Goal: Task Accomplishment & Management: Use online tool/utility

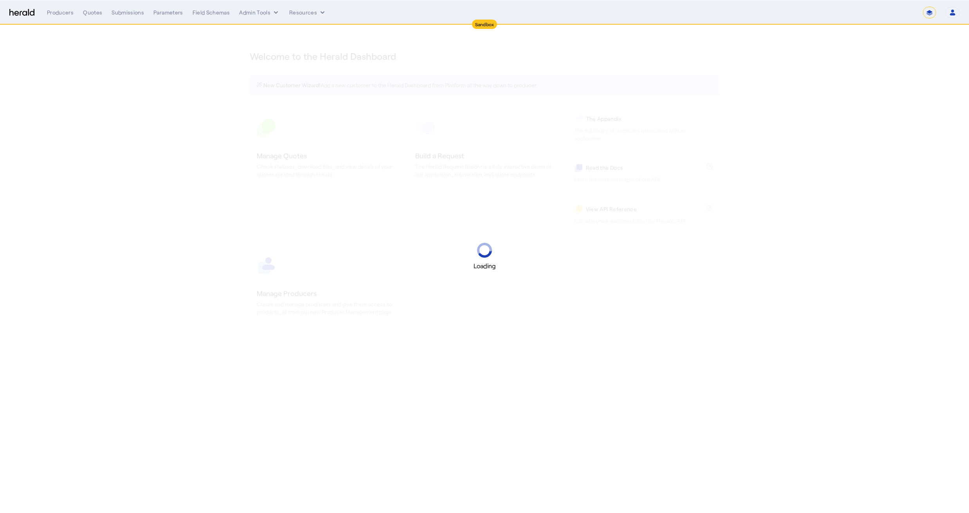
select select "*******"
select select "pfm_2v8p_herald_api"
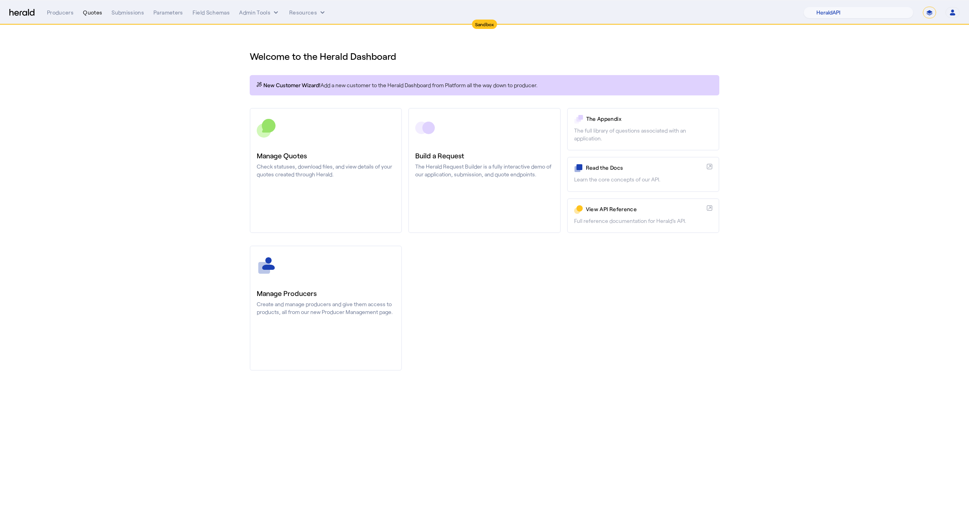
click at [95, 13] on div "Quotes" at bounding box center [92, 13] width 19 height 8
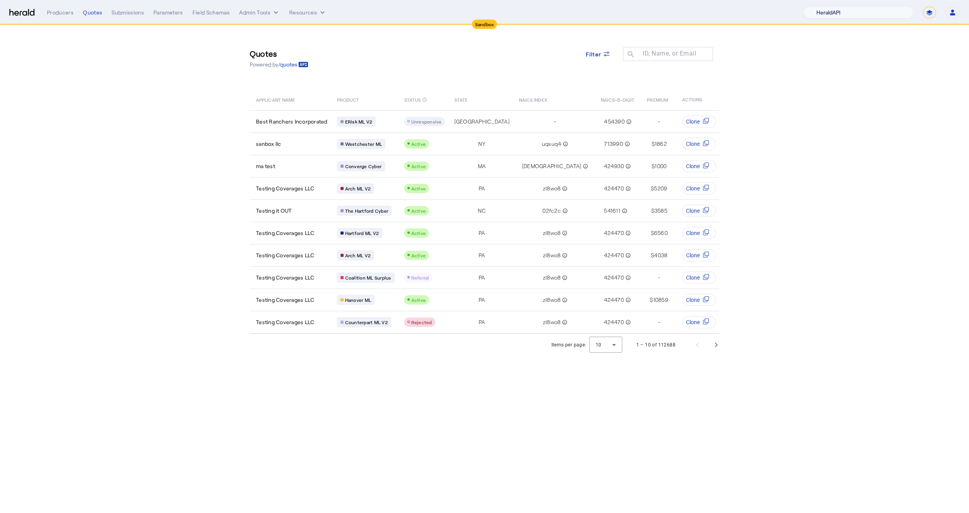
click at [877, 11] on select "1Fort Acrisure Acturis Affinity Advisors Affinity Risk Agentero AmWins Anzen Ao…" at bounding box center [858, 13] width 110 height 12
click at [133, 12] on div "Submissions" at bounding box center [128, 13] width 32 height 8
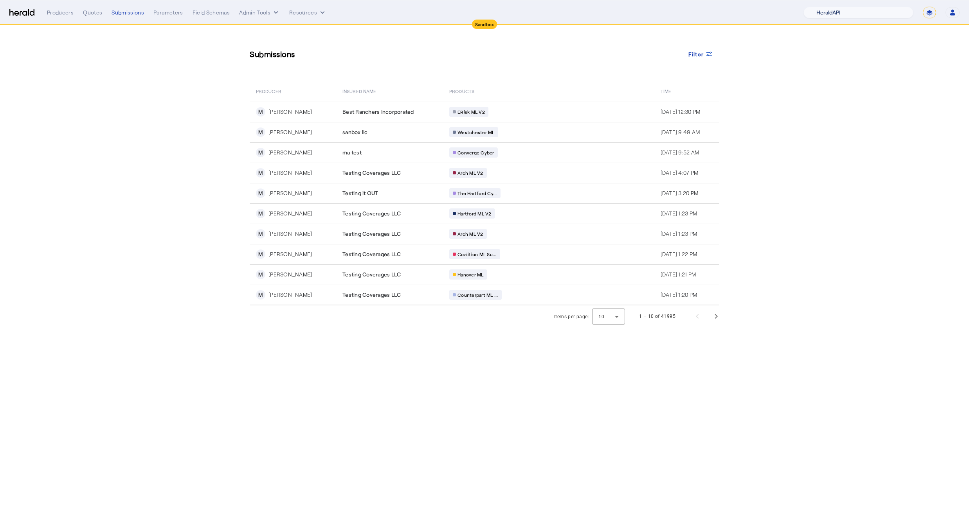
click at [899, 10] on select "1Fort Acrisure Acturis Affinity Advisors Affinity Risk Agentero AmWins Anzen Ao…" at bounding box center [858, 13] width 110 height 12
click at [933, 16] on select "**********" at bounding box center [929, 13] width 13 height 12
select select "**********"
click at [923, 7] on select "**********" at bounding box center [929, 13] width 13 height 12
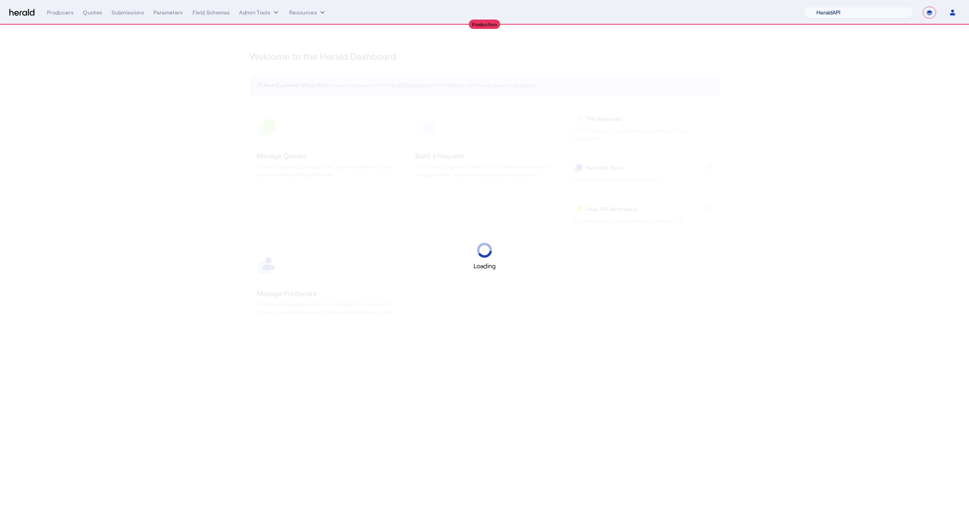
click at [852, 12] on select "1Fort Acrisure Acturis Affinity Advisors Affinity Risk Agentero AmWins Anzen Ao…" at bounding box center [858, 13] width 110 height 12
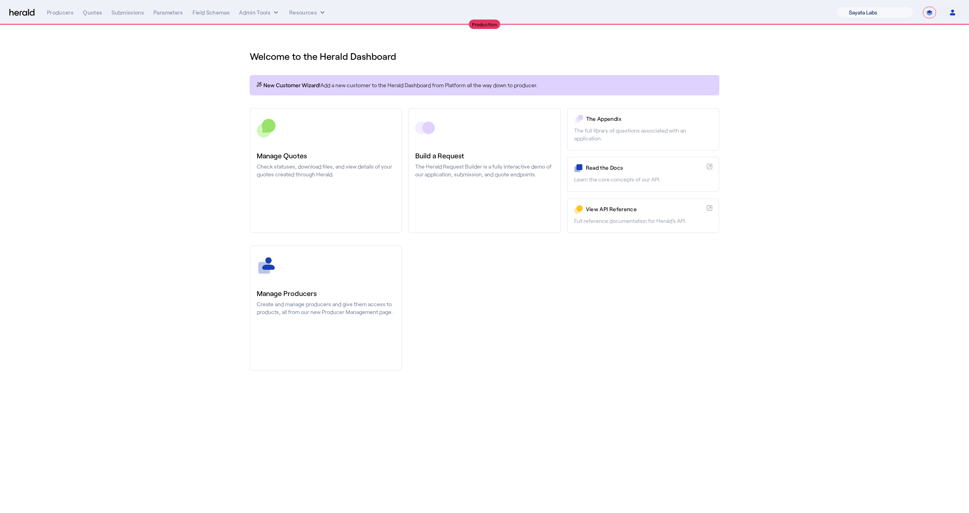
click at [836, 7] on select "1Fort Affinity Risk Billy BindHQ Bunker CRC Campus Coverage Citadel Fifthwall F…" at bounding box center [874, 13] width 77 height 12
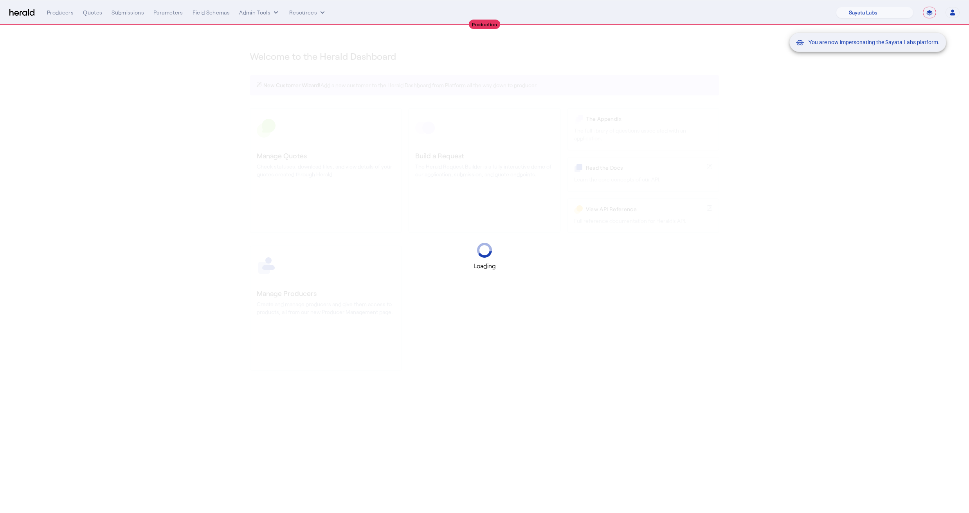
click at [858, 15] on mat-snack-bar-container "You are now impersonating the Sayata Labs platform." at bounding box center [887, 13] width 157 height 20
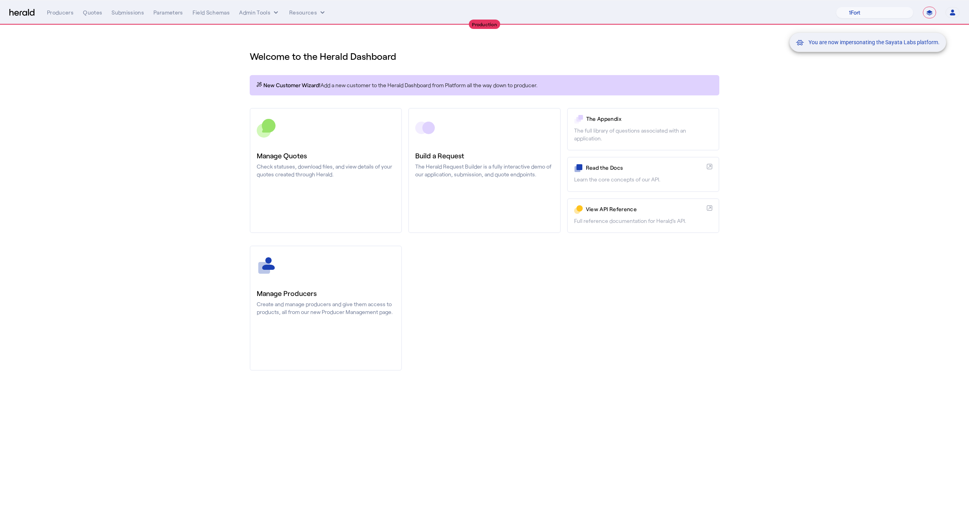
click at [863, 14] on mat-snack-bar-container "You are now impersonating the Sayata Labs platform." at bounding box center [887, 13] width 157 height 20
click at [853, 12] on mat-snack-bar-container "You are now impersonating the Sayata Labs platform." at bounding box center [887, 13] width 157 height 20
click at [828, 46] on div "You are now impersonating the Sayata Labs platform." at bounding box center [874, 42] width 131 height 8
click at [861, 11] on select "1Fort Affinity Risk Billy BindHQ Bunker CRC Campus Coverage Citadel Fifthwall F…" at bounding box center [874, 13] width 77 height 12
select select "pfm_d7yf_quotewell"
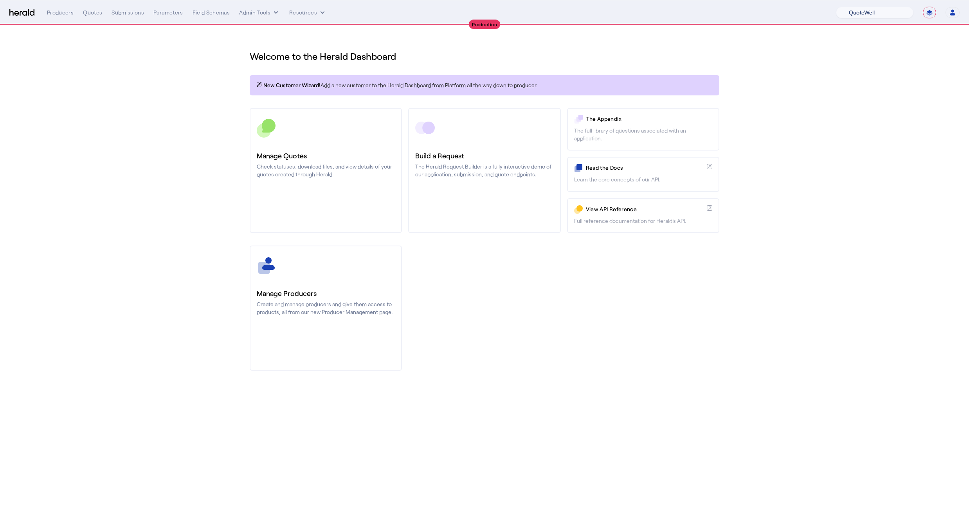
click at [836, 7] on select "1Fort Affinity Risk Billy BindHQ Bunker CRC Campus Coverage Citadel Fifthwall F…" at bounding box center [874, 13] width 77 height 12
click at [139, 201] on section "Welcome to the Herald Dashboard New Customer Wizard! Add a new customer to the …" at bounding box center [484, 206] width 969 height 362
click at [97, 91] on section "Welcome to the Herald Dashboard New Customer Wizard! Add a new customer to the …" at bounding box center [484, 206] width 969 height 362
click at [89, 15] on div "Quotes" at bounding box center [92, 13] width 19 height 8
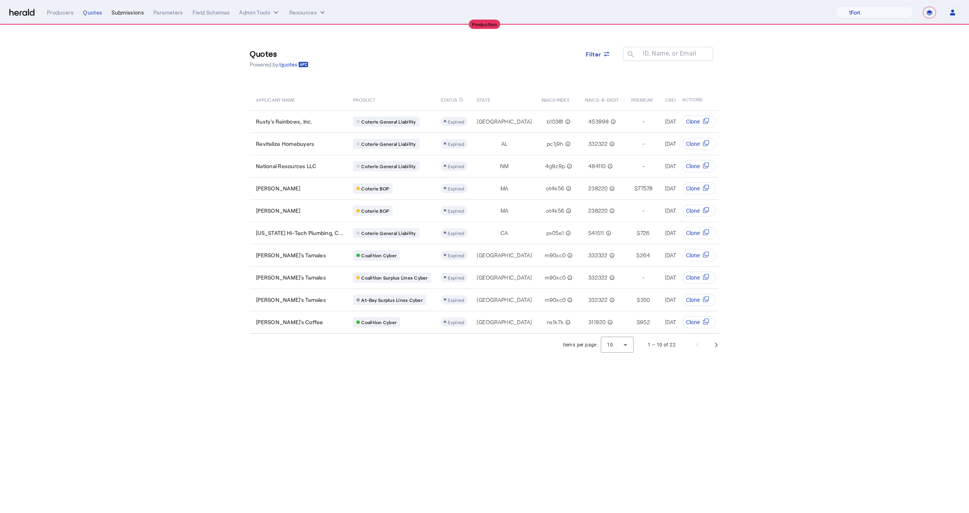
click at [118, 15] on div "Submissions" at bounding box center [128, 13] width 32 height 8
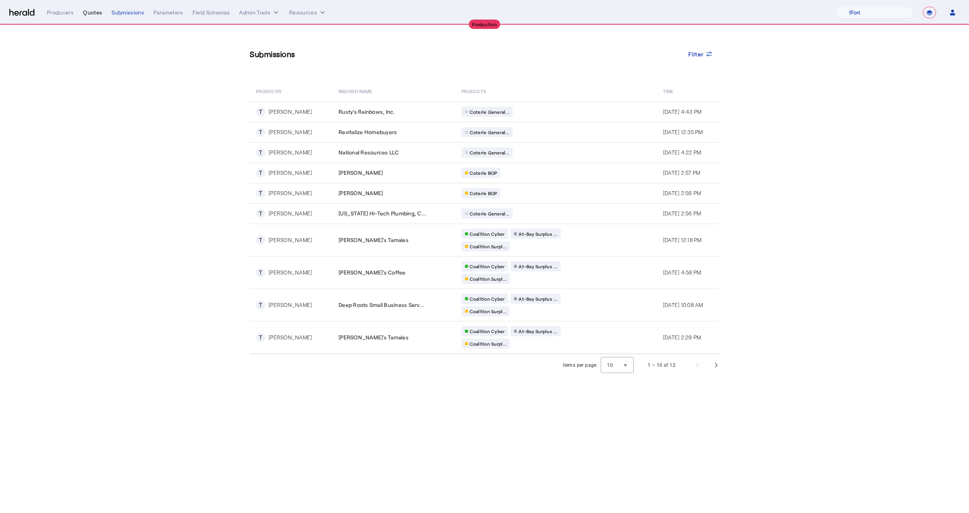
click at [92, 16] on div "Quotes" at bounding box center [92, 13] width 19 height 8
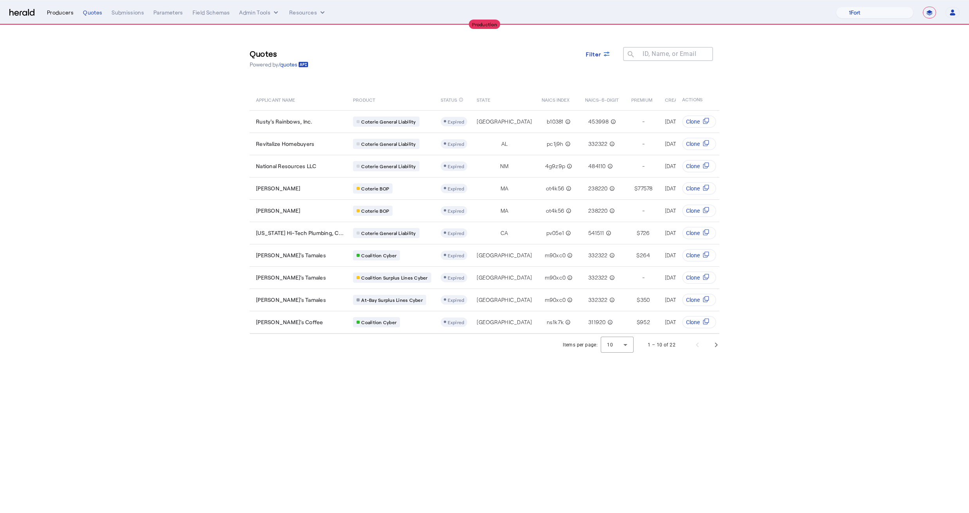
click at [62, 15] on div "Producers" at bounding box center [60, 13] width 27 height 8
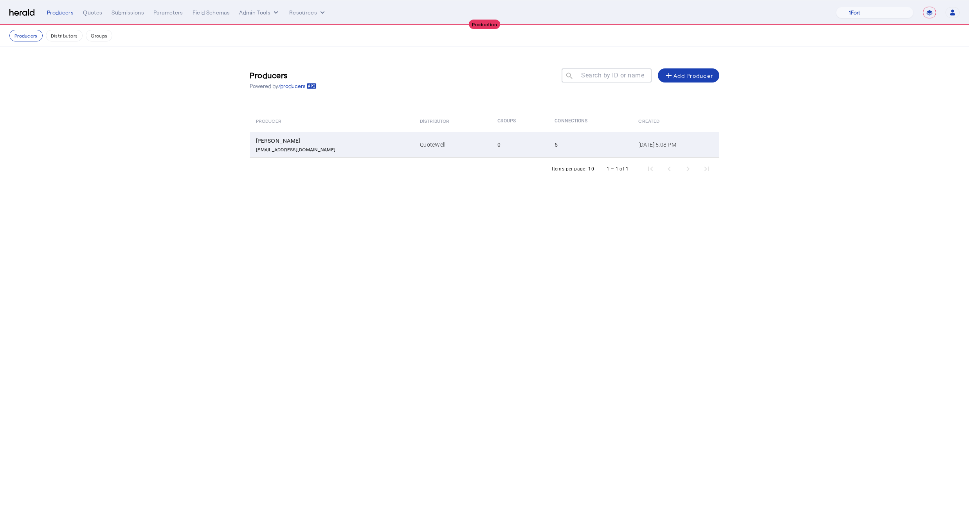
click at [296, 142] on div "Tom Brighton" at bounding box center [333, 141] width 155 height 8
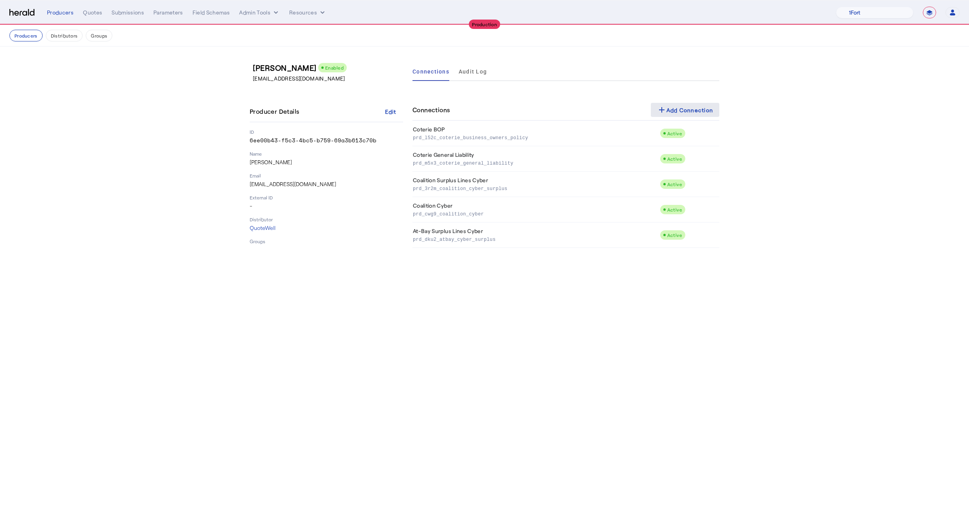
click at [674, 113] on div "add Add Connection" at bounding box center [685, 109] width 56 height 9
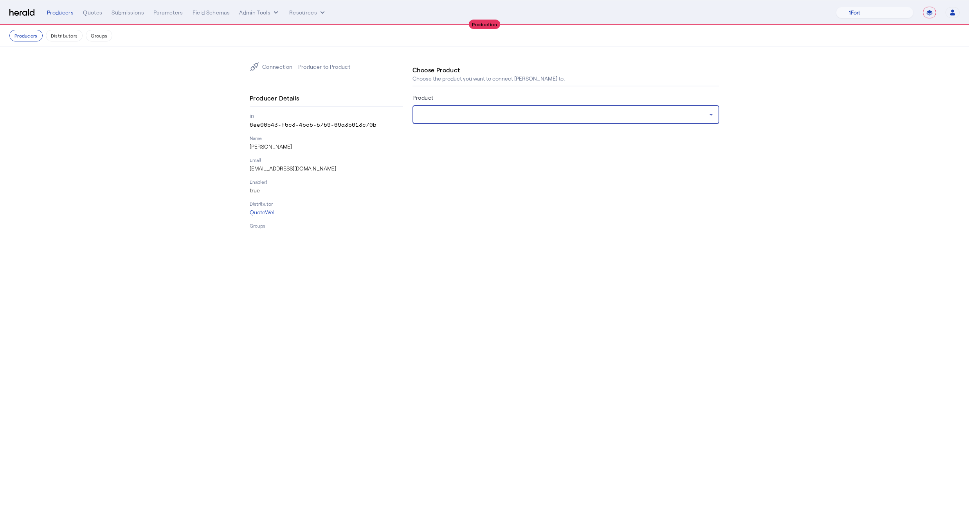
click at [449, 112] on div at bounding box center [564, 114] width 290 height 9
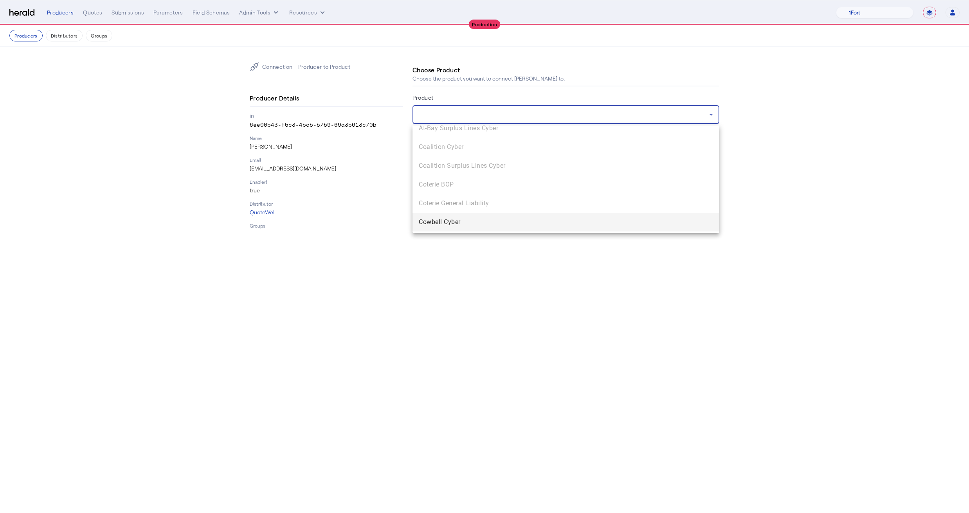
scroll to position [24, 0]
click at [460, 202] on span "Cowbell Cyber" at bounding box center [566, 204] width 294 height 9
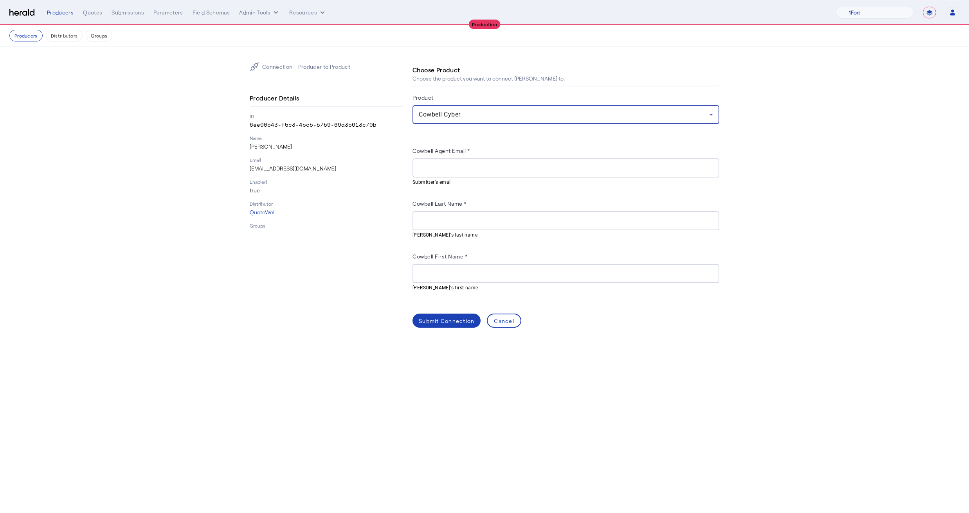
click at [465, 121] on div "Cowbell Cyber" at bounding box center [566, 114] width 294 height 19
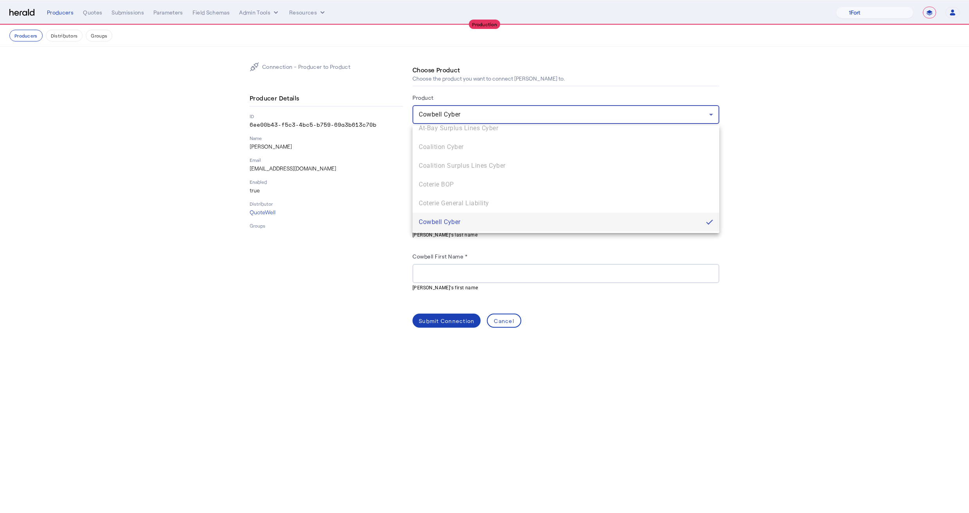
click at [386, 218] on div at bounding box center [484, 256] width 969 height 513
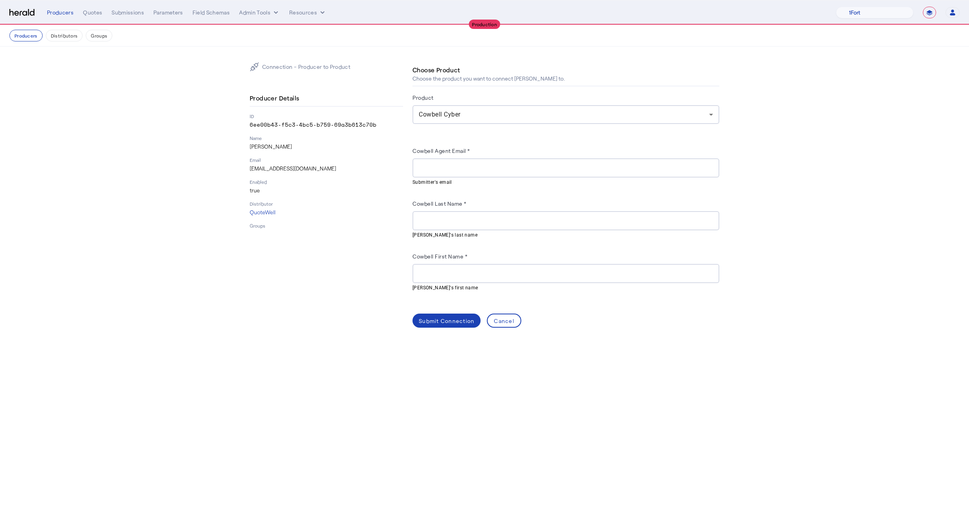
click at [459, 166] on input "Cowbell Agent Email *" at bounding box center [566, 168] width 294 height 9
click at [295, 169] on p "tbrighton@quotewell.com" at bounding box center [326, 169] width 153 height 8
copy p "tbrighton@quotewell.com"
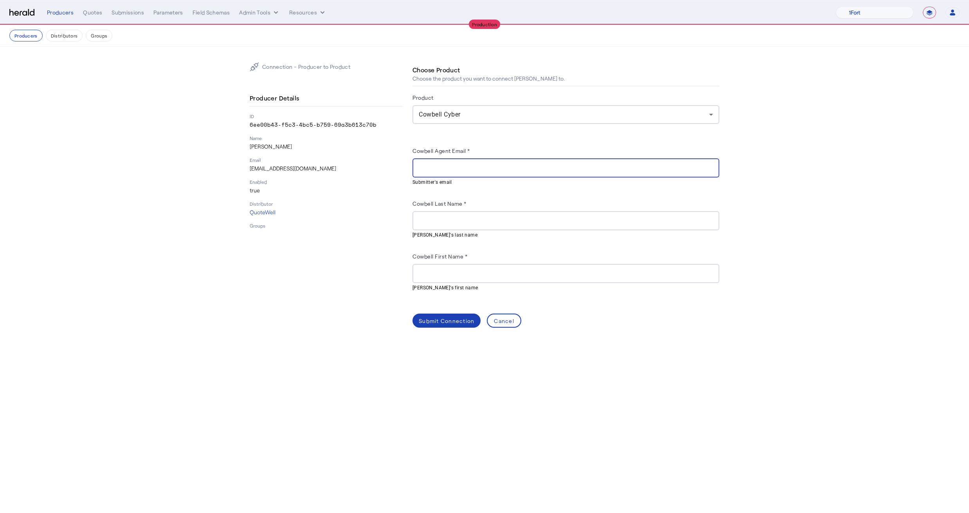
click at [432, 166] on input "Cowbell Agent Email *" at bounding box center [566, 168] width 294 height 9
paste input "**********"
type input "**********"
click at [435, 217] on input "Cowbell Last Name *" at bounding box center [566, 220] width 294 height 9
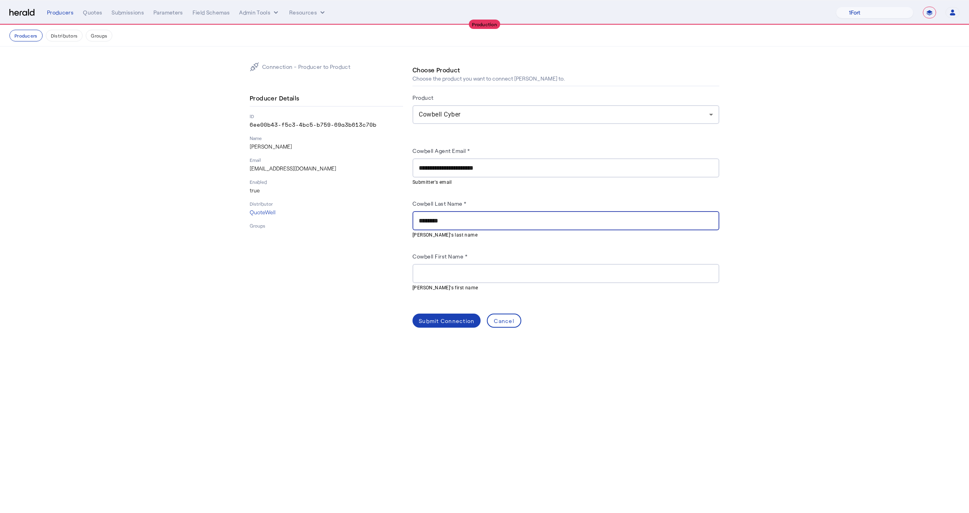
type input "********"
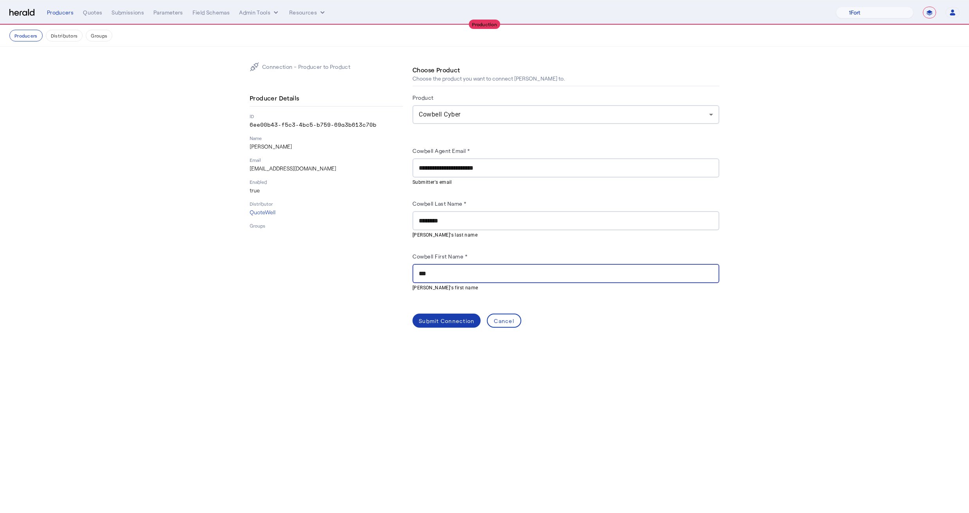
type input "***"
click at [447, 315] on span at bounding box center [446, 321] width 68 height 19
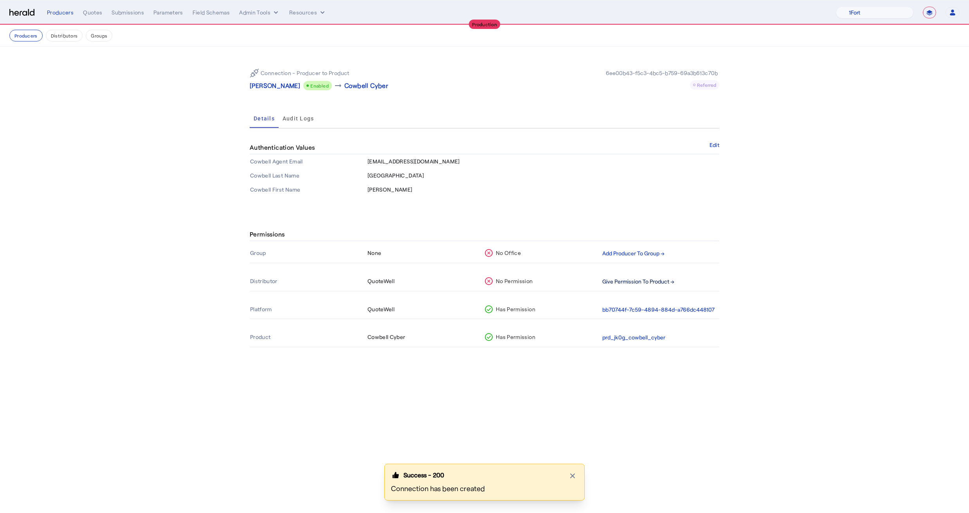
click at [630, 281] on button "Give Permission To Product →" at bounding box center [638, 281] width 72 height 9
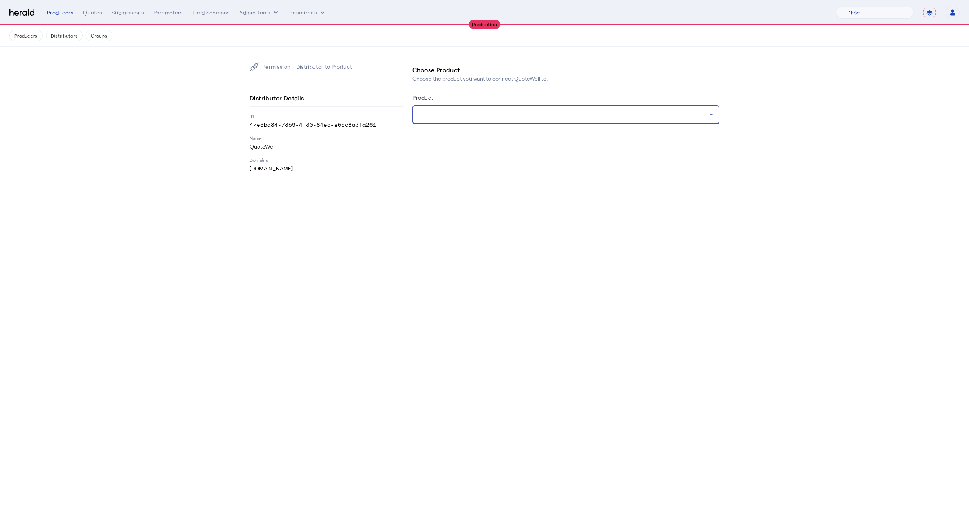
click at [438, 118] on div at bounding box center [564, 114] width 290 height 9
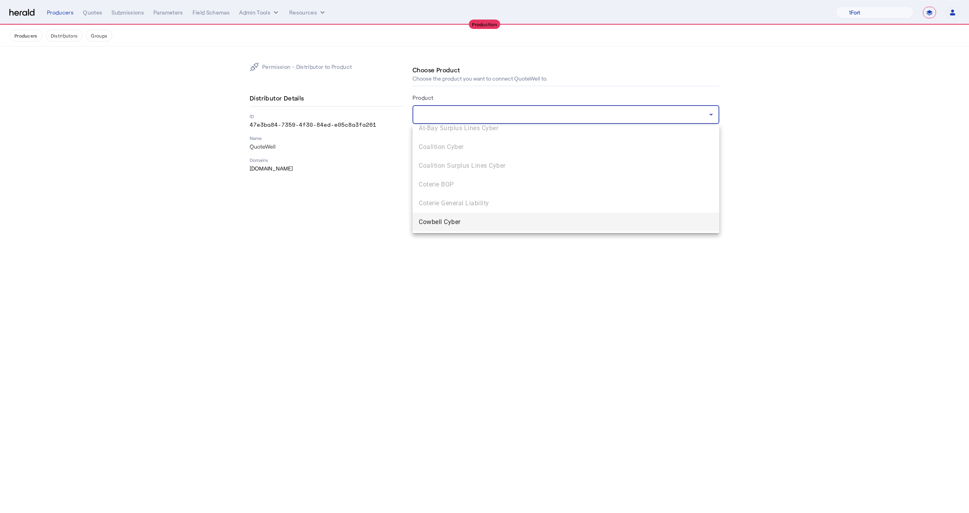
click at [441, 218] on span "Cowbell Cyber" at bounding box center [566, 222] width 294 height 9
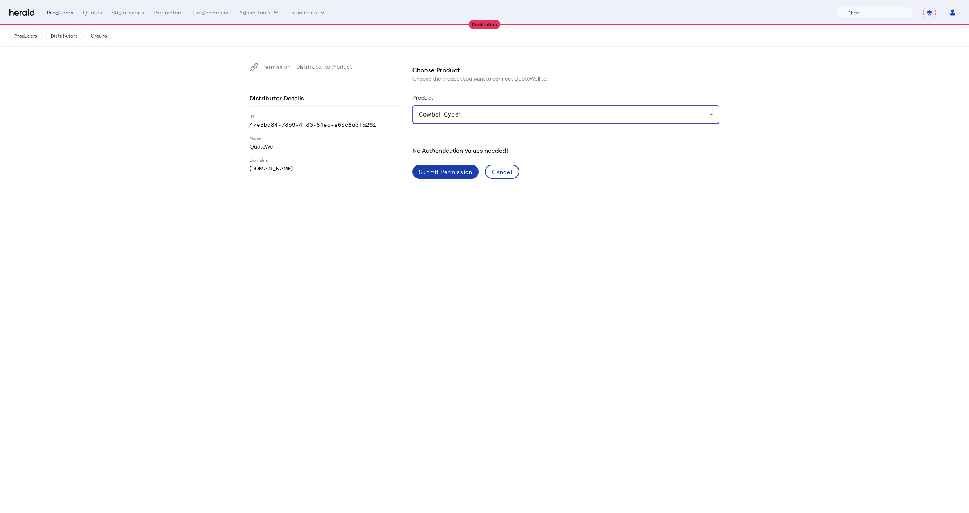
click at [431, 177] on span at bounding box center [445, 171] width 66 height 19
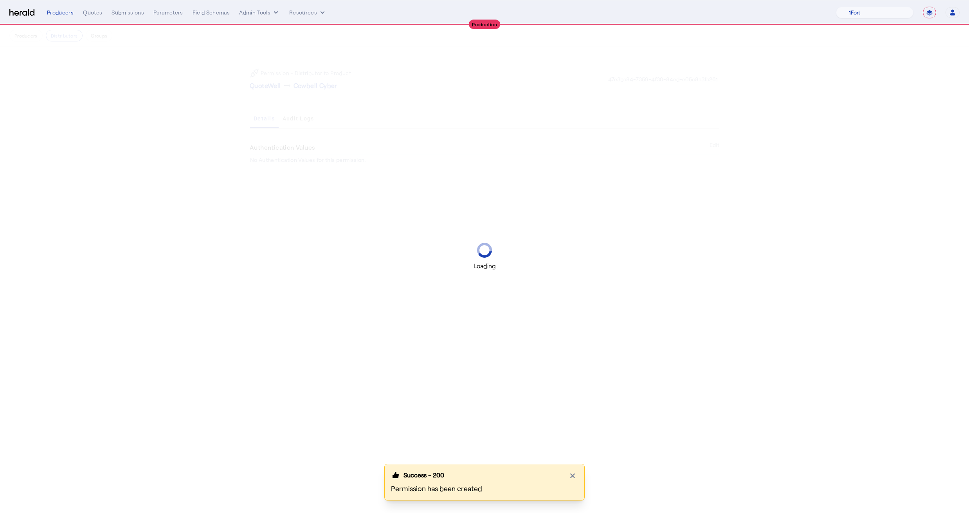
click at [270, 88] on div "Loading" at bounding box center [484, 256] width 969 height 513
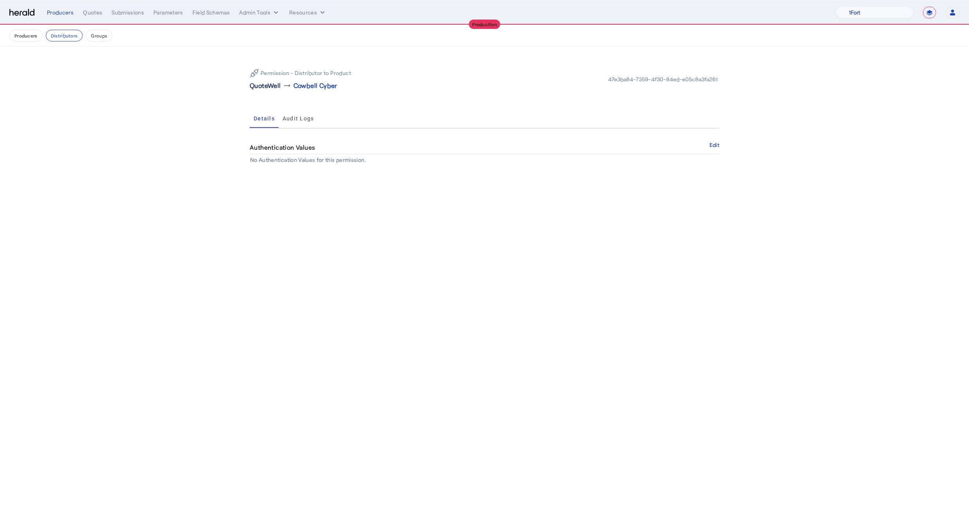
click at [275, 88] on p "QuoteWell" at bounding box center [265, 85] width 31 height 9
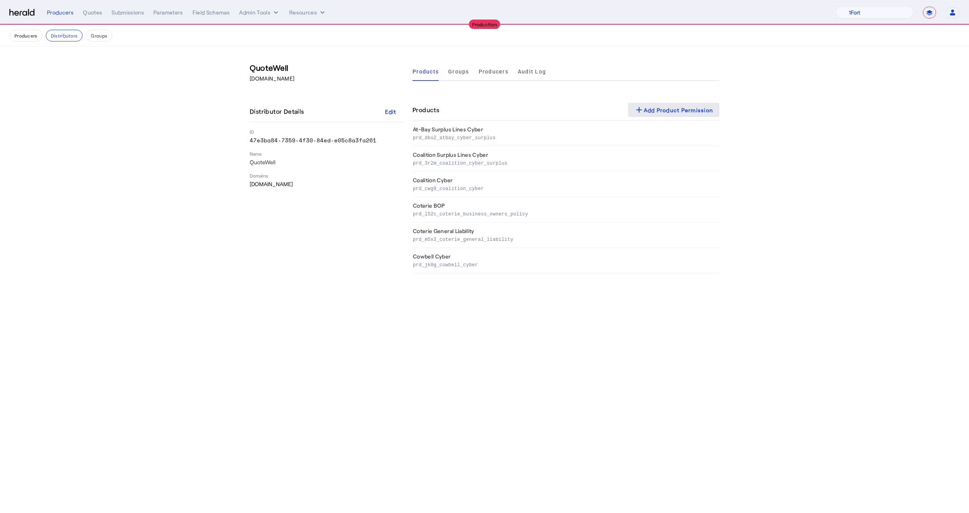
click at [661, 107] on div "add Add Product Permission" at bounding box center [673, 109] width 79 height 9
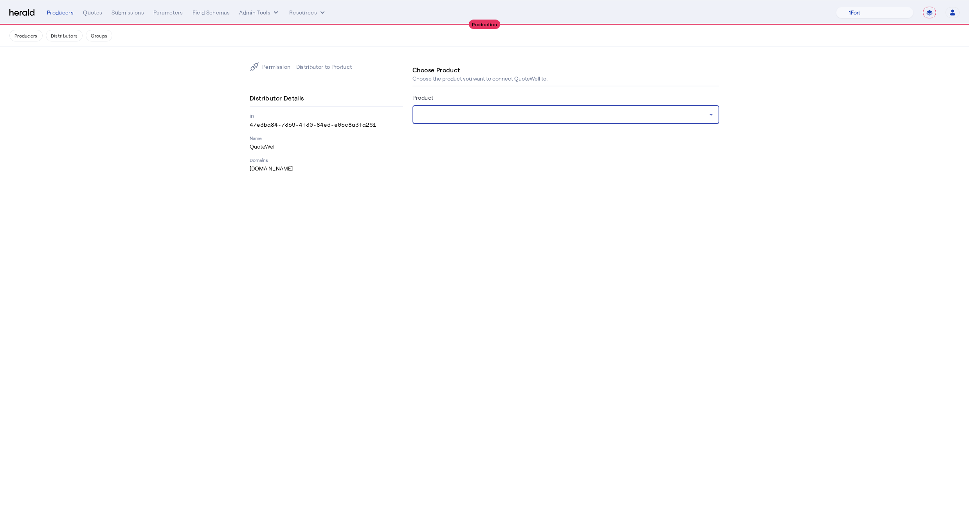
click at [489, 113] on div at bounding box center [564, 114] width 290 height 9
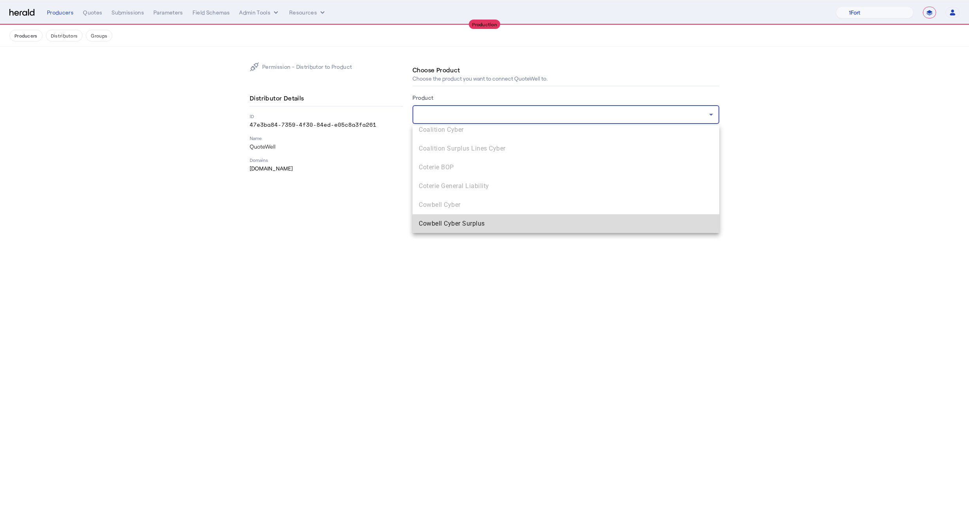
click at [464, 227] on span "Cowbell Cyber Surplus" at bounding box center [566, 223] width 294 height 9
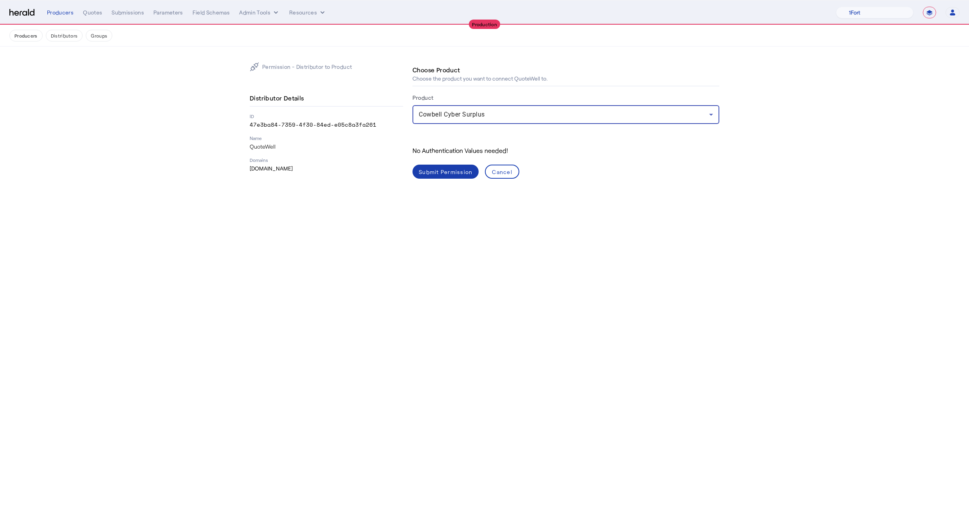
click at [450, 177] on span at bounding box center [445, 171] width 66 height 19
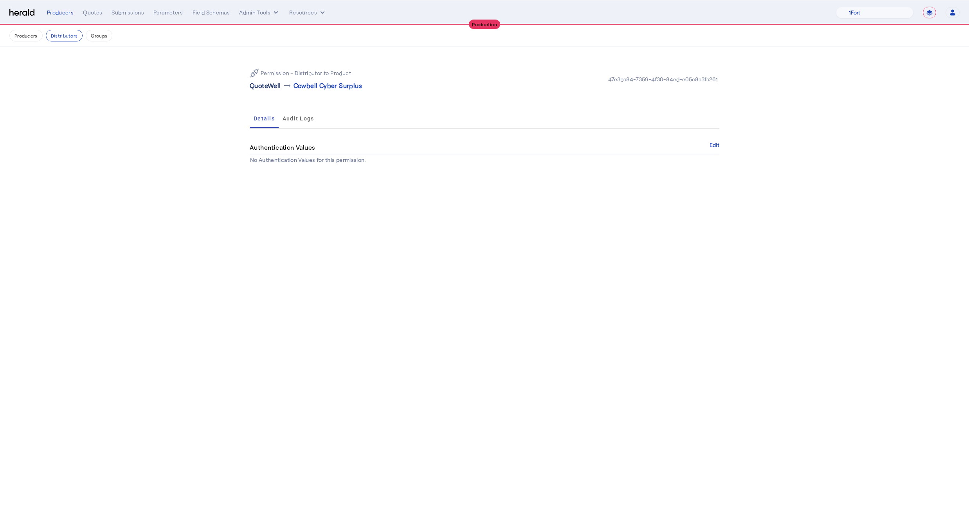
click at [261, 82] on p "QuoteWell" at bounding box center [265, 85] width 31 height 9
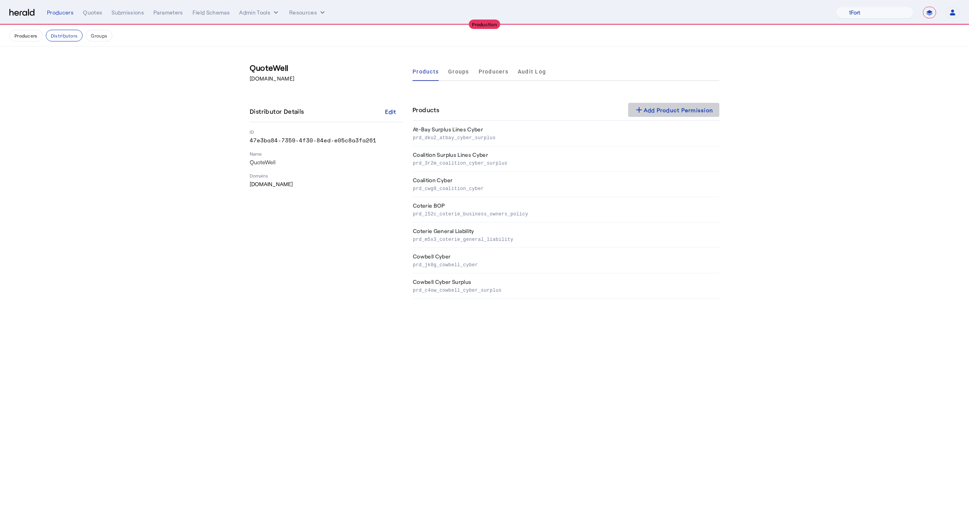
click at [659, 114] on div "add Add Product Permission" at bounding box center [673, 109] width 79 height 9
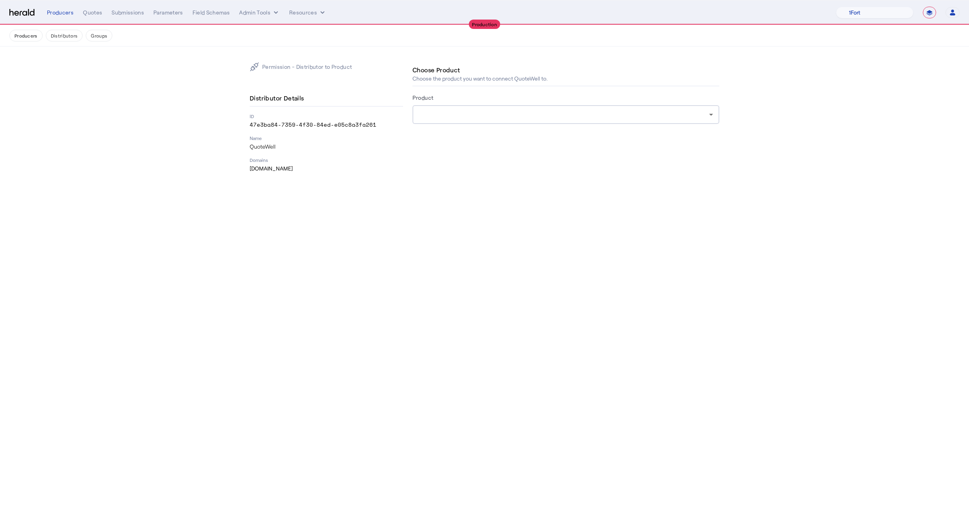
click at [507, 115] on div at bounding box center [564, 114] width 290 height 9
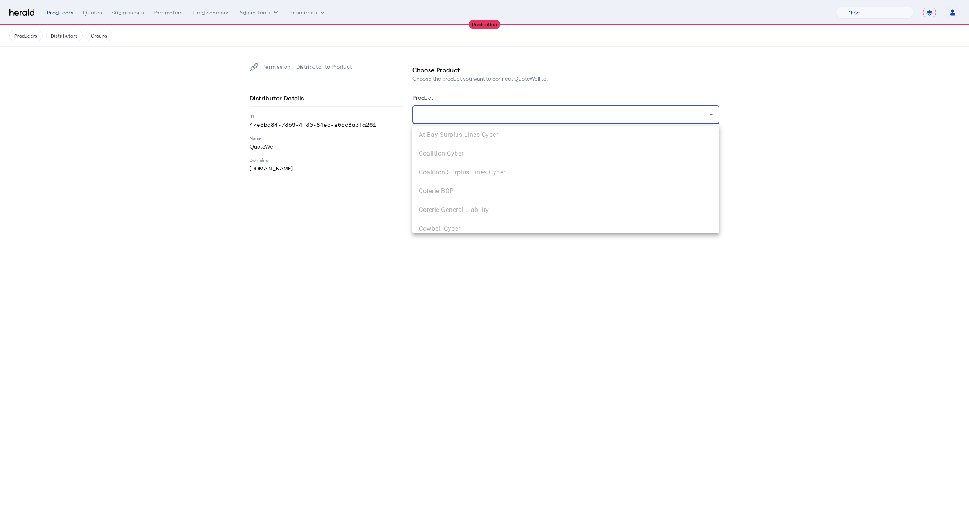
click at [384, 141] on div at bounding box center [484, 256] width 969 height 513
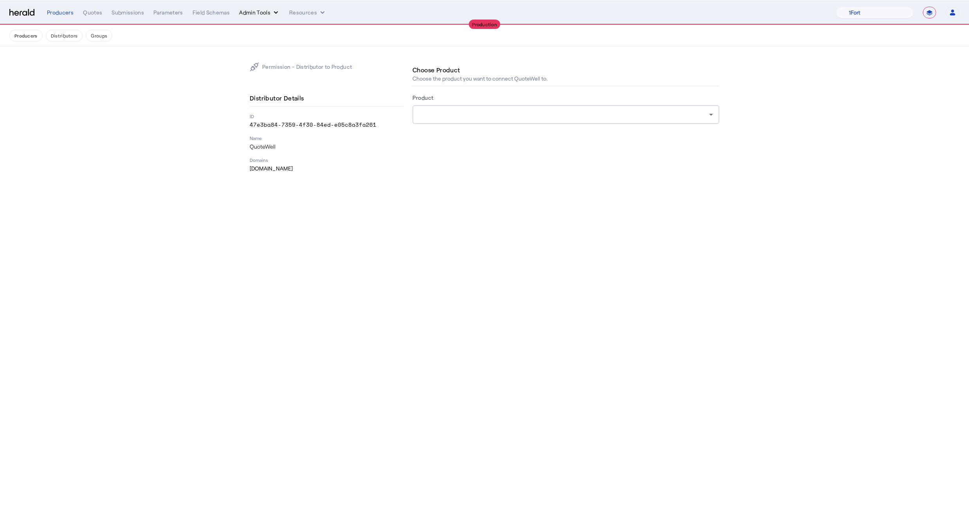
click at [266, 12] on button "Admin Tools" at bounding box center [259, 13] width 41 height 8
click at [262, 30] on span "Platforms Manager" at bounding box center [273, 28] width 57 height 9
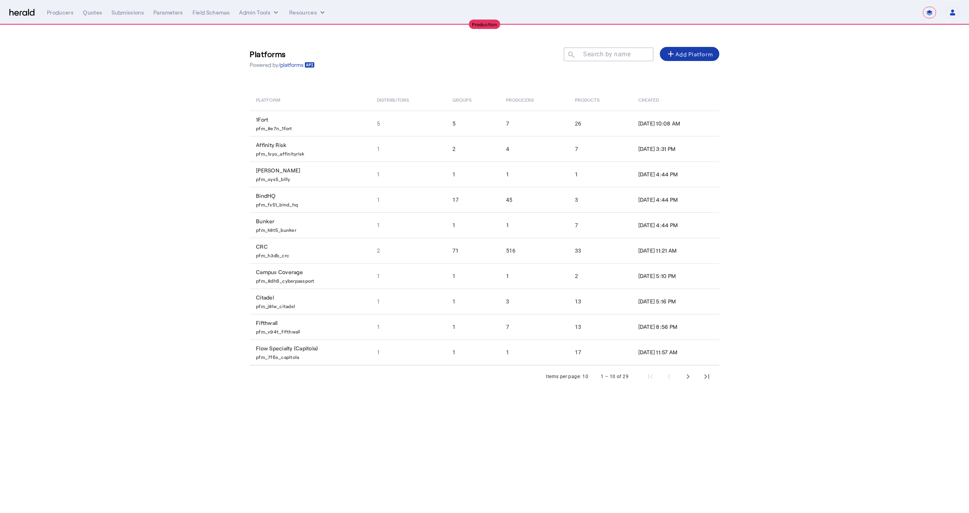
click at [684, 56] on div "add Add Platform" at bounding box center [689, 53] width 47 height 9
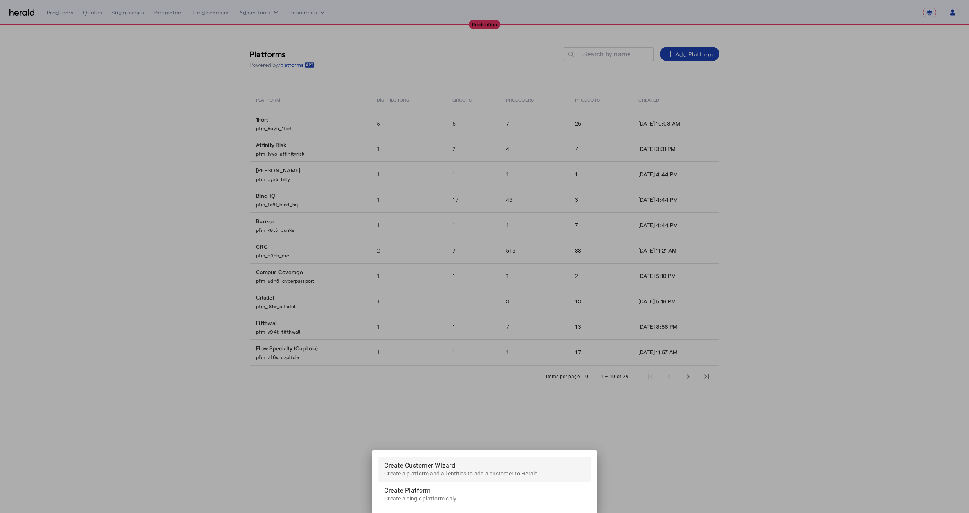
click at [418, 460] on span "Create Customer Wizard" at bounding box center [484, 466] width 200 height 19
select select "pfm_d7yf_quotewell"
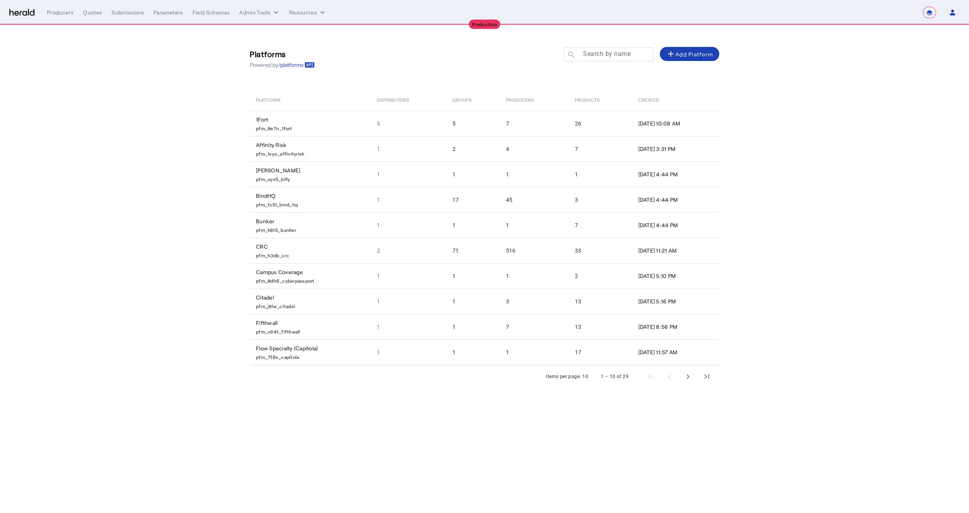
click at [604, 55] on mat-label "Search by name" at bounding box center [606, 53] width 47 height 7
click at [604, 55] on input "Search by name" at bounding box center [612, 53] width 70 height 9
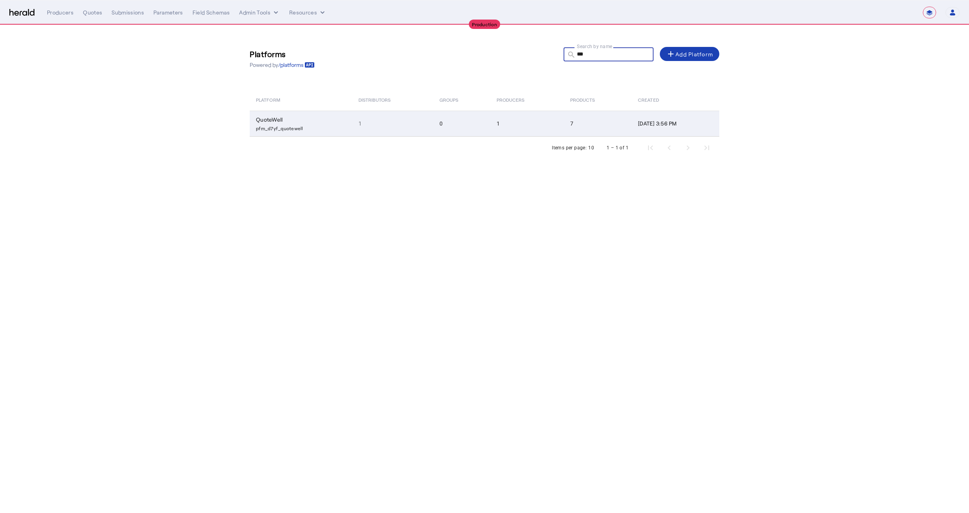
type input "***"
click at [411, 122] on td "1" at bounding box center [392, 124] width 81 height 26
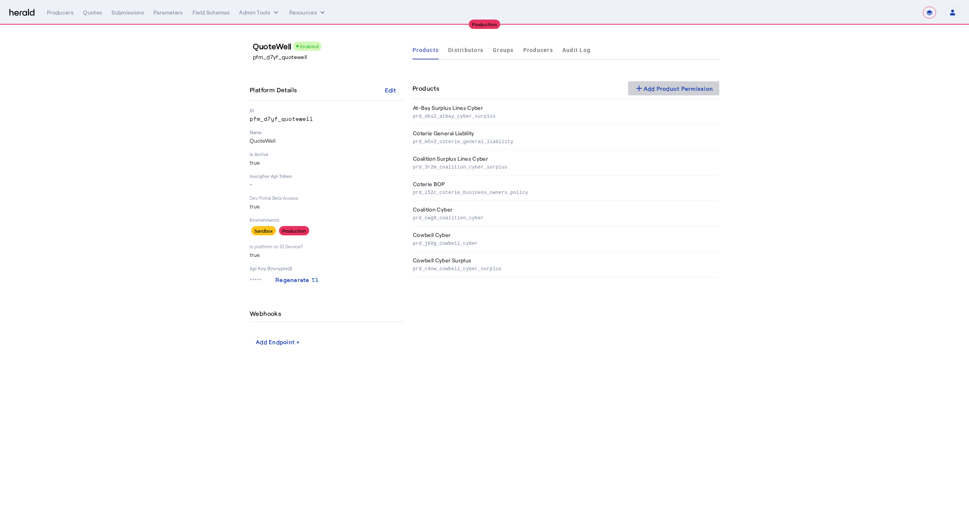
click at [665, 89] on div "add Add Product Permission" at bounding box center [673, 88] width 79 height 9
select select "pfm_d7yf_quotewell"
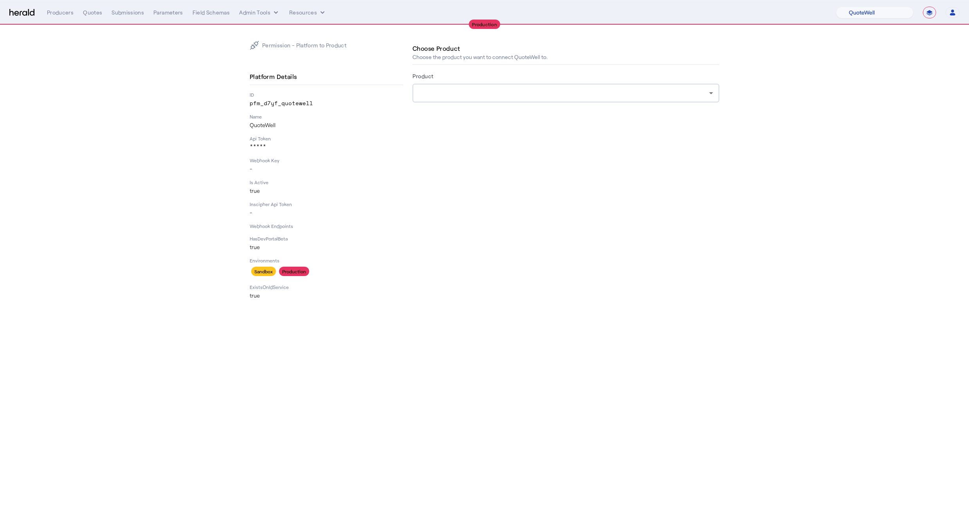
click at [487, 81] on div "Product" at bounding box center [565, 77] width 307 height 13
click at [486, 90] on div at bounding box center [564, 92] width 290 height 9
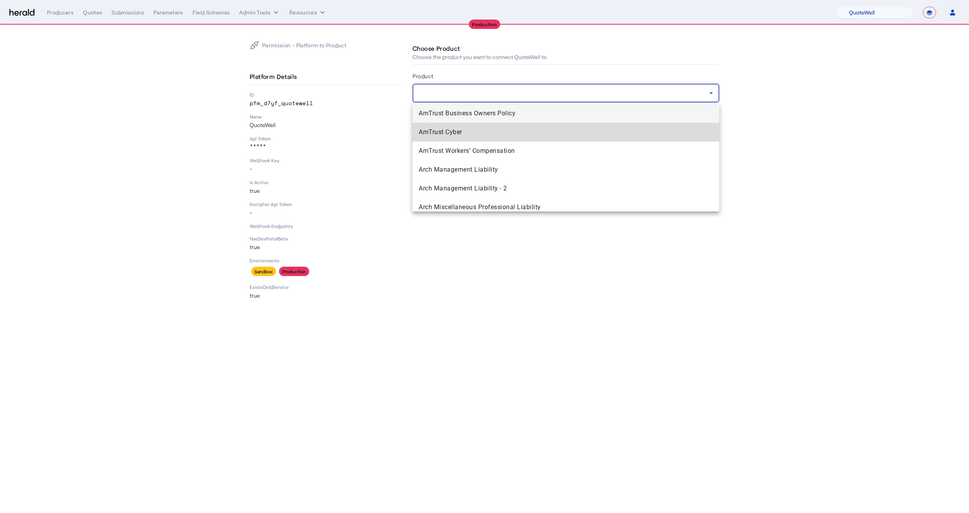
click at [451, 134] on span "AmTrust Cyber" at bounding box center [566, 132] width 294 height 9
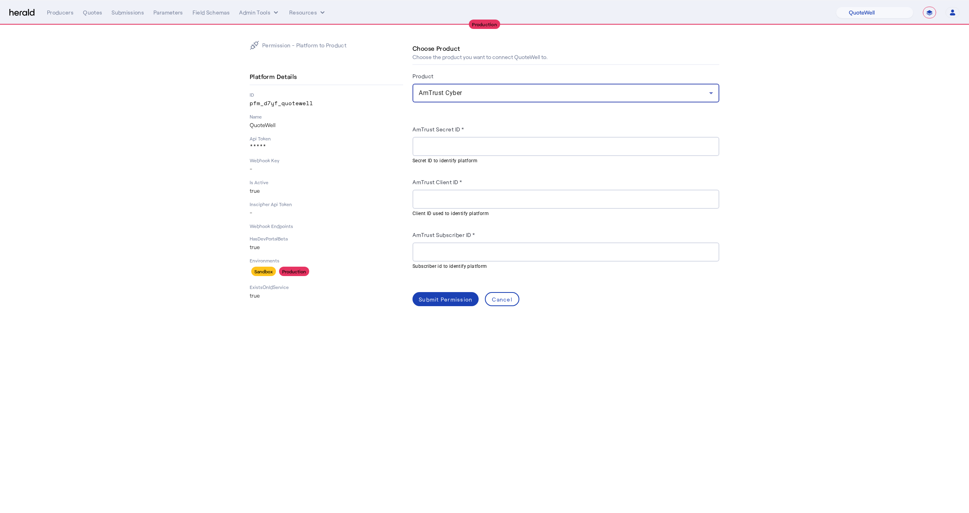
click at [434, 151] on input "AmTrust Secret ID *" at bounding box center [566, 146] width 294 height 9
click at [441, 246] on div at bounding box center [566, 252] width 294 height 19
click at [447, 149] on input "AmTrust Secret ID *" at bounding box center [566, 146] width 294 height 9
paste input "**********"
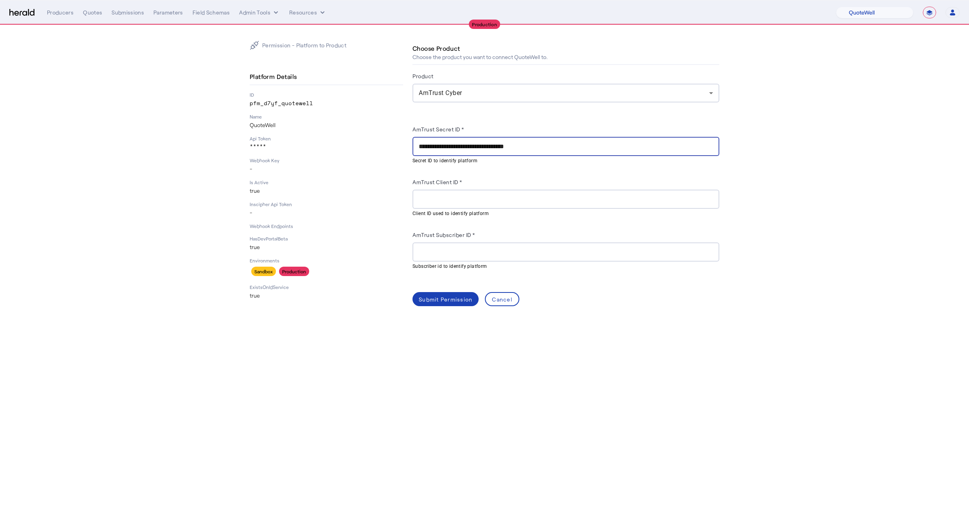
type input "**********"
click at [429, 197] on input "AmTrust Client ID *" at bounding box center [566, 199] width 294 height 9
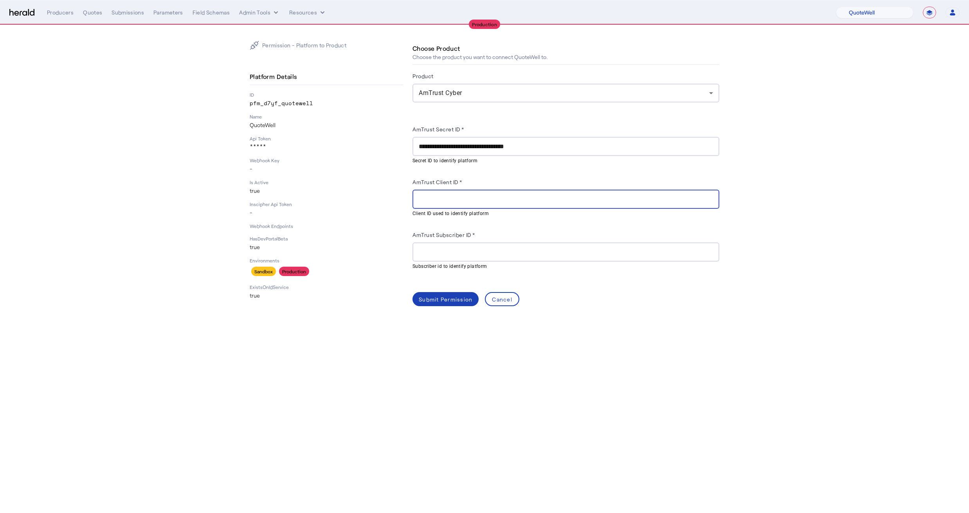
paste input "**********"
type input "**********"
click at [433, 262] on mat-hint "Subscriber id to identify platform" at bounding box center [563, 266] width 302 height 9
click at [429, 258] on div at bounding box center [566, 252] width 294 height 19
paste input "**********"
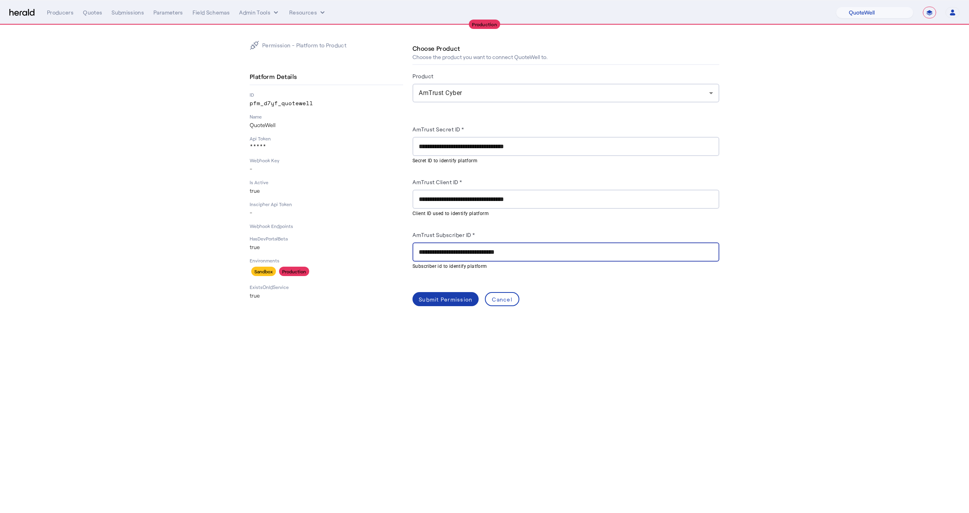
type input "**********"
click at [440, 301] on div "Submit Permission" at bounding box center [446, 299] width 54 height 8
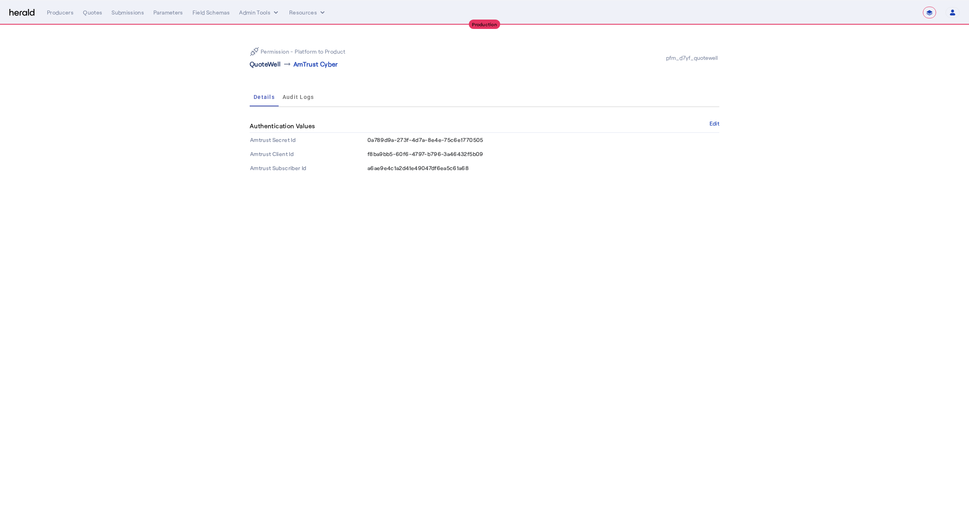
click at [264, 64] on p "QuoteWell" at bounding box center [265, 63] width 31 height 9
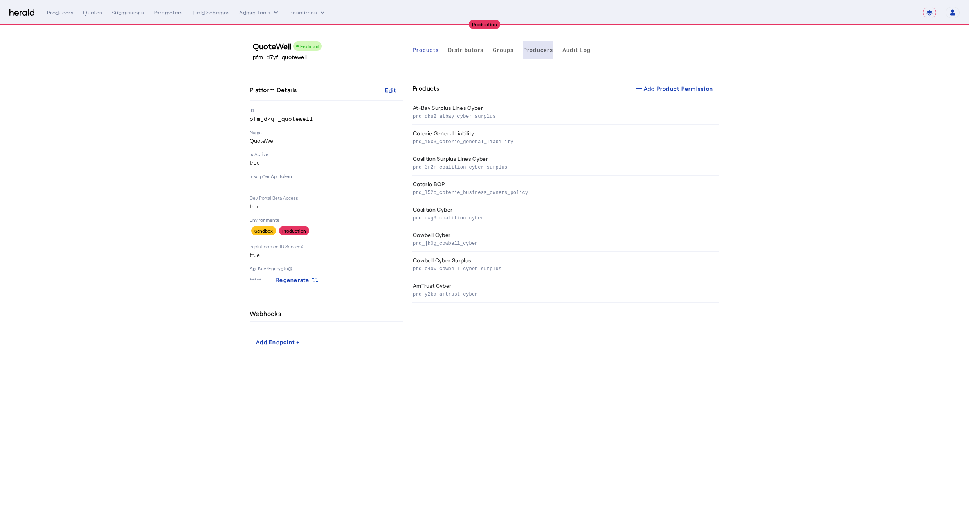
click at [534, 52] on span "Producers" at bounding box center [538, 49] width 30 height 5
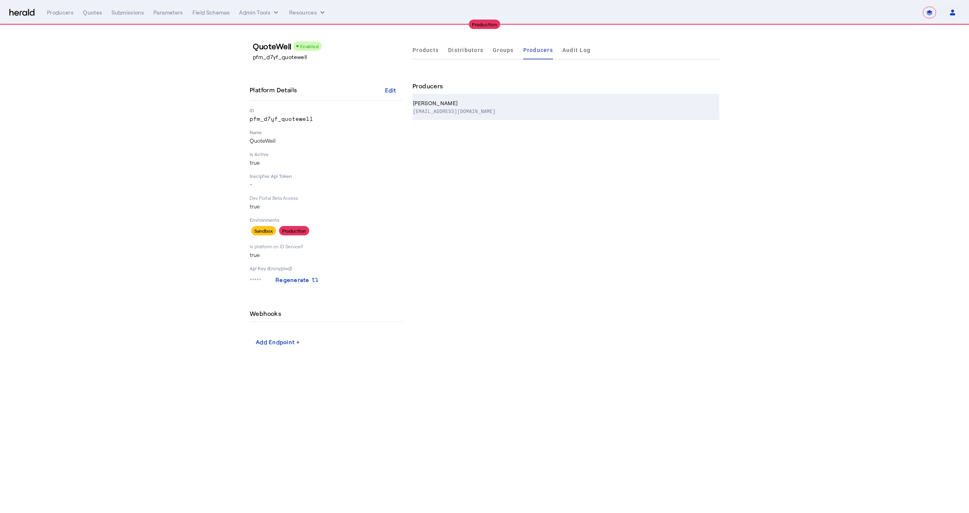
click at [555, 99] on div "[PERSON_NAME]" at bounding box center [564, 103] width 303 height 8
select select "pfm_d7yf_quotewell"
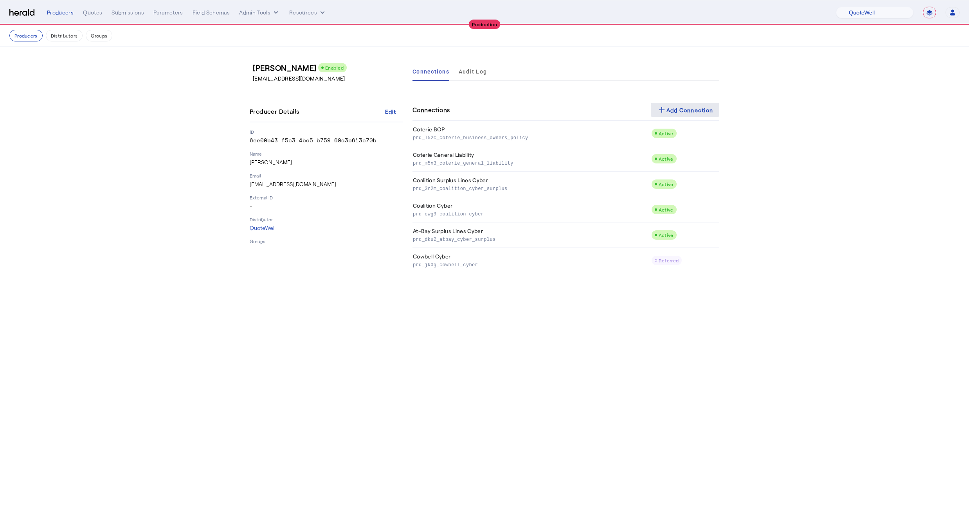
click at [680, 106] on div "add Add Connection" at bounding box center [685, 109] width 56 height 9
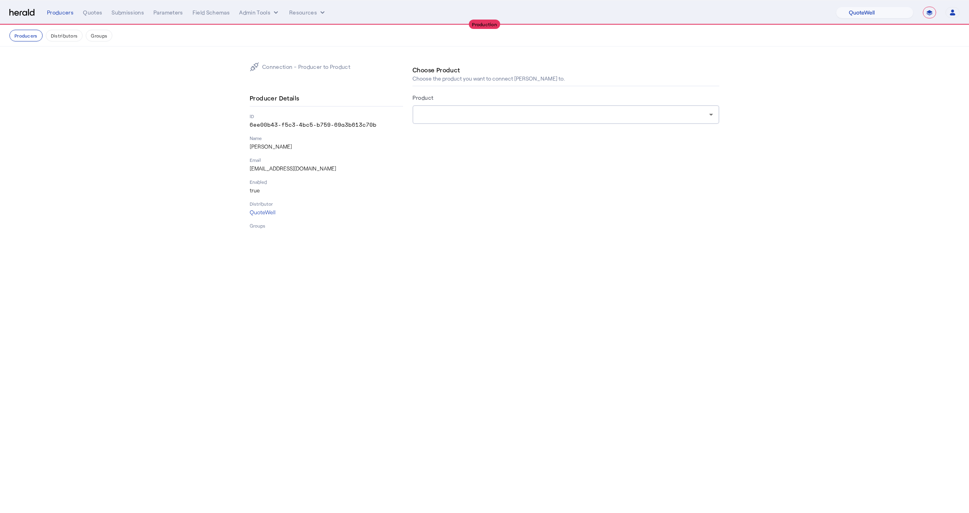
click at [445, 120] on div at bounding box center [566, 114] width 294 height 19
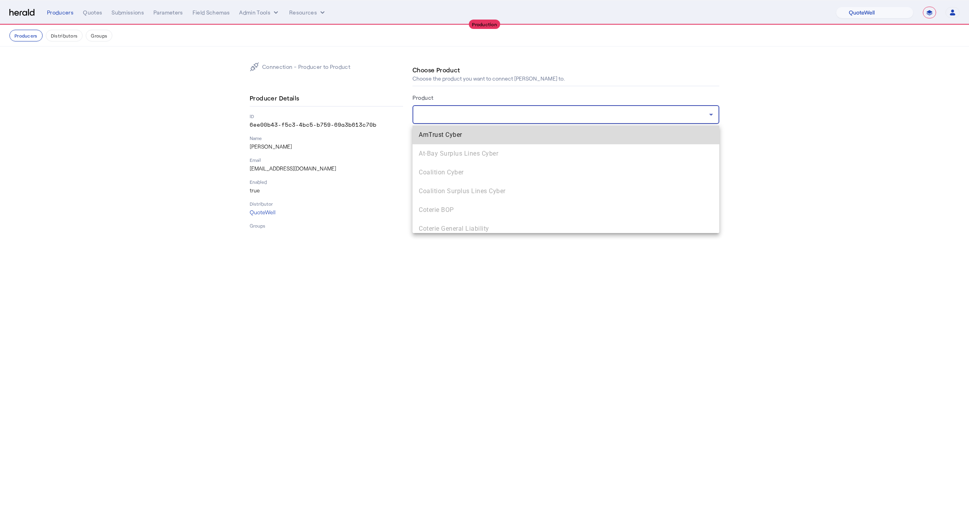
click at [446, 133] on span "AmTrust Cyber" at bounding box center [566, 134] width 294 height 9
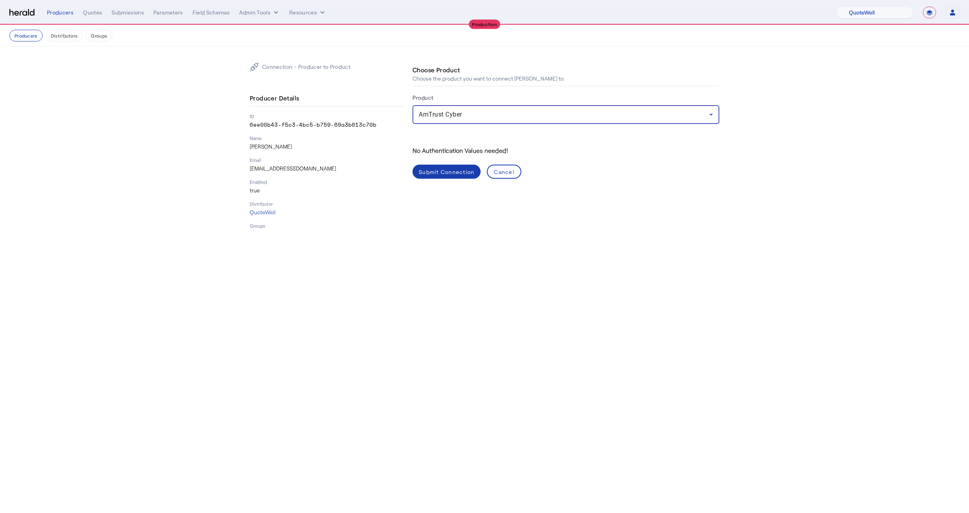
click at [455, 171] on div "Submit Connection" at bounding box center [447, 172] width 56 height 8
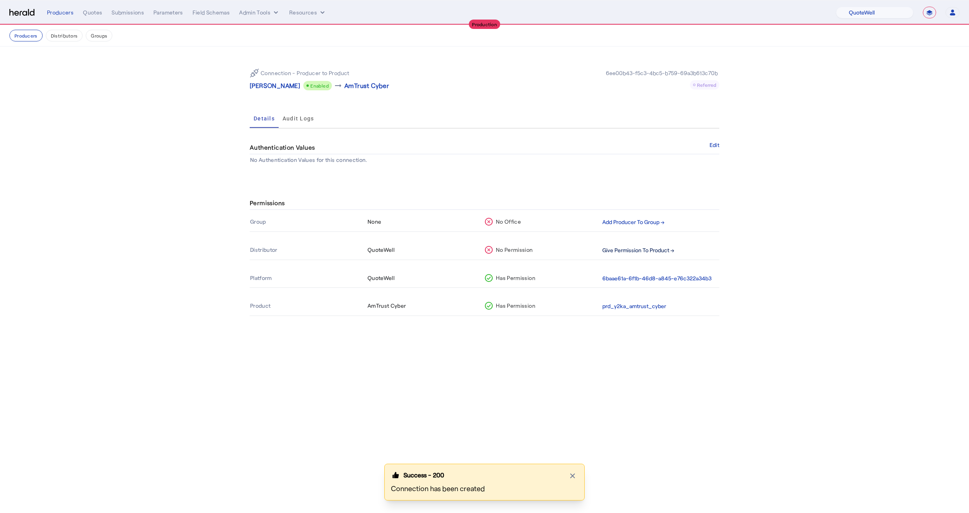
click at [612, 249] on button "Give Permission To Product →" at bounding box center [638, 250] width 72 height 9
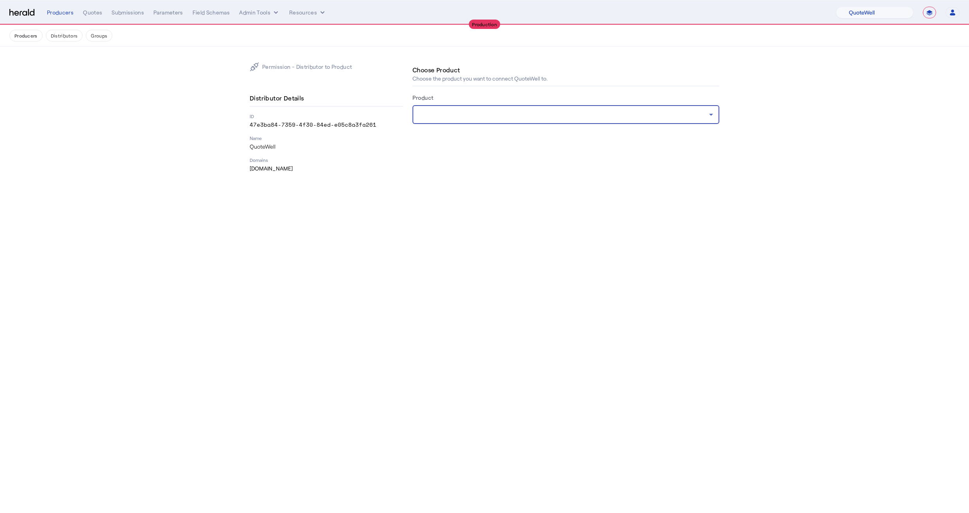
click at [443, 110] on div at bounding box center [564, 114] width 290 height 9
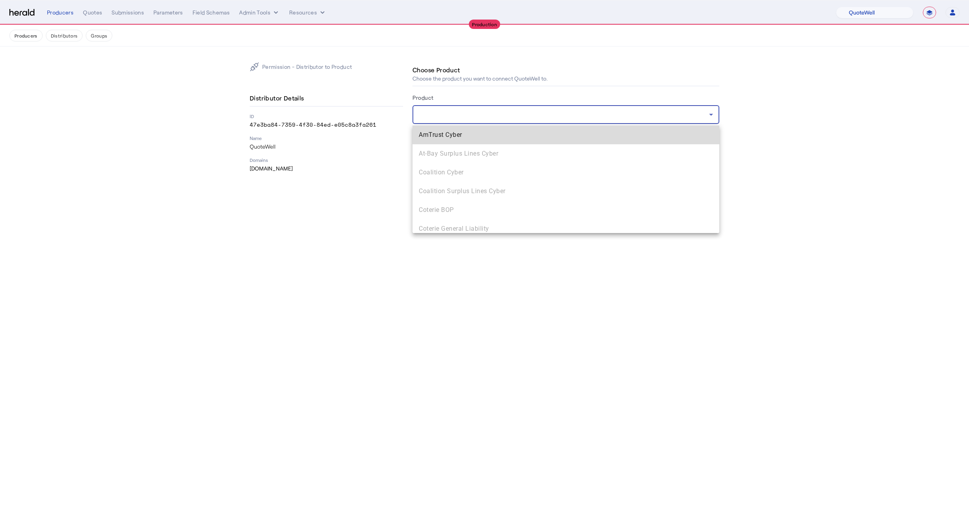
click at [442, 133] on span "AmTrust Cyber" at bounding box center [566, 134] width 294 height 9
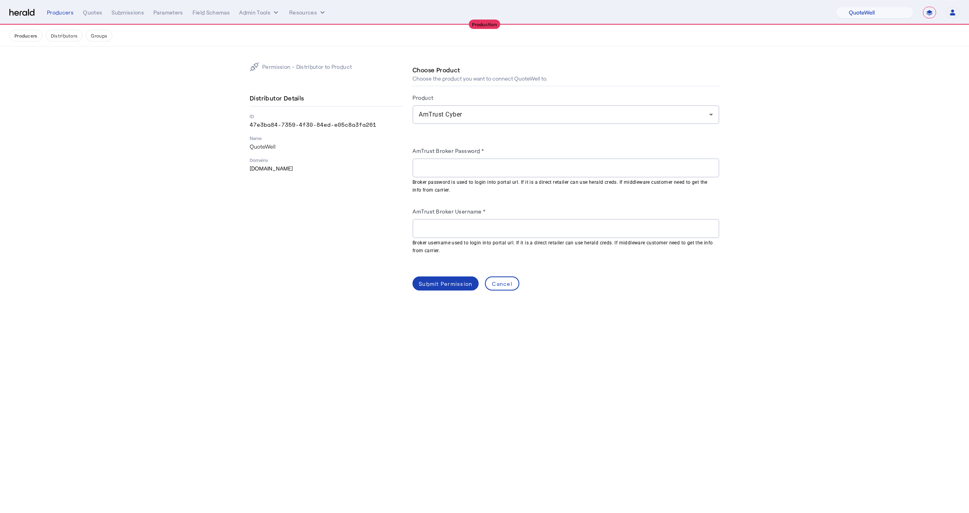
click at [429, 162] on div at bounding box center [566, 168] width 294 height 19
click at [414, 233] on div at bounding box center [565, 228] width 307 height 19
paste input "**********"
type input "**********"
click at [429, 172] on input "AmTrust Broker Password *" at bounding box center [566, 168] width 294 height 9
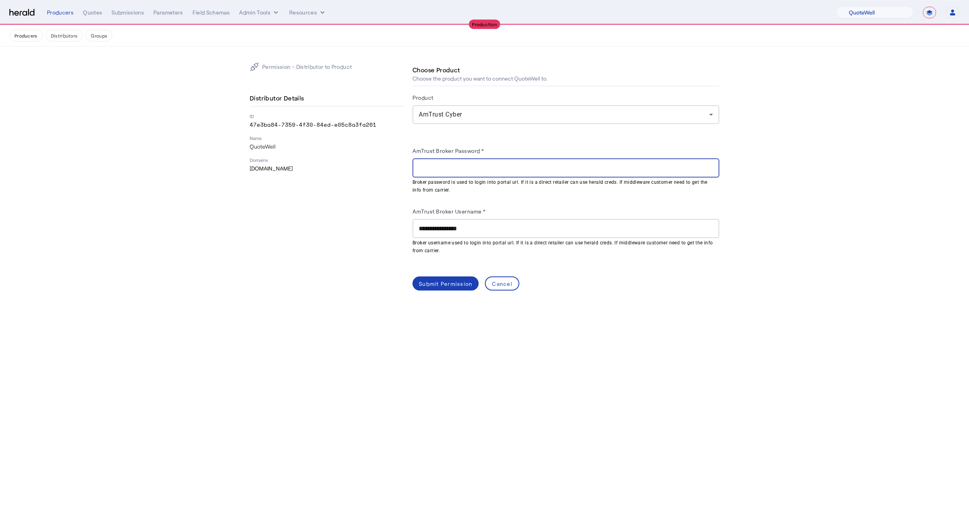
paste input "**********"
type input "**********"
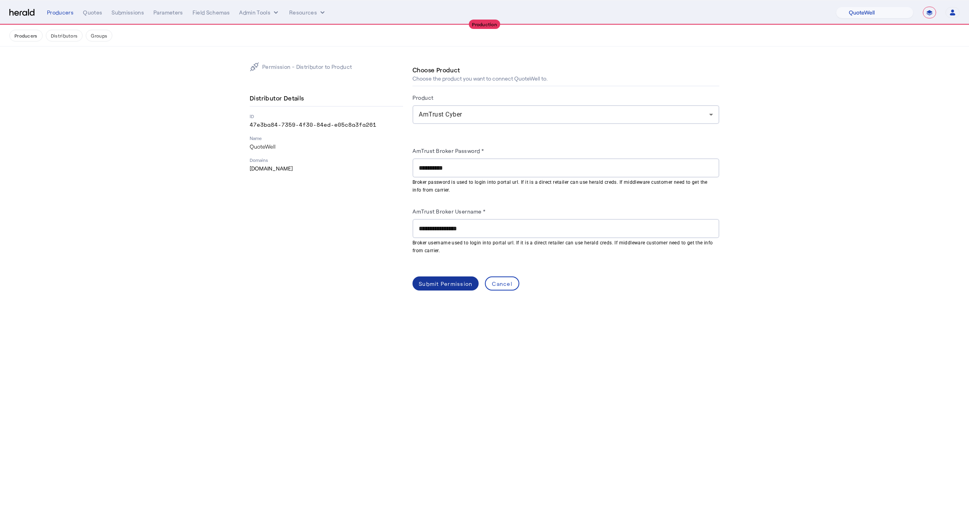
click at [437, 282] on div "Submit Permission" at bounding box center [446, 284] width 54 height 8
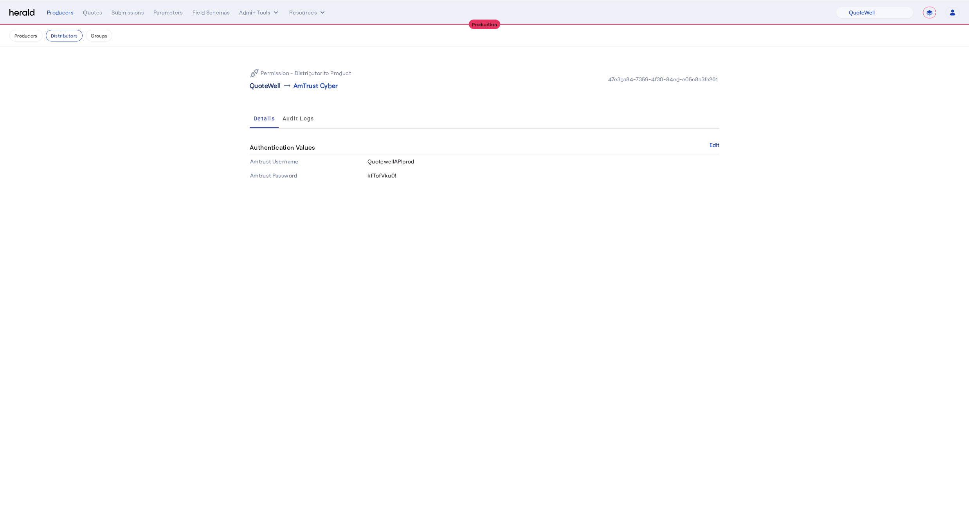
click at [266, 85] on p "QuoteWell" at bounding box center [265, 85] width 31 height 9
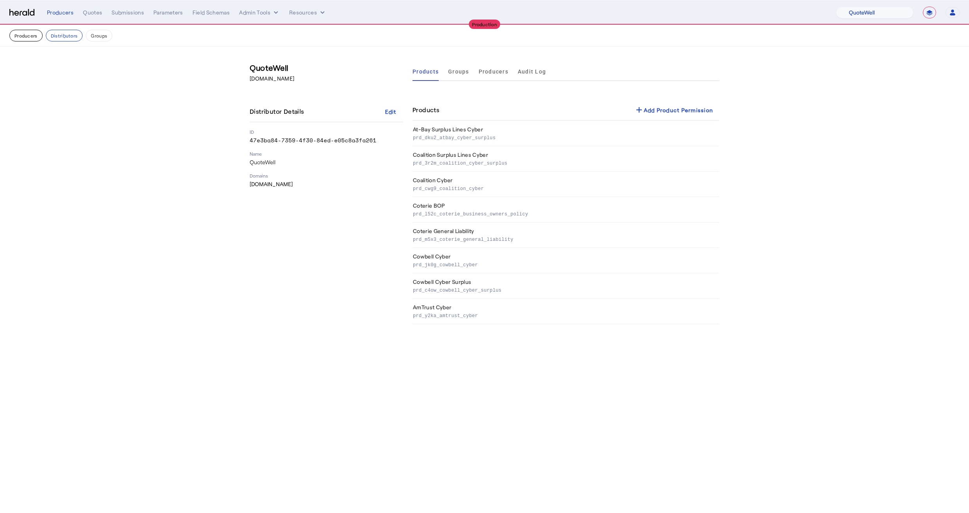
click at [28, 36] on button "Producers" at bounding box center [25, 36] width 33 height 12
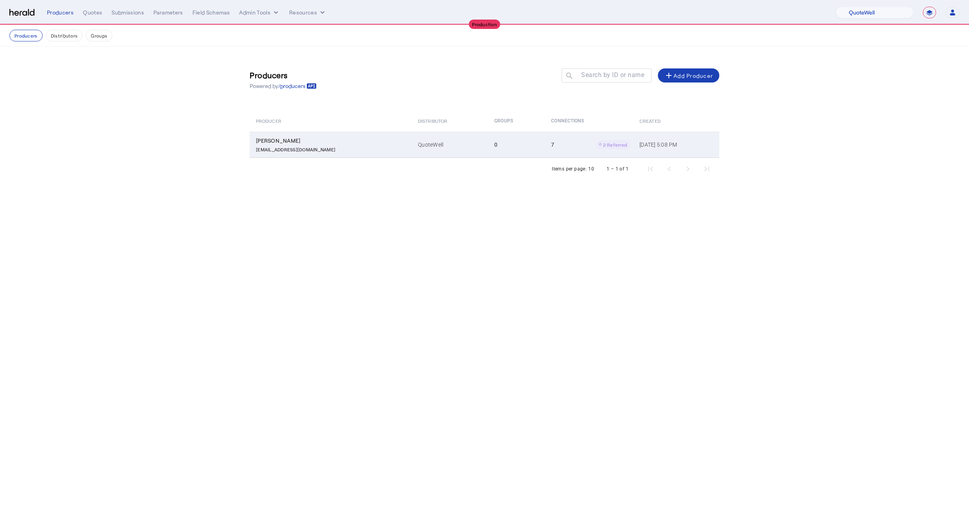
click at [322, 146] on div "tbrighton@quotewell.com" at bounding box center [332, 149] width 153 height 8
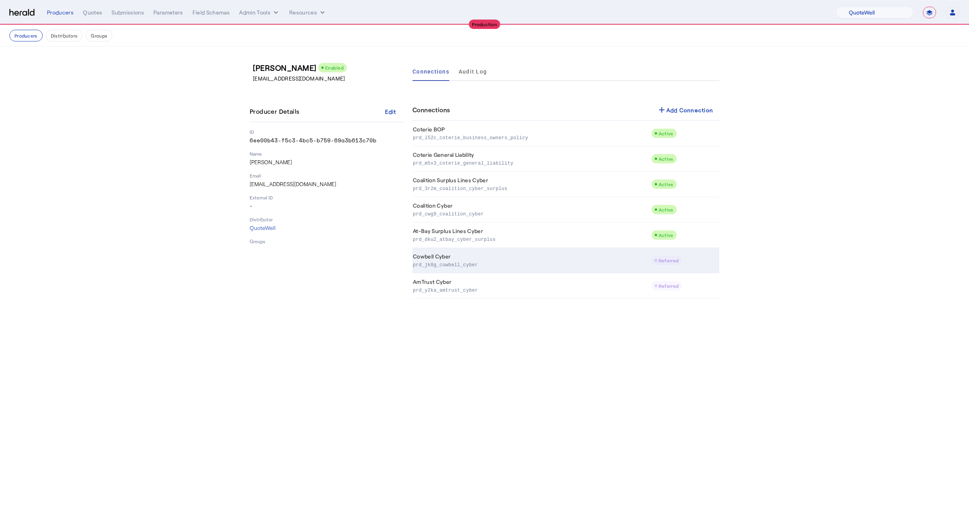
click at [593, 257] on td "Cowbell Cyber prd_jk0g_cowbell_cyber" at bounding box center [531, 260] width 239 height 25
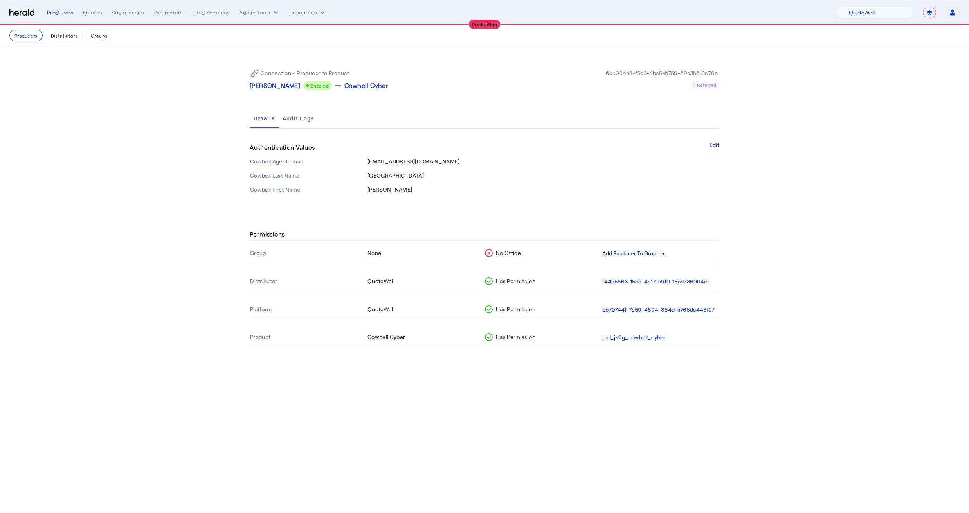
click at [625, 255] on button "Add Producer To Group →" at bounding box center [633, 253] width 62 height 9
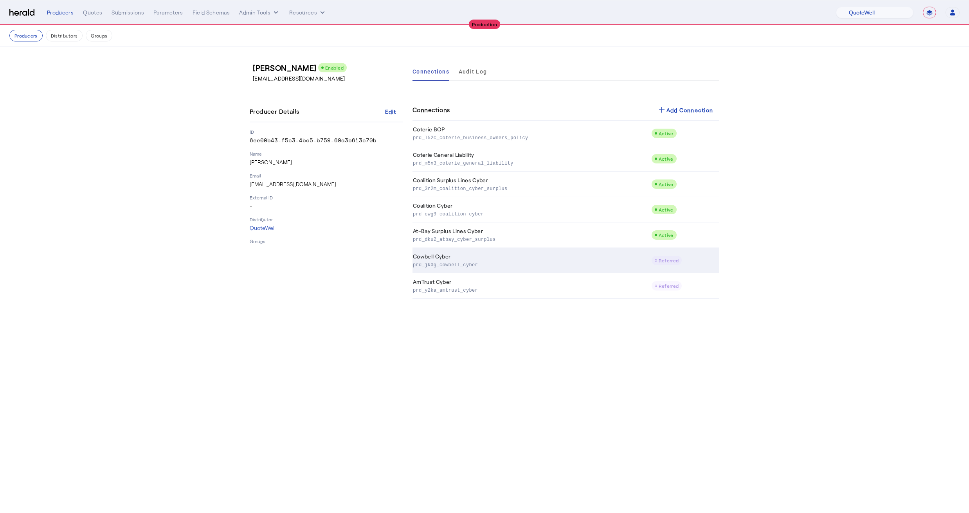
click at [621, 262] on p "prd_jk0g_cowbell_cyber" at bounding box center [530, 265] width 235 height 8
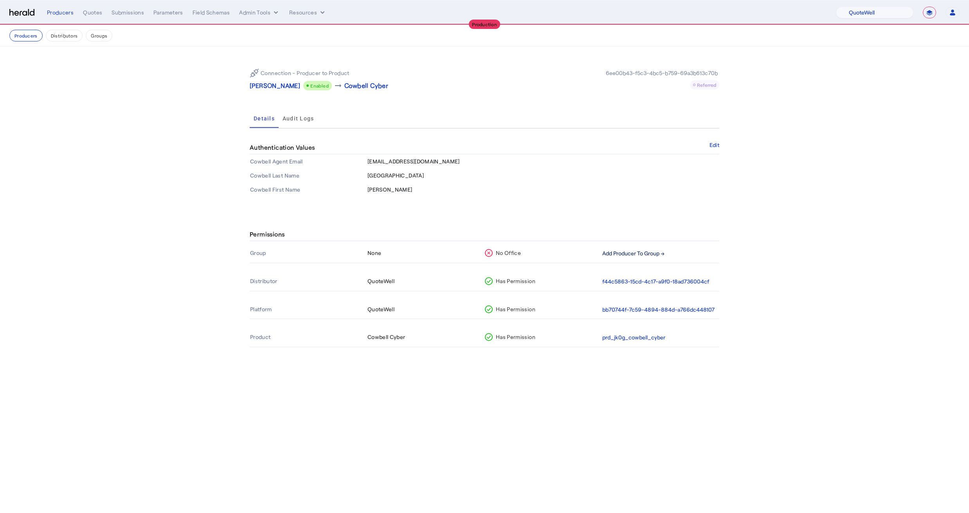
click at [620, 253] on button "Add Producer To Group →" at bounding box center [633, 253] width 62 height 9
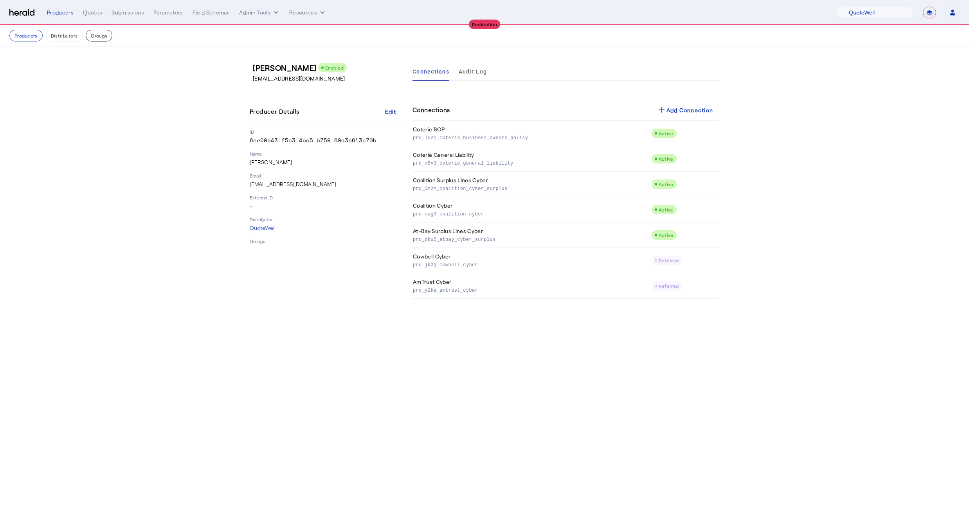
click at [99, 38] on button "Groups" at bounding box center [99, 36] width 27 height 12
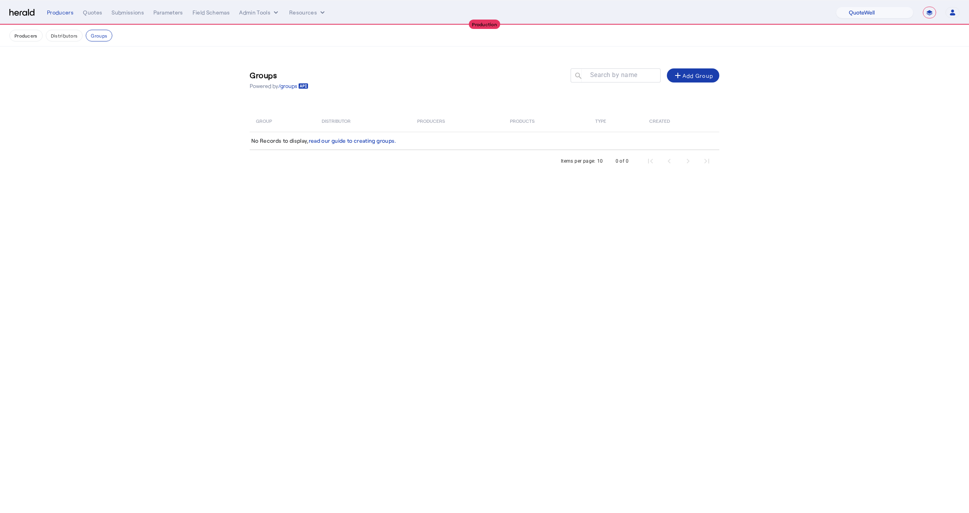
click at [704, 77] on div "add Add Group" at bounding box center [693, 75] width 40 height 9
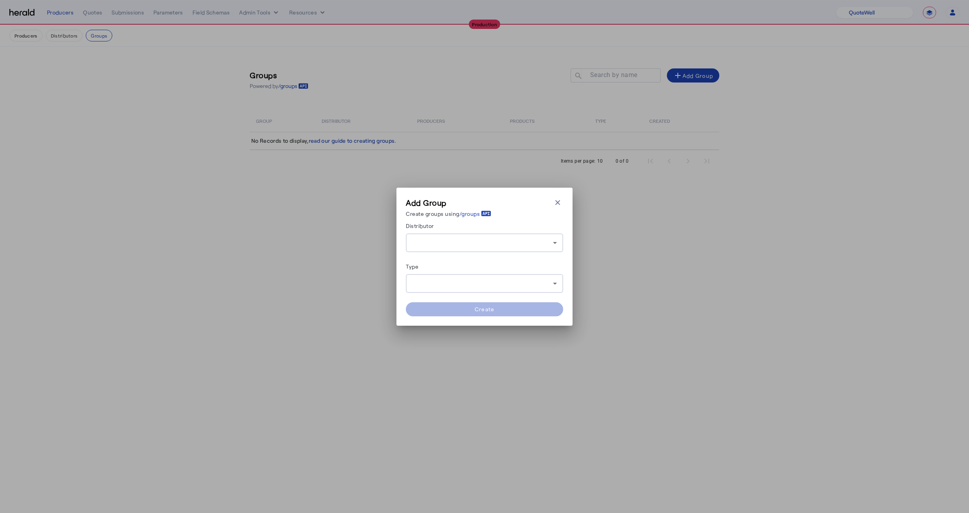
click at [437, 231] on div "Distributor" at bounding box center [484, 227] width 157 height 13
click at [436, 242] on div at bounding box center [482, 242] width 141 height 9
click at [430, 263] on span "QuoteWell" at bounding box center [484, 263] width 145 height 9
click at [437, 277] on div at bounding box center [484, 283] width 145 height 19
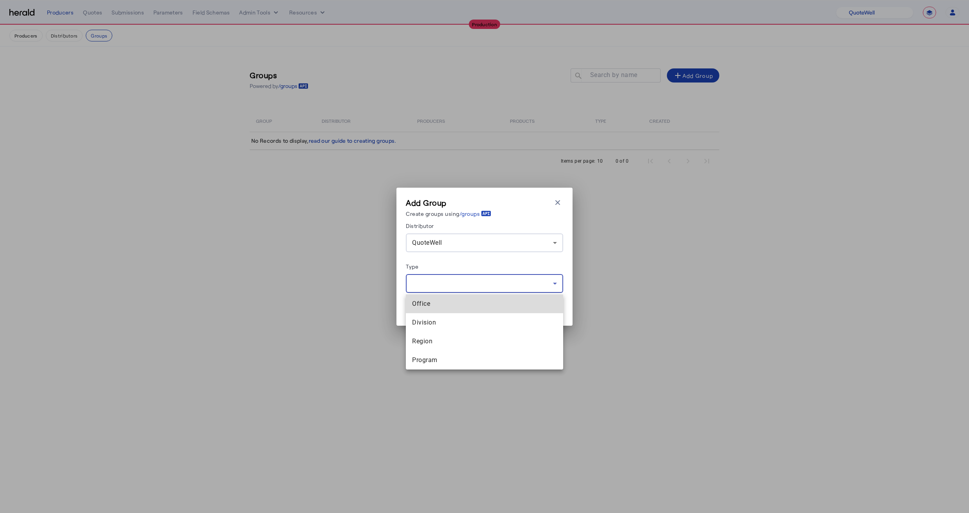
click at [434, 306] on span "Office" at bounding box center [484, 303] width 145 height 9
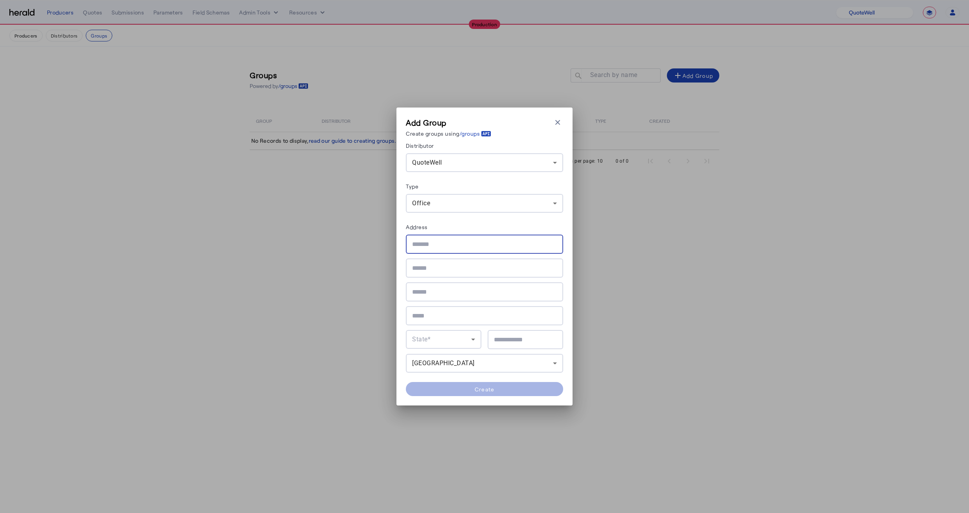
click at [423, 249] on input "text" at bounding box center [484, 244] width 145 height 9
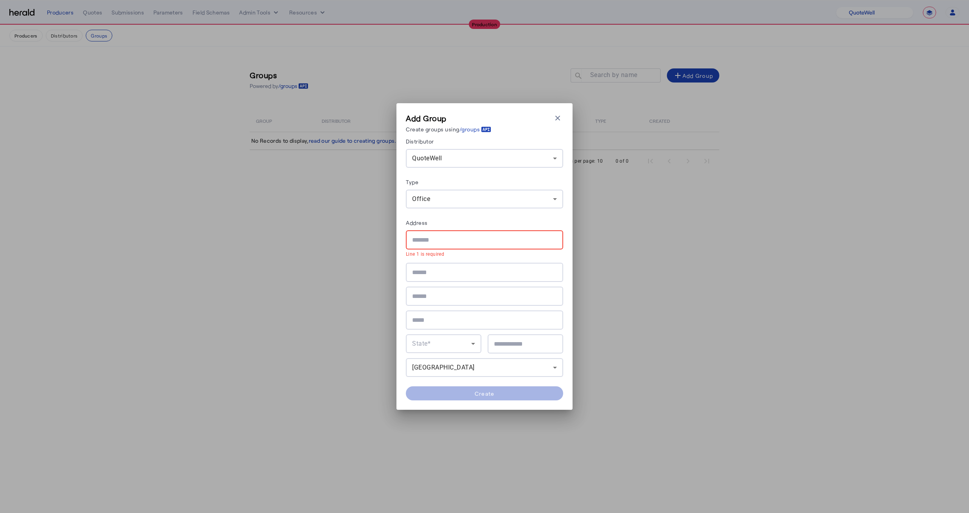
click at [440, 239] on input "text" at bounding box center [484, 240] width 145 height 9
paste input "**********"
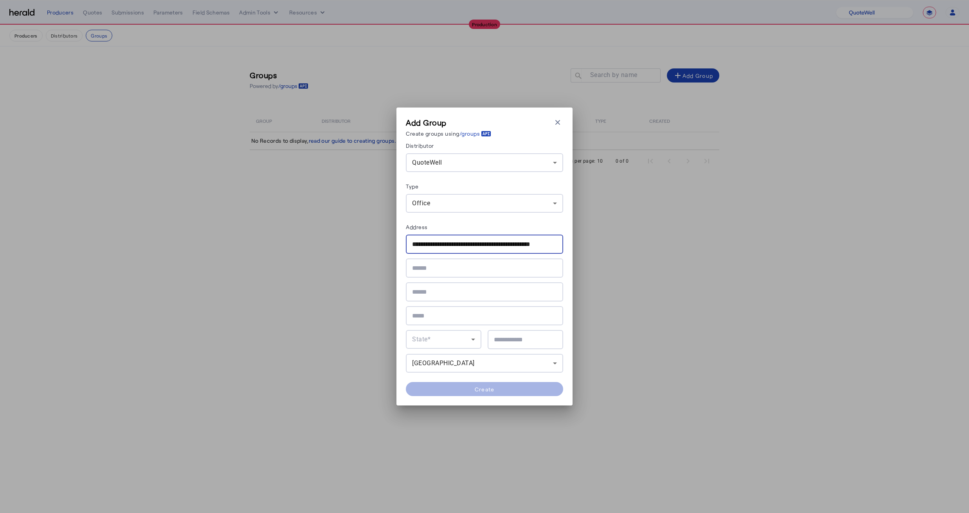
scroll to position [0, 9]
drag, startPoint x: 468, startPoint y: 244, endPoint x: 621, endPoint y: 243, distance: 153.4
click at [622, 243] on div "**********" at bounding box center [484, 256] width 969 height 513
drag, startPoint x: 491, startPoint y: 245, endPoint x: 367, endPoint y: 245, distance: 124.1
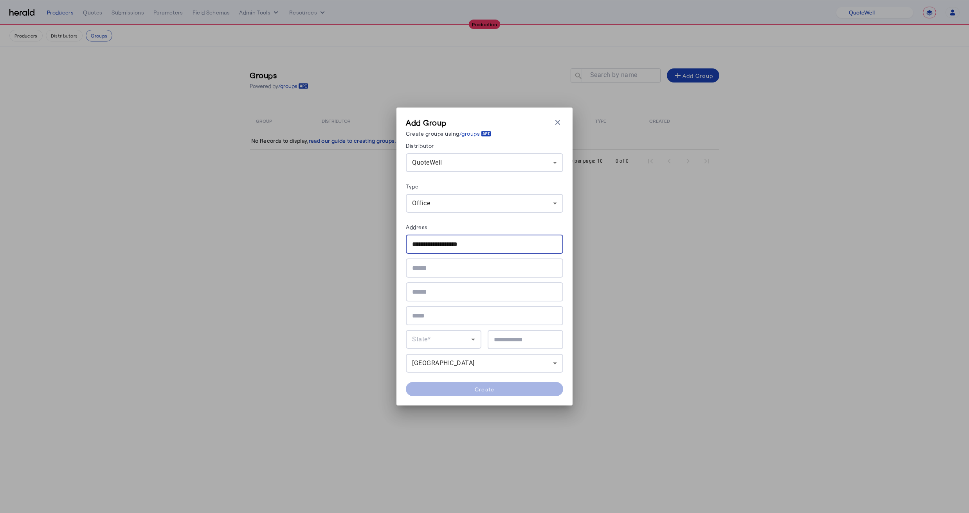
click at [367, 245] on div "**********" at bounding box center [484, 256] width 969 height 513
type input "**********"
click at [450, 274] on div at bounding box center [484, 268] width 145 height 19
click at [443, 271] on input "text" at bounding box center [484, 268] width 145 height 9
paste input "**********"
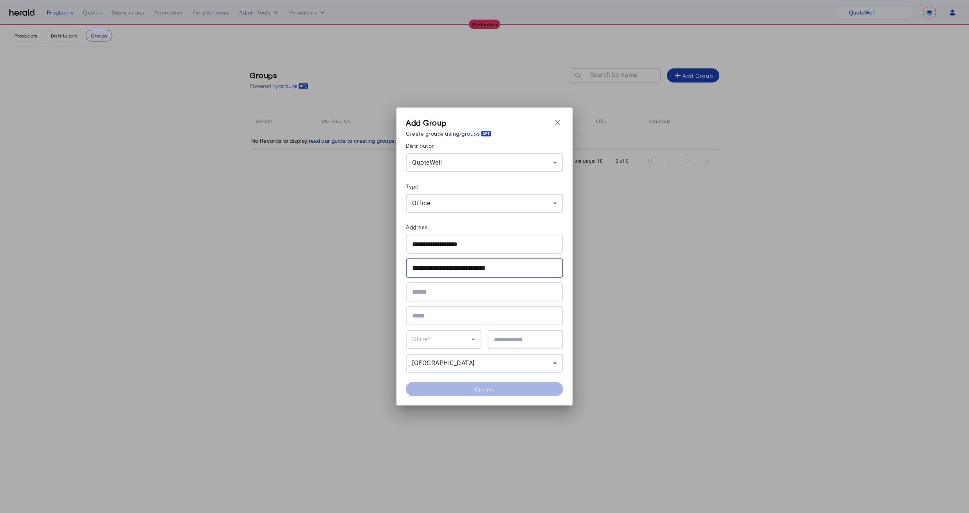
drag, startPoint x: 418, startPoint y: 268, endPoint x: 336, endPoint y: 260, distance: 82.2
click at [336, 260] on div "**********" at bounding box center [484, 256] width 969 height 513
drag, startPoint x: 447, startPoint y: 268, endPoint x: 438, endPoint y: 268, distance: 8.6
click at [438, 268] on input "**********" at bounding box center [484, 268] width 145 height 9
click at [494, 272] on input "**********" at bounding box center [484, 268] width 145 height 9
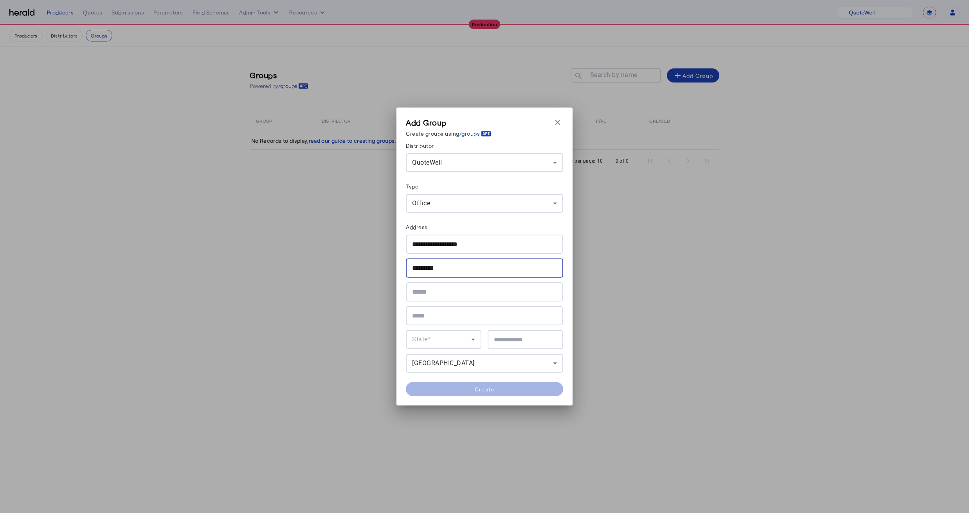
type input "*********"
click at [423, 314] on input "text" at bounding box center [484, 316] width 145 height 9
click at [430, 342] on div "State*" at bounding box center [441, 339] width 59 height 9
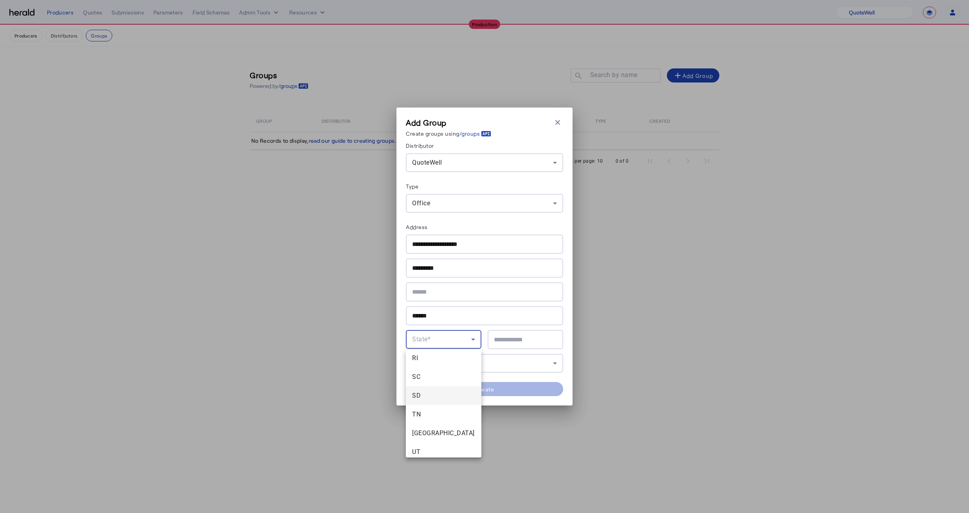
scroll to position [741, 0]
click at [424, 426] on span "TX" at bounding box center [443, 426] width 63 height 9
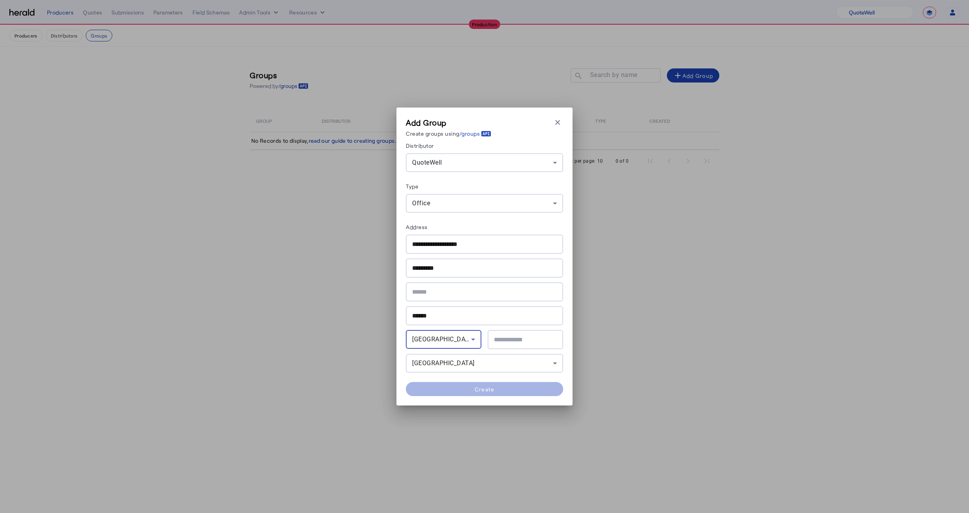
click at [540, 332] on div at bounding box center [525, 339] width 63 height 19
click at [478, 312] on input "******" at bounding box center [484, 316] width 145 height 9
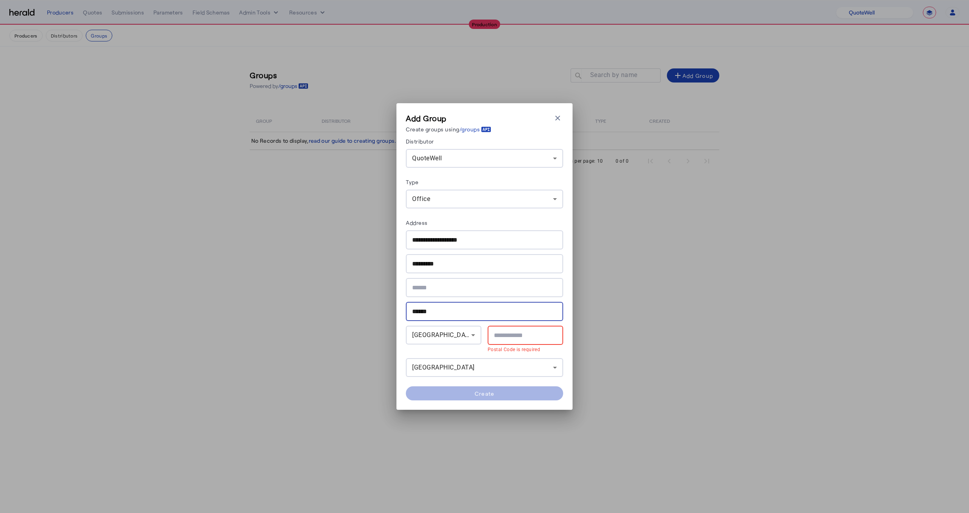
paste input "**********"
click at [431, 312] on input "**********" at bounding box center [484, 311] width 145 height 9
type input "******"
click at [502, 334] on input "text" at bounding box center [525, 335] width 63 height 9
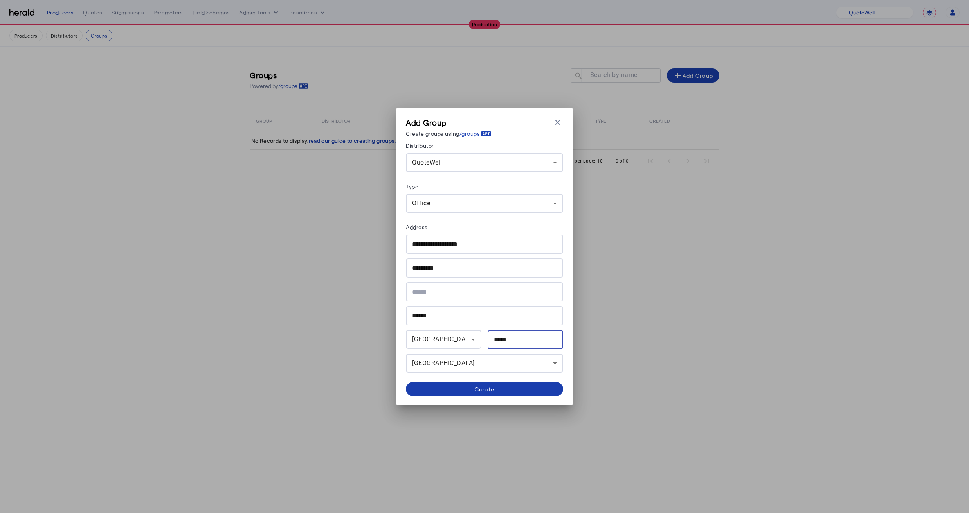
type input "*****"
click at [466, 382] on span at bounding box center [484, 389] width 157 height 19
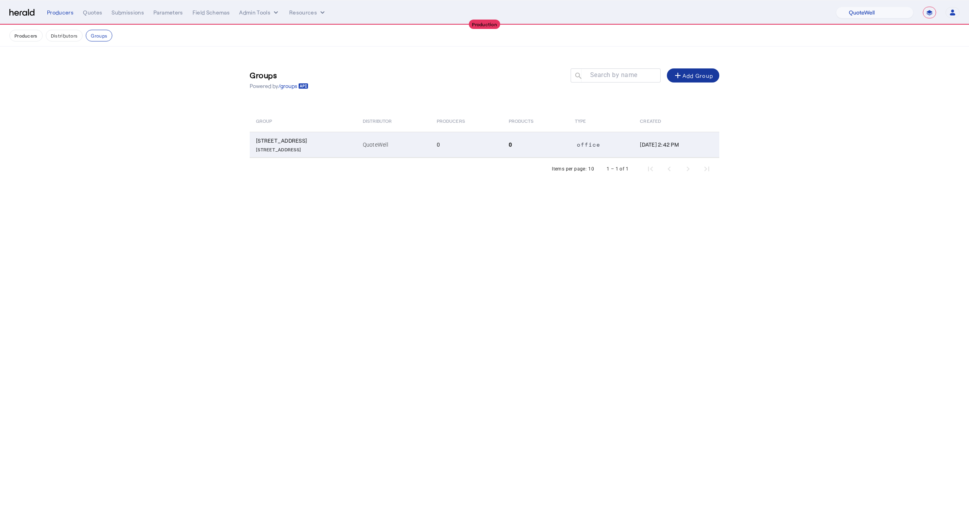
click at [323, 145] on p "Suite 150, Austin TX, 78701" at bounding box center [304, 149] width 97 height 8
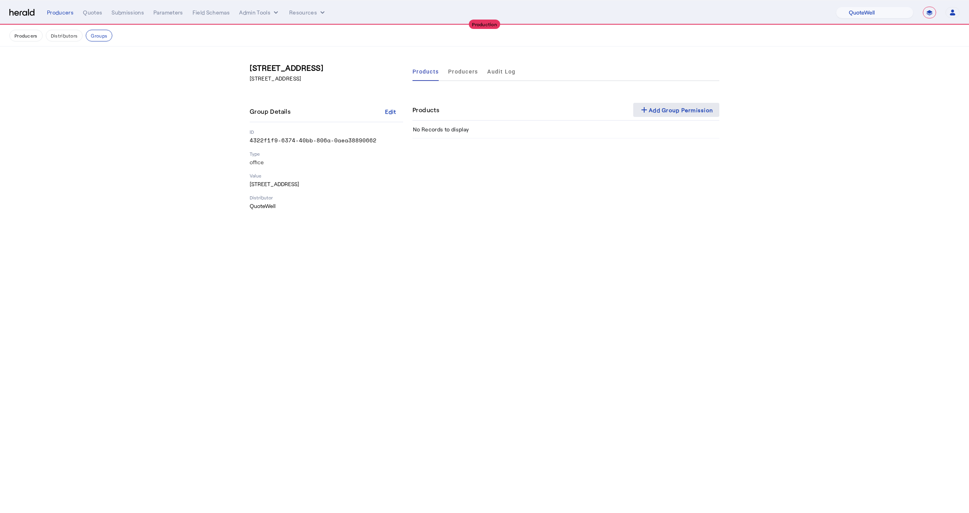
click at [658, 103] on span at bounding box center [676, 110] width 86 height 19
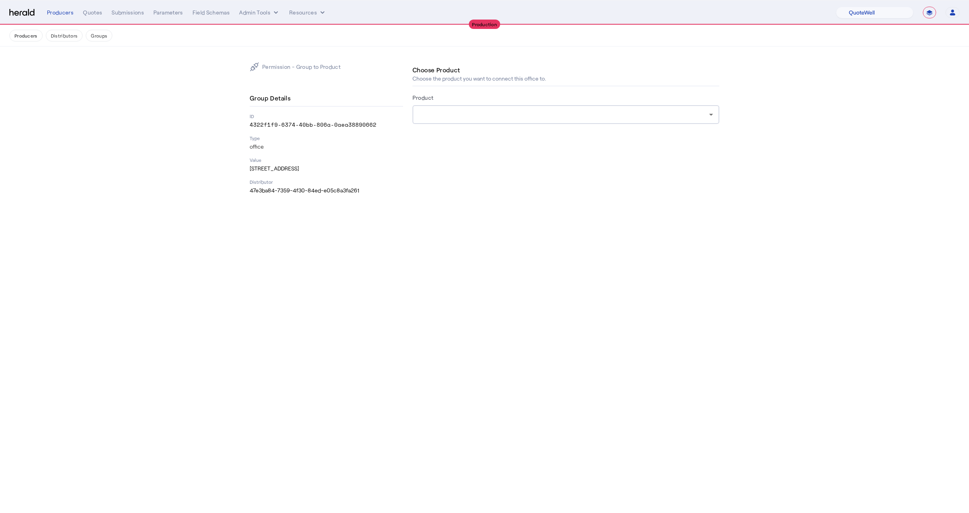
click at [436, 113] on div at bounding box center [564, 114] width 290 height 9
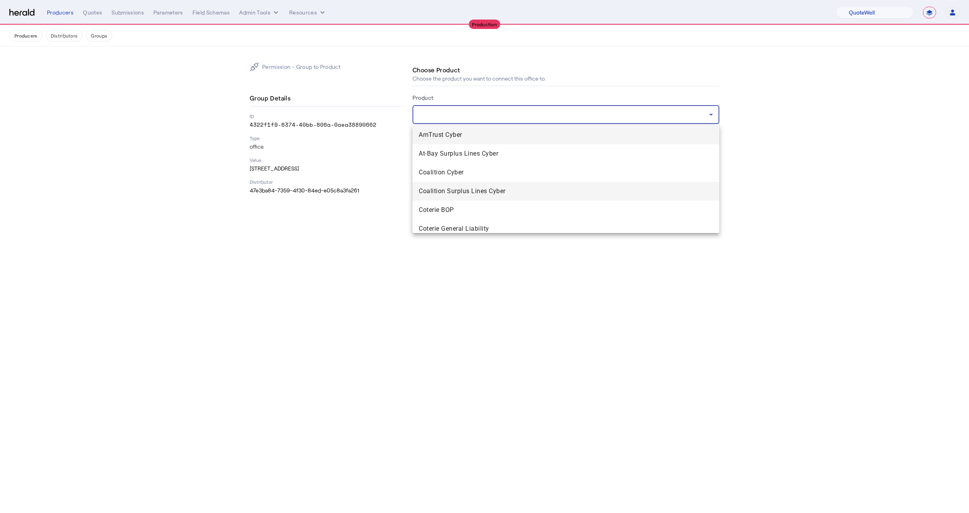
scroll to position [43, 0]
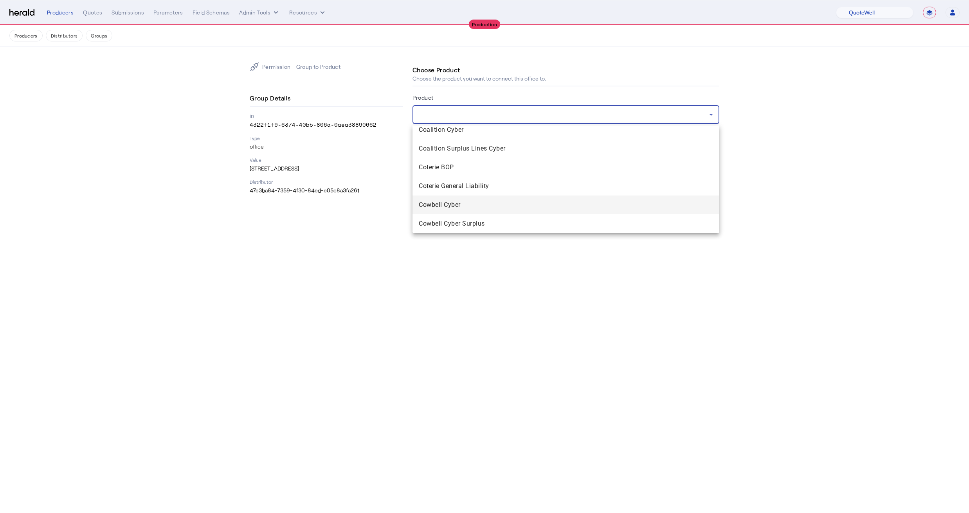
click at [443, 210] on mat-option "Cowbell Cyber" at bounding box center [565, 205] width 307 height 19
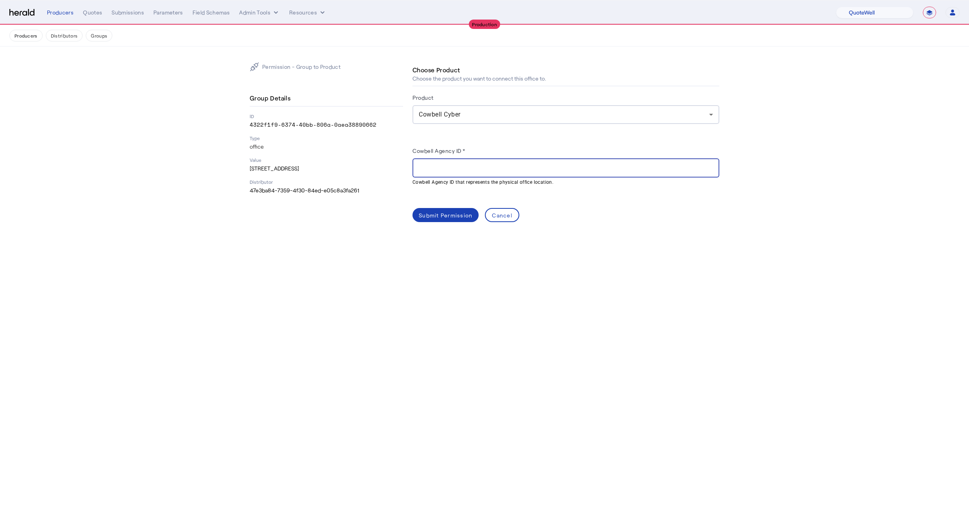
click at [467, 165] on input "Cowbell Agency ID *" at bounding box center [566, 168] width 294 height 9
paste input "**********"
type input "**********"
click at [441, 218] on div "Submit Permission" at bounding box center [446, 215] width 54 height 8
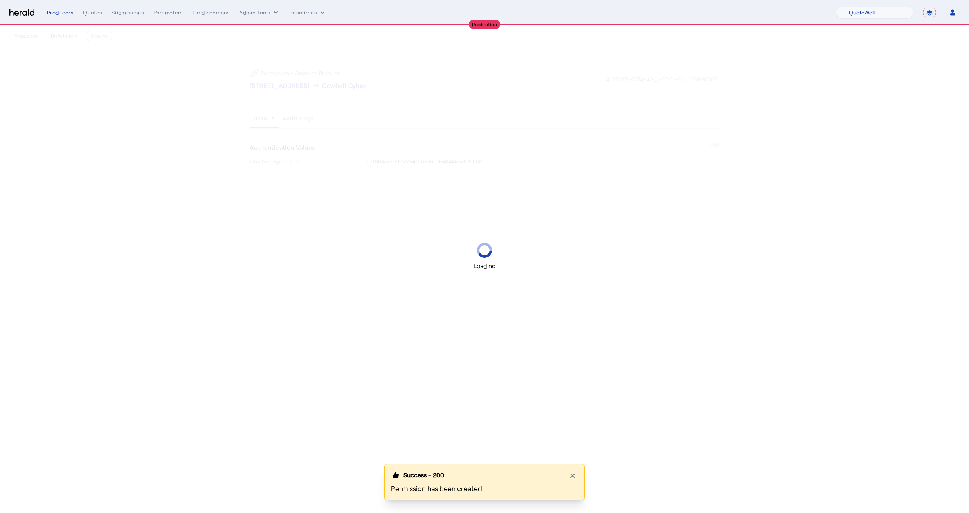
click at [306, 100] on div "Loading" at bounding box center [484, 256] width 969 height 513
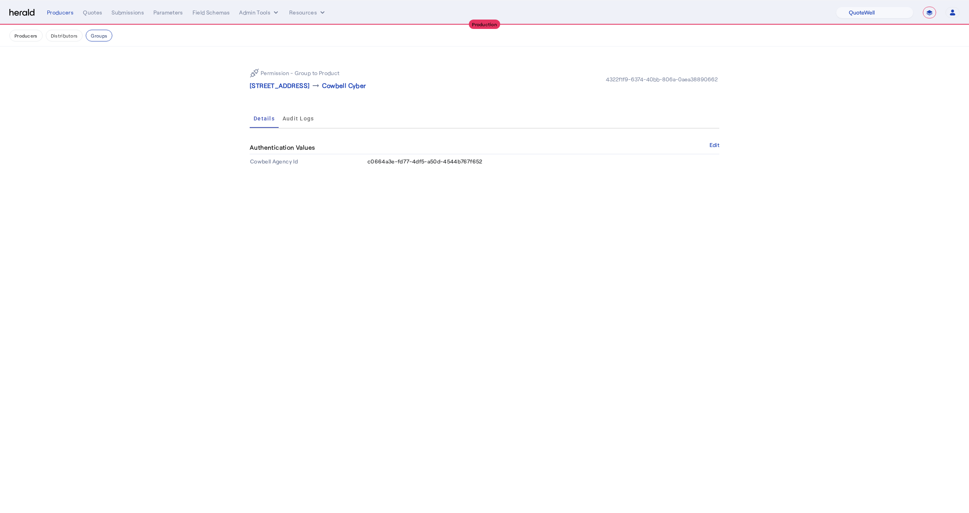
click at [87, 34] on button "Groups" at bounding box center [99, 36] width 27 height 12
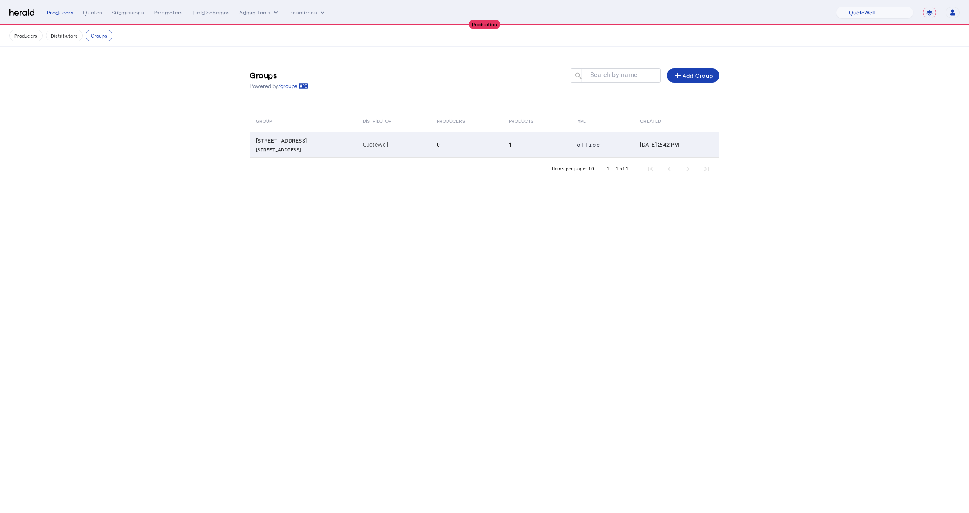
click at [634, 149] on td "Sep 29, 2025, 2:42 PM" at bounding box center [677, 145] width 86 height 26
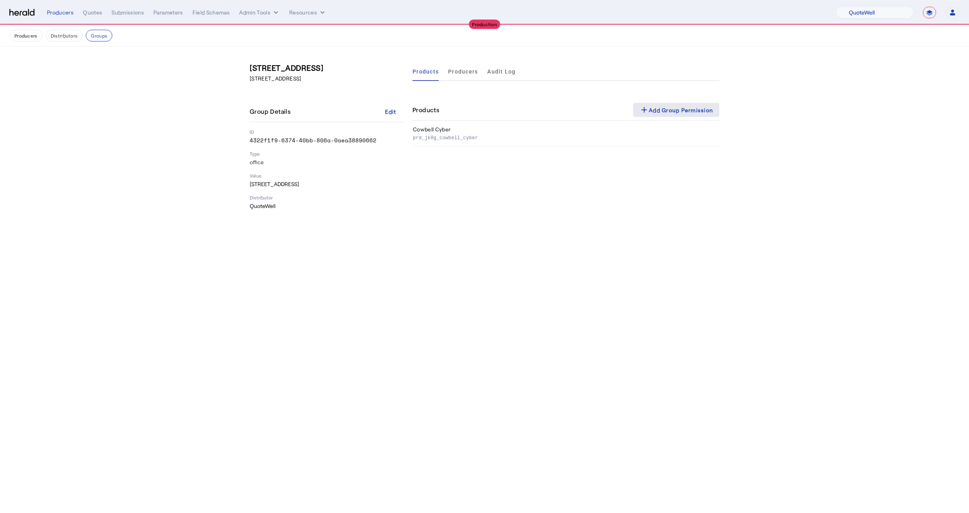
click at [687, 112] on div "add Add Group Permission" at bounding box center [676, 109] width 74 height 9
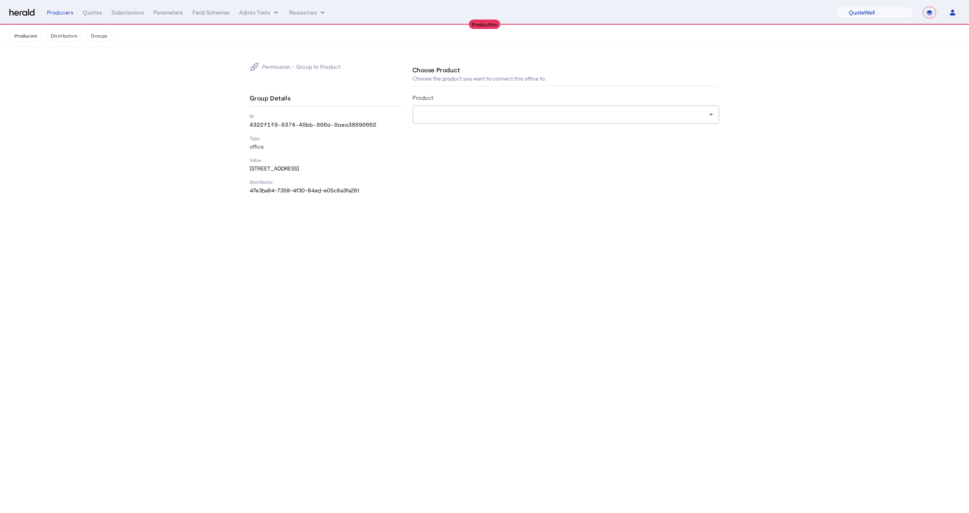
click at [459, 119] on div at bounding box center [566, 114] width 294 height 19
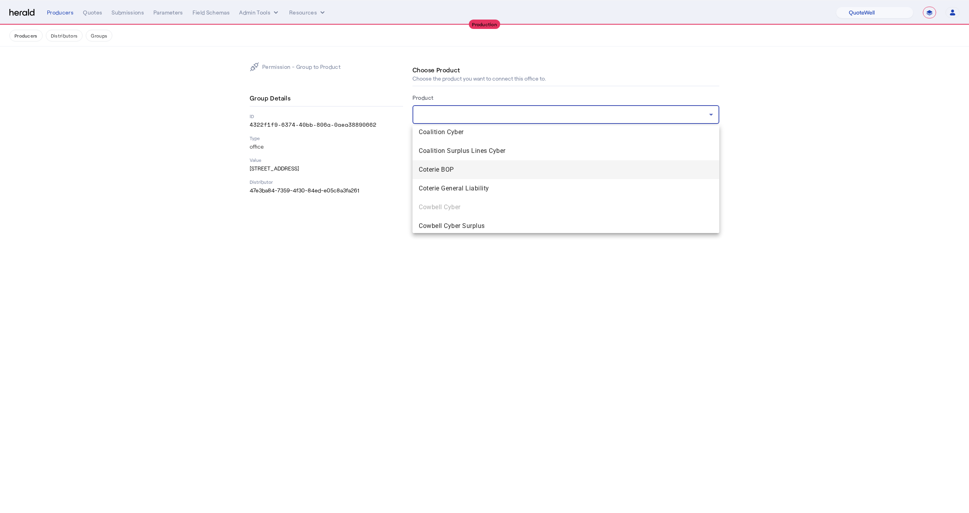
scroll to position [43, 0]
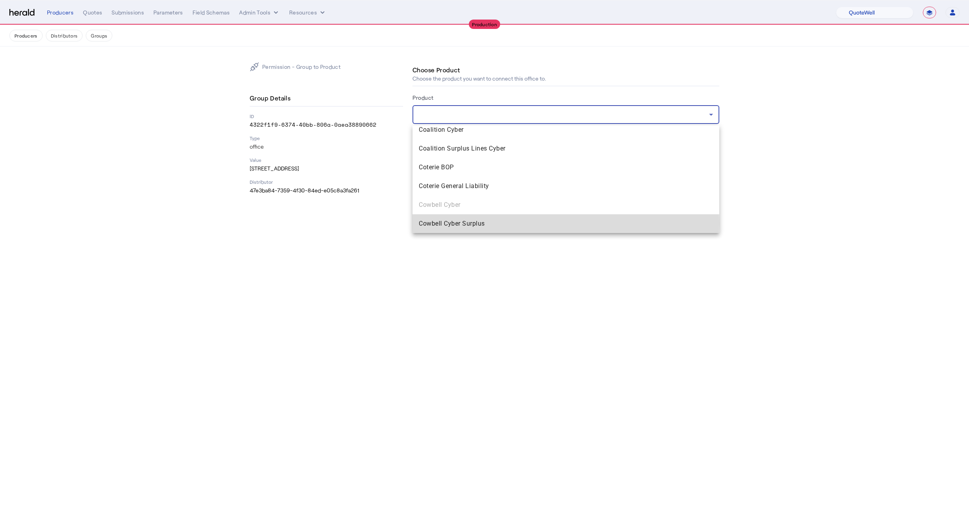
click at [449, 223] on span "Cowbell Cyber Surplus" at bounding box center [566, 223] width 294 height 9
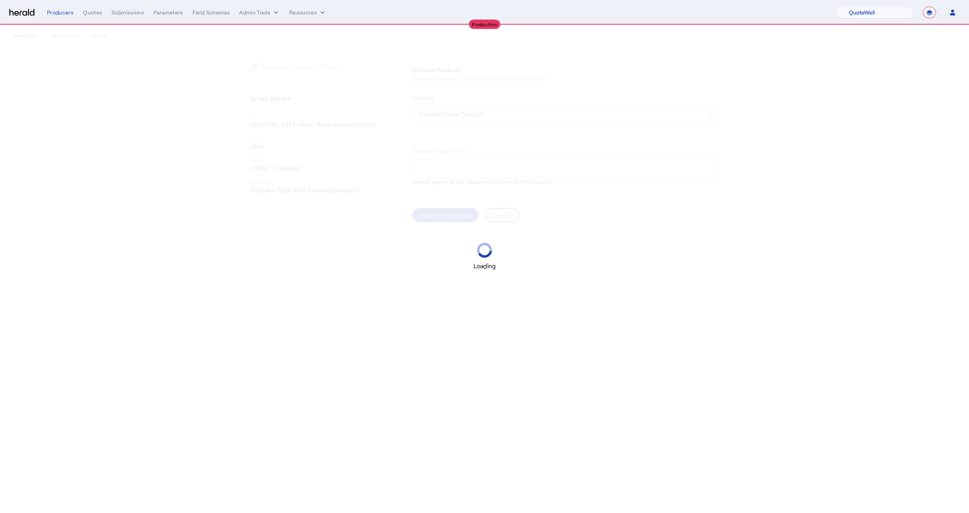
click at [433, 169] on div "Loading" at bounding box center [484, 256] width 969 height 513
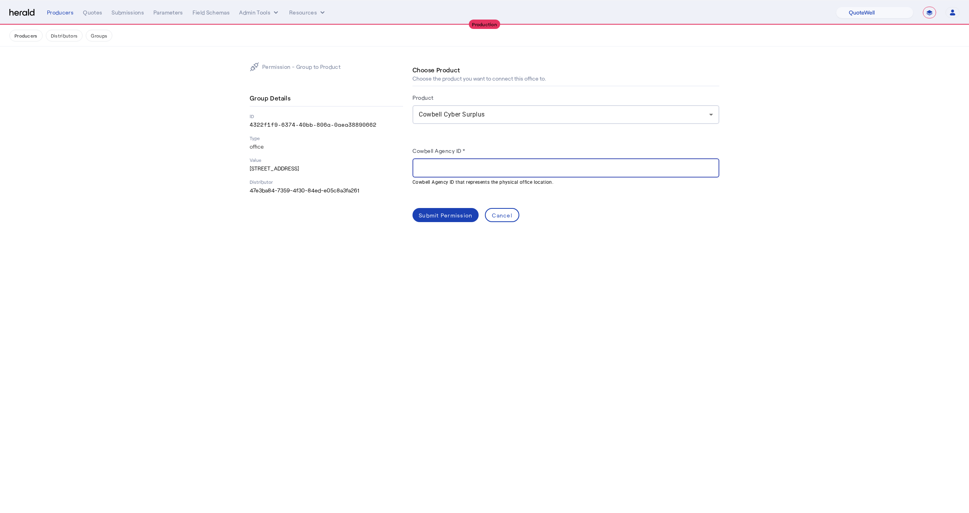
click at [432, 166] on input "Cowbell Agency ID *" at bounding box center [566, 168] width 294 height 9
paste input "**********"
type input "**********"
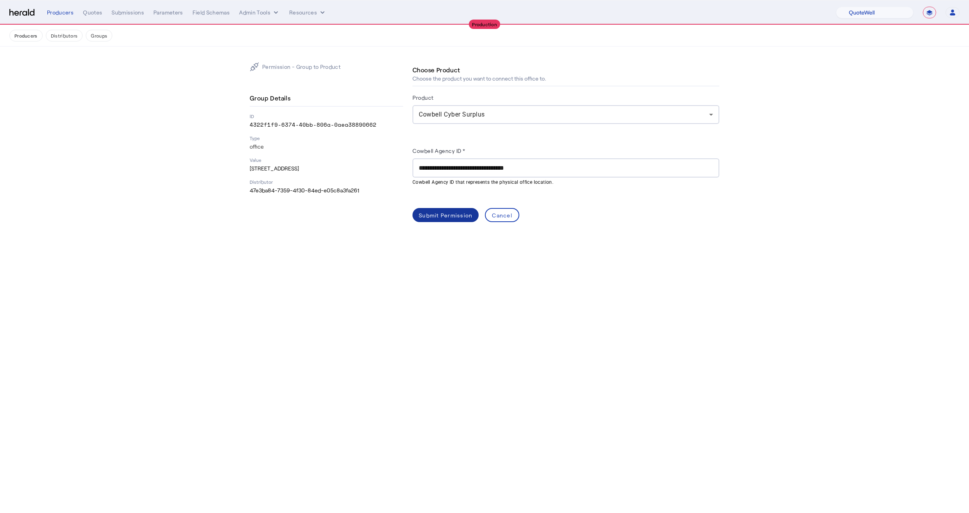
click at [451, 210] on span at bounding box center [445, 215] width 66 height 19
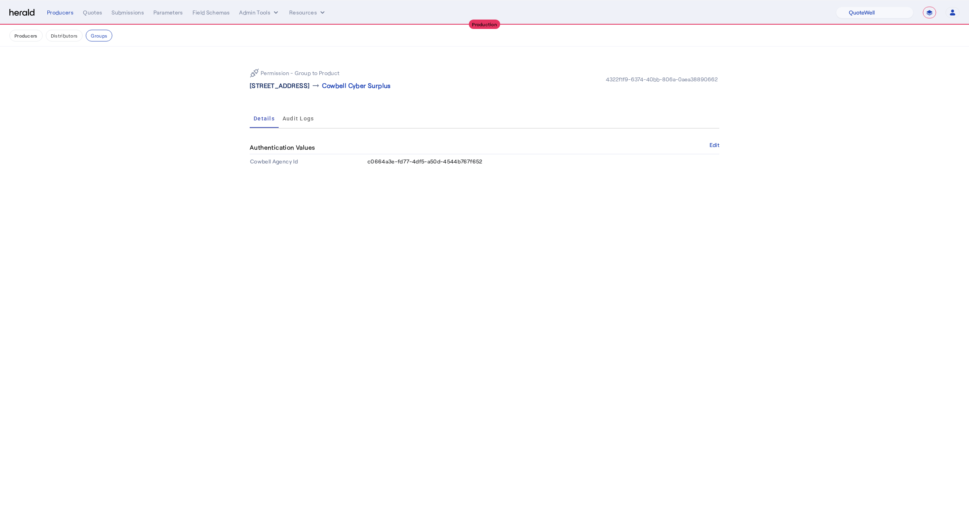
click at [310, 85] on p "501 Congress Avenue Suite 150 , Austin, TX 78701" at bounding box center [280, 85] width 60 height 9
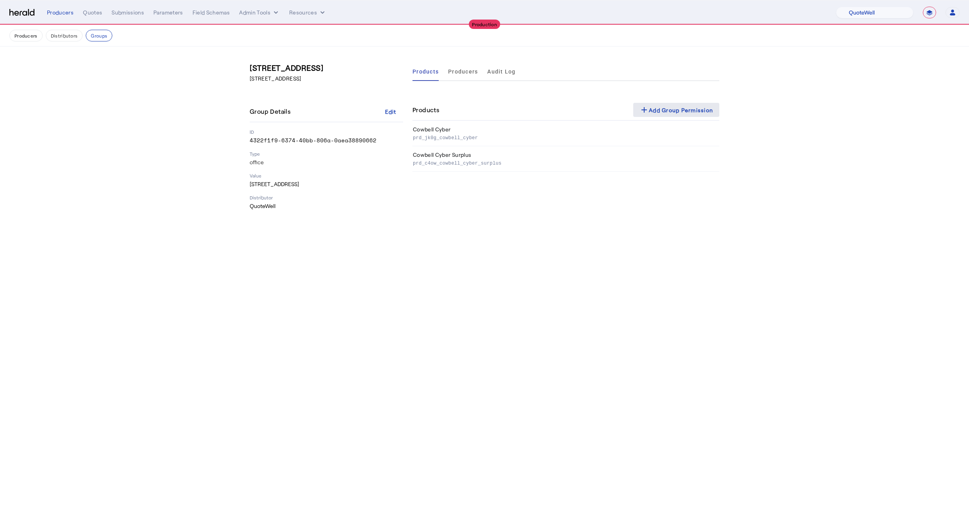
click at [668, 104] on span at bounding box center [676, 110] width 86 height 19
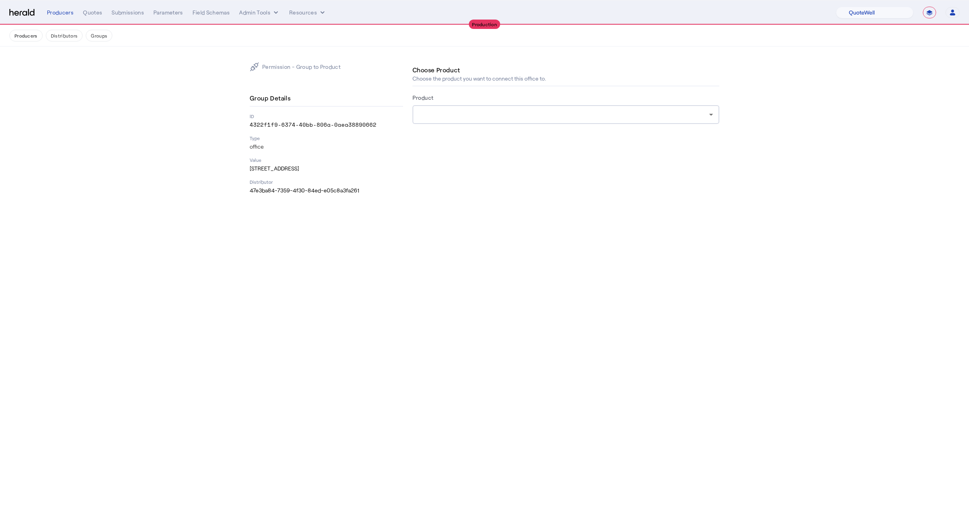
click at [440, 122] on div at bounding box center [566, 114] width 294 height 19
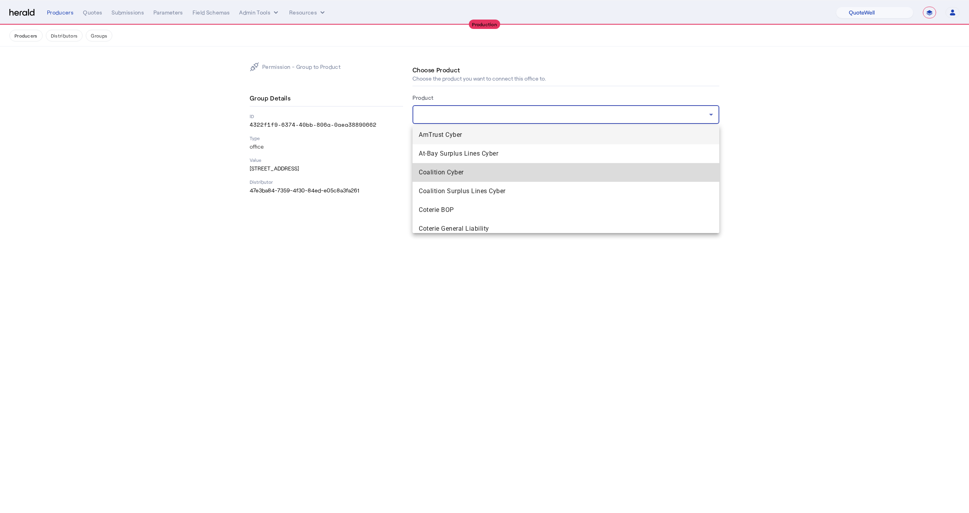
click at [442, 176] on span "Coalition Cyber" at bounding box center [566, 172] width 294 height 9
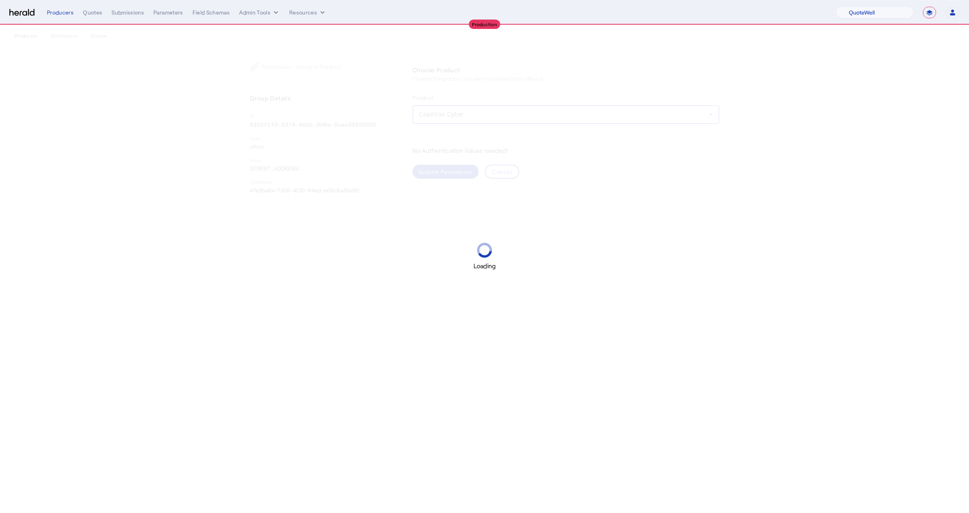
click at [436, 174] on div "Loading" at bounding box center [484, 256] width 969 height 513
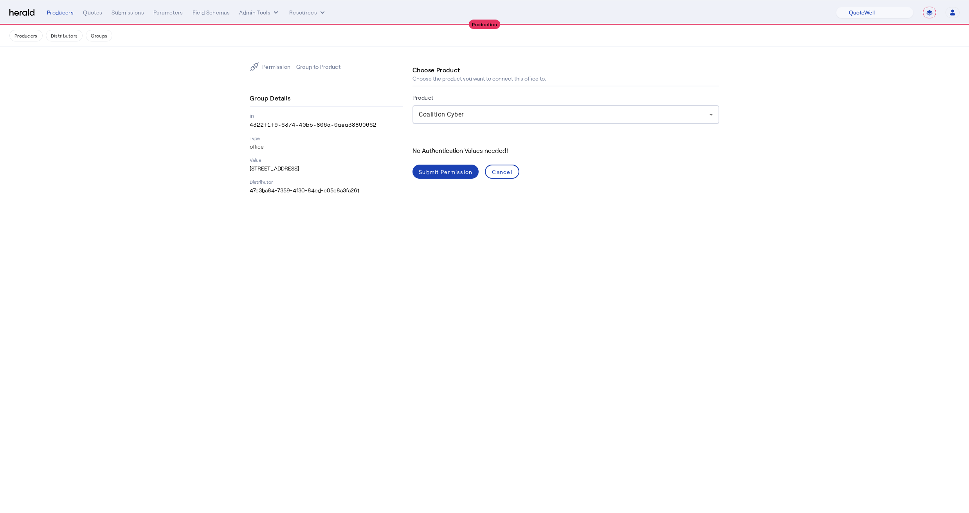
click at [436, 174] on div "Submit Permission" at bounding box center [446, 172] width 54 height 8
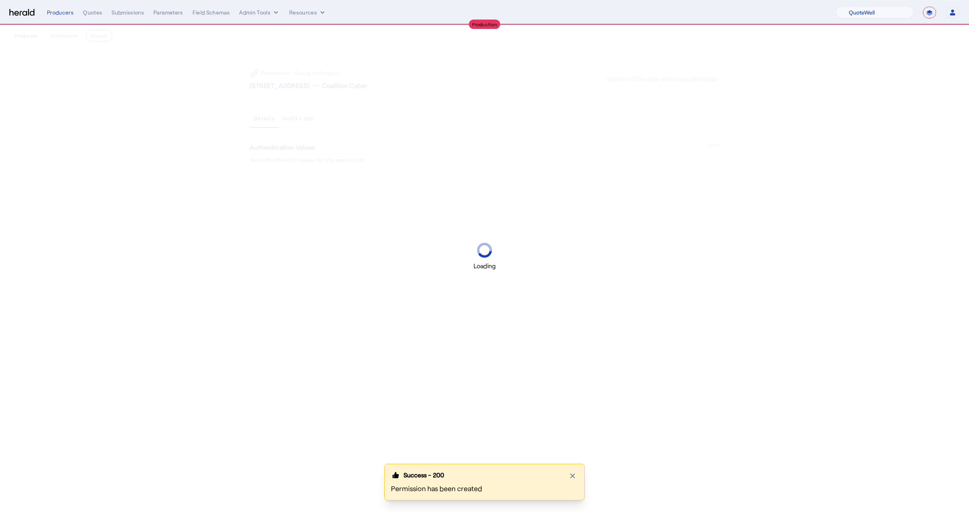
click at [416, 104] on div "Loading" at bounding box center [484, 256] width 969 height 513
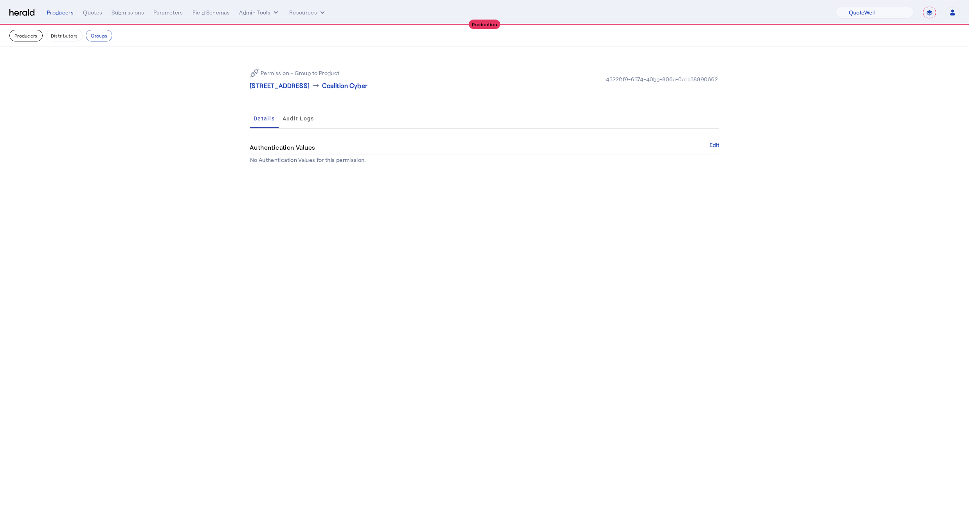
click at [29, 40] on button "Producers" at bounding box center [25, 36] width 33 height 12
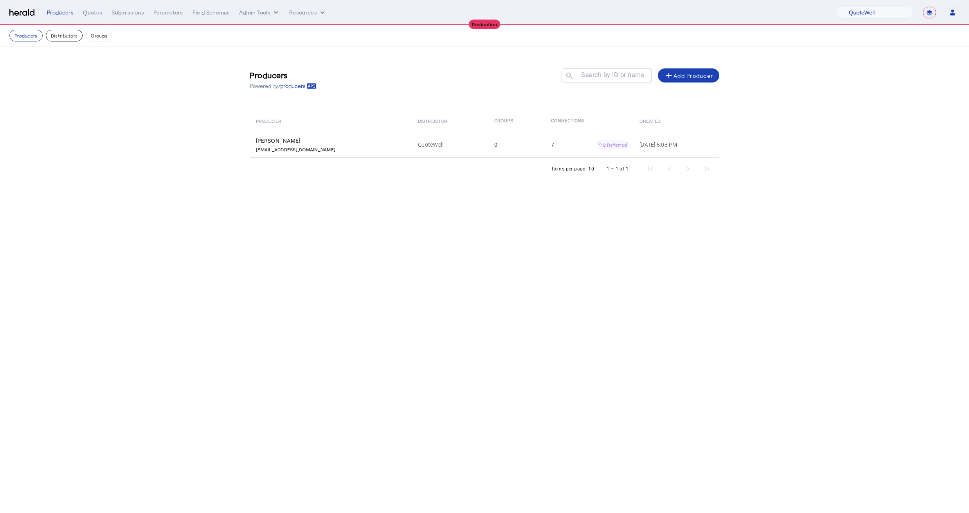
click at [59, 31] on button "Distributors" at bounding box center [64, 36] width 37 height 12
click at [36, 36] on button "Producers" at bounding box center [25, 36] width 33 height 12
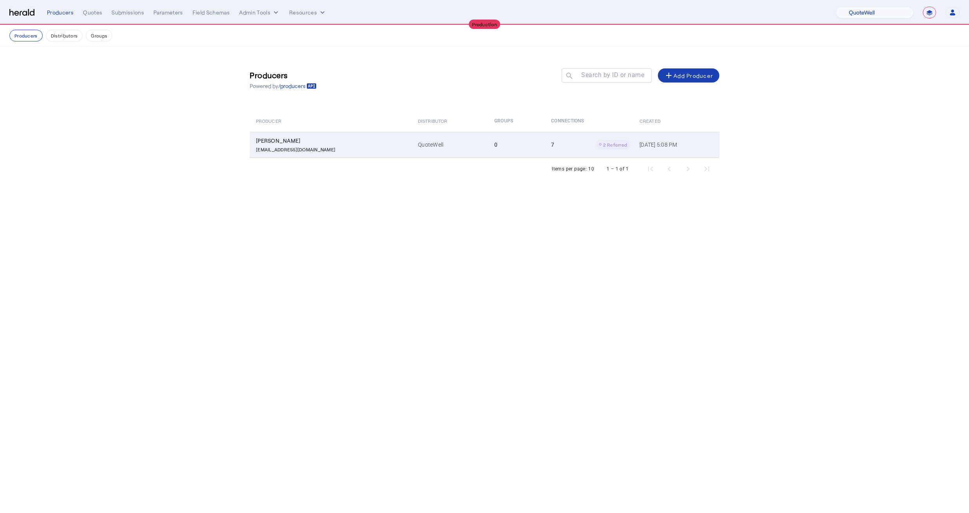
click at [441, 148] on td "QuoteWell" at bounding box center [450, 145] width 76 height 26
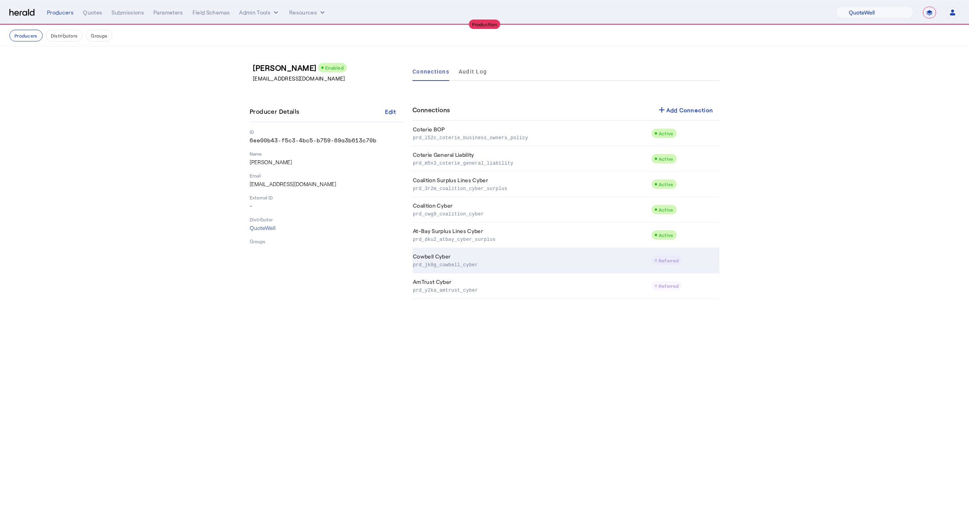
click at [515, 260] on td "Cowbell Cyber prd_jk0g_cowbell_cyber" at bounding box center [531, 260] width 239 height 25
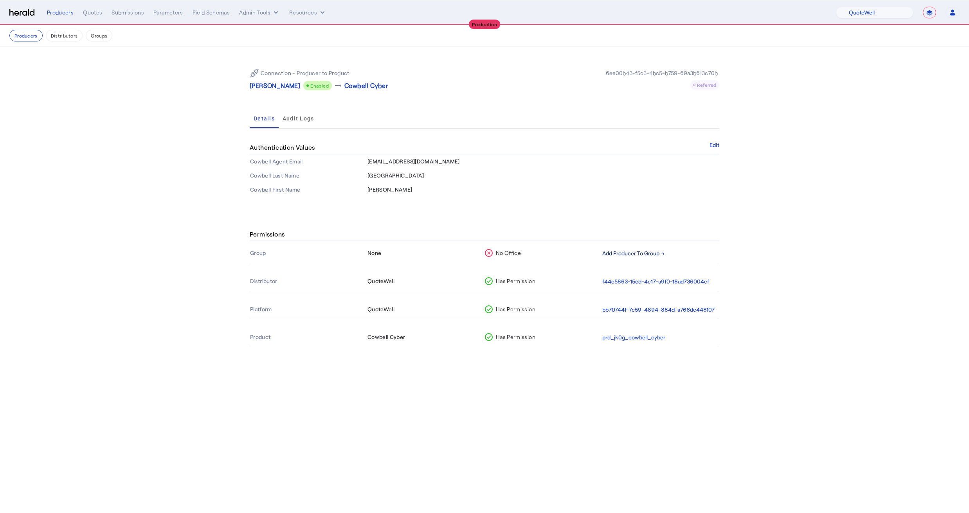
click at [628, 250] on button "Add Producer To Group →" at bounding box center [633, 253] width 62 height 9
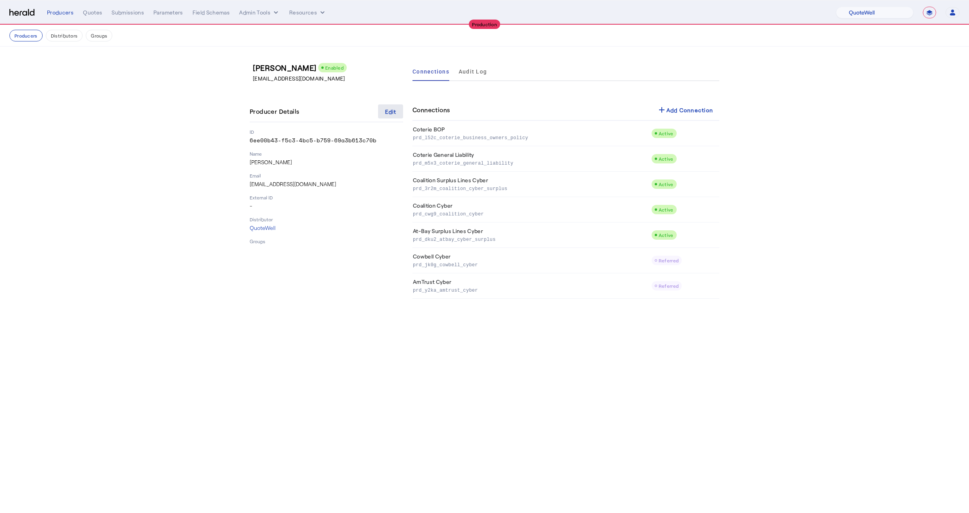
click at [384, 108] on span at bounding box center [390, 111] width 25 height 19
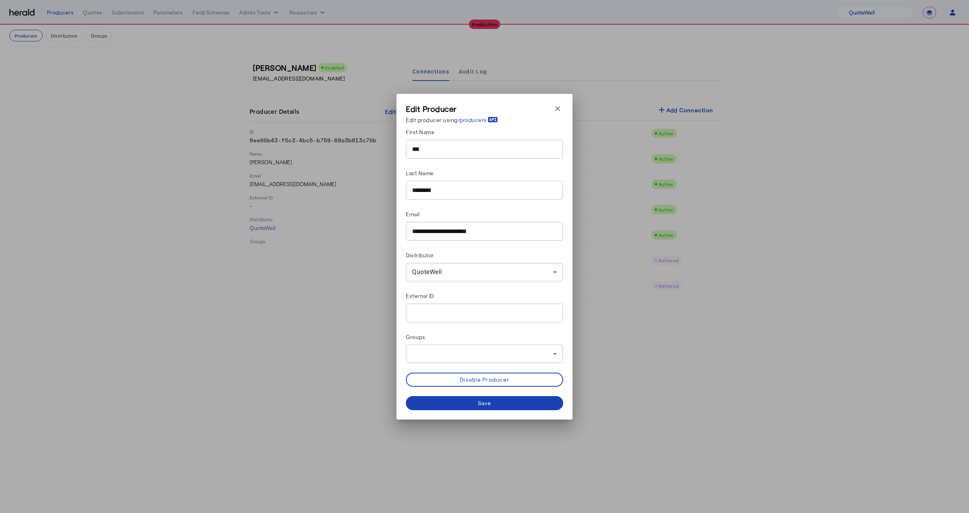
click at [417, 363] on form "**********" at bounding box center [484, 268] width 157 height 283
click at [422, 359] on div at bounding box center [484, 354] width 145 height 19
click at [428, 369] on span "501 Congress Avenue Suite 150 , Austin, TX 78701" at bounding box center [490, 373] width 131 height 9
click at [430, 328] on div at bounding box center [484, 256] width 969 height 513
click at [469, 405] on span at bounding box center [484, 403] width 157 height 19
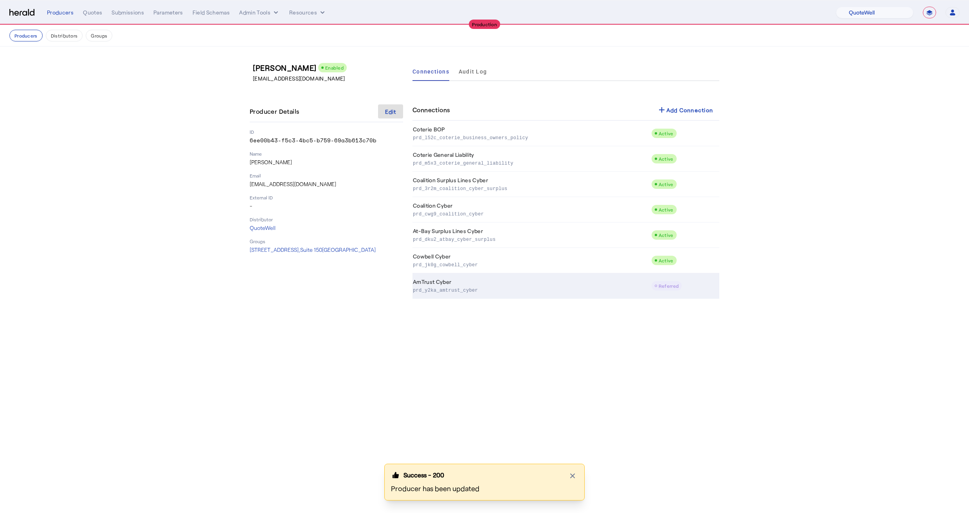
click at [490, 286] on p "prd_y2ka_amtrust_cyber" at bounding box center [530, 290] width 235 height 8
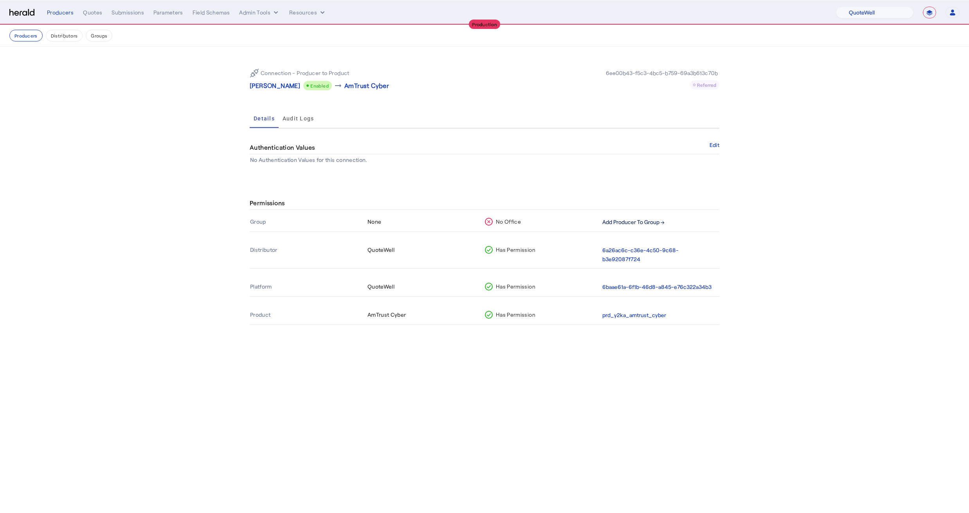
click at [610, 223] on button "Add Producer To Group →" at bounding box center [633, 222] width 62 height 9
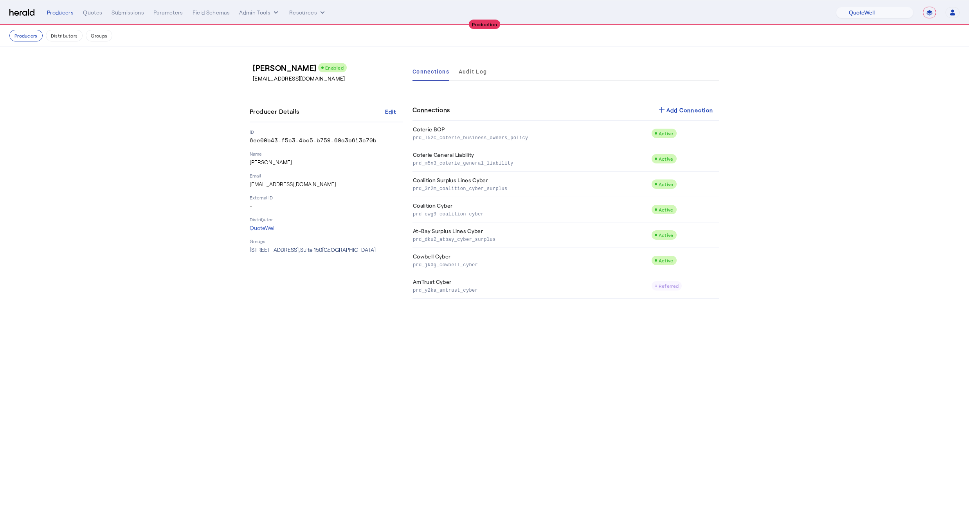
click at [276, 250] on span "501 Congress Avenue, Suite 150 Austin, TX 78701" at bounding box center [313, 250] width 126 height 7
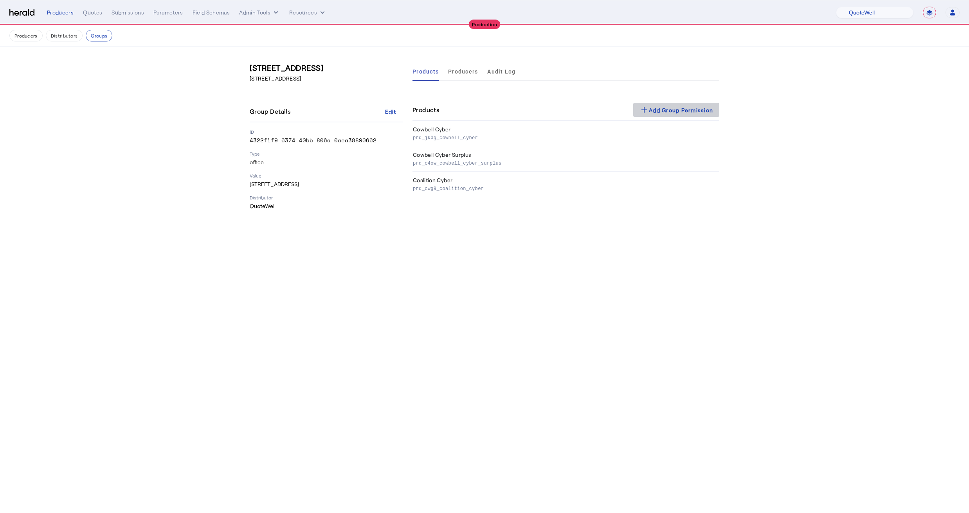
click at [690, 115] on span at bounding box center [676, 110] width 86 height 19
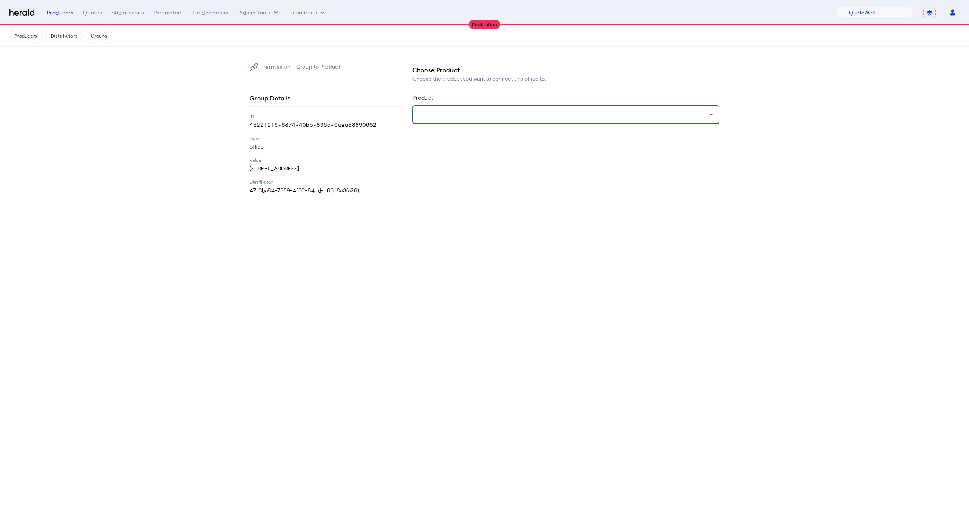
click at [513, 119] on div at bounding box center [564, 114] width 290 height 9
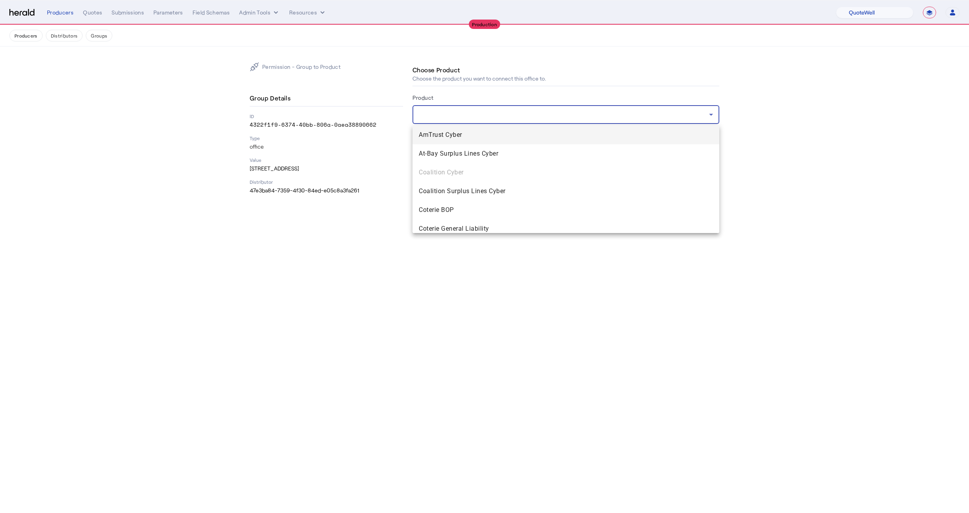
click at [474, 135] on span "AmTrust Cyber" at bounding box center [566, 134] width 294 height 9
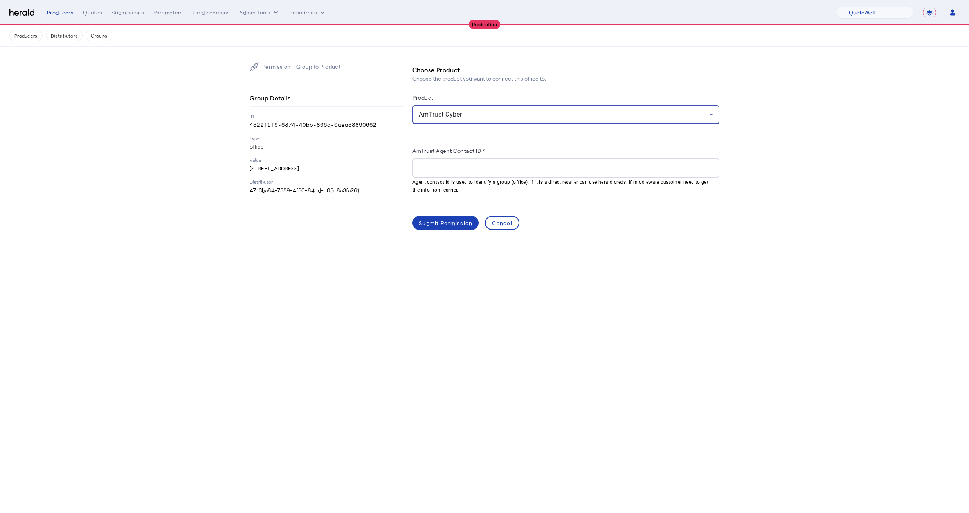
click at [476, 170] on input "AmTrust Agent Contact ID *" at bounding box center [566, 168] width 294 height 9
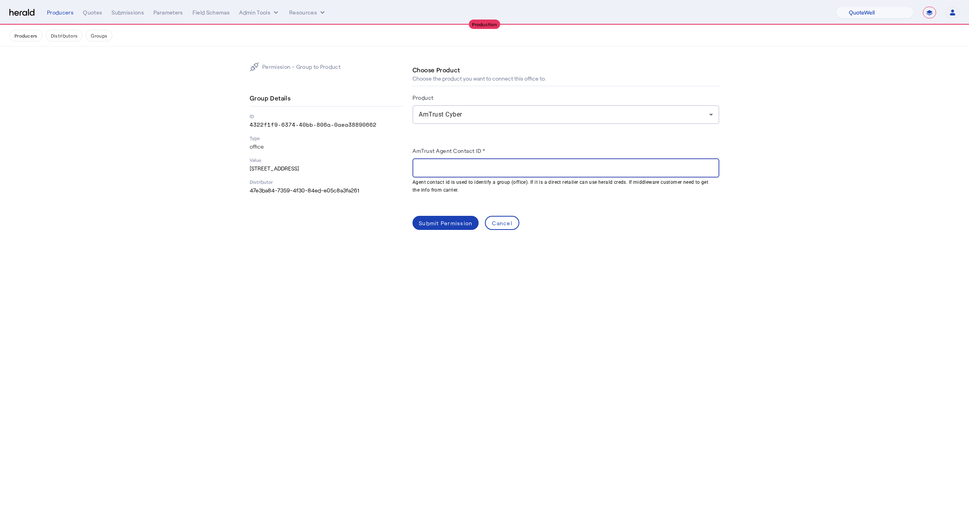
paste input "******"
type input "******"
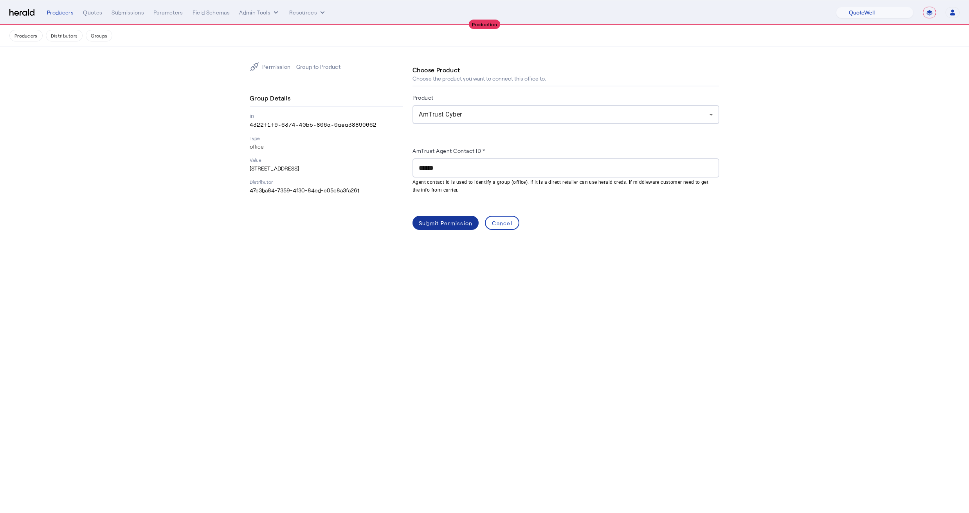
click at [447, 217] on span at bounding box center [445, 223] width 66 height 19
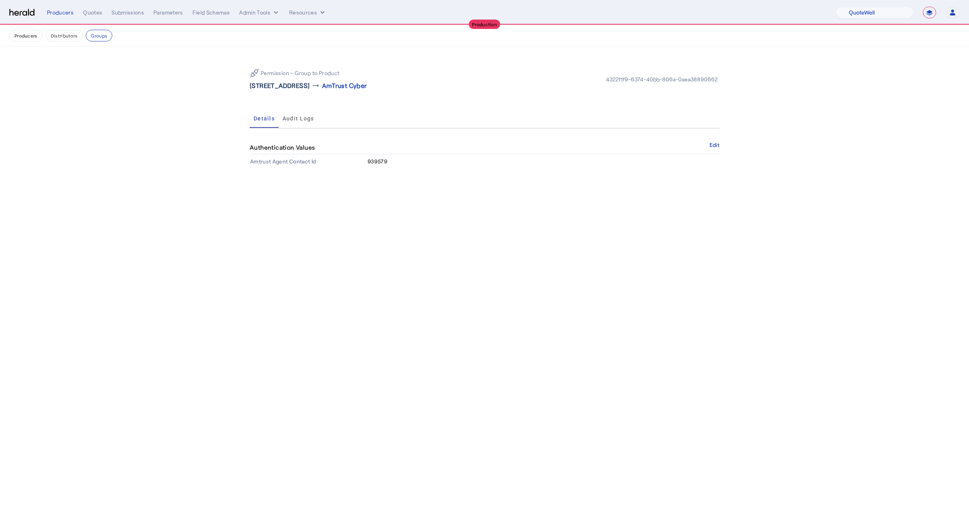
click at [310, 86] on p "501 Congress Avenue Suite 150 , Austin, TX 78701" at bounding box center [280, 85] width 60 height 9
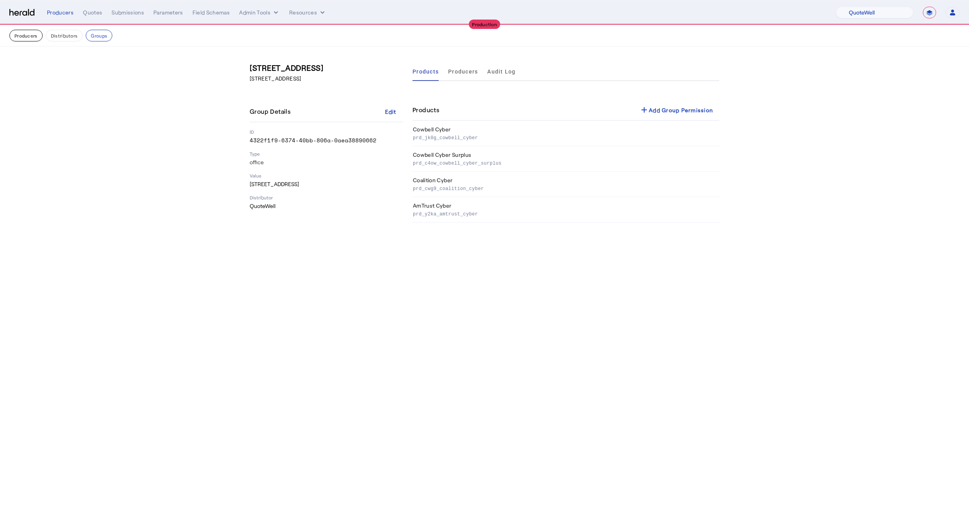
click at [33, 34] on button "Producers" at bounding box center [25, 36] width 33 height 12
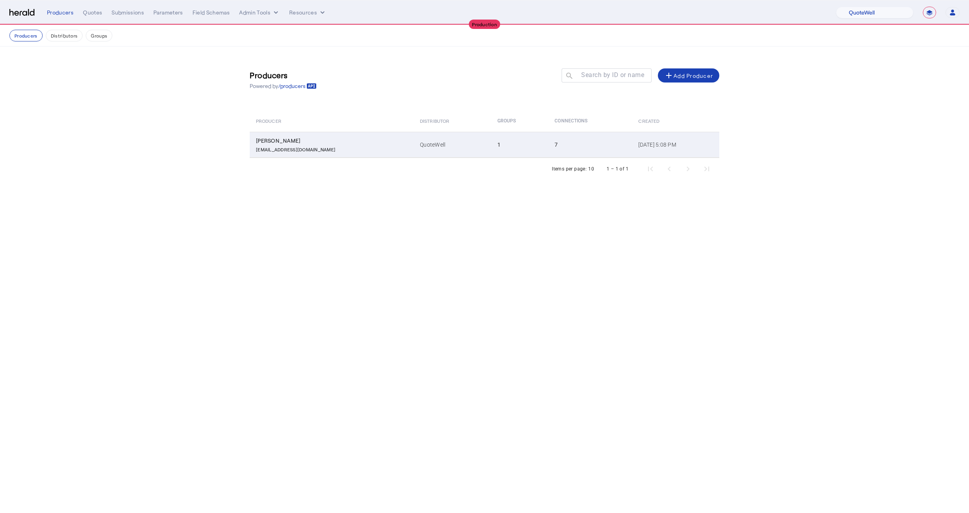
click at [319, 149] on div "tbrighton@quotewell.com" at bounding box center [333, 149] width 155 height 8
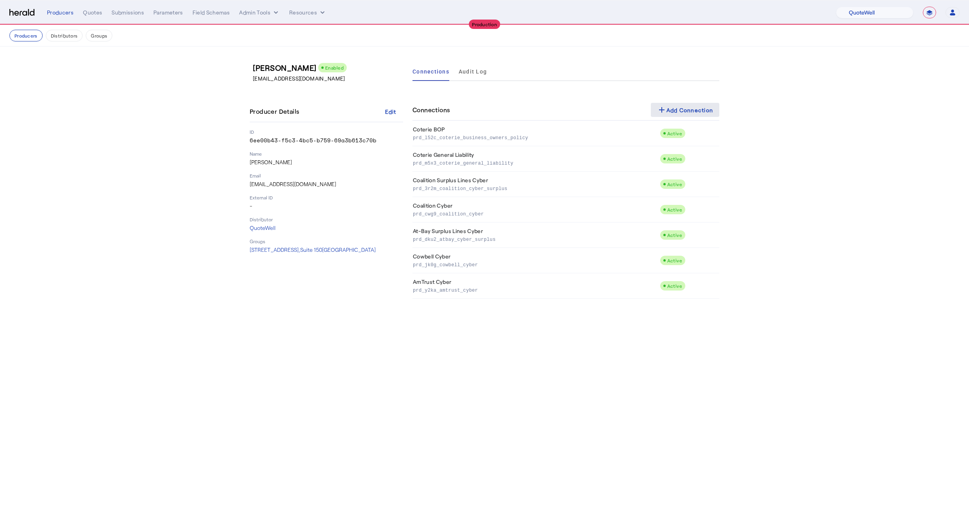
click at [682, 103] on span at bounding box center [685, 110] width 69 height 19
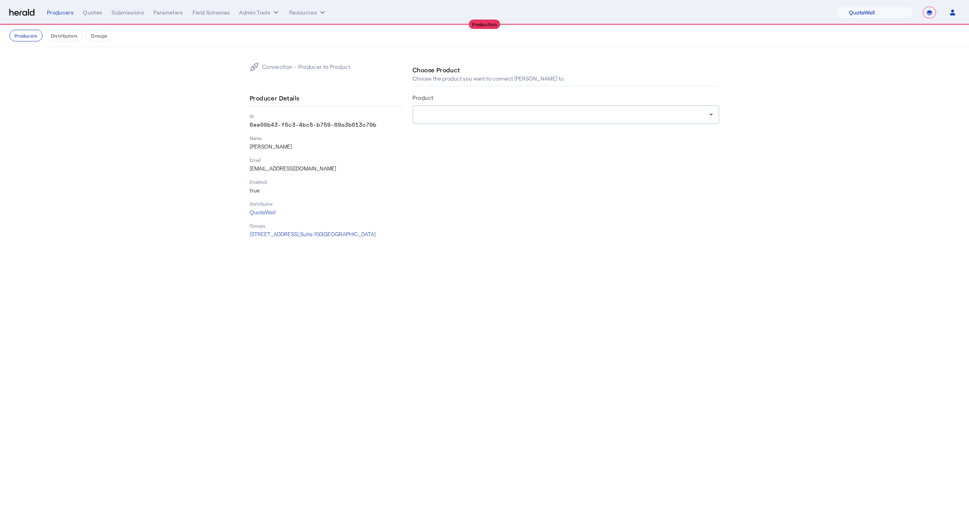
click at [450, 101] on div "Product" at bounding box center [565, 99] width 307 height 13
click at [450, 105] on div at bounding box center [566, 114] width 294 height 19
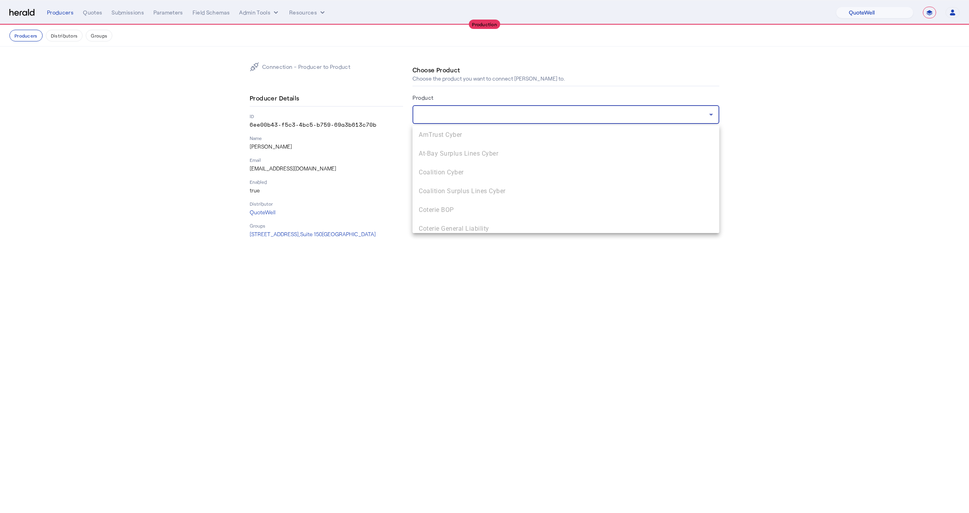
scroll to position [43, 0]
click at [465, 219] on span "Cowbell Cyber Surplus" at bounding box center [566, 223] width 294 height 9
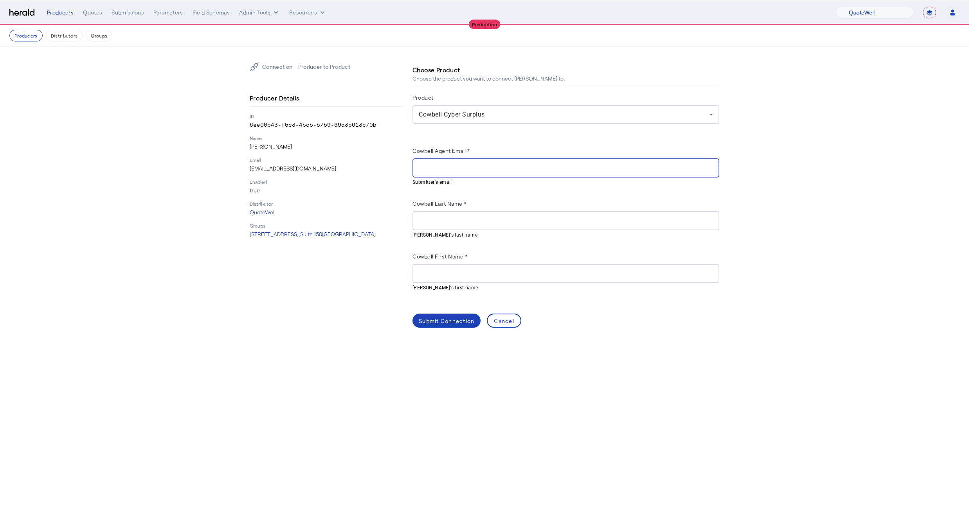
click at [441, 164] on input "Cowbell Agent Email *" at bounding box center [566, 168] width 294 height 9
click at [433, 151] on label "Cowbell Agent Email *" at bounding box center [441, 151] width 58 height 7
click at [433, 164] on input "Cowbell Agent Email *" at bounding box center [566, 168] width 294 height 9
click at [281, 169] on p "tbrighton@quotewell.com" at bounding box center [326, 169] width 153 height 8
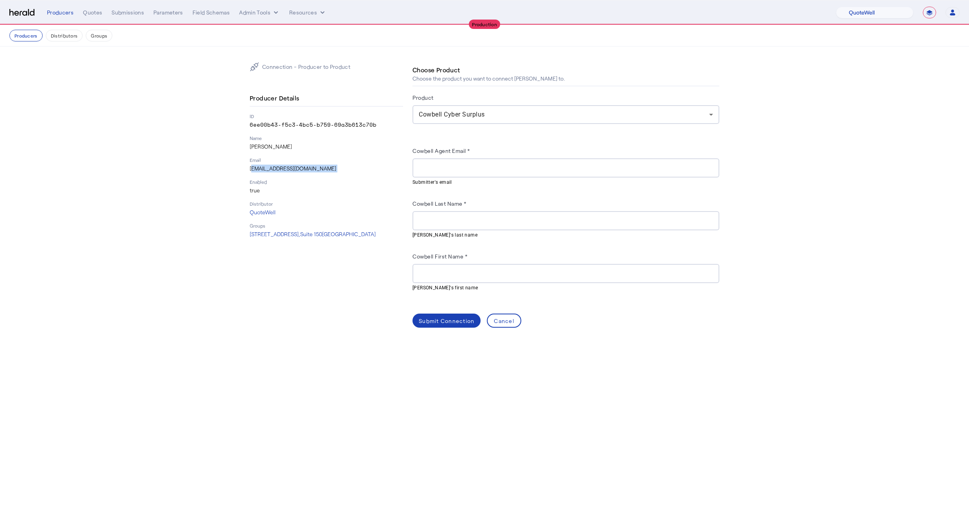
click at [281, 169] on p "tbrighton@quotewell.com" at bounding box center [326, 169] width 153 height 8
copy p "tbrighton@quotewell.com"
click at [463, 159] on div at bounding box center [566, 168] width 294 height 19
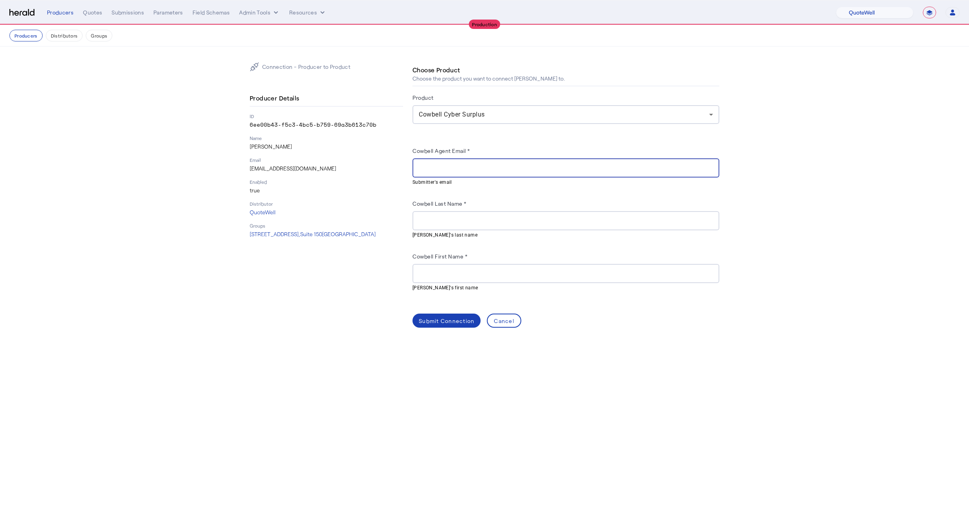
paste input "**********"
type input "**********"
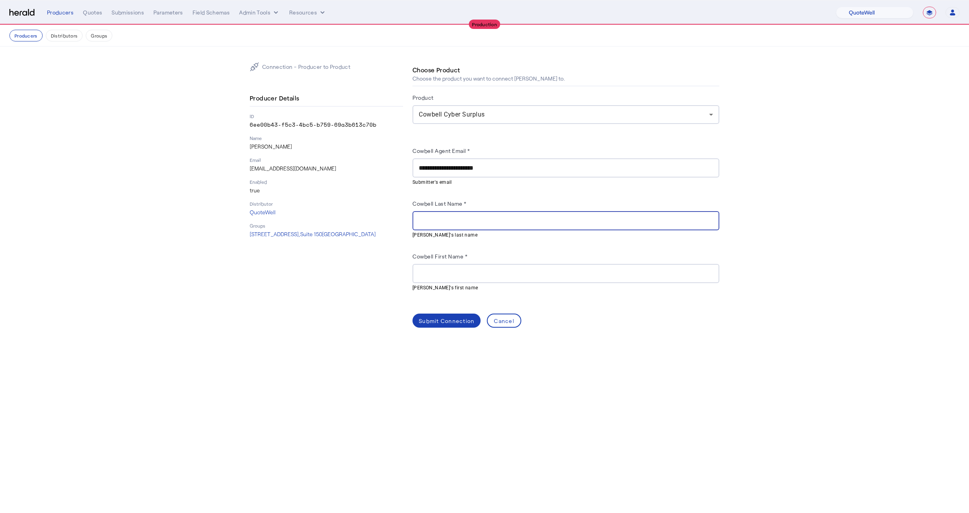
click at [446, 222] on input "Cowbell Last Name *" at bounding box center [566, 220] width 294 height 9
type input "********"
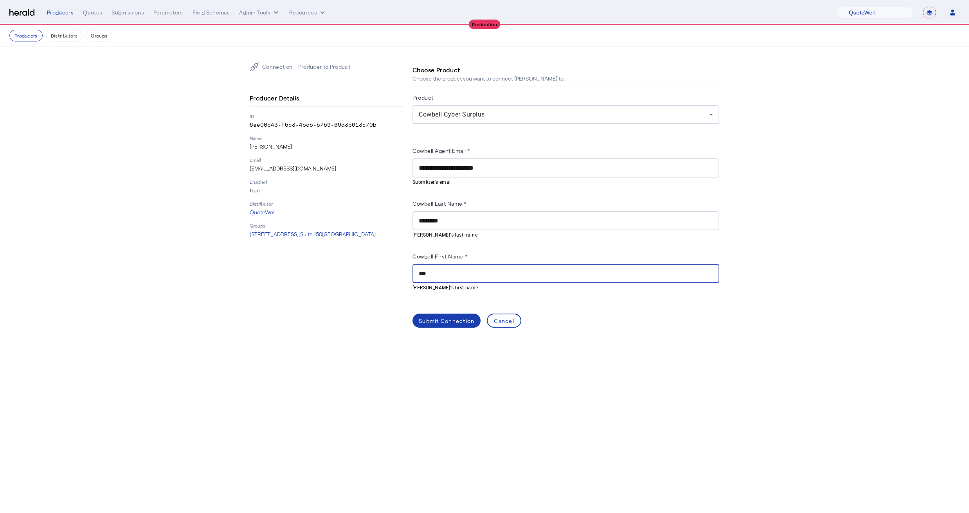
type input "***"
click at [441, 317] on div "Submit Connection" at bounding box center [447, 321] width 56 height 8
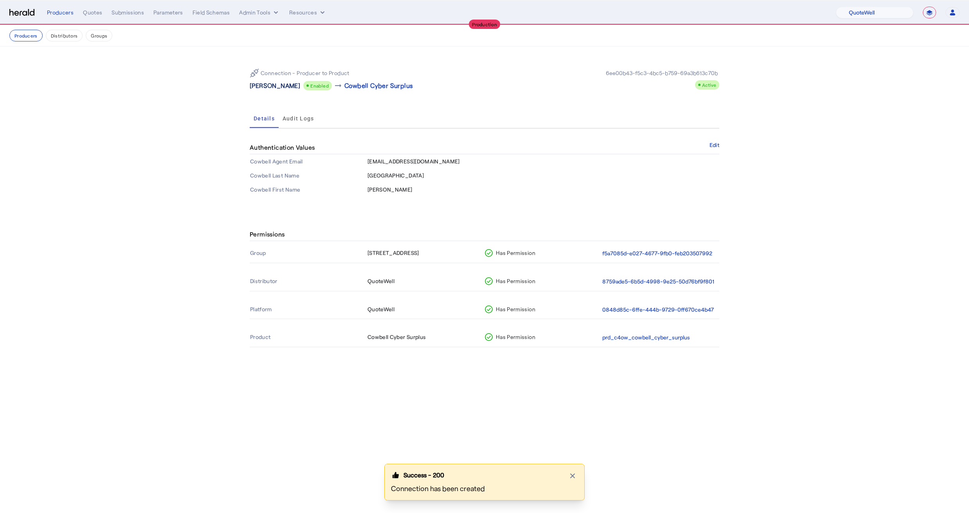
click at [270, 85] on p "[PERSON_NAME]" at bounding box center [275, 85] width 50 height 9
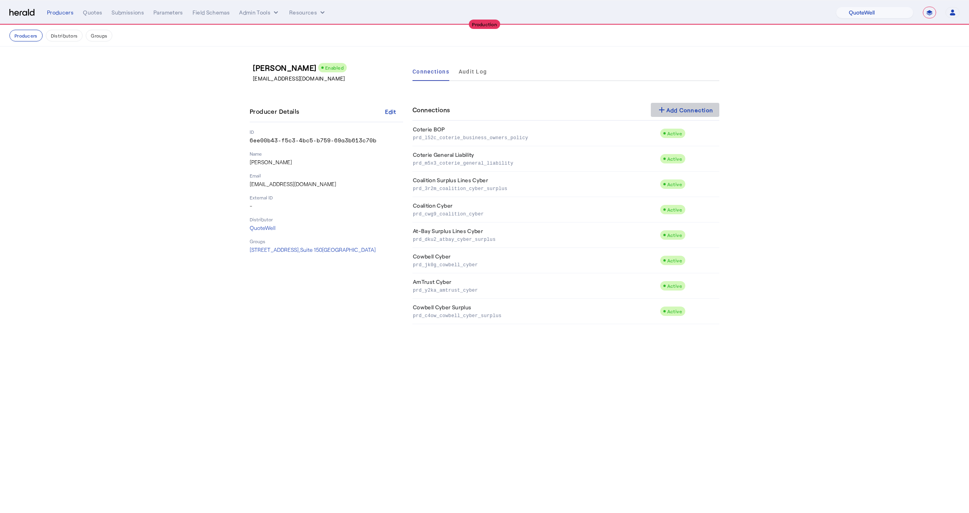
click at [684, 106] on div "add Add Connection" at bounding box center [685, 109] width 56 height 9
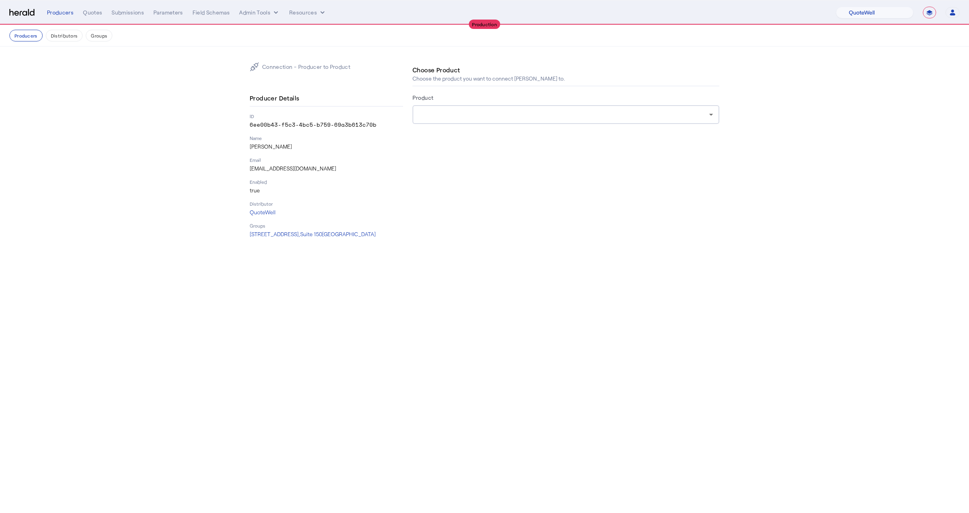
click at [520, 118] on div at bounding box center [564, 114] width 290 height 9
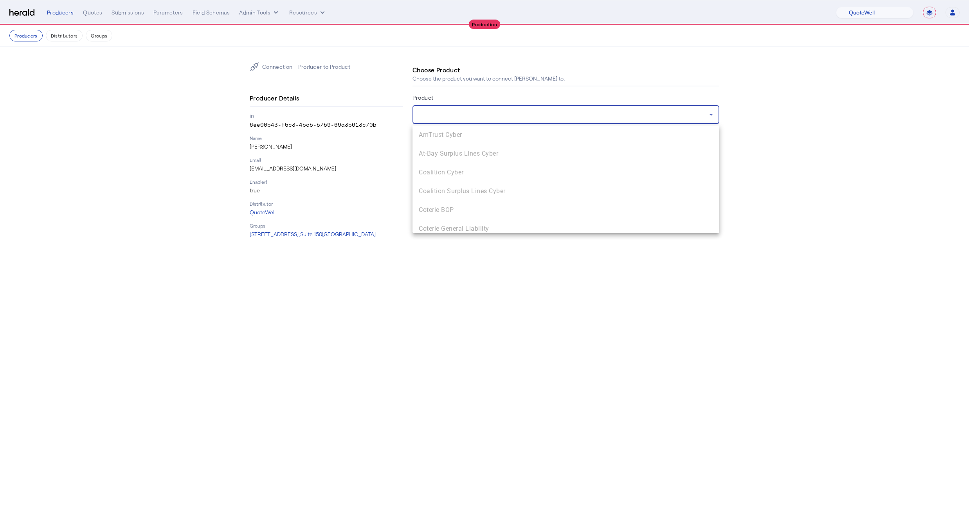
click at [367, 175] on div at bounding box center [484, 256] width 969 height 513
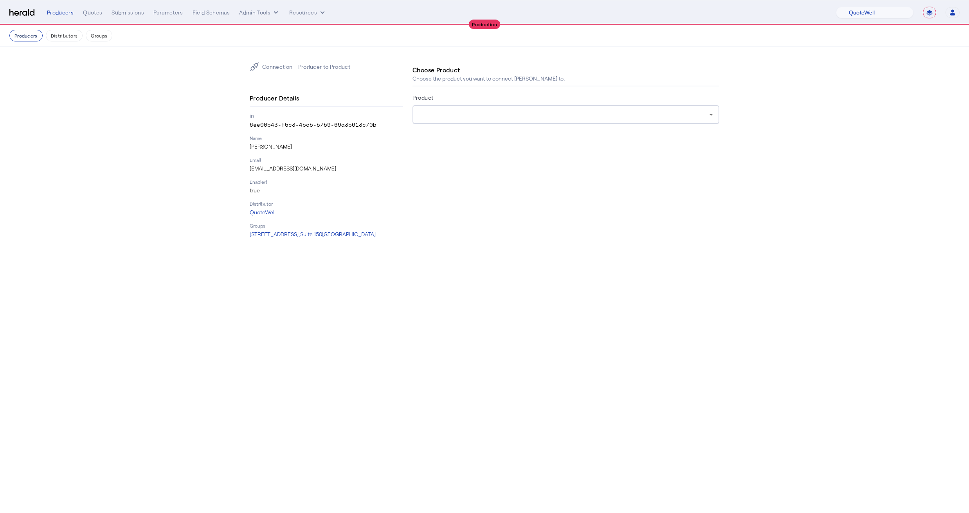
click at [27, 36] on button "Producers" at bounding box center [25, 36] width 33 height 12
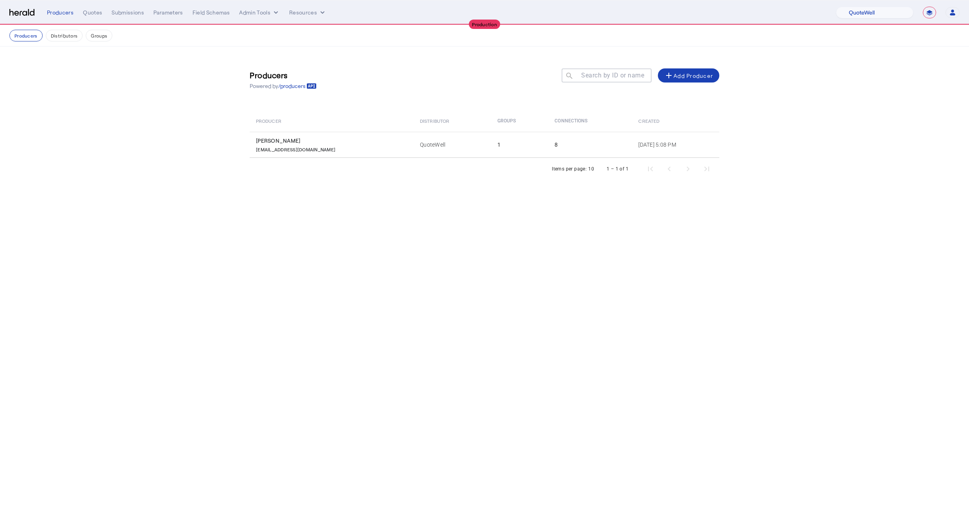
click at [68, 43] on nav "Producers Distributors Groups" at bounding box center [484, 36] width 969 height 22
click at [61, 38] on button "Distributors" at bounding box center [64, 36] width 37 height 12
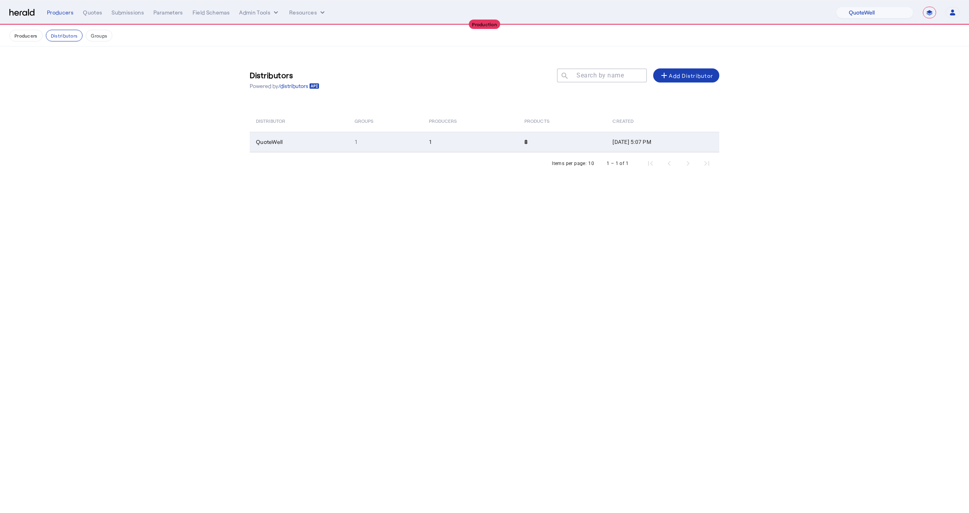
click at [292, 144] on td "QuoteWell" at bounding box center [299, 142] width 99 height 20
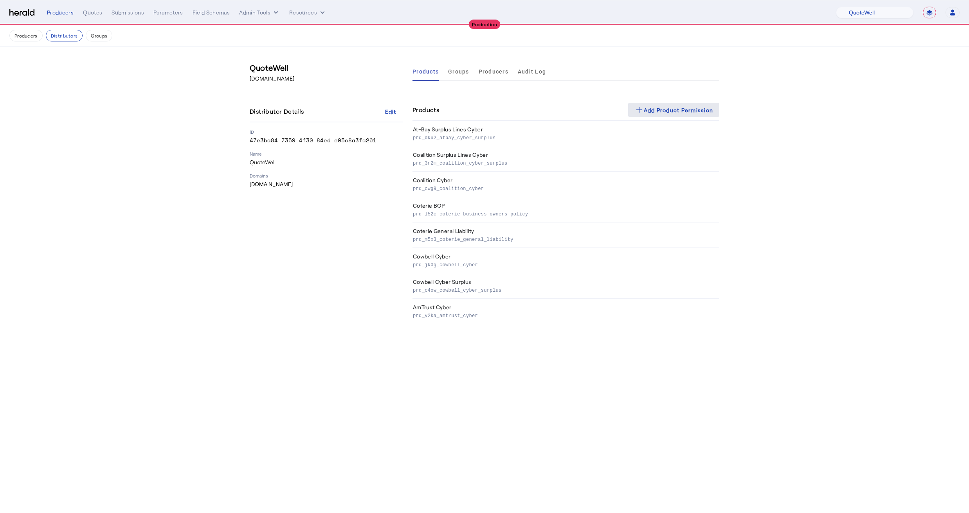
click at [668, 117] on span at bounding box center [674, 110] width 92 height 19
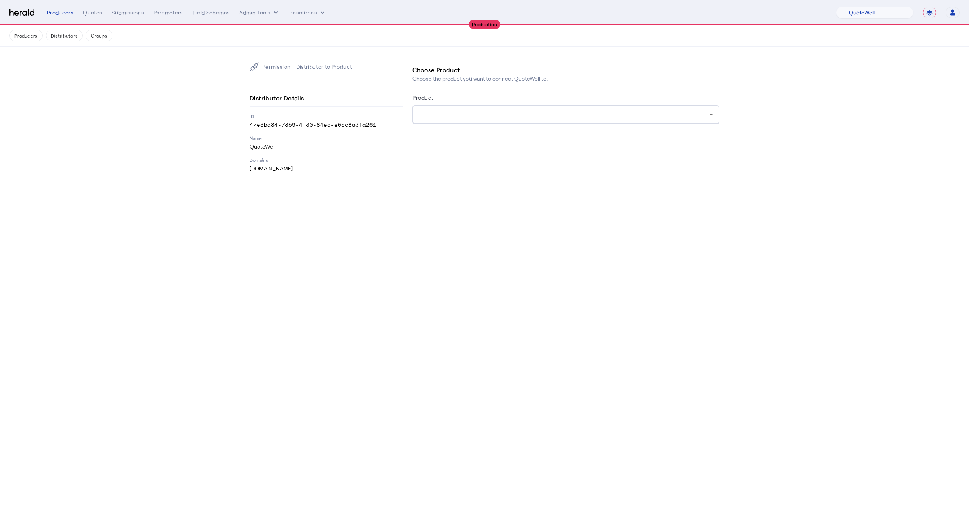
click at [481, 115] on div at bounding box center [564, 114] width 290 height 9
click at [383, 154] on div "Distributor Details ID 47e3ba84-7359-4f30-84ed-e05c8a3fa261 Name QuoteWell Doma…" at bounding box center [326, 131] width 153 height 82
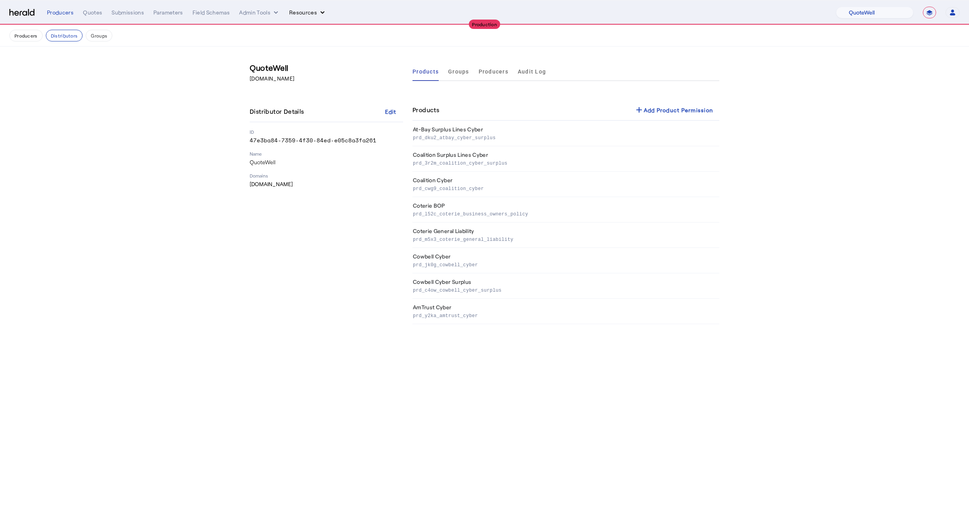
click at [296, 13] on button "Resources" at bounding box center [307, 13] width 37 height 8
click at [253, 14] on div at bounding box center [484, 256] width 969 height 513
click at [253, 14] on button "Admin Tools" at bounding box center [259, 13] width 41 height 8
click at [284, 34] on div "Platforms Manager" at bounding box center [273, 29] width 70 height 19
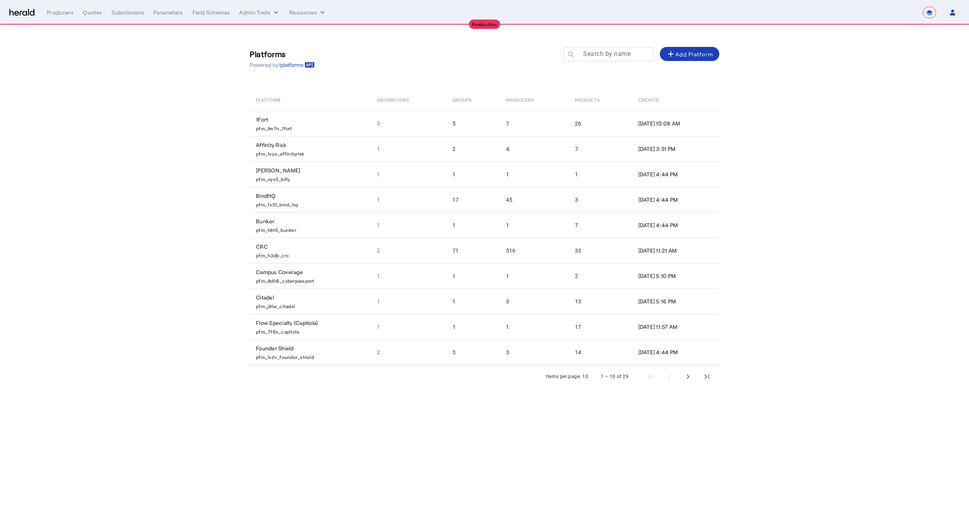
click at [605, 57] on mat-label "Search by name" at bounding box center [606, 53] width 47 height 7
click at [605, 57] on input "Search by name" at bounding box center [612, 53] width 70 height 9
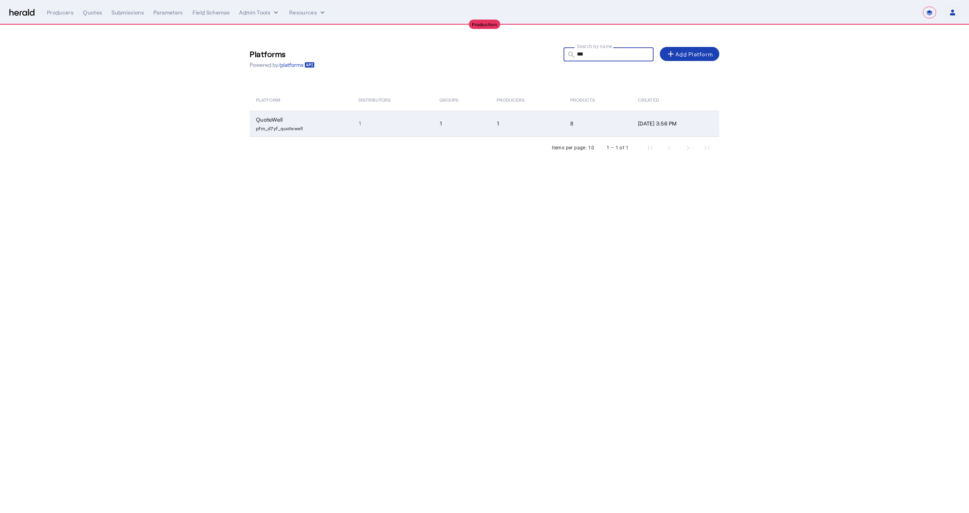
type input "***"
click at [433, 119] on td "1" at bounding box center [461, 124] width 57 height 26
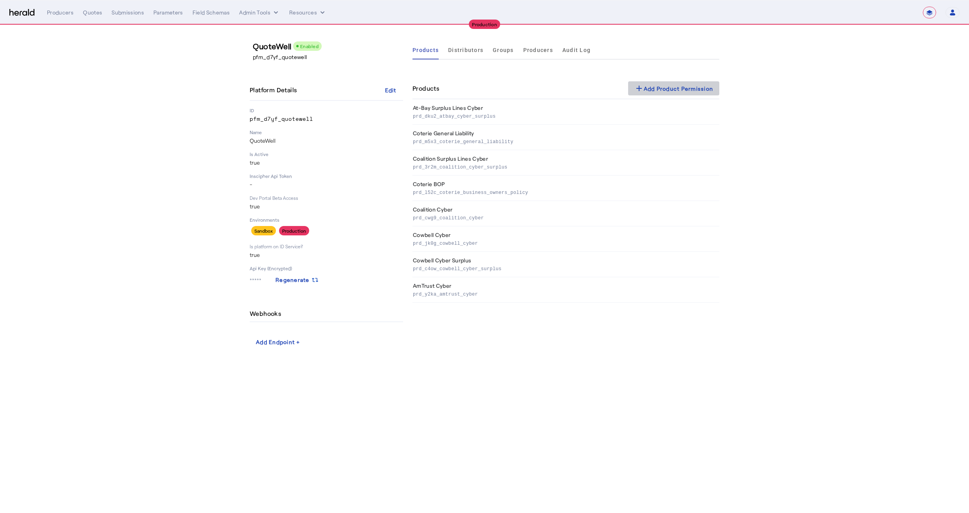
click at [657, 92] on div "add Add Product Permission" at bounding box center [673, 88] width 79 height 9
select select "pfm_d7yf_quotewell"
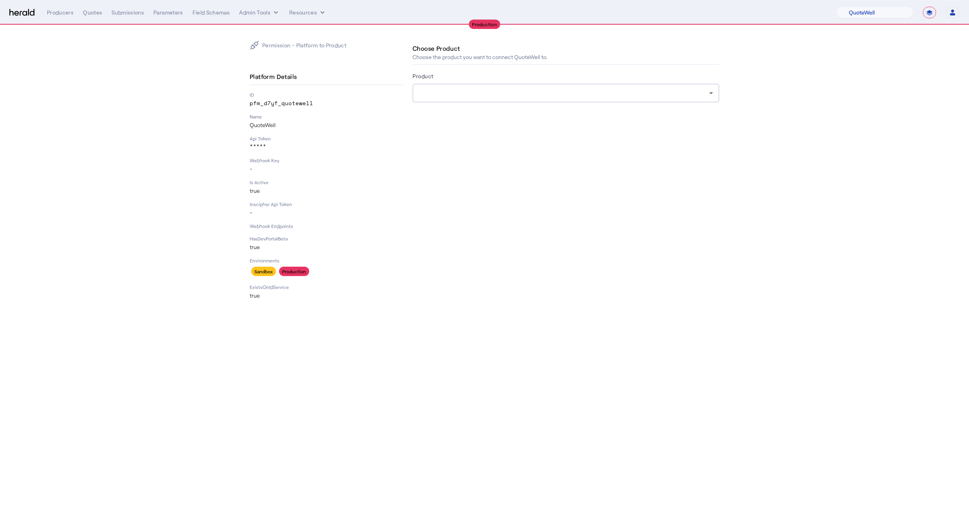
click at [570, 105] on form "Product" at bounding box center [565, 97] width 307 height 53
click at [553, 98] on div at bounding box center [566, 93] width 294 height 19
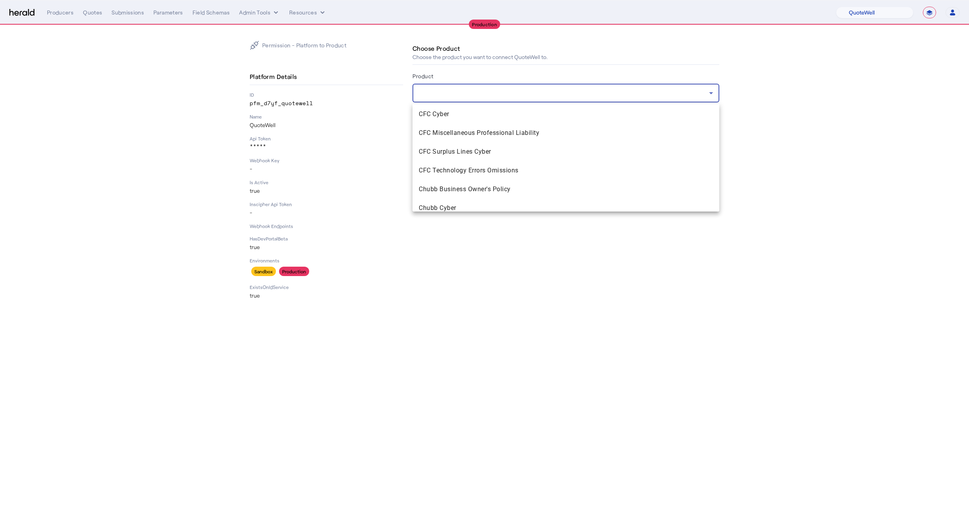
scroll to position [308, 0]
click at [447, 110] on span "CFC Cyber" at bounding box center [566, 105] width 294 height 9
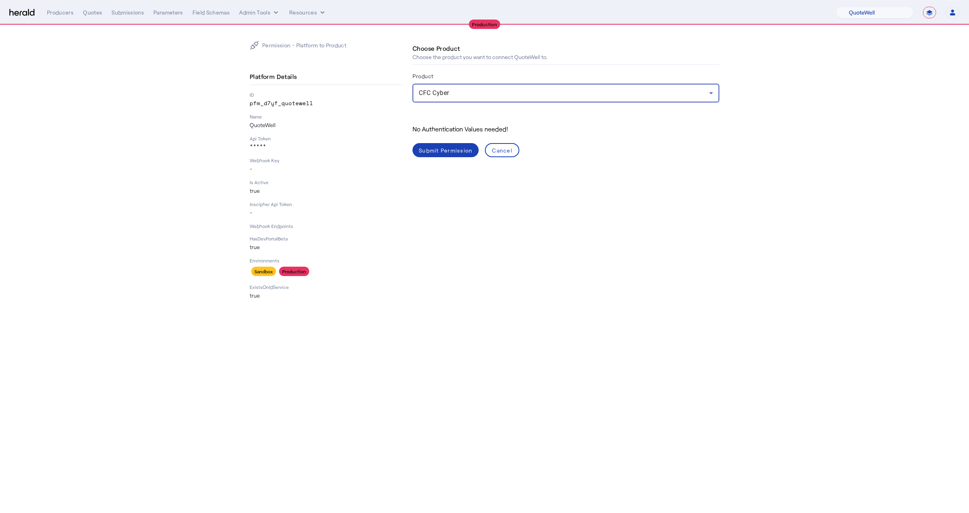
click at [464, 88] on div "CFC Cyber" at bounding box center [566, 93] width 294 height 19
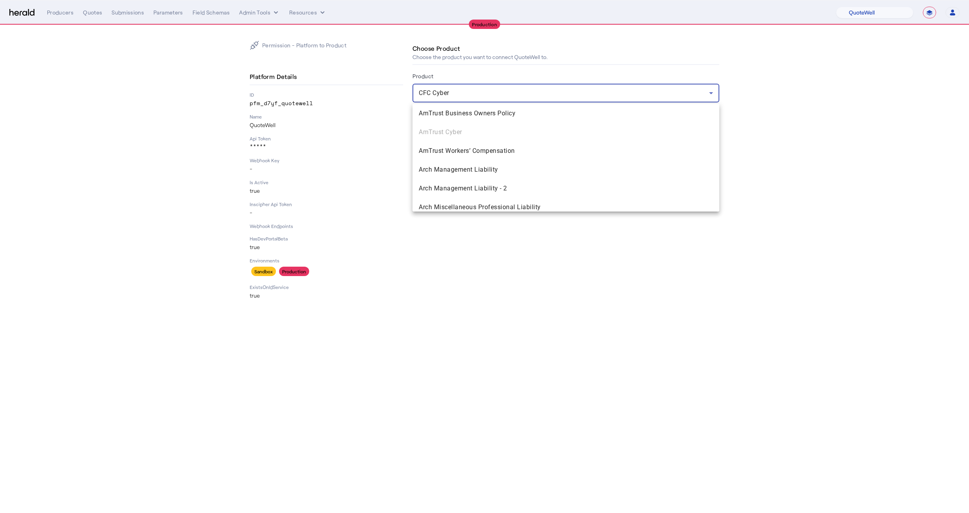
scroll to position [213, 0]
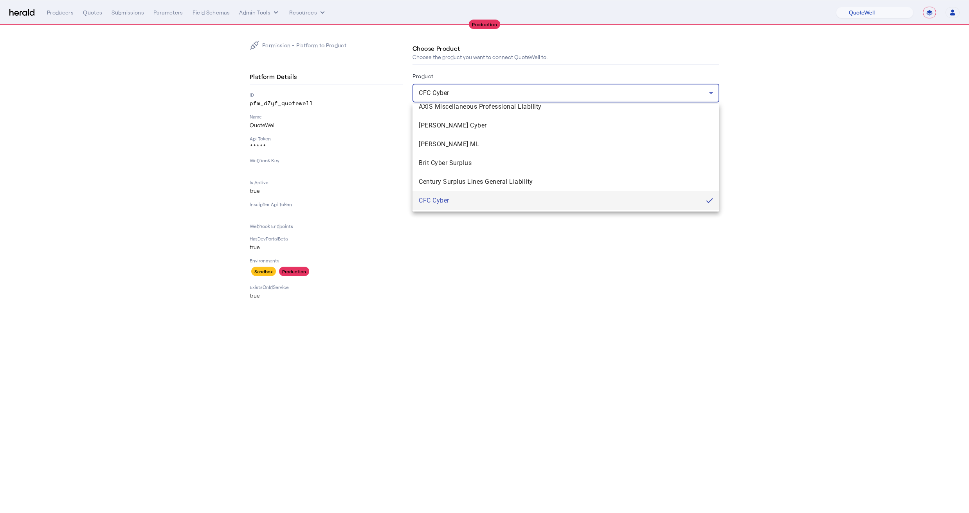
click at [383, 130] on div at bounding box center [484, 256] width 969 height 513
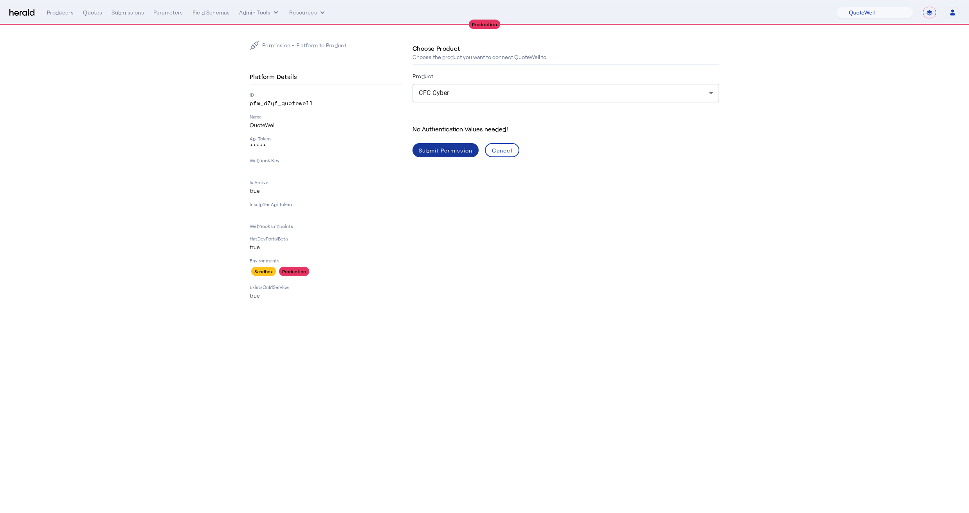
click at [449, 143] on span at bounding box center [445, 150] width 66 height 19
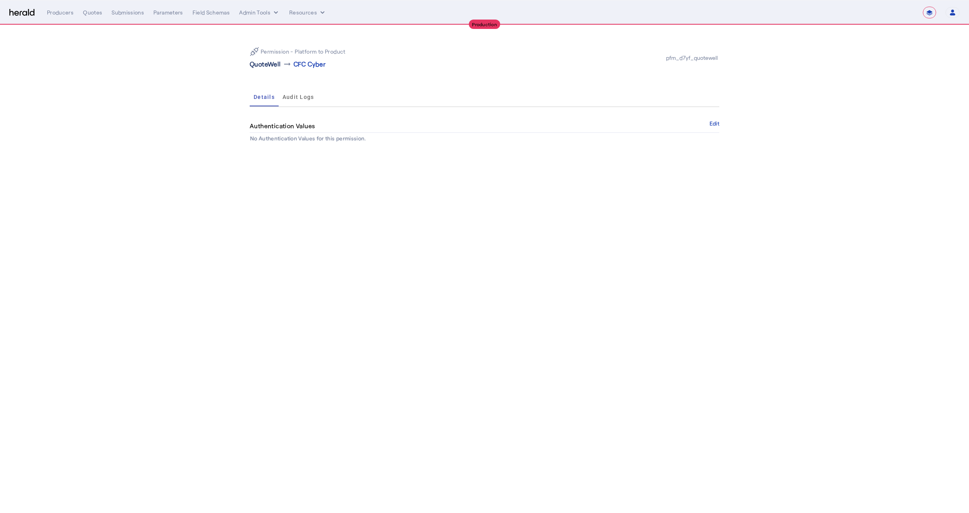
click at [267, 65] on p "QuoteWell" at bounding box center [265, 63] width 31 height 9
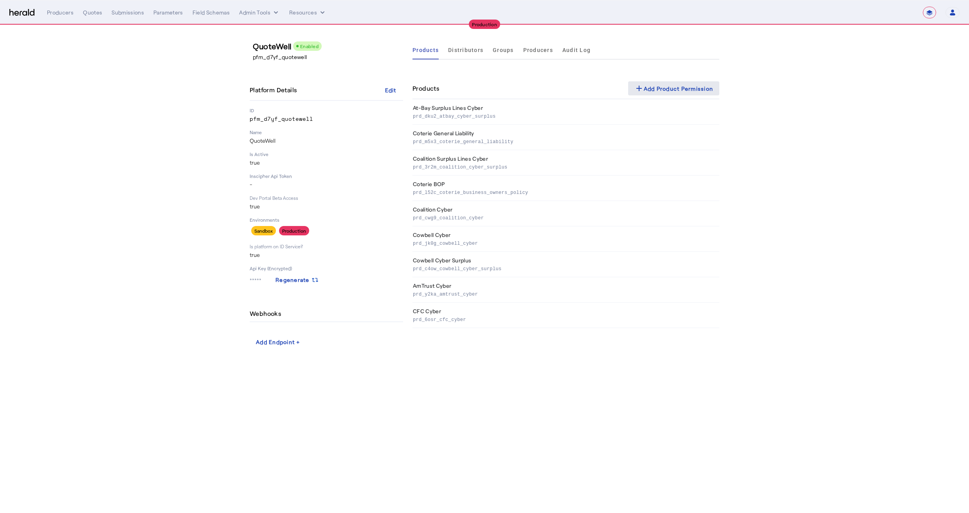
click at [693, 92] on div "add Add Product Permission" at bounding box center [673, 88] width 79 height 9
select select "pfm_d7yf_quotewell"
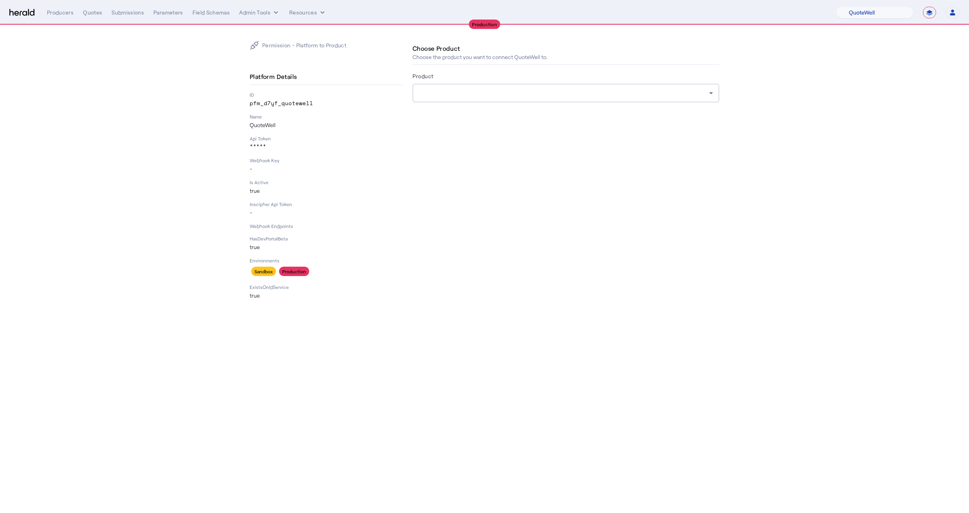
click at [555, 95] on div at bounding box center [564, 92] width 290 height 9
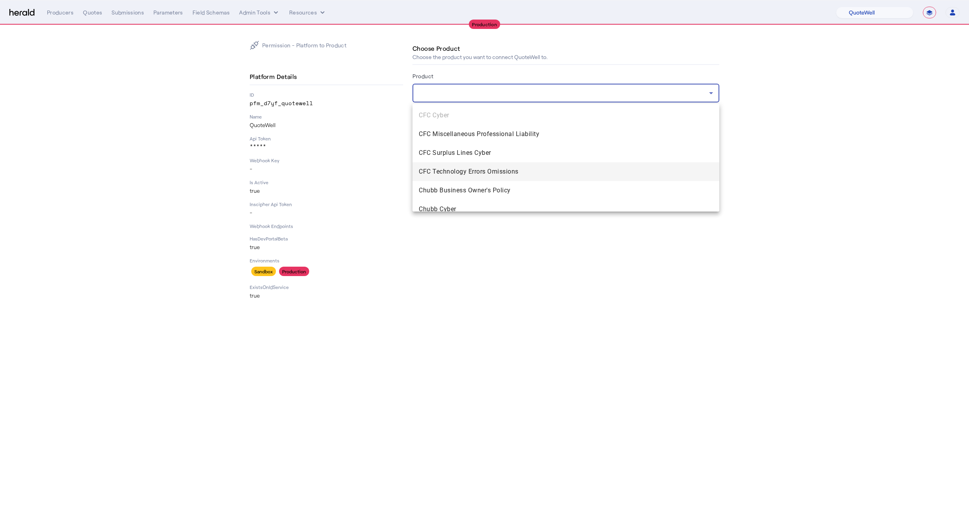
scroll to position [298, 0]
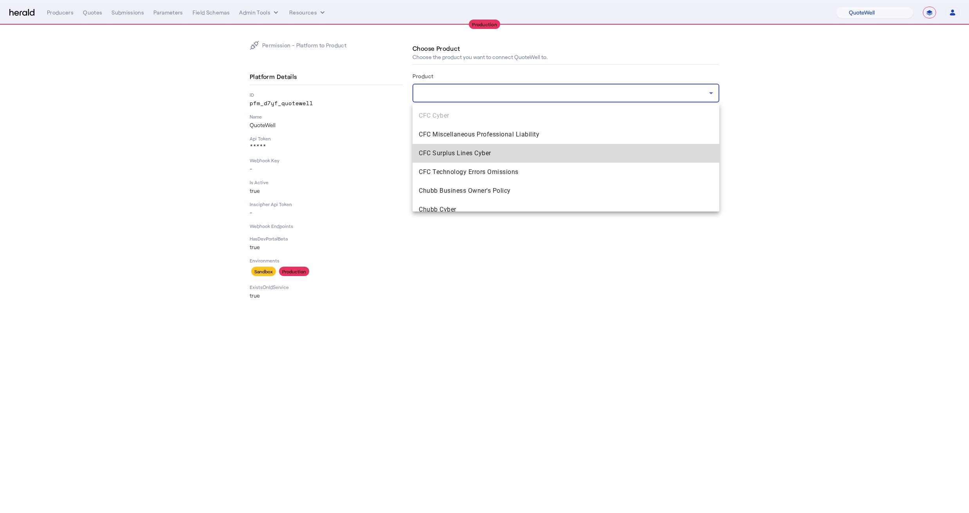
click at [474, 151] on span "CFC Surplus Lines Cyber" at bounding box center [566, 153] width 294 height 9
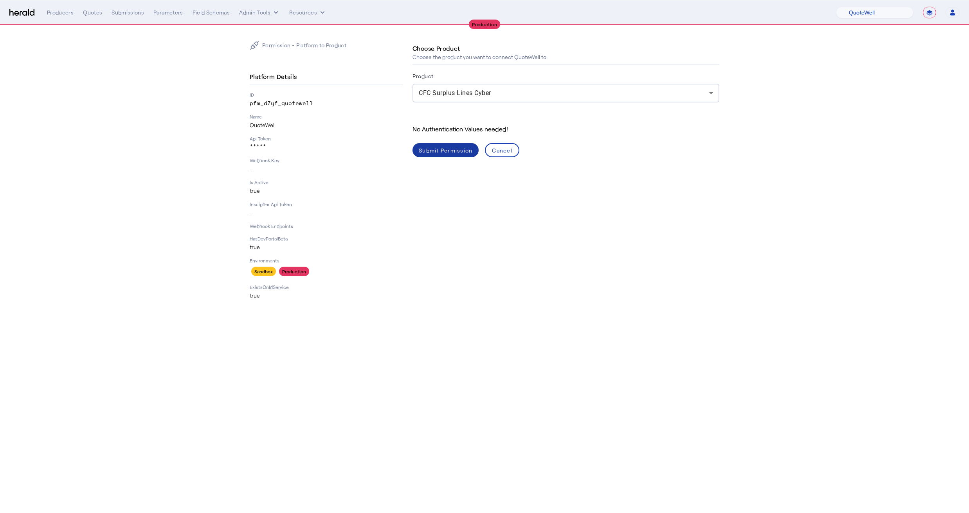
click at [474, 151] on span at bounding box center [445, 150] width 66 height 19
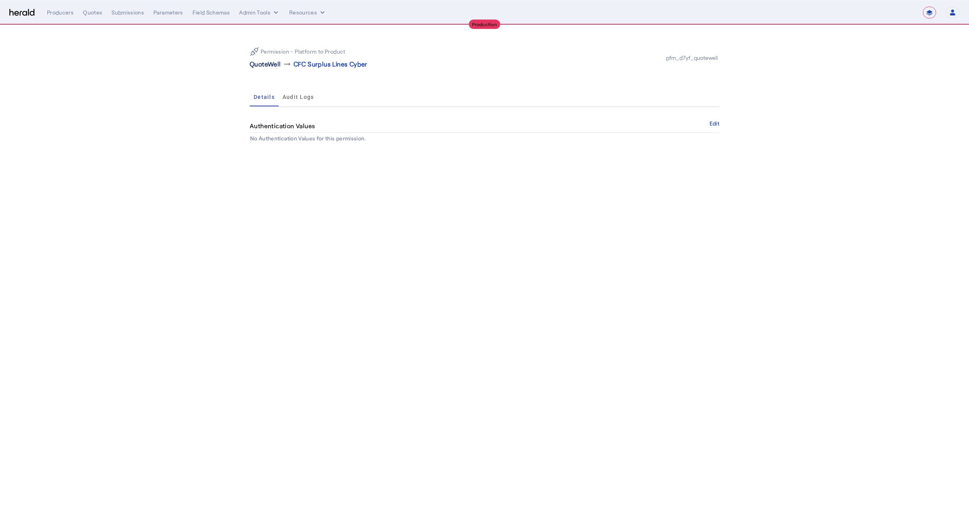
click at [260, 63] on p "QuoteWell" at bounding box center [265, 63] width 31 height 9
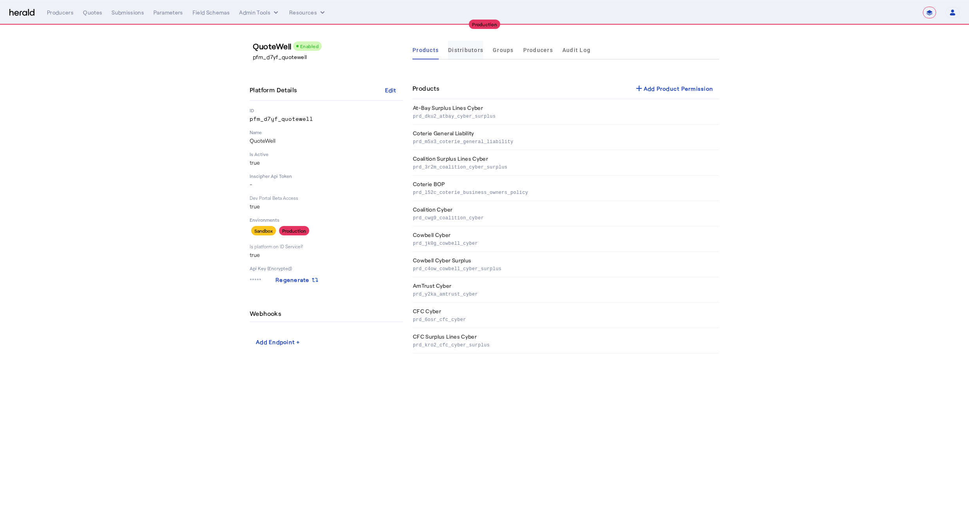
click at [455, 45] on span "Distributors" at bounding box center [465, 50] width 35 height 19
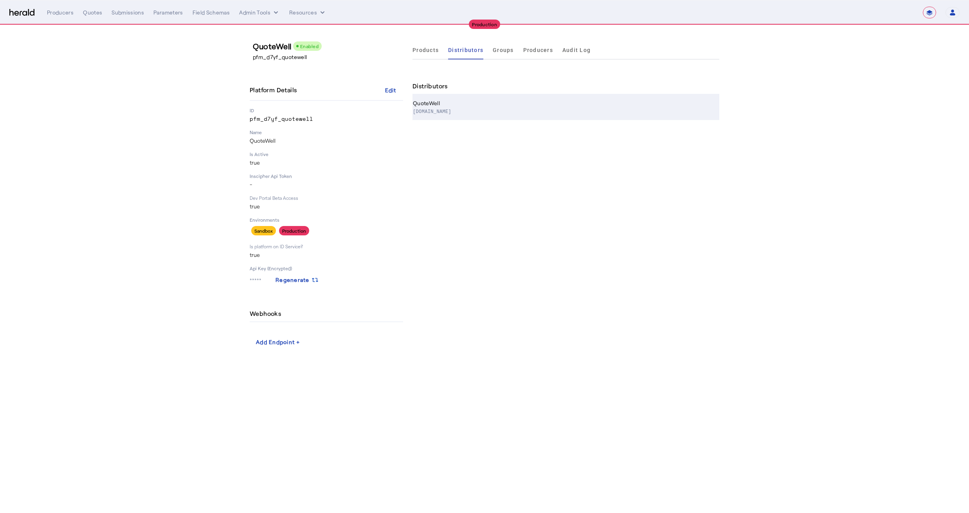
click at [567, 110] on p "www.quotewell.com" at bounding box center [564, 111] width 303 height 8
select select "pfm_d7yf_quotewell"
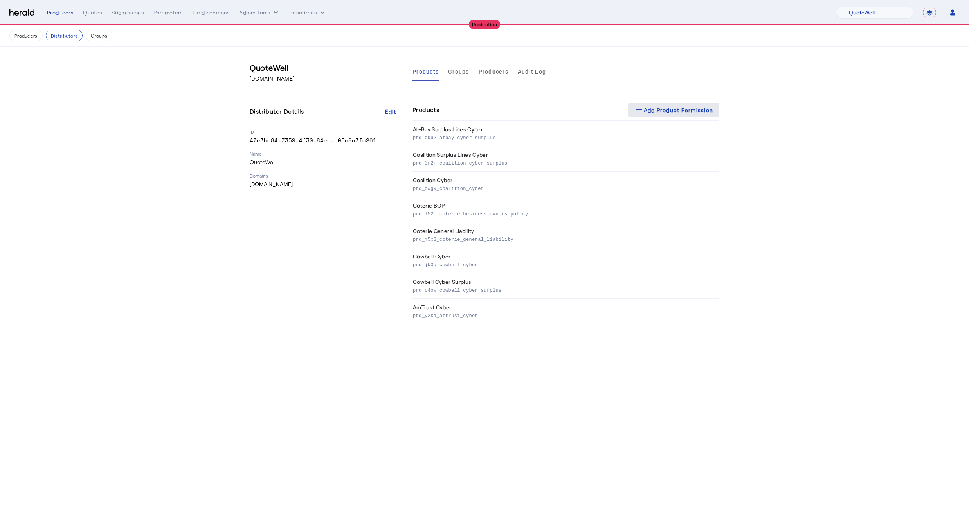
click at [645, 115] on span at bounding box center [674, 110] width 92 height 19
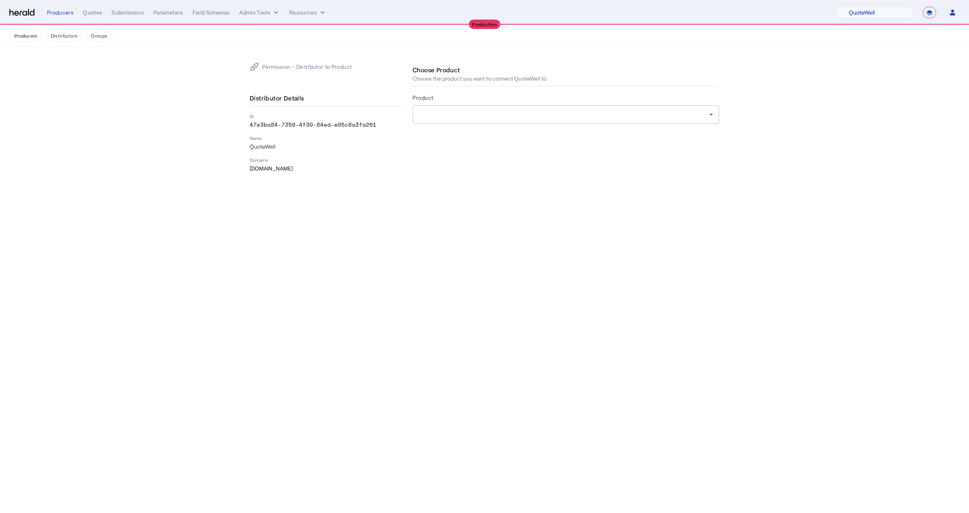
click at [505, 114] on div at bounding box center [564, 114] width 290 height 9
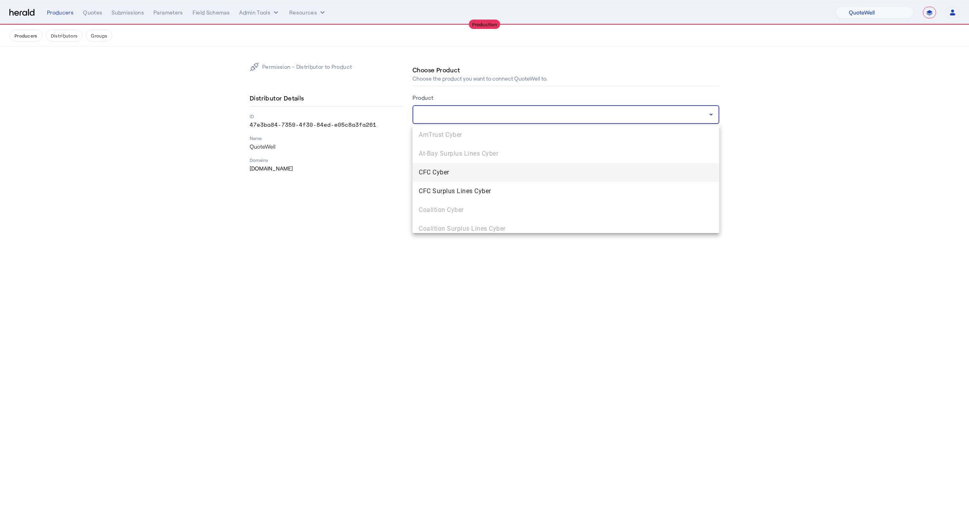
click at [452, 167] on mat-option "CFC Cyber" at bounding box center [565, 172] width 307 height 19
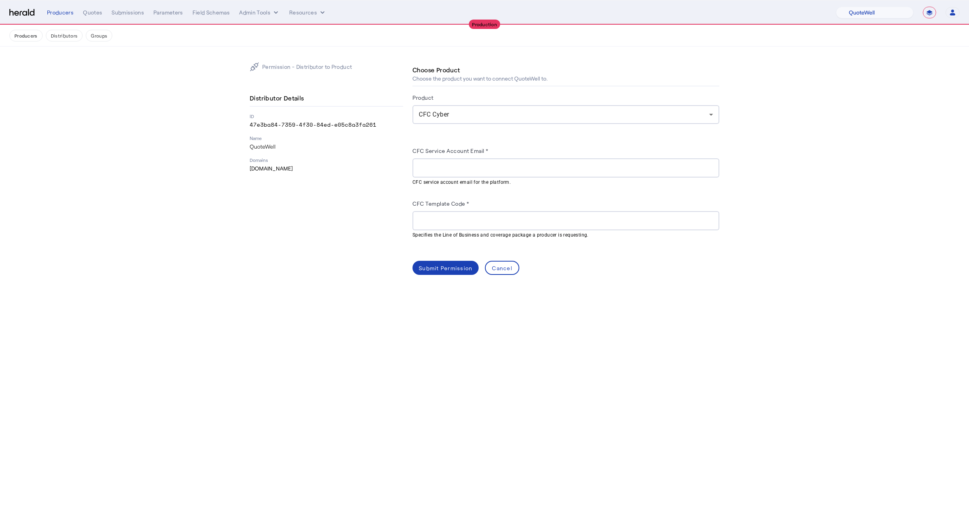
click at [425, 174] on div at bounding box center [566, 168] width 294 height 19
paste input "**********"
type input "**********"
click at [444, 213] on div at bounding box center [566, 220] width 294 height 19
paste input "**********"
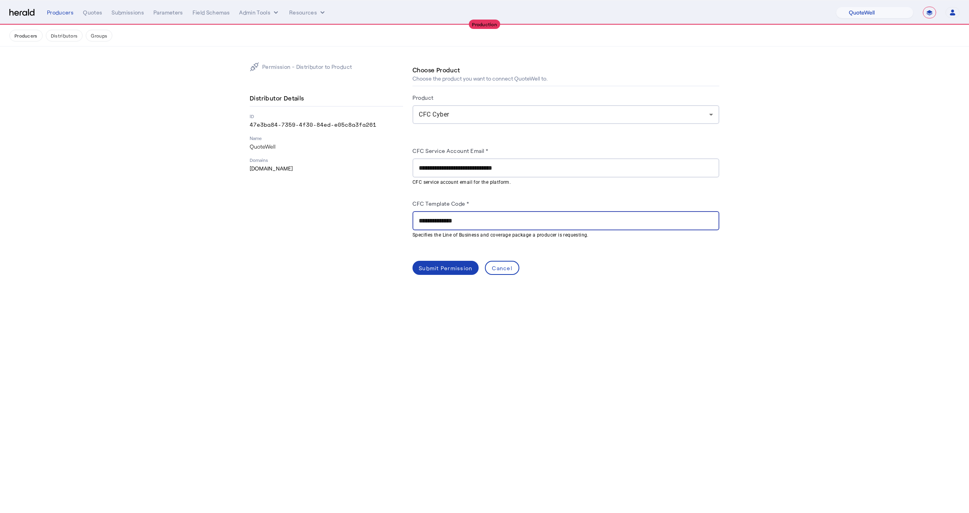
type input "**********"
click at [443, 113] on span "CFC Cyber" at bounding box center [434, 114] width 31 height 7
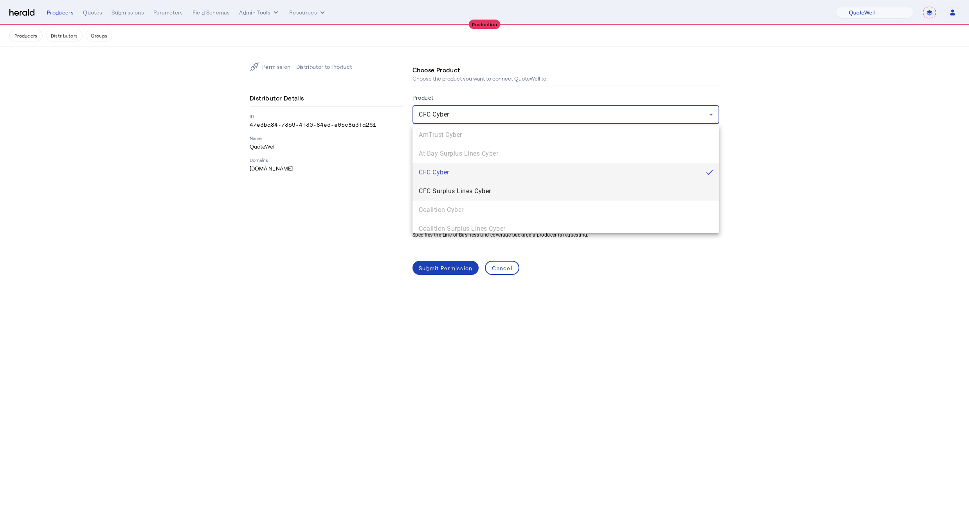
click at [457, 187] on span "CFC Surplus Lines Cyber" at bounding box center [566, 191] width 294 height 9
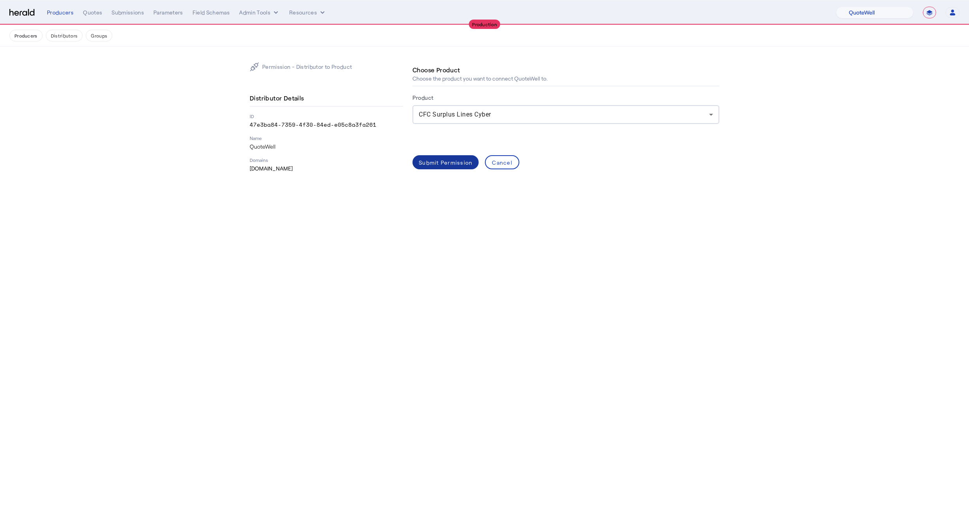
click at [441, 165] on div "Submit Permission" at bounding box center [446, 163] width 54 height 8
click at [494, 155] on span at bounding box center [502, 162] width 33 height 19
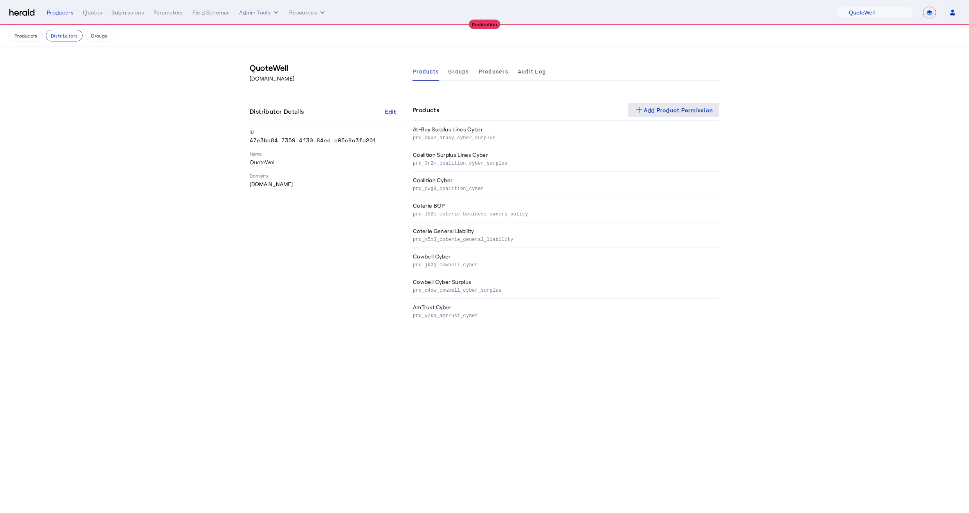
click at [642, 104] on span at bounding box center [674, 110] width 92 height 19
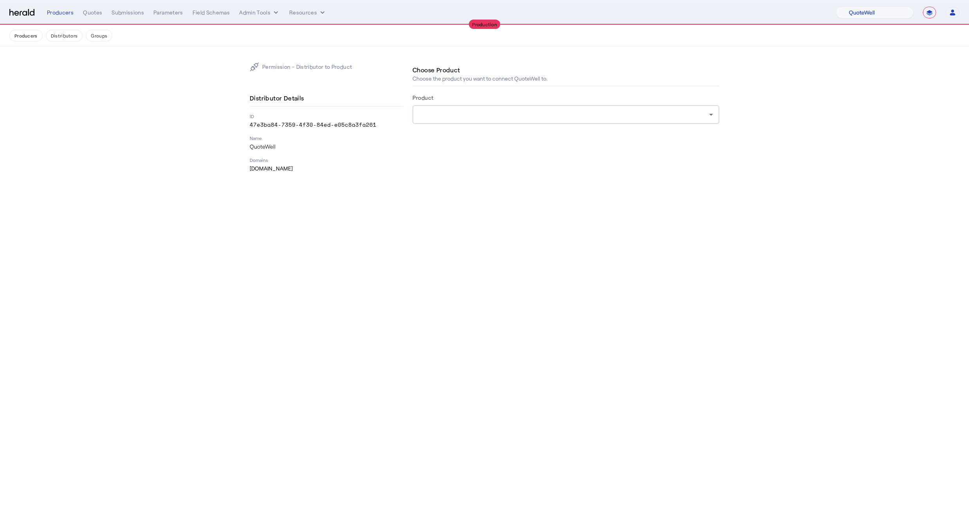
click at [448, 113] on div at bounding box center [564, 114] width 290 height 9
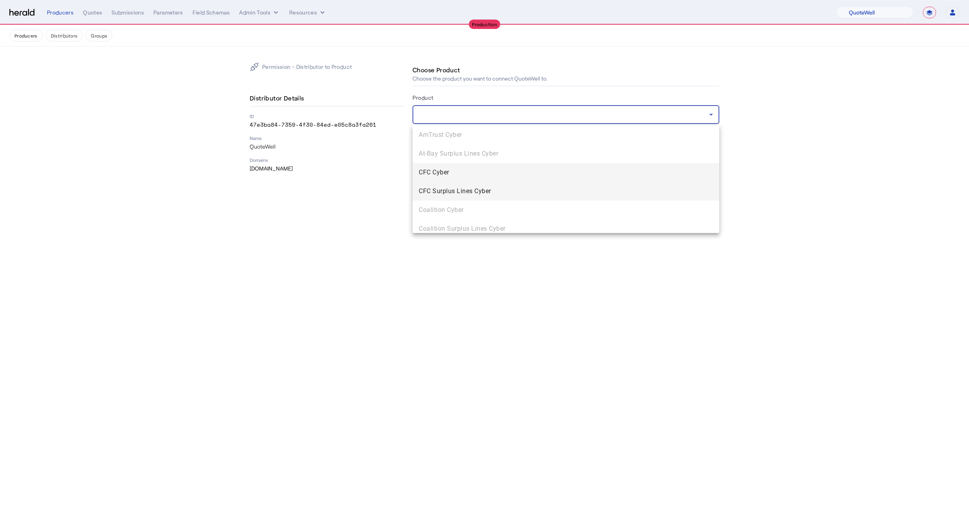
click at [441, 182] on mat-option "CFC Surplus Lines Cyber" at bounding box center [565, 191] width 307 height 19
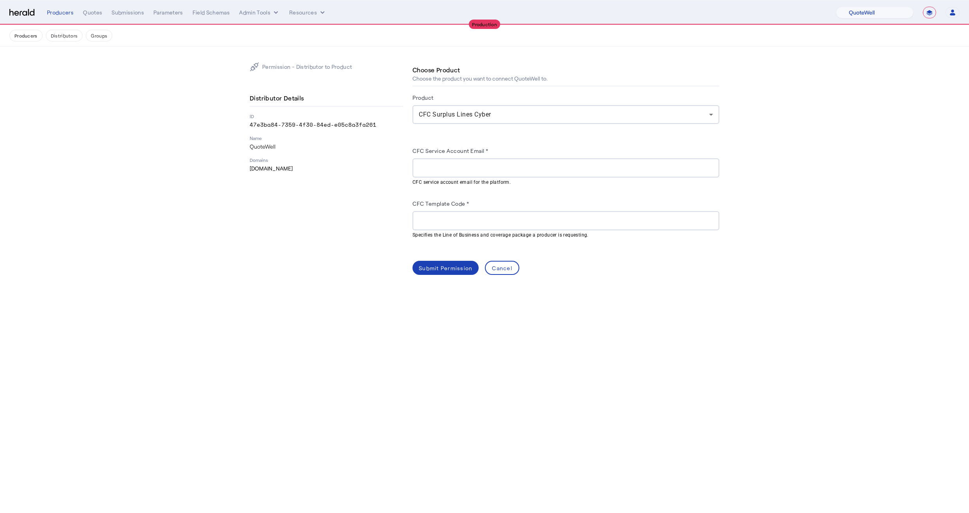
click at [430, 152] on label "CFC Service Account Email *" at bounding box center [450, 151] width 76 height 7
click at [430, 164] on input "CFC Service Account Email *" at bounding box center [566, 168] width 294 height 9
paste input "**********"
type input "**********"
click at [535, 210] on div "CFC Template Code *" at bounding box center [565, 205] width 307 height 13
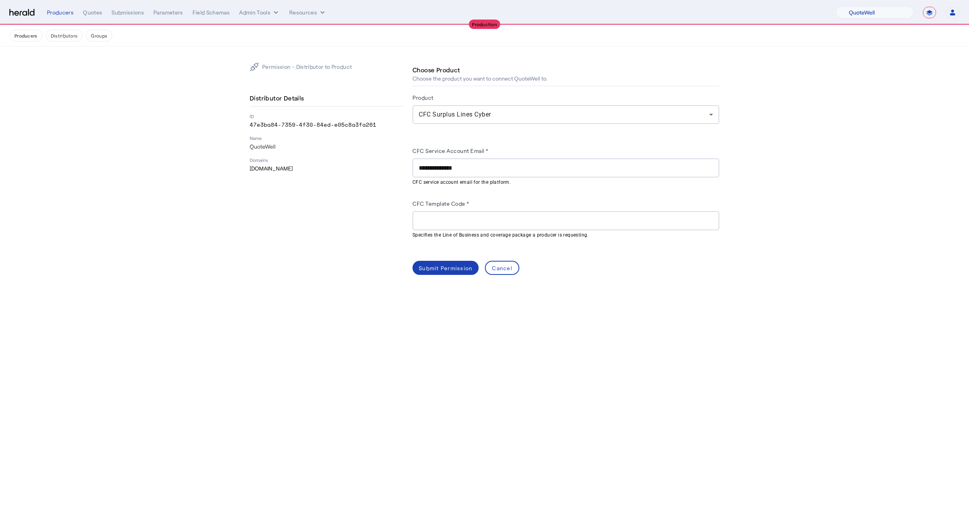
click at [535, 217] on input "CFC Template Code *" at bounding box center [566, 220] width 294 height 9
paste input "**********"
type input "**********"
click at [500, 171] on input "**********" at bounding box center [566, 168] width 294 height 9
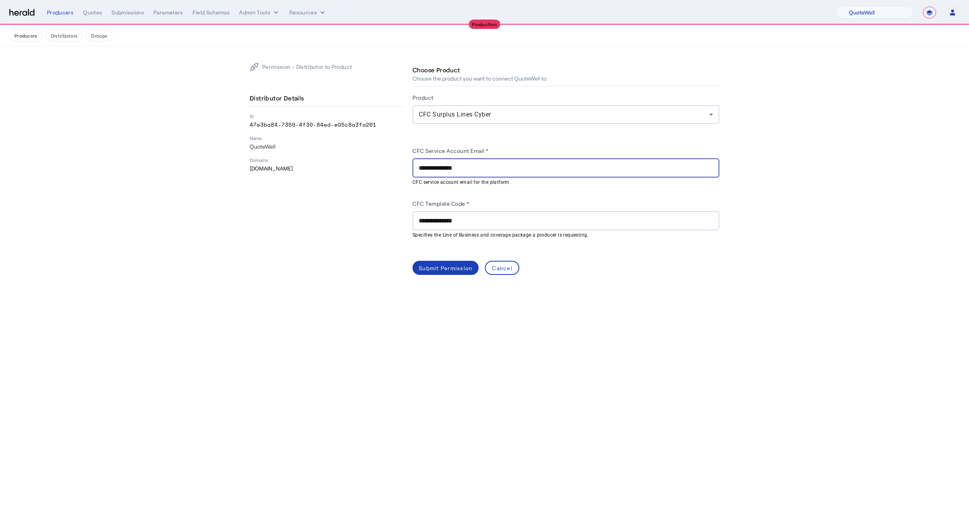
click at [500, 171] on input "**********" at bounding box center [566, 168] width 294 height 9
paste input "**********"
type input "**********"
click at [439, 268] on div "Submit Permission" at bounding box center [446, 268] width 54 height 8
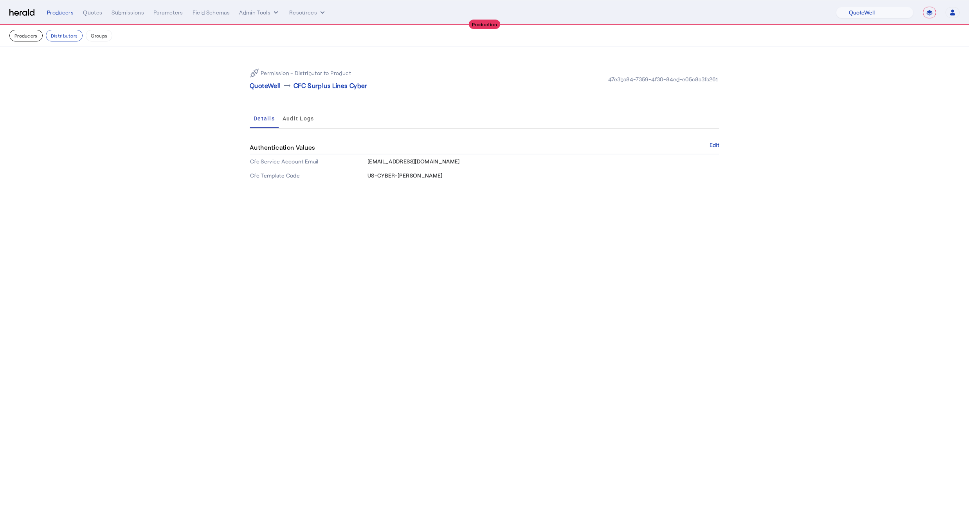
click at [25, 35] on button "Producers" at bounding box center [25, 36] width 33 height 12
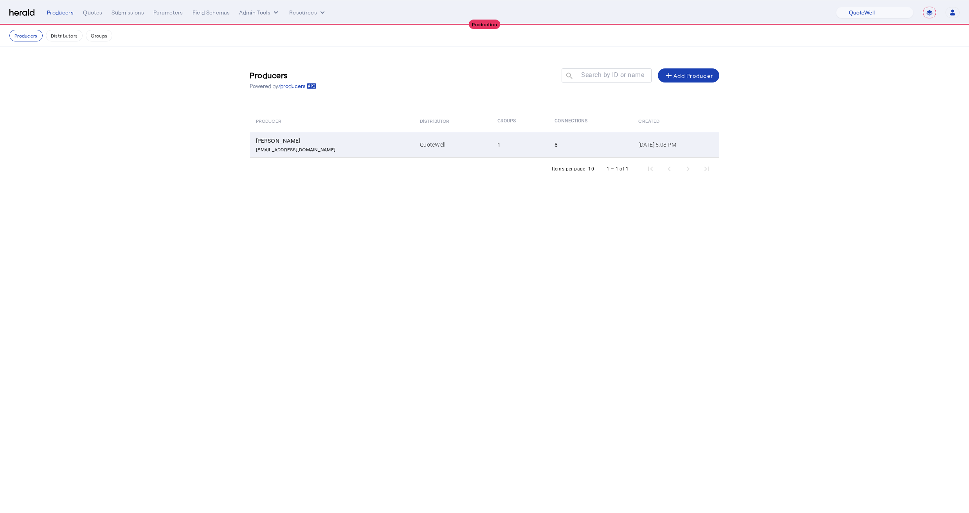
click at [491, 146] on td "1" at bounding box center [520, 145] width 58 height 26
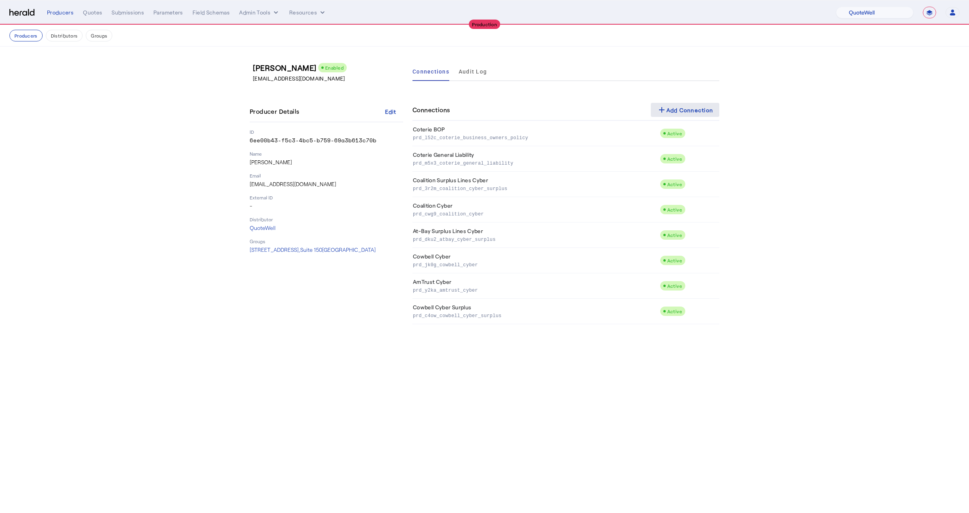
click at [690, 106] on div "add Add Connection" at bounding box center [685, 109] width 56 height 9
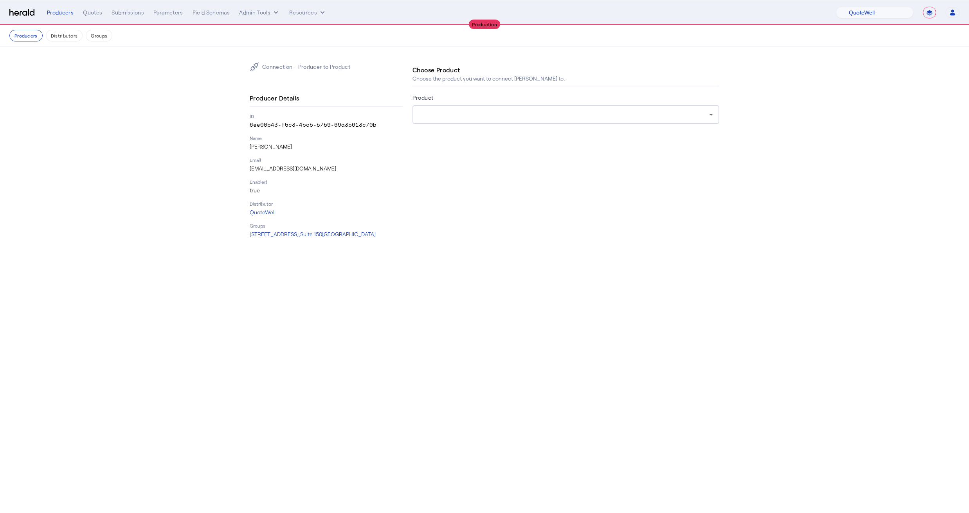
click at [465, 111] on div at bounding box center [564, 114] width 290 height 9
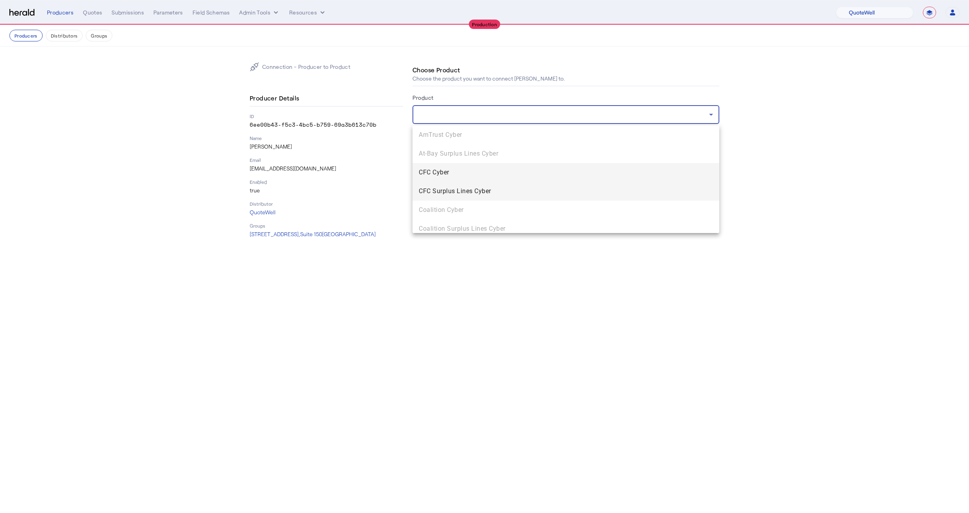
click at [442, 189] on span "CFC Surplus Lines Cyber" at bounding box center [566, 191] width 294 height 9
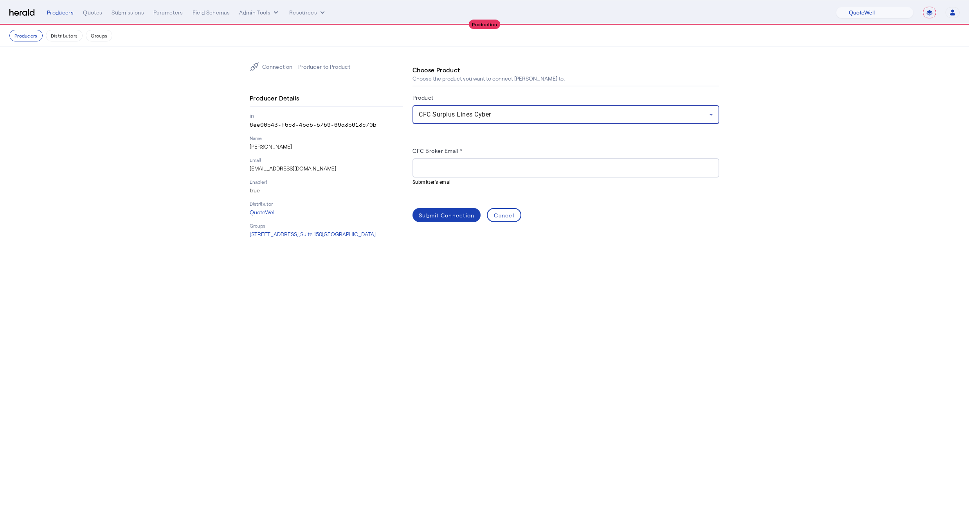
click at [441, 172] on input "CFC Broker Email *" at bounding box center [566, 168] width 294 height 9
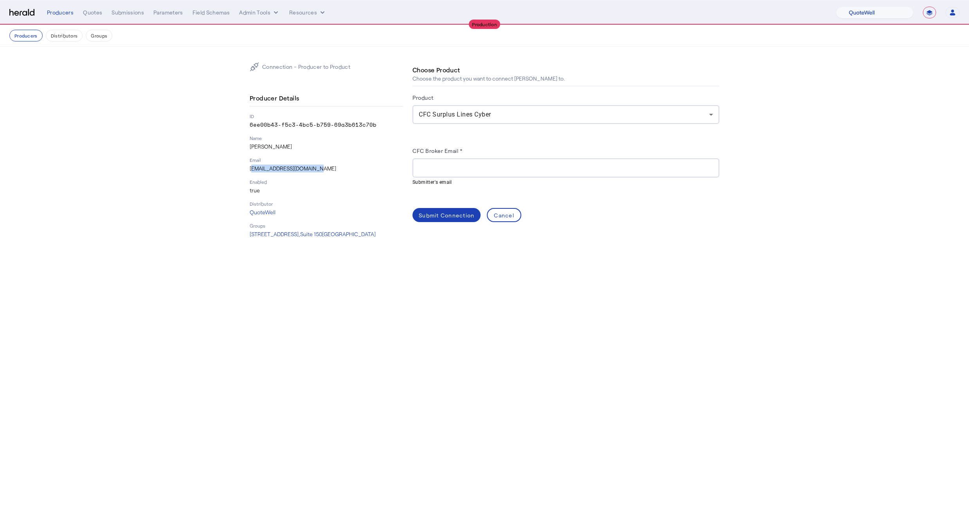
drag, startPoint x: 333, startPoint y: 168, endPoint x: 224, endPoint y: 169, distance: 108.8
click at [224, 169] on section "Connection - Producer to Product Producer Details ID 6ee00b43-f5c3-4bc5-b759-69…" at bounding box center [484, 150] width 969 height 207
copy p "tbrighton@quotewell.com"
click at [425, 168] on input "CFC Broker Email *" at bounding box center [566, 168] width 294 height 9
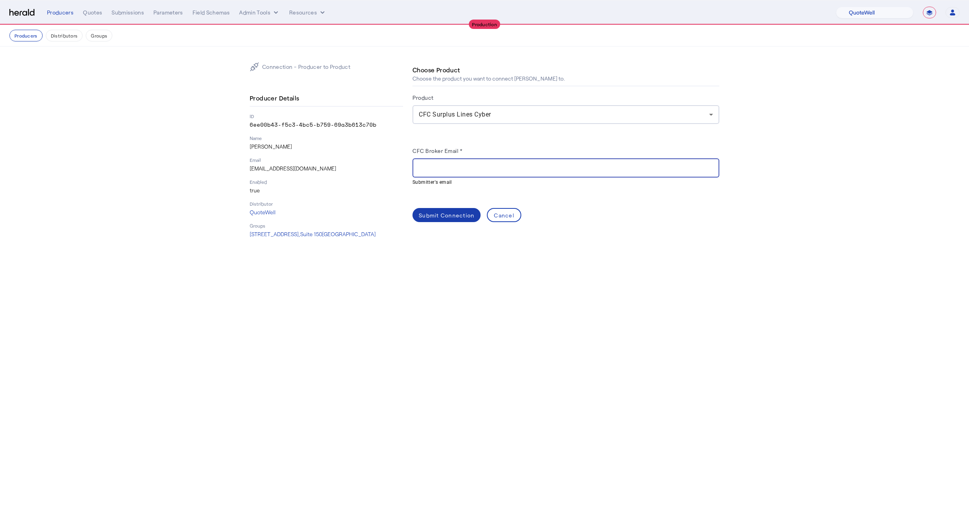
paste input "**********"
type input "**********"
click at [451, 219] on span at bounding box center [446, 215] width 68 height 19
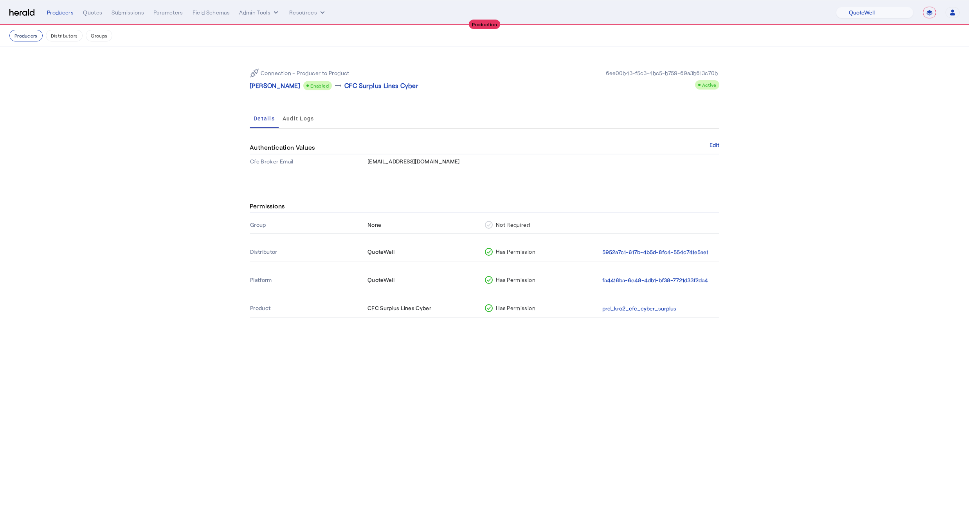
click at [24, 39] on button "Producers" at bounding box center [25, 36] width 33 height 12
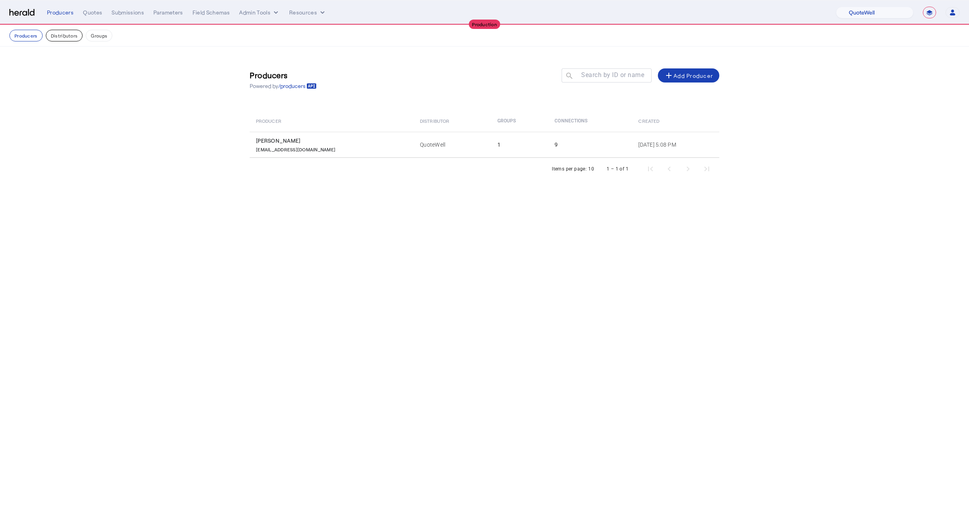
click at [59, 36] on button "Distributors" at bounding box center [64, 36] width 37 height 12
click at [93, 39] on button "Groups" at bounding box center [99, 36] width 27 height 12
click at [67, 33] on button "Distributors" at bounding box center [64, 36] width 37 height 12
click at [21, 33] on button "Producers" at bounding box center [25, 36] width 33 height 12
click at [94, 14] on div "Quotes" at bounding box center [92, 13] width 19 height 8
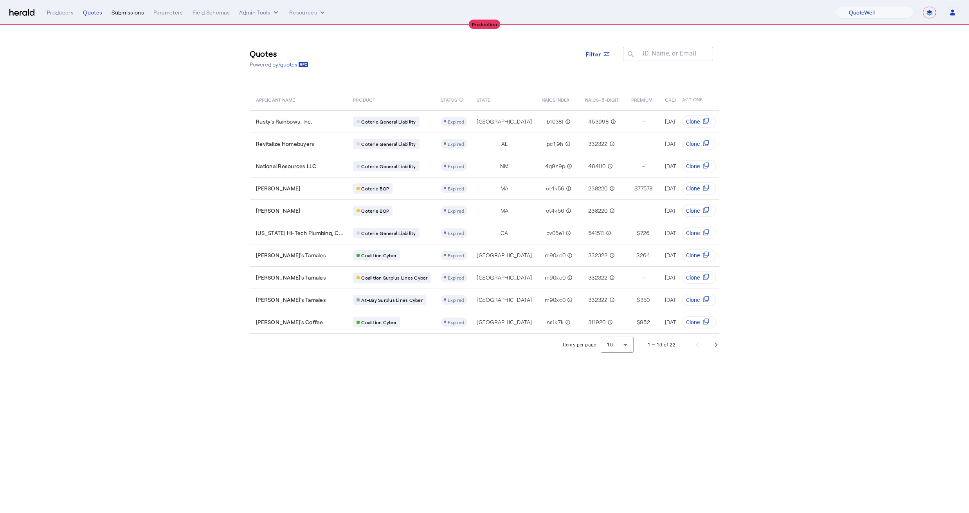
click at [120, 13] on div "Submissions" at bounding box center [128, 13] width 32 height 8
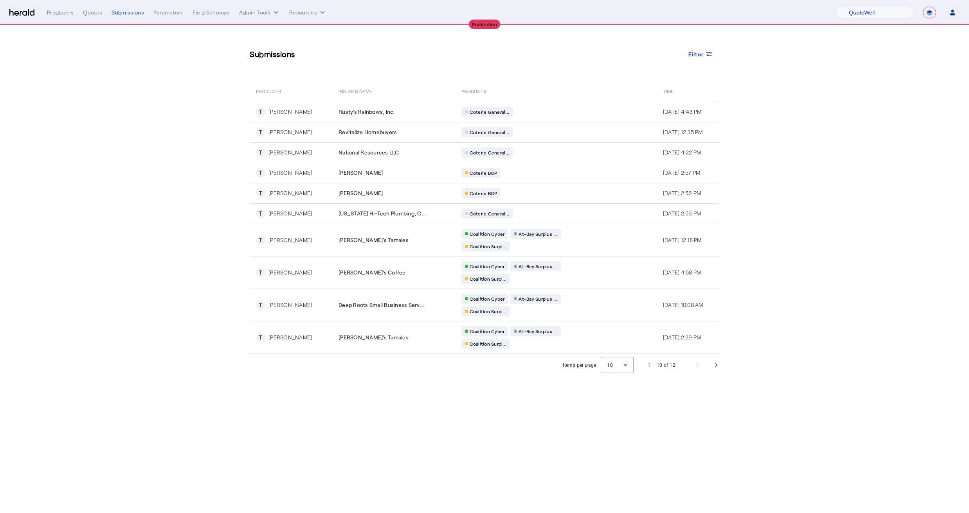
click at [49, 19] on nav "**********" at bounding box center [484, 12] width 969 height 24
click at [64, 14] on div "Producers" at bounding box center [60, 13] width 27 height 8
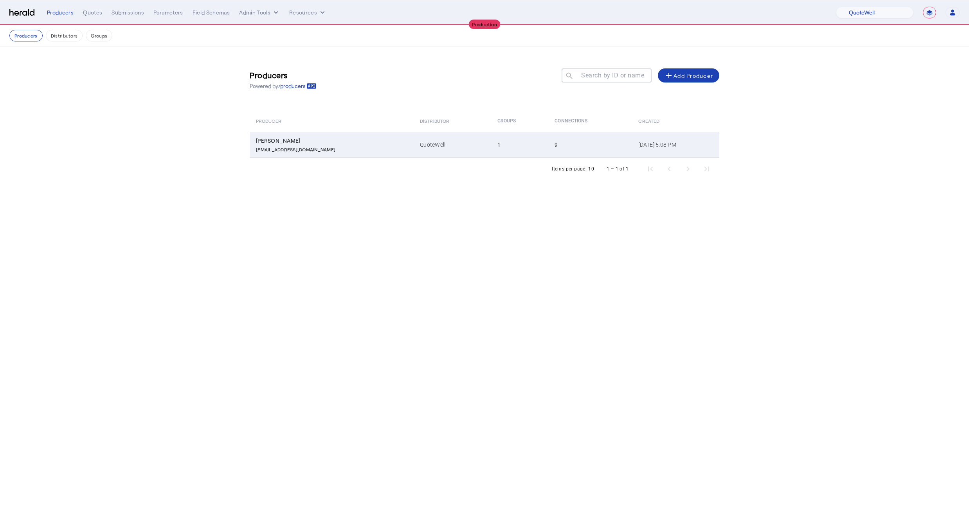
click at [315, 139] on div "[PERSON_NAME]" at bounding box center [333, 141] width 155 height 8
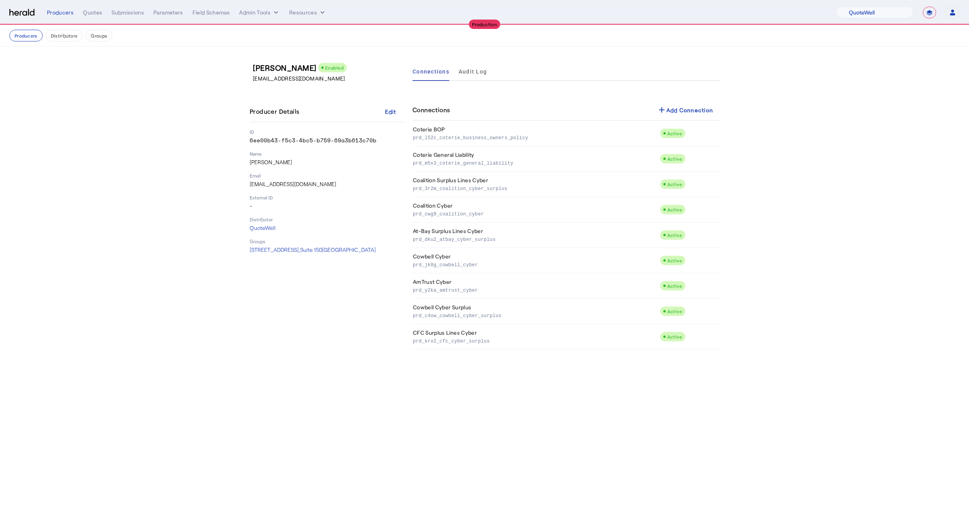
click at [31, 14] on img at bounding box center [21, 12] width 25 height 7
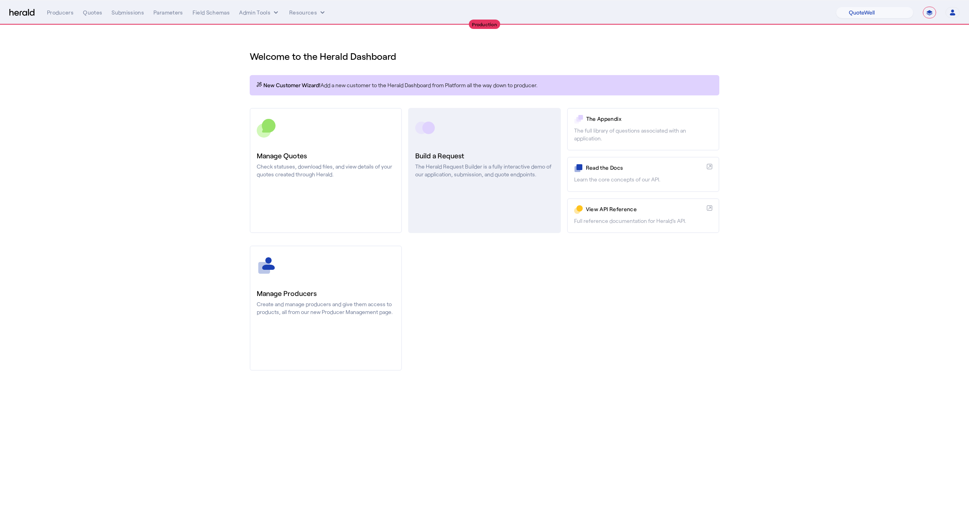
click at [476, 209] on link "Build a Request The Herald Request Builder is a fully interactive demo of our a…" at bounding box center [484, 170] width 152 height 125
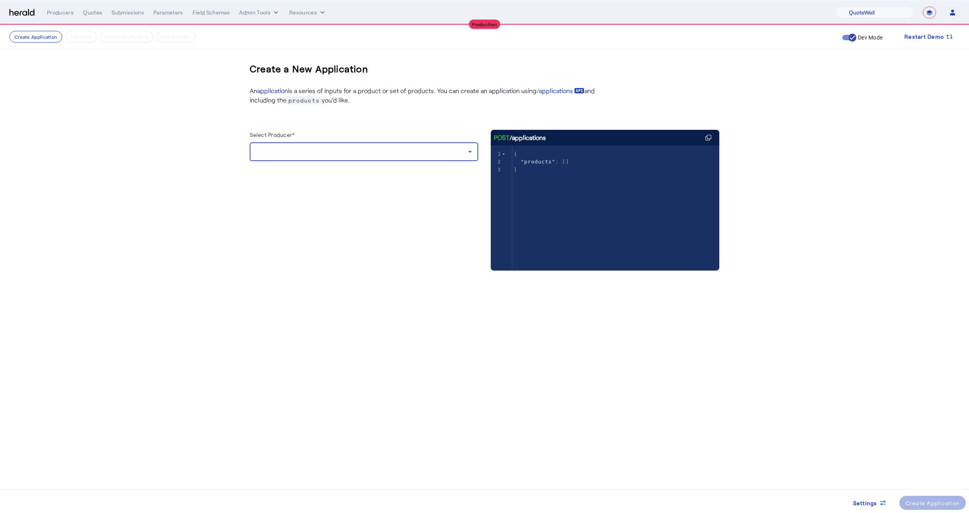
click at [402, 150] on div at bounding box center [362, 151] width 212 height 9
click at [292, 169] on span "[PERSON_NAME]" at bounding box center [364, 172] width 216 height 9
click at [286, 208] on Risk "Cyber Risk" at bounding box center [359, 210] width 200 height 8
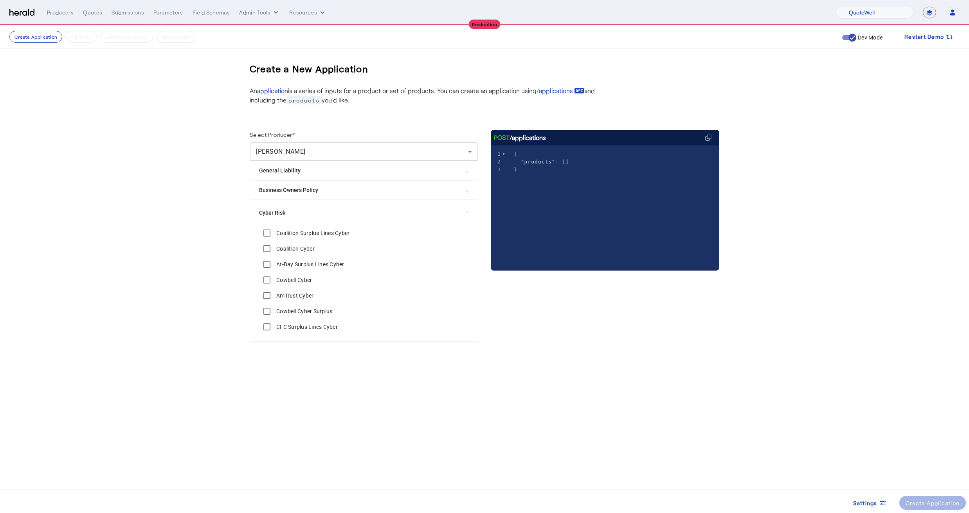
click at [298, 234] on label "Coalition Surplus Lines Cyber" at bounding box center [312, 233] width 75 height 8
click at [295, 252] on label "Coalition Cyber" at bounding box center [295, 249] width 40 height 8
click at [293, 263] on label "At-Bay Surplus Lines Cyber" at bounding box center [310, 265] width 70 height 8
click at [293, 280] on label "Cowbell Cyber" at bounding box center [293, 280] width 37 height 8
click at [292, 299] on label "AmTrust Cyber" at bounding box center [294, 296] width 39 height 8
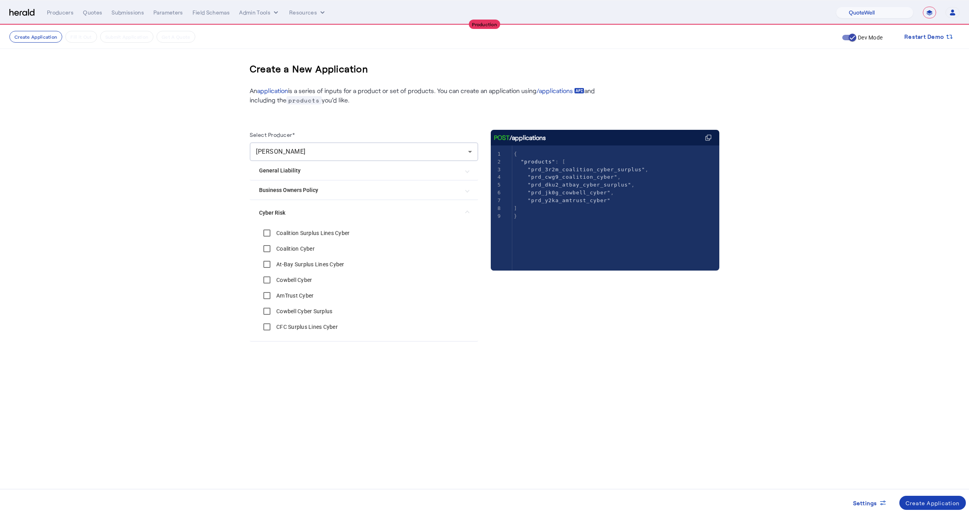
click at [291, 315] on label "Cowbell Cyber Surplus" at bounding box center [304, 312] width 58 height 8
click at [291, 334] on div "CFC Surplus Lines Cyber" at bounding box center [298, 327] width 79 height 16
click at [288, 326] on label "CFC Surplus Lines Cyber" at bounding box center [306, 327] width 63 height 8
click at [286, 172] on Liability "General Liability" at bounding box center [359, 171] width 200 height 8
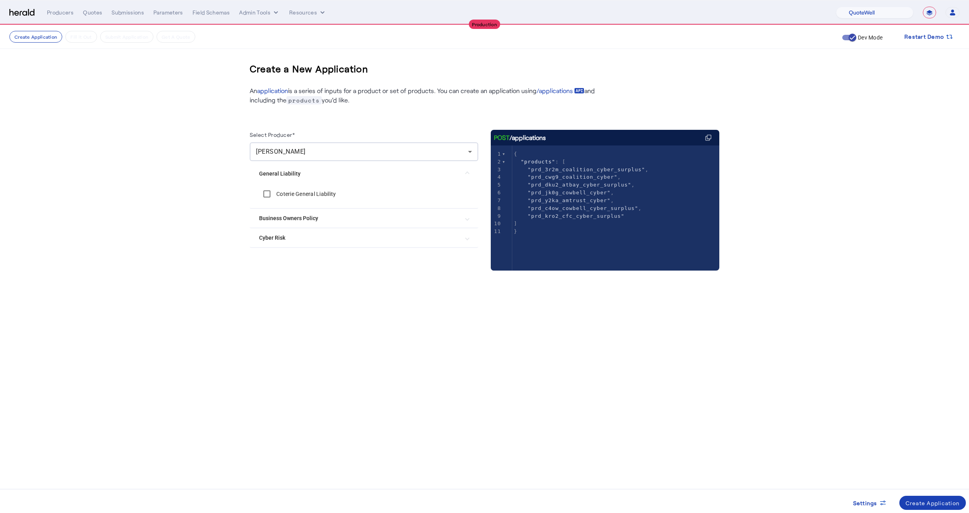
click at [286, 172] on Liability "General Liability" at bounding box center [359, 174] width 200 height 8
click at [290, 194] on mat-expansion-panel-header "Business Owners Policy" at bounding box center [364, 190] width 229 height 19
click at [290, 194] on Policy "Business Owners Policy" at bounding box center [359, 193] width 200 height 8
click at [290, 210] on Risk "Cyber Risk" at bounding box center [359, 210] width 200 height 8
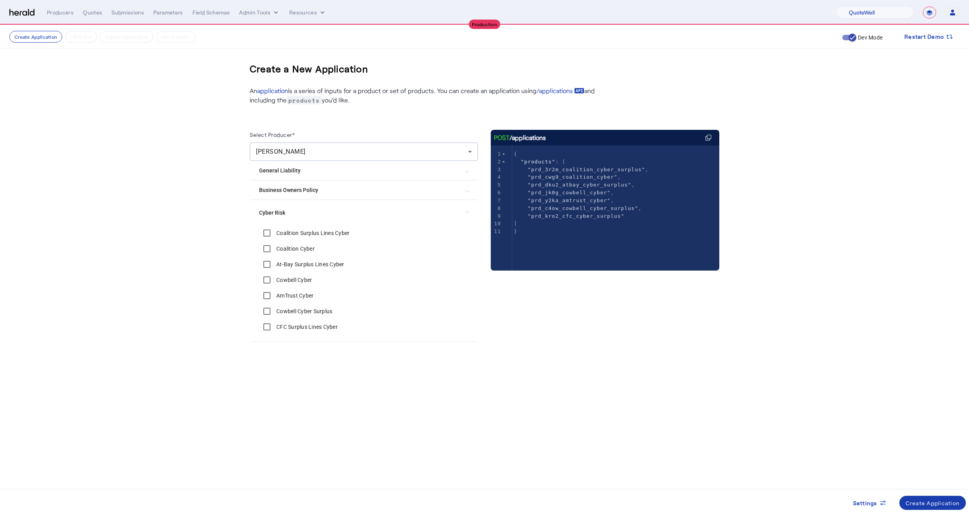
click at [917, 506] on div "Create Application" at bounding box center [933, 503] width 54 height 8
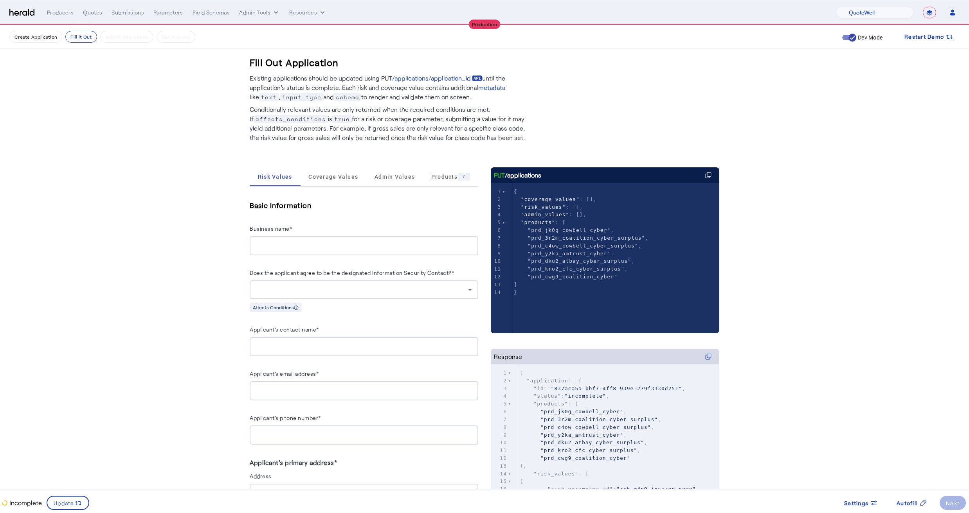
scroll to position [310, 0]
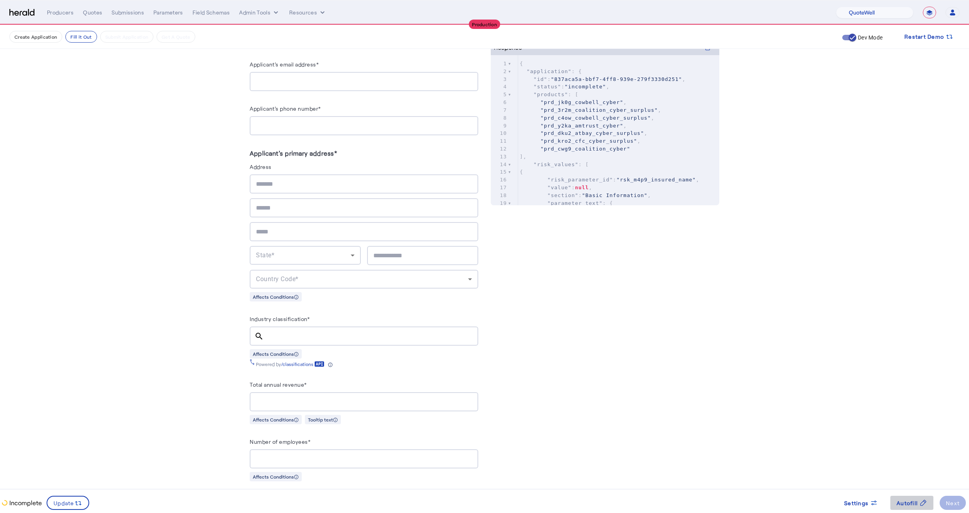
click at [908, 505] on span "Autofill" at bounding box center [907, 503] width 21 height 8
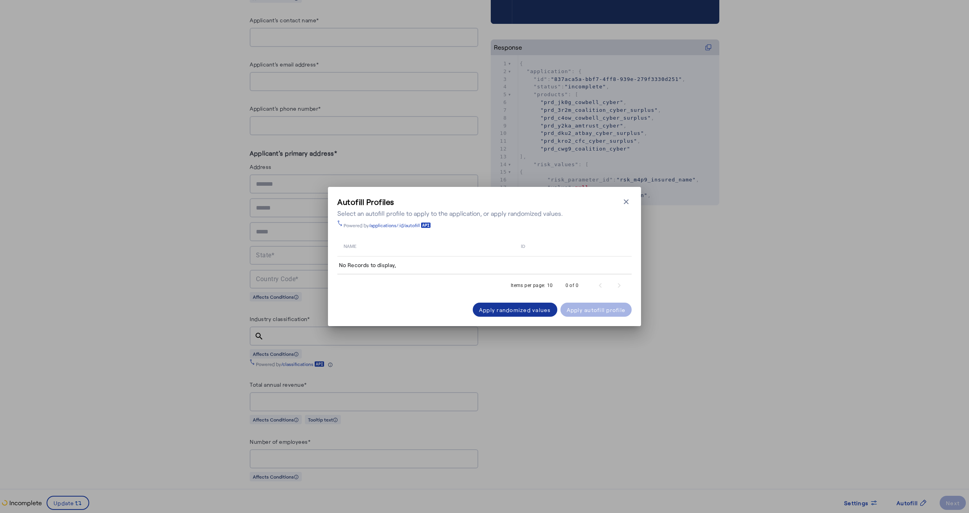
click at [508, 313] on div "Apply randomized values" at bounding box center [515, 310] width 72 height 8
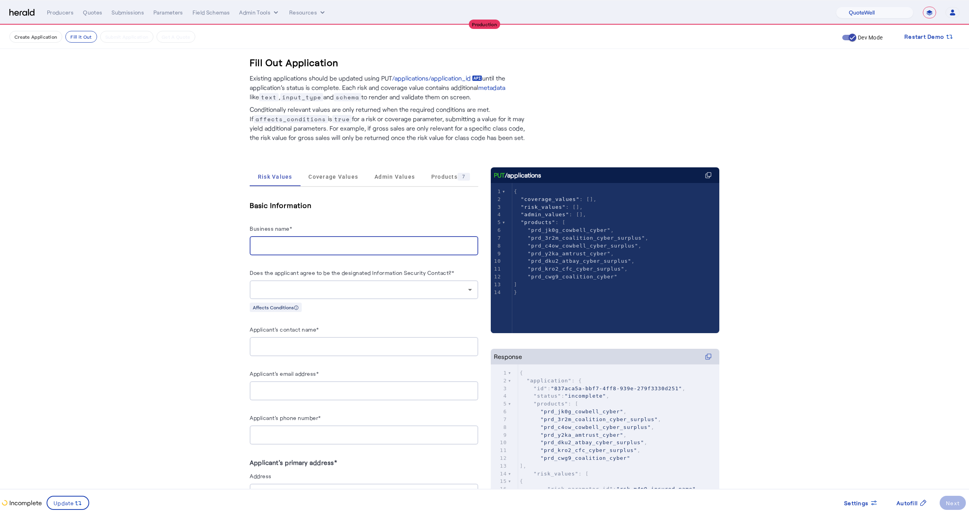
click at [315, 243] on input "Business name*" at bounding box center [364, 245] width 216 height 9
click at [69, 497] on span at bounding box center [67, 503] width 41 height 19
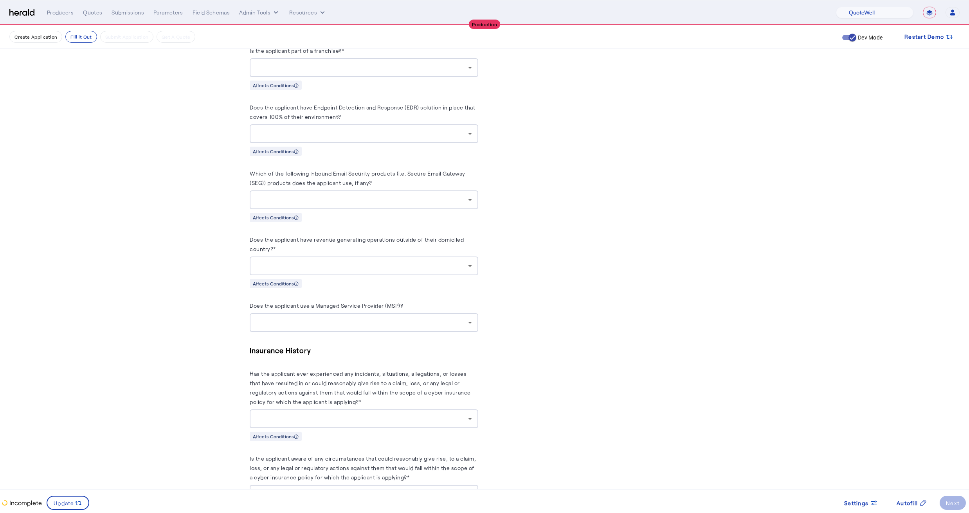
scroll to position [1861, 0]
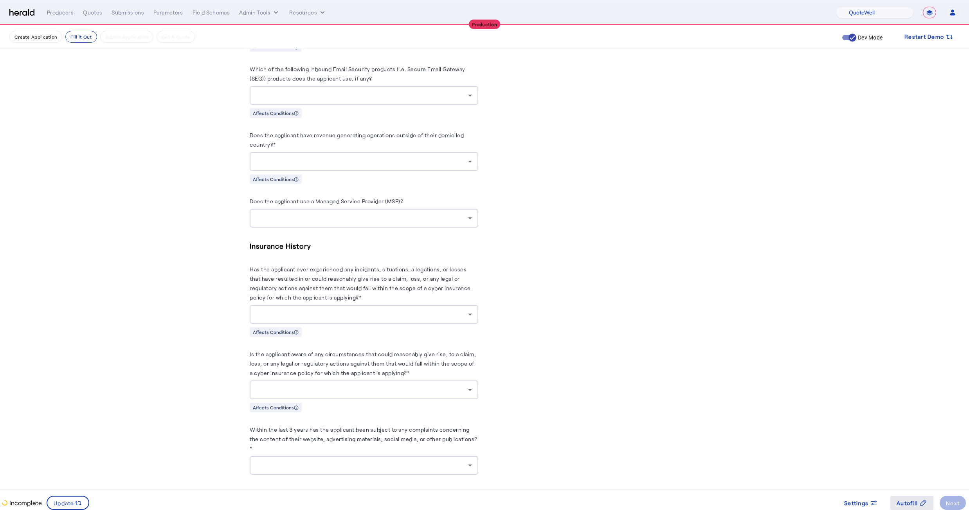
click at [899, 501] on span "Autofill" at bounding box center [907, 503] width 21 height 8
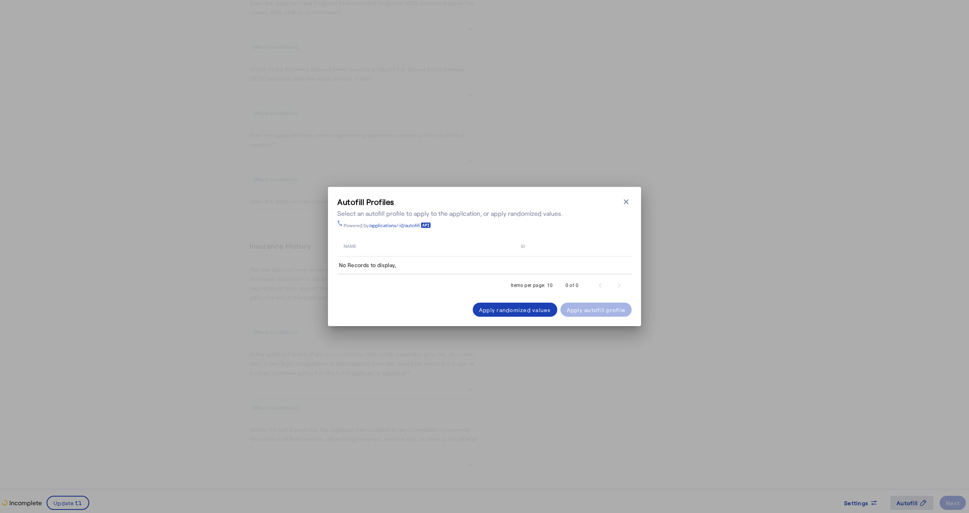
scroll to position [0, 0]
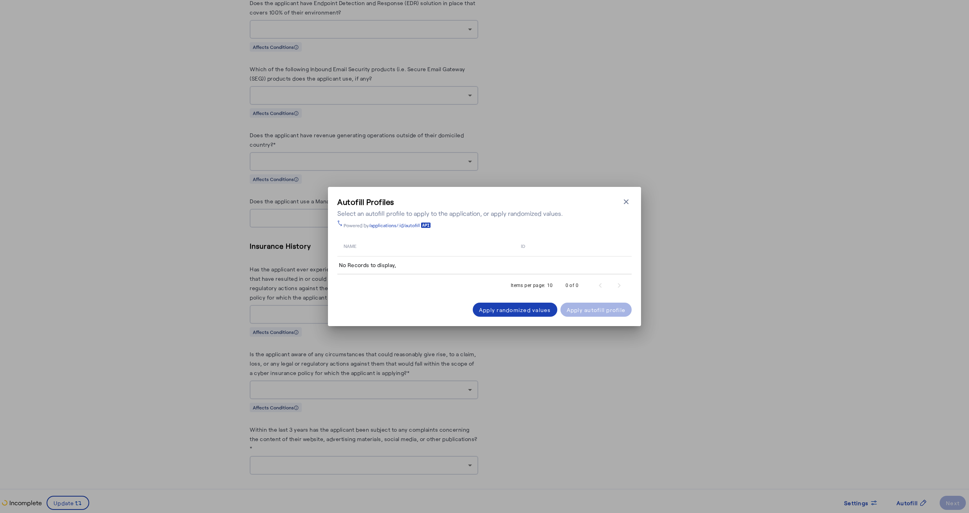
click at [512, 258] on td "No Records to display," at bounding box center [484, 266] width 294 height 18
click at [626, 204] on icon "button" at bounding box center [626, 202] width 8 height 8
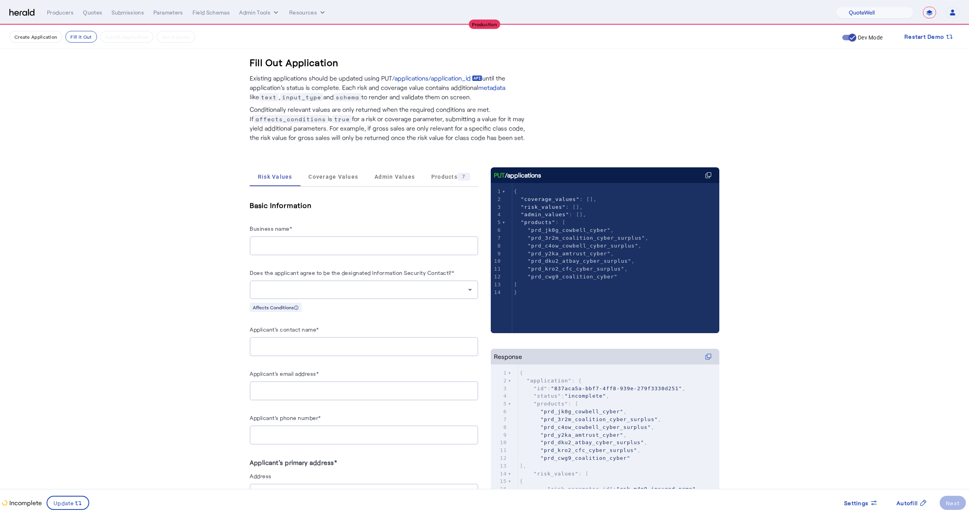
click at [276, 255] on div at bounding box center [364, 245] width 216 height 19
type input "**********"
click at [311, 282] on div at bounding box center [364, 290] width 216 height 19
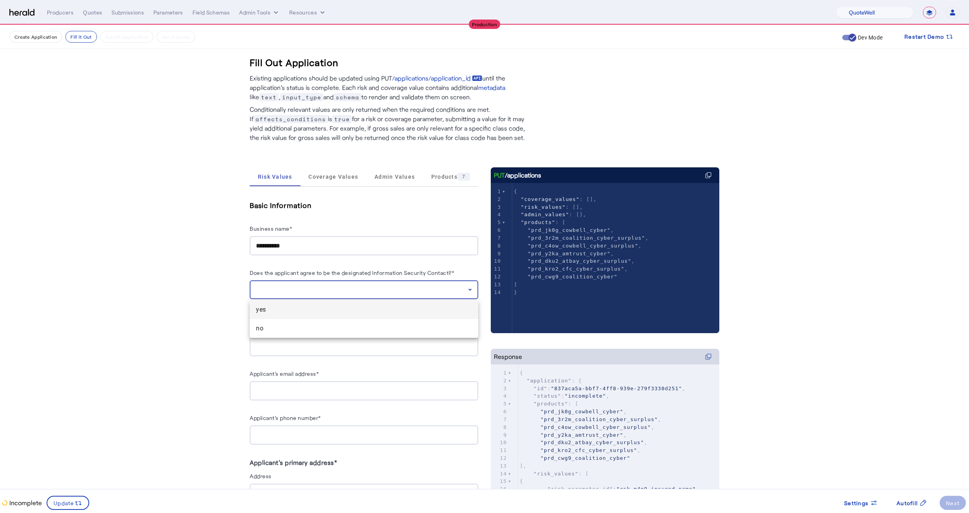
click at [266, 313] on span "yes" at bounding box center [364, 309] width 216 height 9
click at [268, 339] on div at bounding box center [364, 346] width 216 height 19
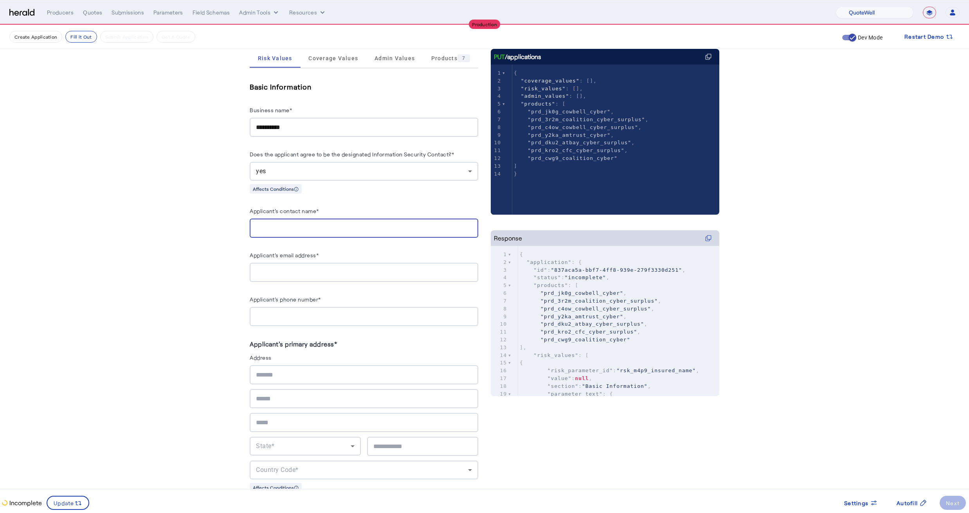
scroll to position [128, 0]
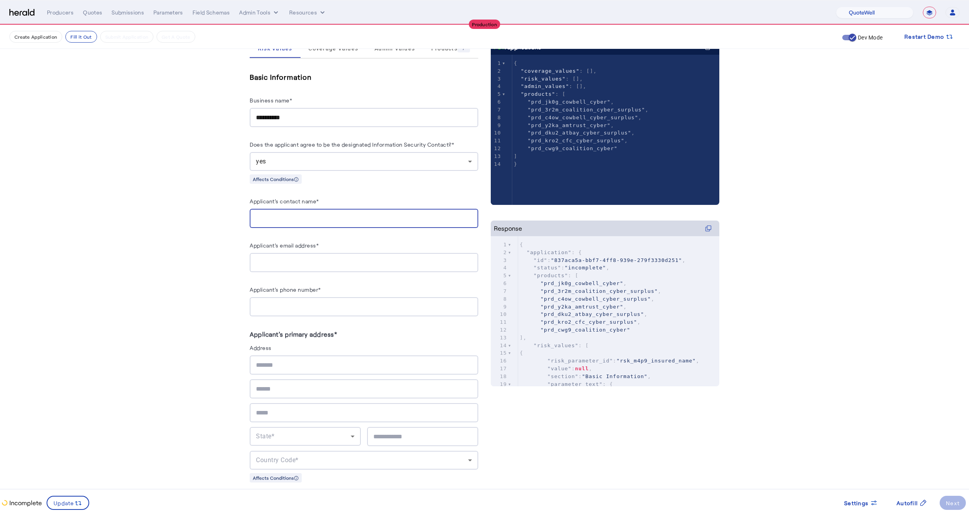
click at [292, 218] on input "Applicant's contact name*" at bounding box center [364, 218] width 216 height 9
type input "**********"
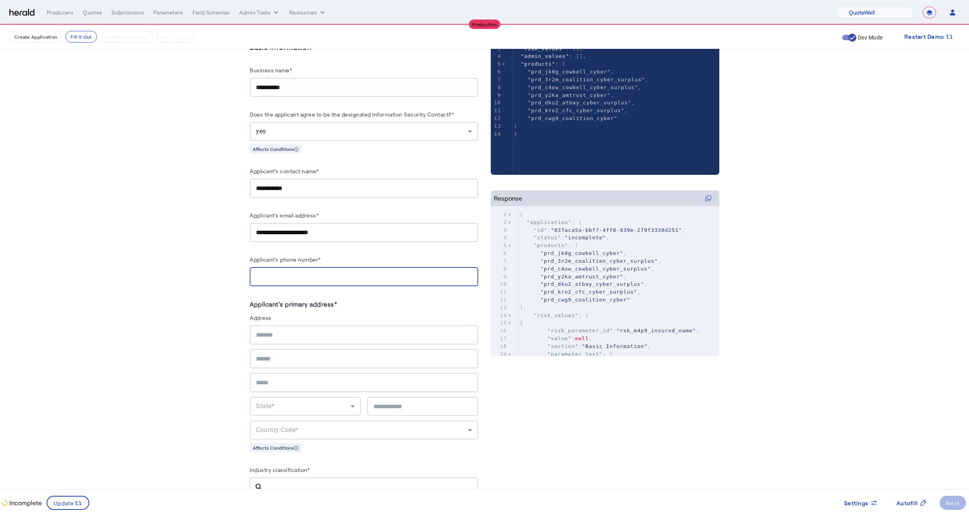
scroll to position [164, 0]
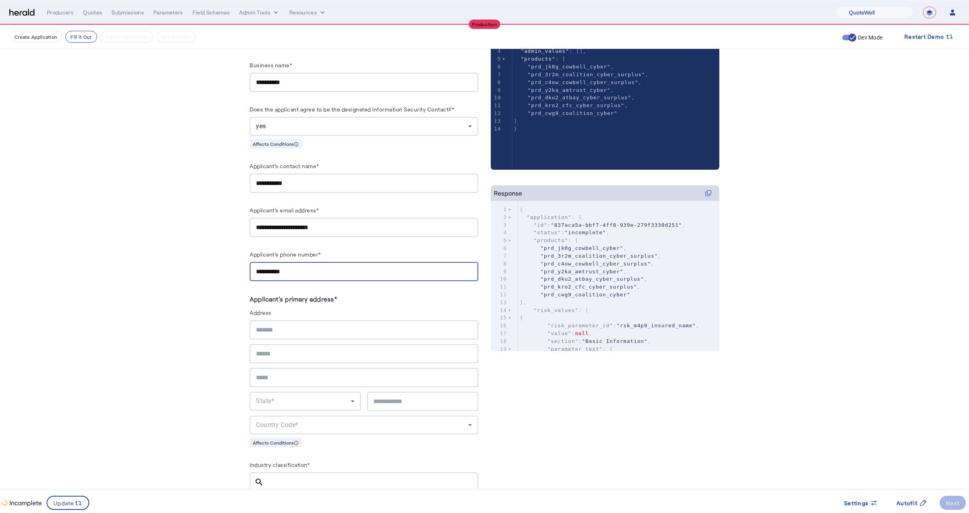
type input "**********"
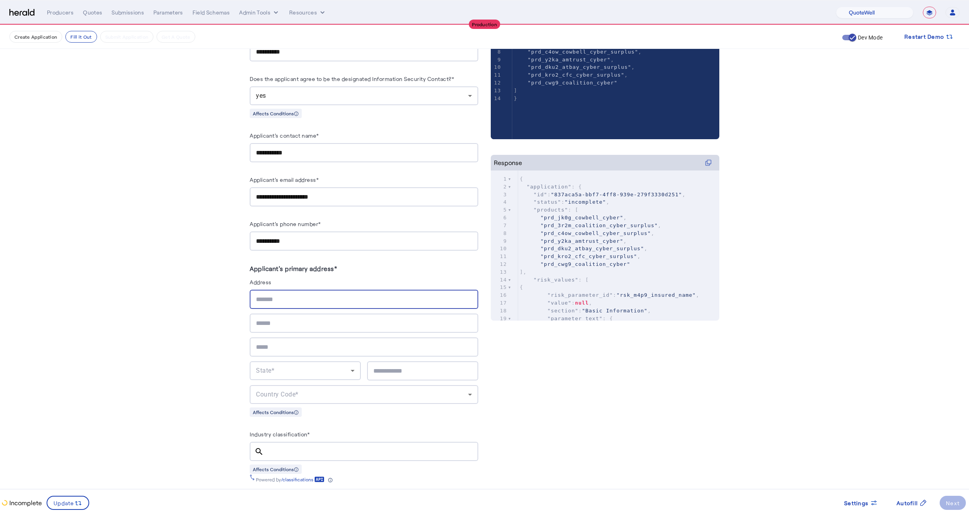
scroll to position [199, 0]
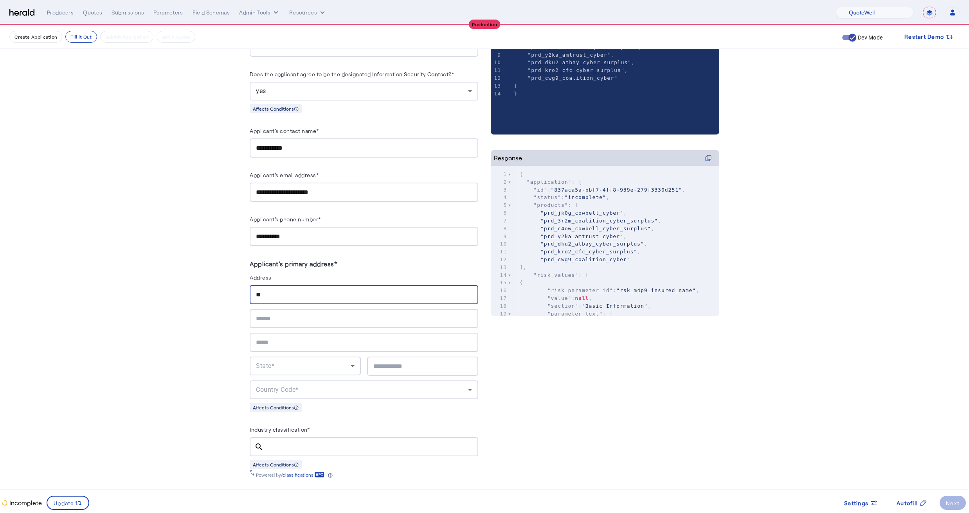
type input "**********"
type input "********"
type input "*****"
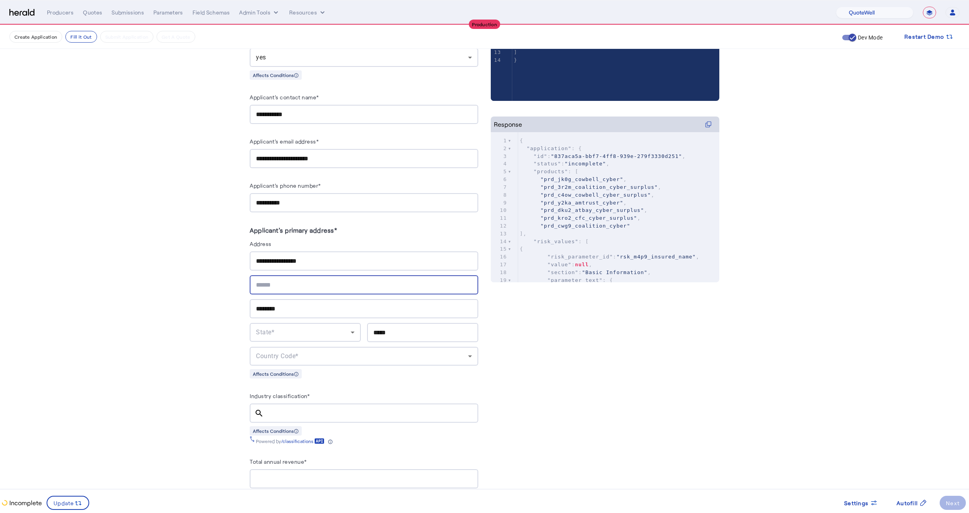
scroll to position [235, 0]
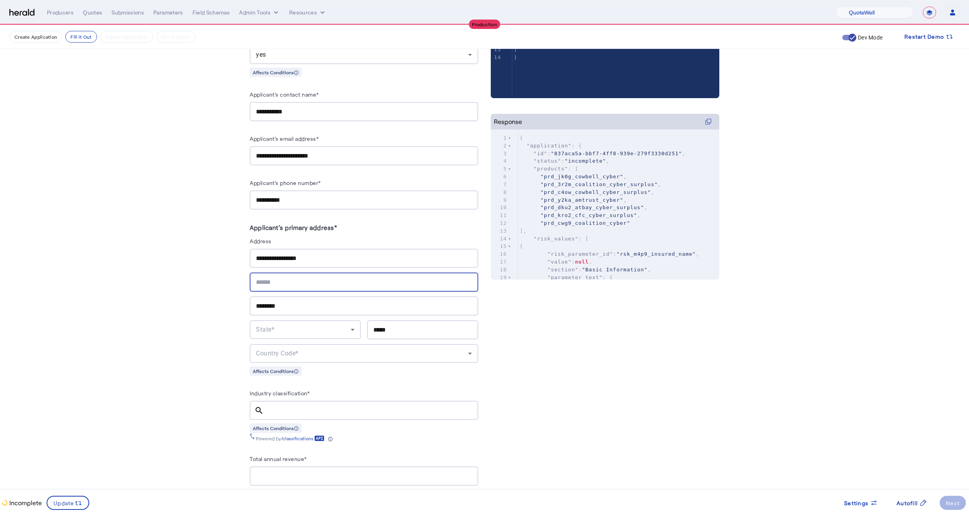
click at [280, 329] on div "State*" at bounding box center [303, 329] width 95 height 9
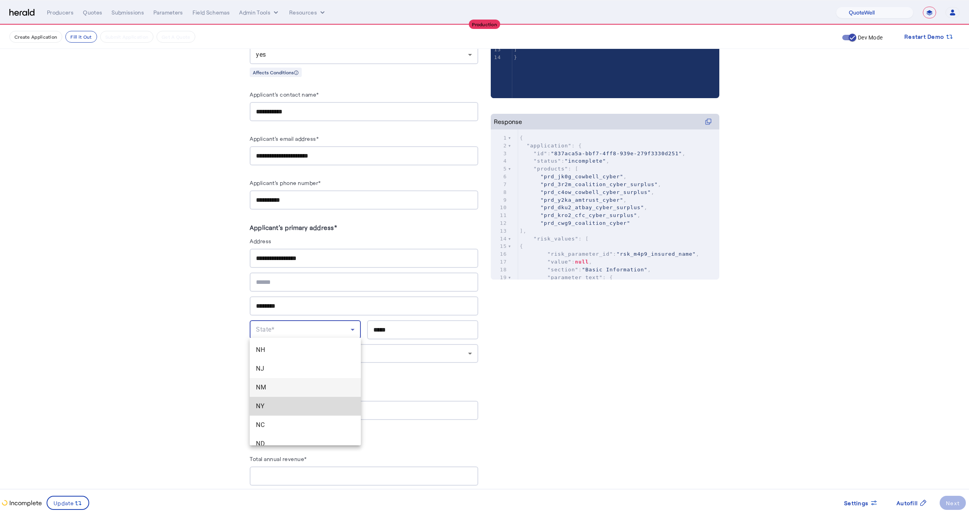
click at [266, 403] on span "NY" at bounding box center [305, 406] width 99 height 9
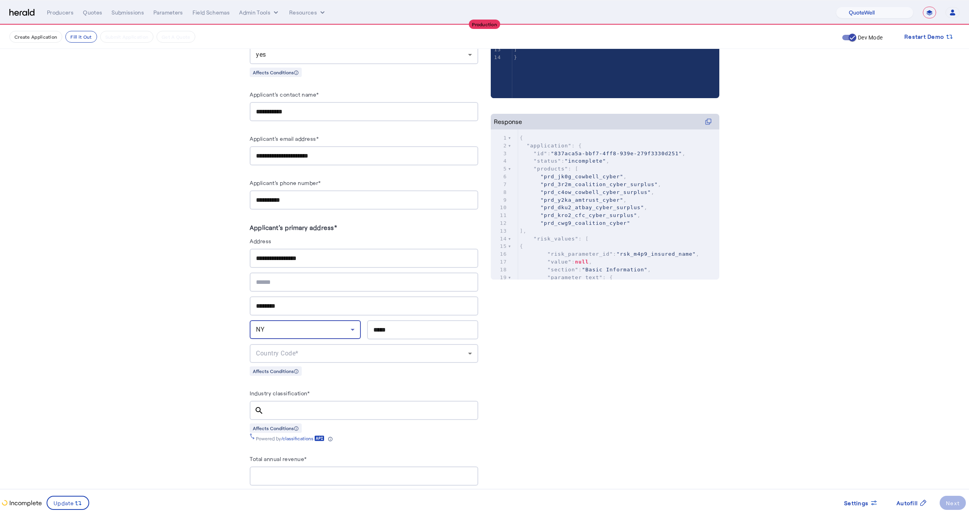
click at [266, 351] on span "Country Code*" at bounding box center [277, 353] width 43 height 7
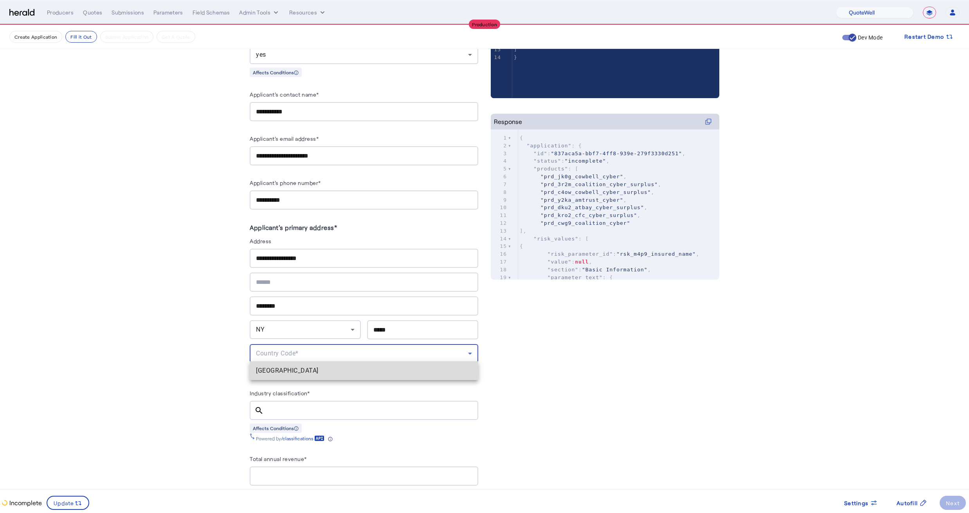
click at [268, 365] on mat-option "[GEOGRAPHIC_DATA]" at bounding box center [364, 371] width 229 height 19
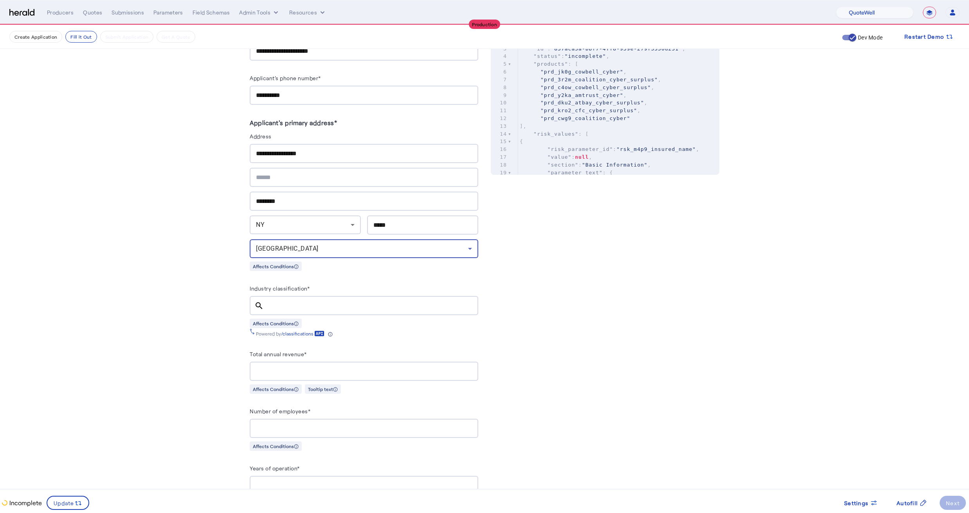
scroll to position [356, 0]
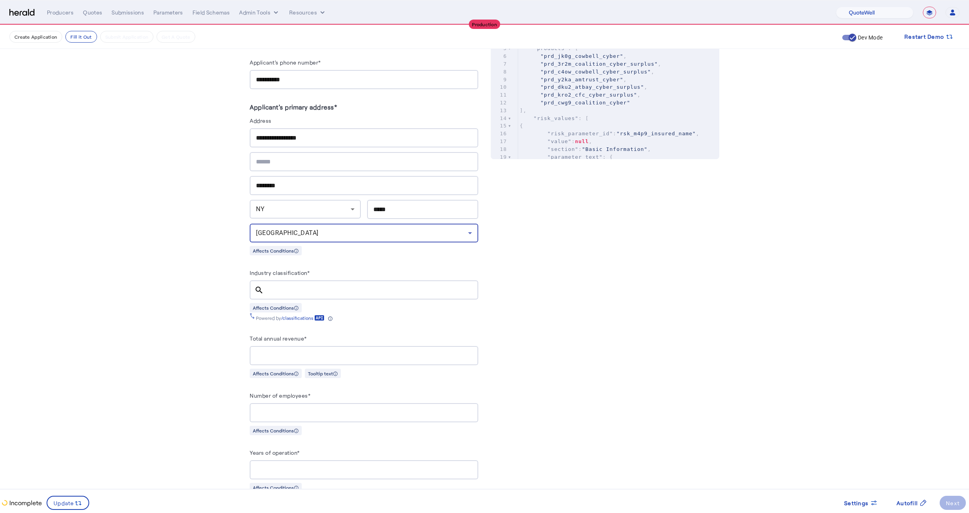
click at [277, 287] on input "Industry classification*" at bounding box center [371, 290] width 202 height 9
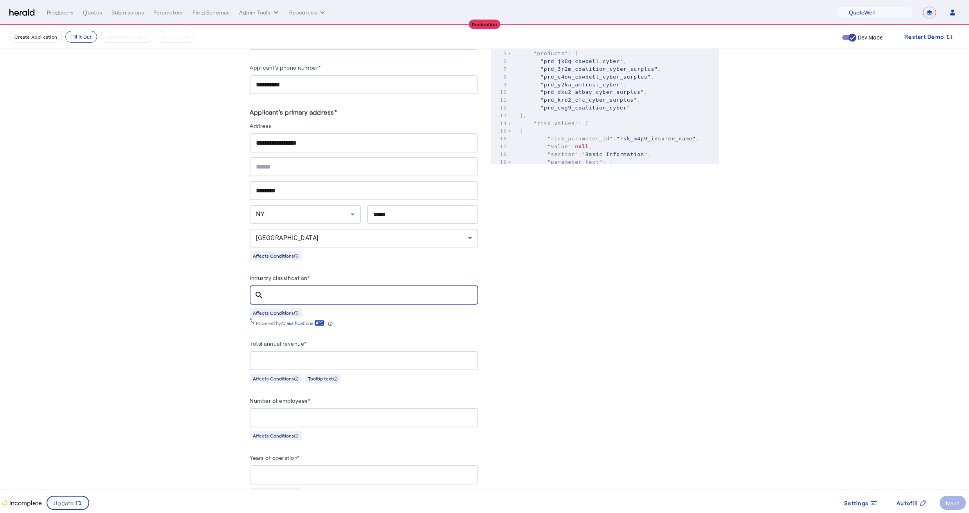
scroll to position [0, 0]
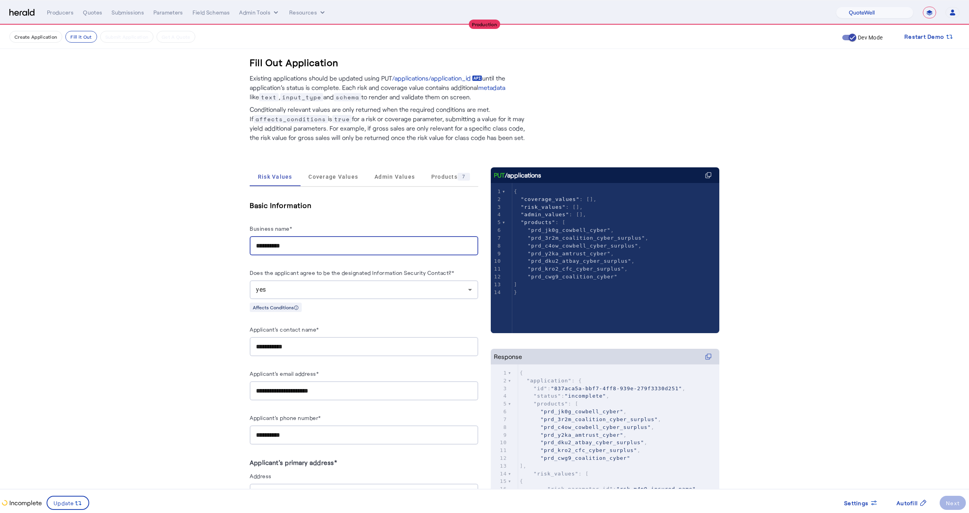
click at [304, 246] on input "**********" at bounding box center [364, 245] width 216 height 9
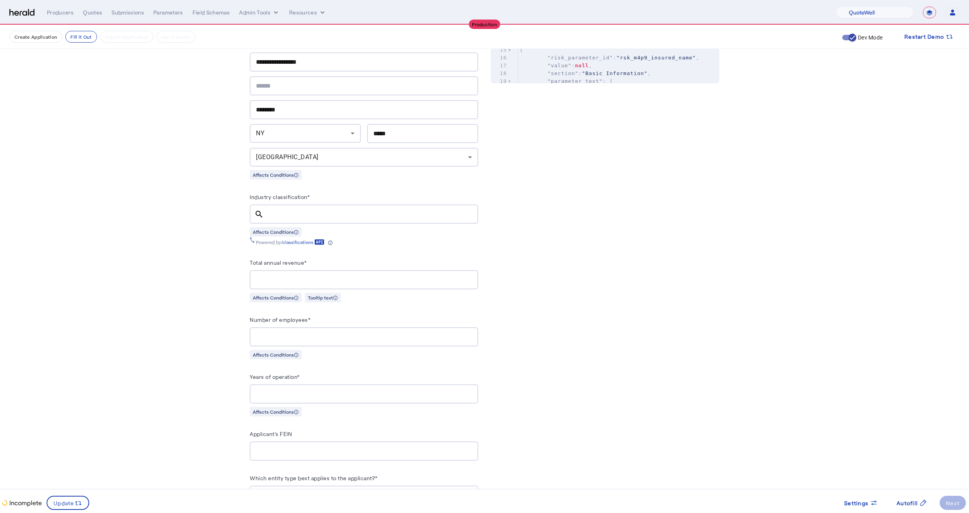
scroll to position [454, 0]
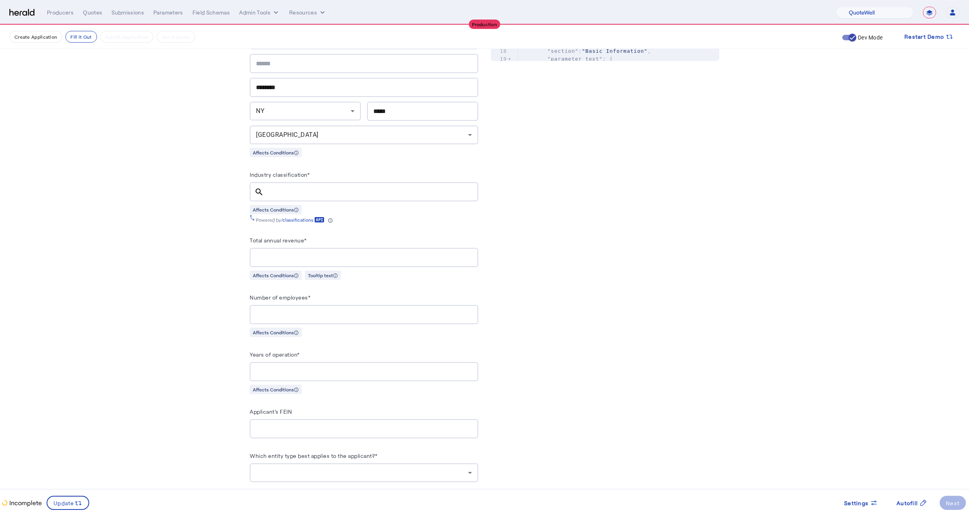
type input "**********"
click at [311, 187] on input "Industry classification*" at bounding box center [371, 191] width 202 height 9
type input "*"
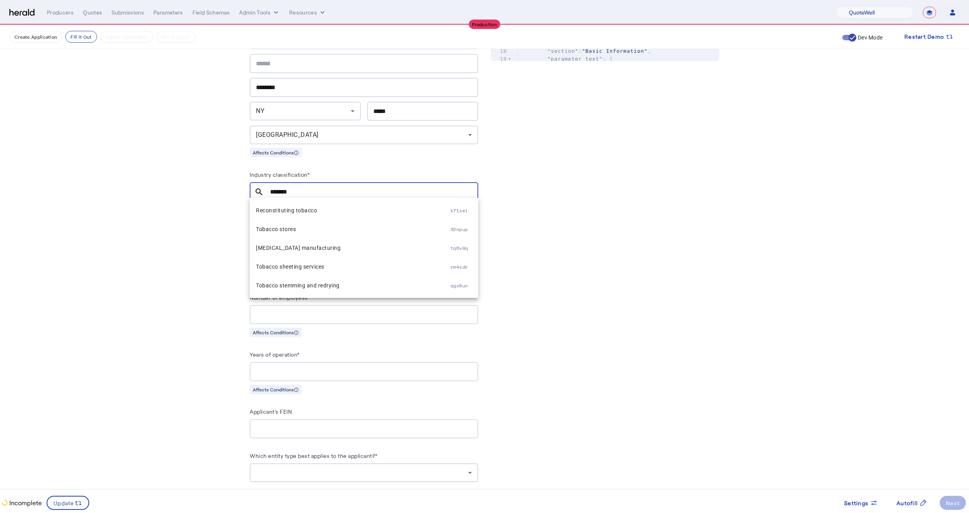
click at [299, 189] on input "*******" at bounding box center [371, 191] width 202 height 9
type input "*****"
click at [328, 246] on span "Pizza delivery shops" at bounding box center [353, 247] width 195 height 9
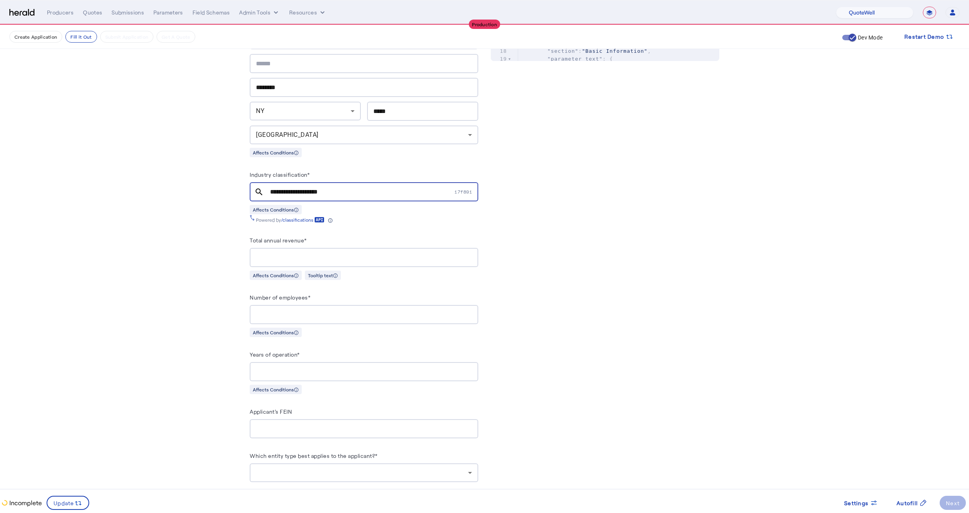
click at [285, 249] on div at bounding box center [364, 257] width 216 height 19
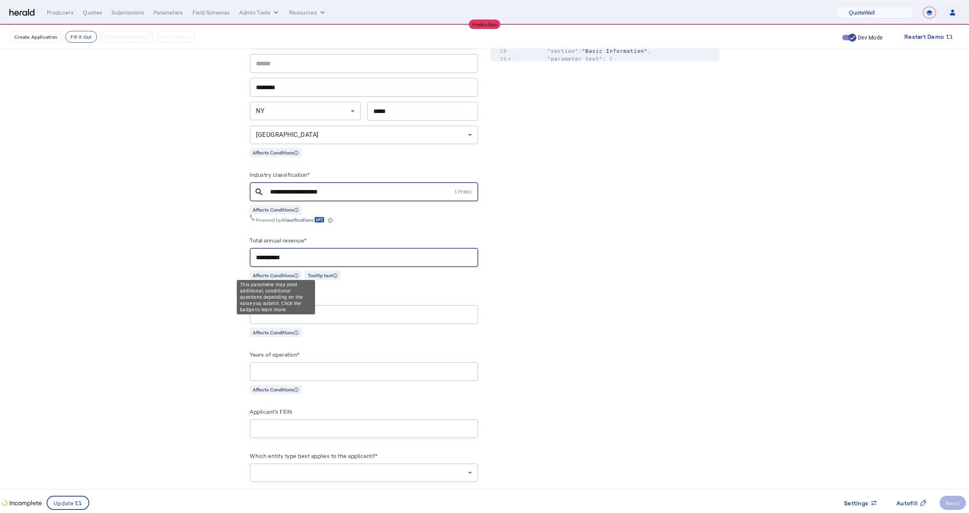
scroll to position [456, 0]
type input "**********"
click at [331, 312] on input "Number of employees*" at bounding box center [364, 312] width 216 height 9
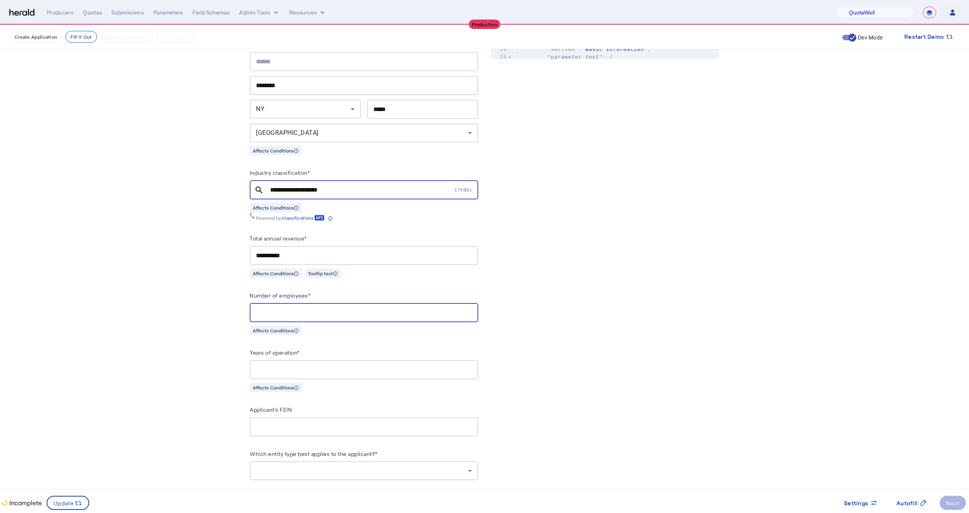
type input "**"
click at [298, 366] on input "Years of operation*" at bounding box center [364, 370] width 216 height 9
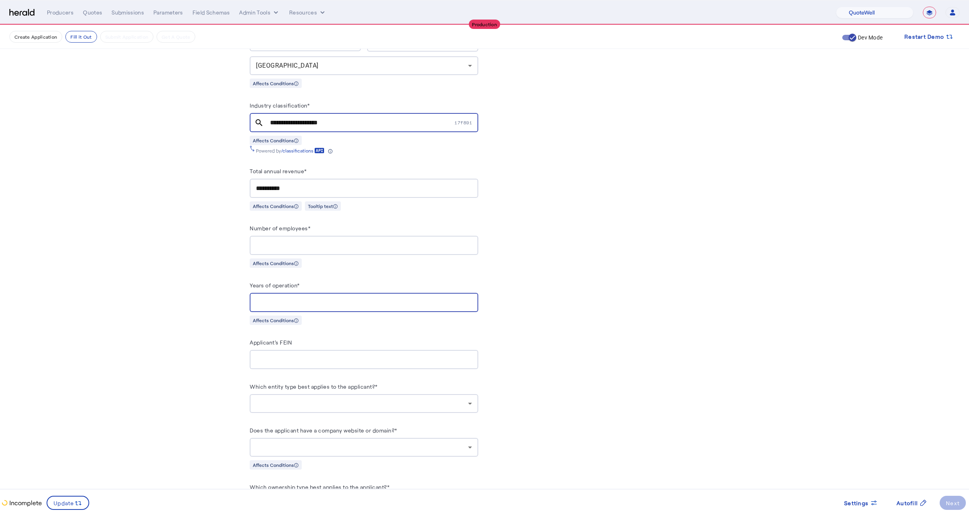
scroll to position [535, 0]
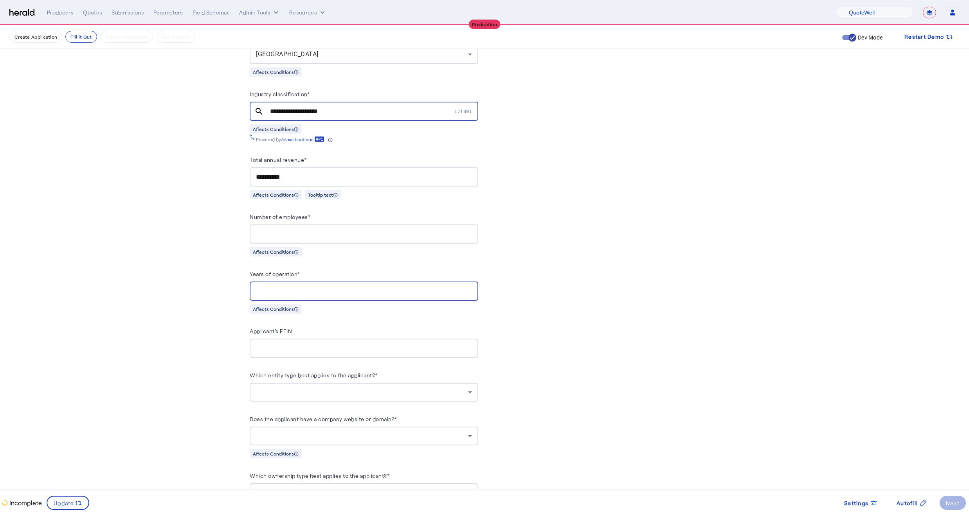
type input "**"
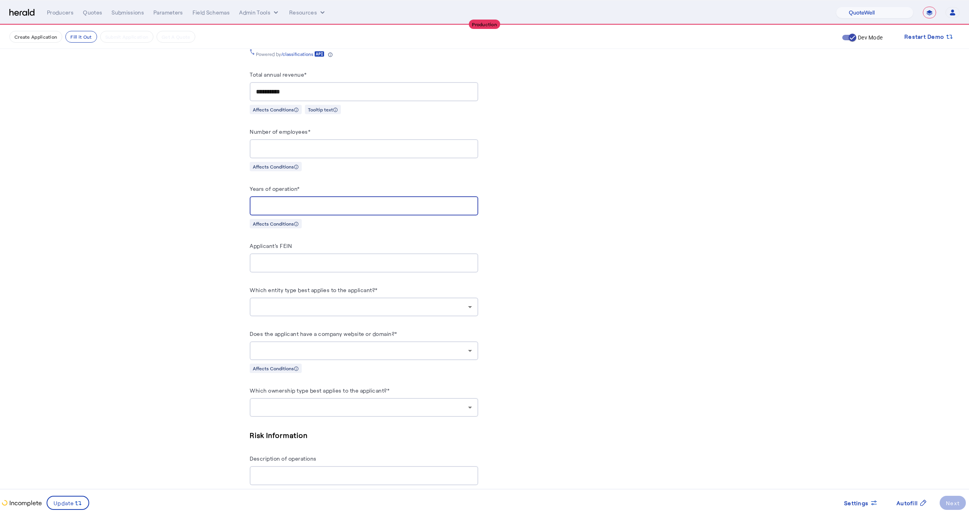
scroll to position [626, 0]
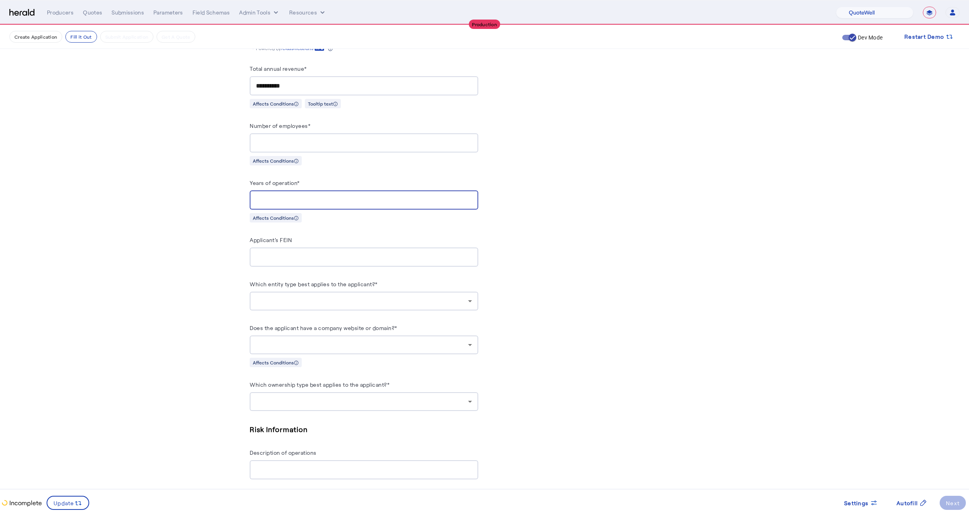
type input "*"
click at [291, 299] on div at bounding box center [362, 301] width 212 height 9
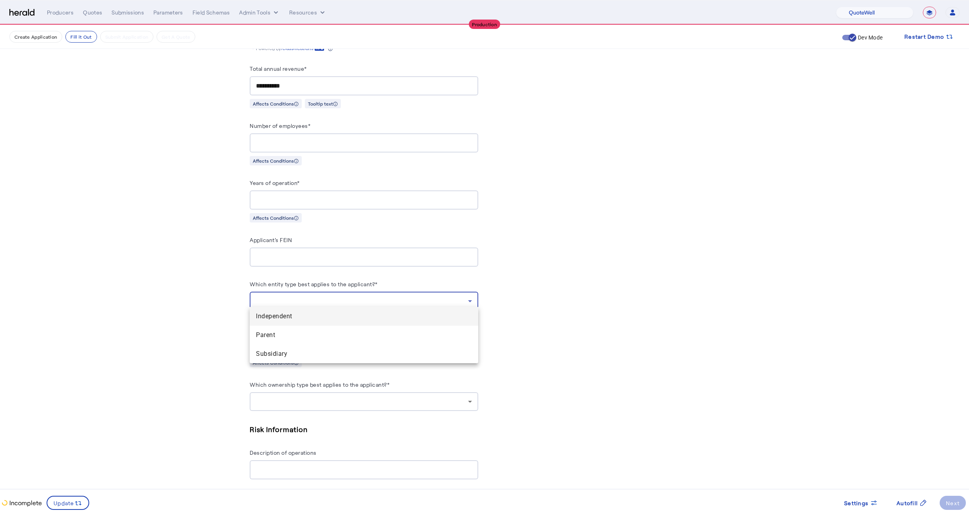
click at [268, 321] on span "Independent" at bounding box center [364, 316] width 216 height 9
click at [267, 340] on div at bounding box center [362, 344] width 212 height 9
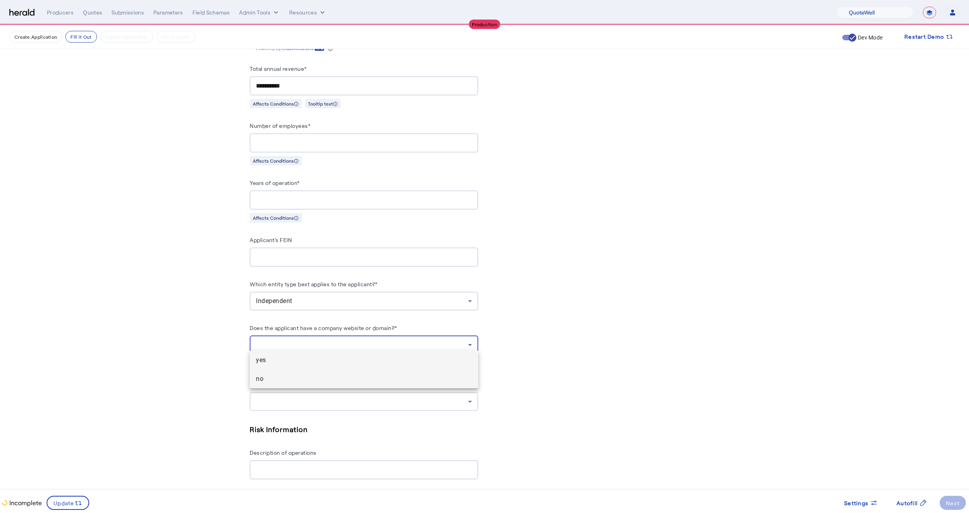
click at [262, 384] on span "no" at bounding box center [364, 379] width 216 height 9
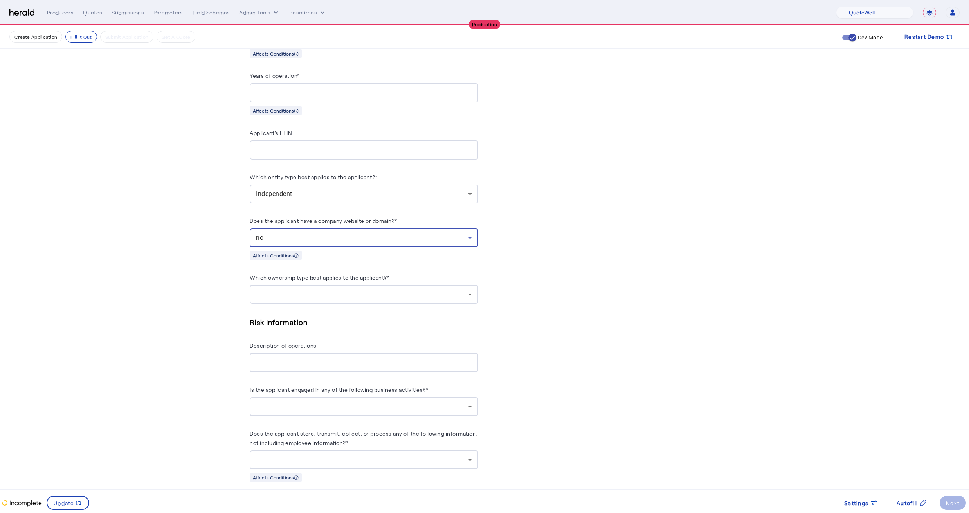
scroll to position [743, 0]
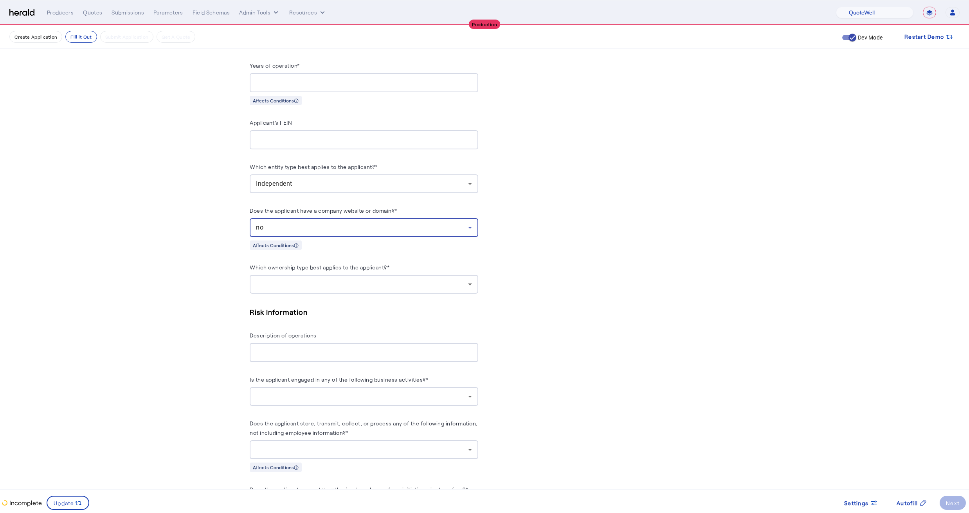
click at [301, 285] on div at bounding box center [364, 284] width 216 height 19
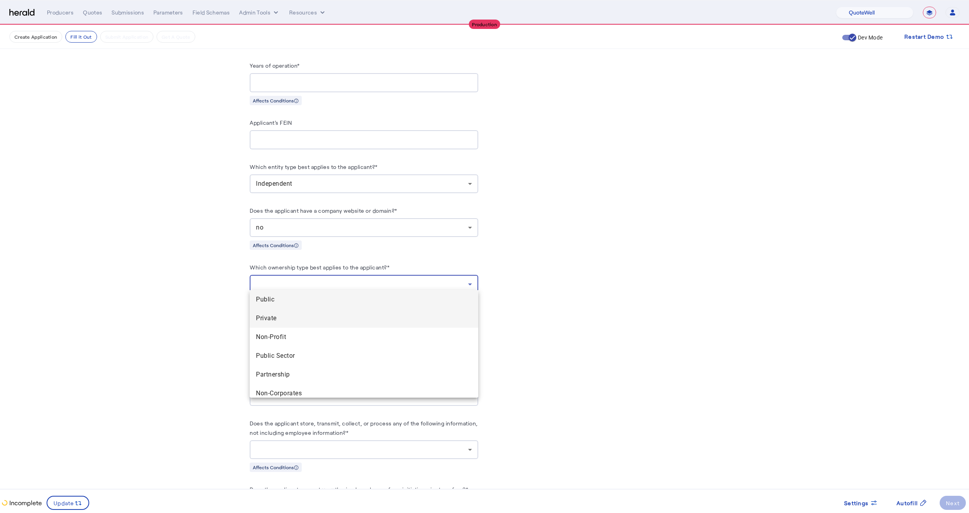
click at [272, 325] on mat-option "Private" at bounding box center [364, 318] width 229 height 19
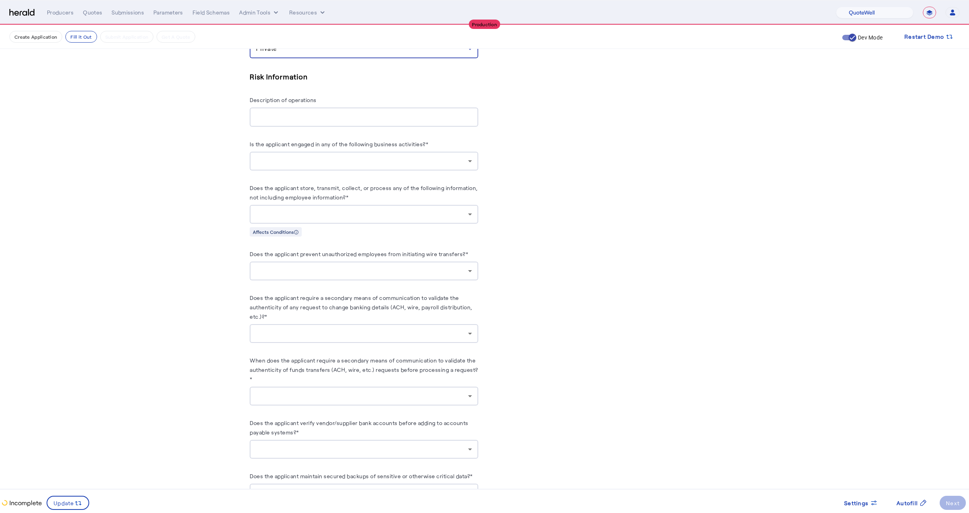
scroll to position [979, 0]
click at [318, 162] on div at bounding box center [364, 160] width 216 height 19
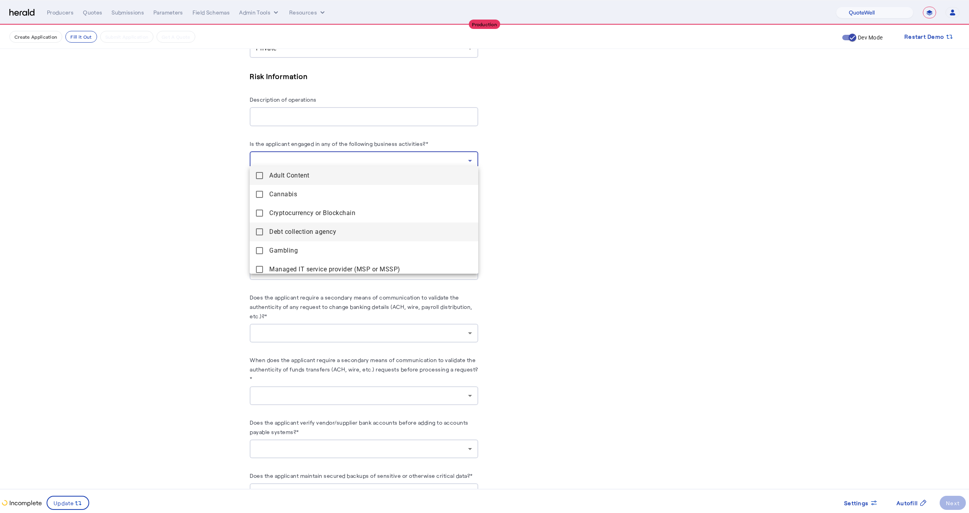
scroll to position [80, 0]
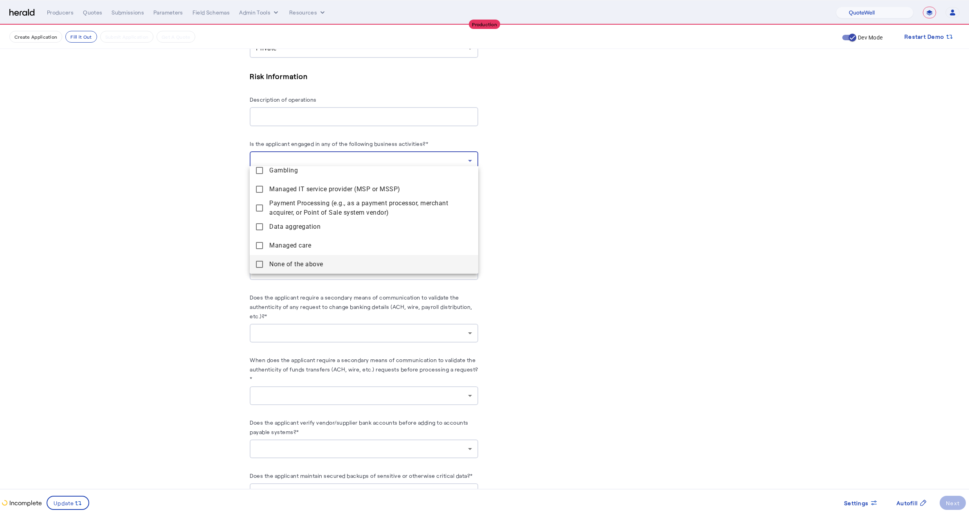
click at [261, 262] on mat-pseudo-checkbox at bounding box center [259, 264] width 7 height 7
click at [223, 235] on div at bounding box center [484, 256] width 969 height 513
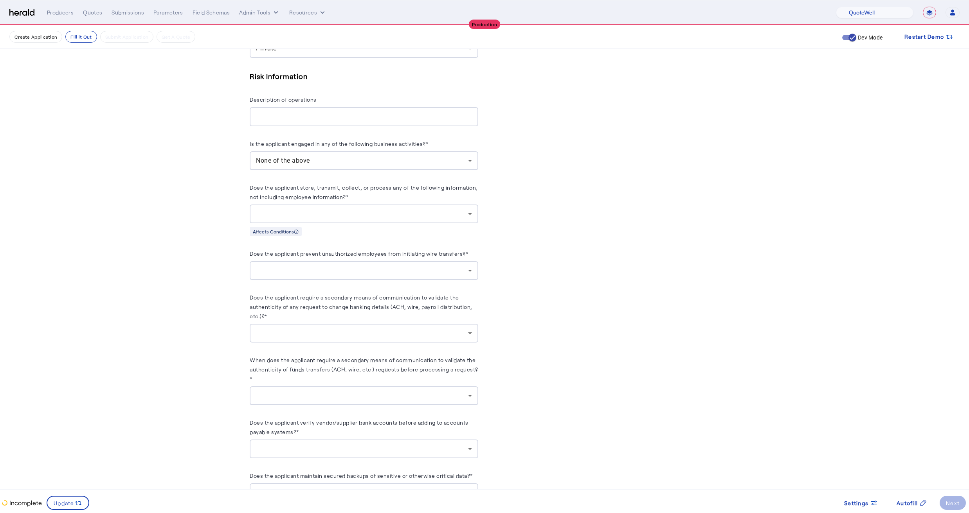
click at [284, 211] on div at bounding box center [362, 213] width 212 height 9
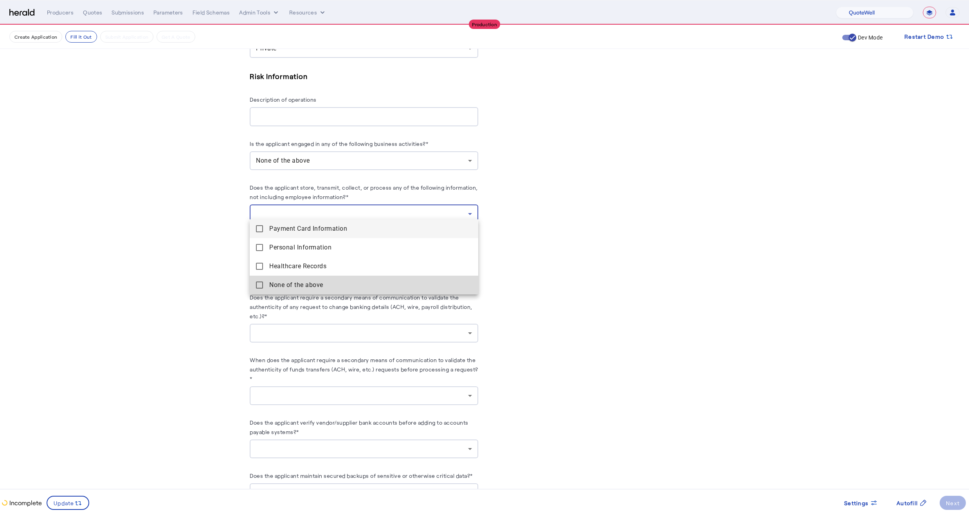
click at [264, 288] on above "None of the above" at bounding box center [364, 285] width 229 height 19
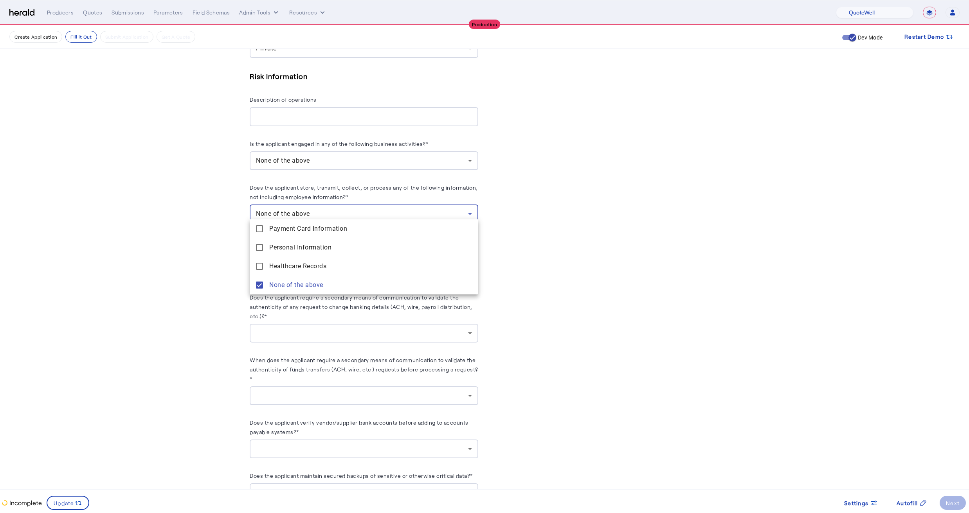
click at [218, 274] on div at bounding box center [484, 256] width 969 height 513
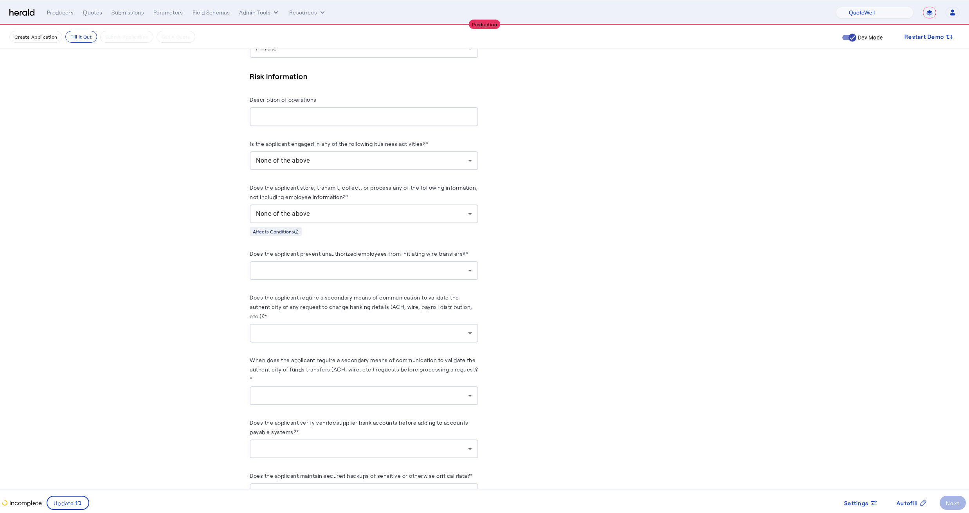
scroll to position [988, 0]
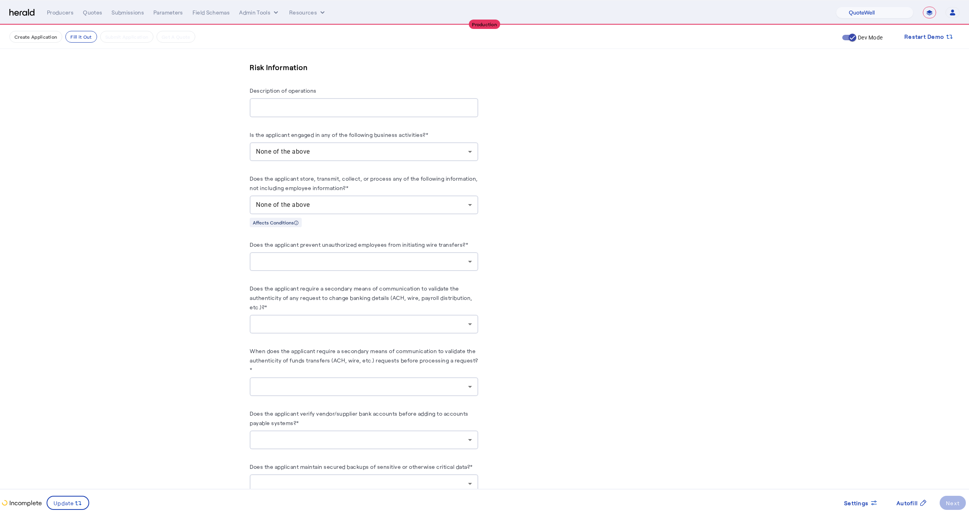
click at [282, 260] on div at bounding box center [362, 261] width 212 height 9
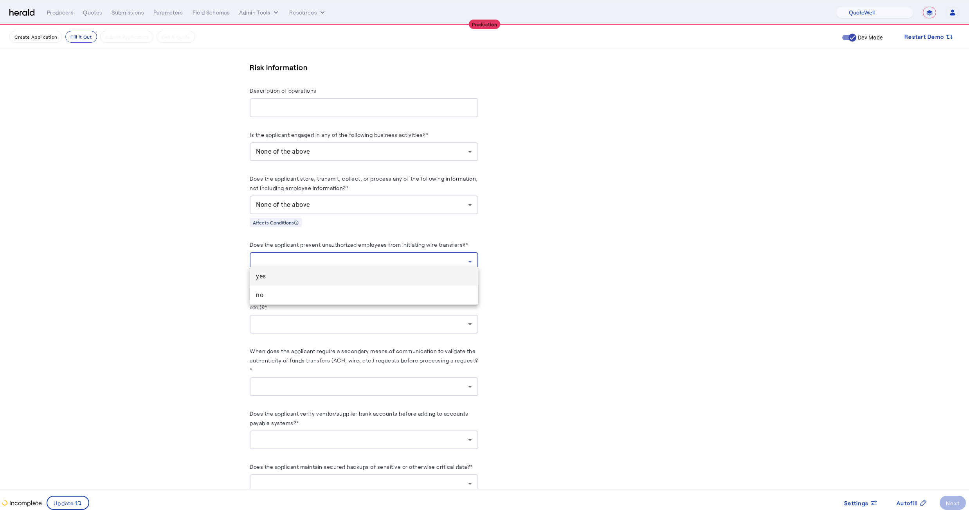
click at [313, 196] on div at bounding box center [484, 256] width 969 height 513
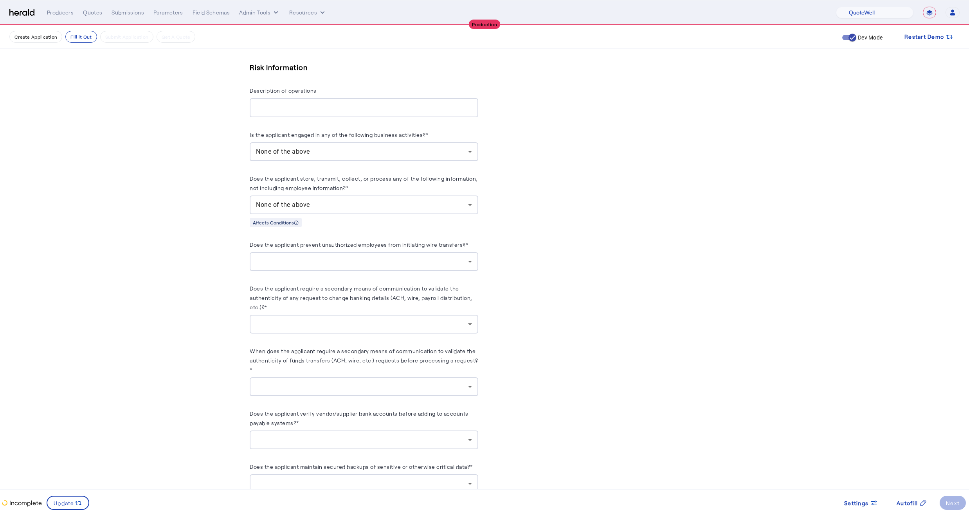
click at [314, 200] on div "None of the above" at bounding box center [362, 204] width 212 height 9
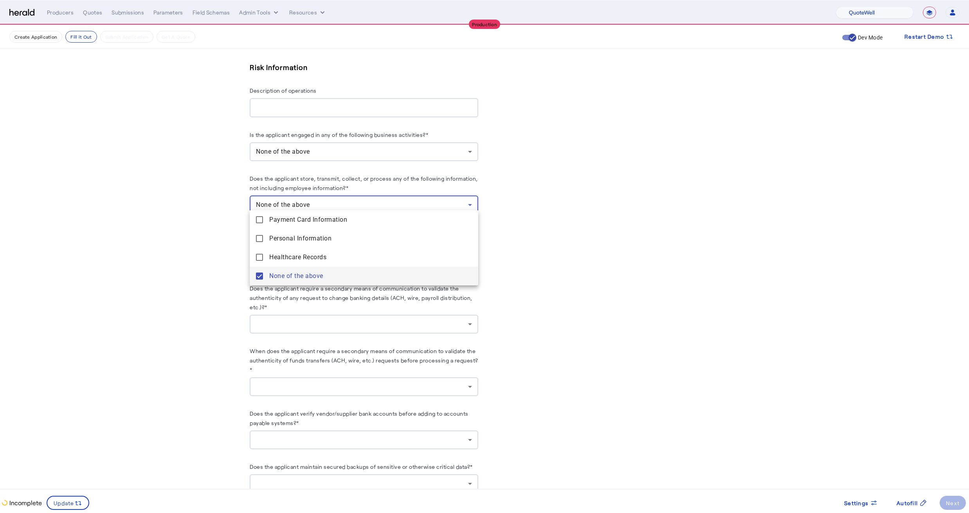
click at [258, 274] on mat-pseudo-checkbox at bounding box center [259, 276] width 7 height 7
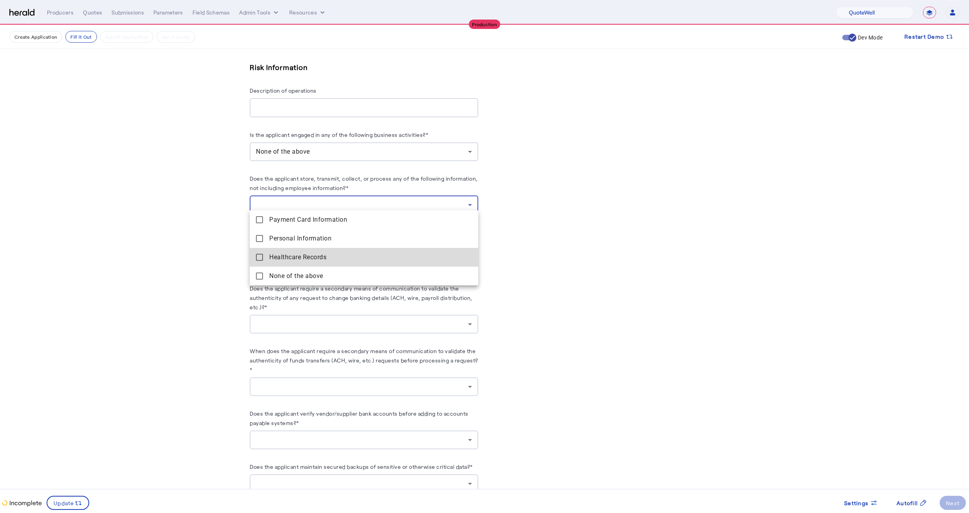
click at [283, 255] on span "Healthcare Records" at bounding box center [370, 257] width 203 height 9
click at [298, 231] on Information "Personal Information" at bounding box center [364, 238] width 229 height 19
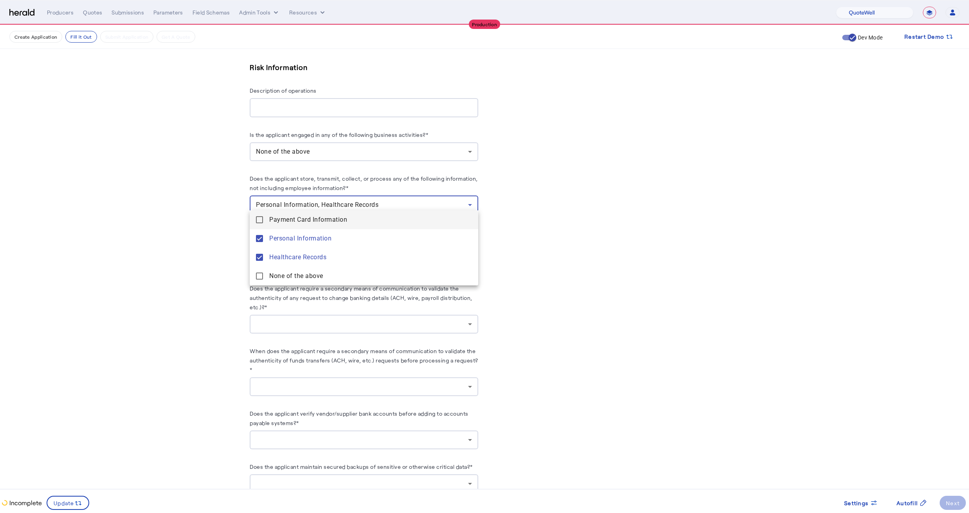
click at [299, 219] on span "Payment Card Information" at bounding box center [370, 219] width 203 height 9
click at [201, 228] on div at bounding box center [484, 256] width 969 height 513
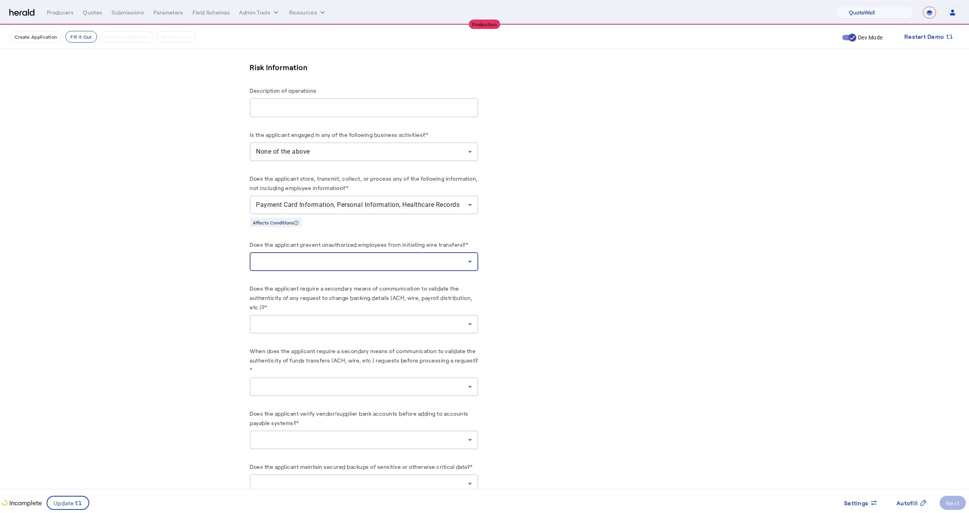
click at [275, 257] on div at bounding box center [362, 261] width 212 height 9
click at [262, 292] on span "no" at bounding box center [364, 295] width 216 height 9
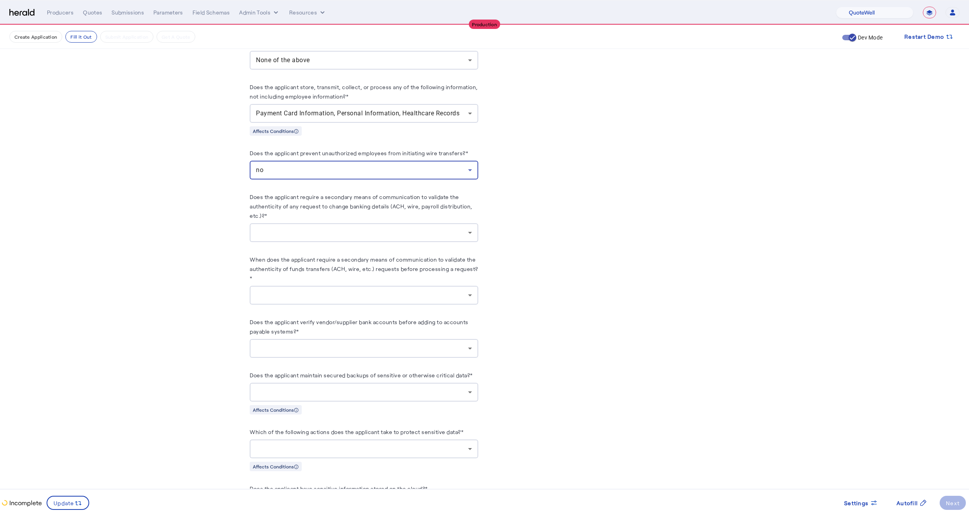
scroll to position [1093, 0]
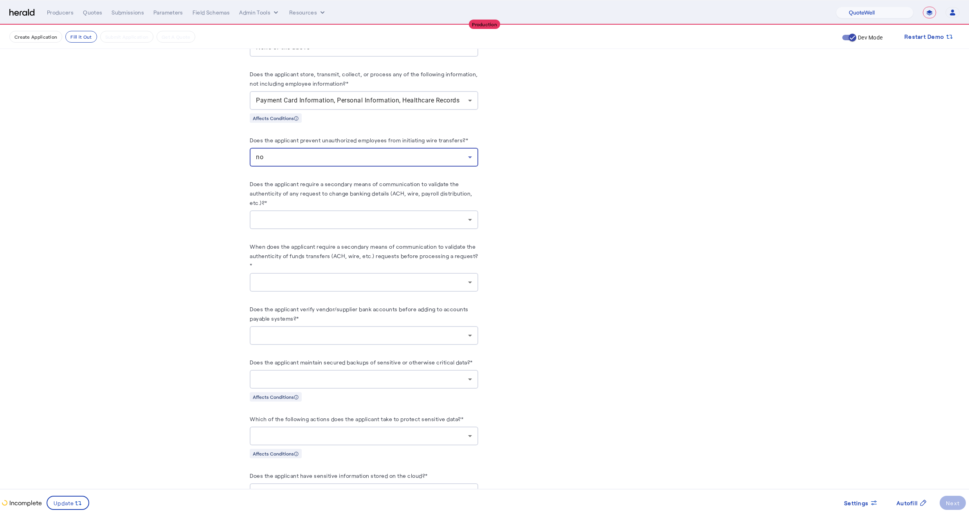
click at [273, 153] on div "no" at bounding box center [362, 157] width 212 height 9
click at [270, 169] on span "yes" at bounding box center [364, 172] width 216 height 9
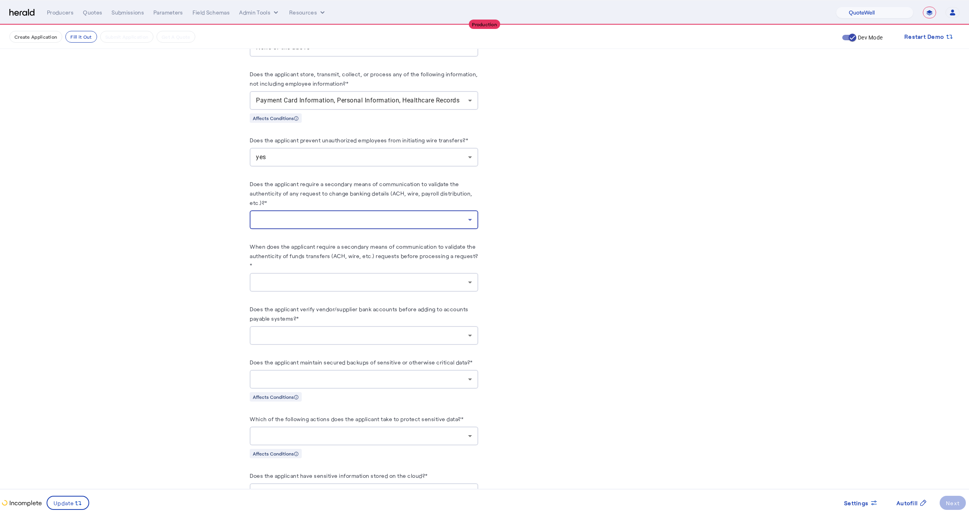
click at [263, 218] on div at bounding box center [362, 219] width 212 height 9
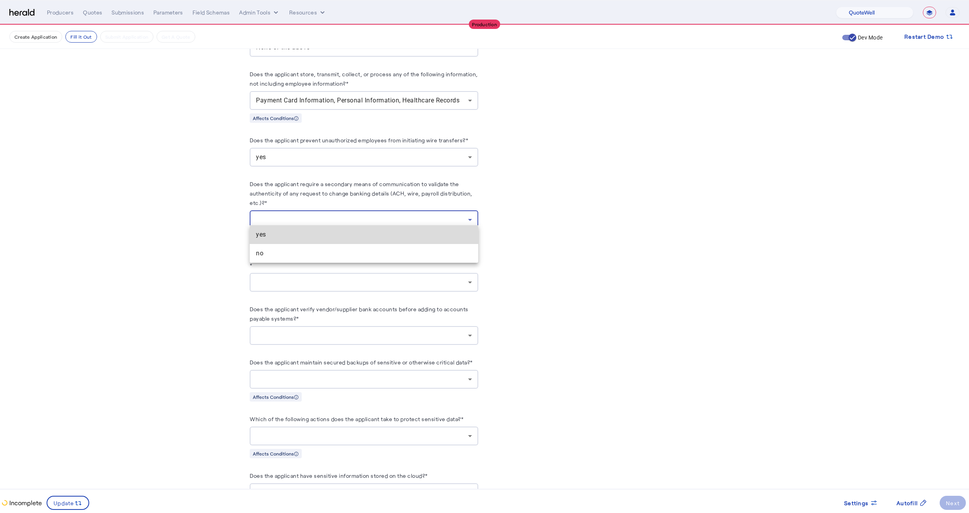
click at [263, 234] on span "yes" at bounding box center [364, 234] width 216 height 9
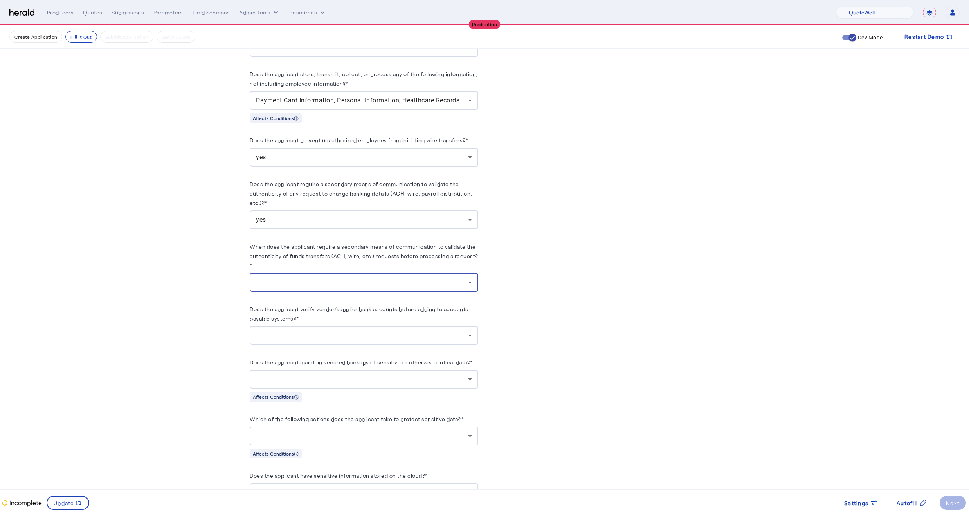
click at [266, 278] on div at bounding box center [362, 282] width 212 height 9
click at [269, 301] on span "For requests above $25,000" at bounding box center [364, 297] width 216 height 9
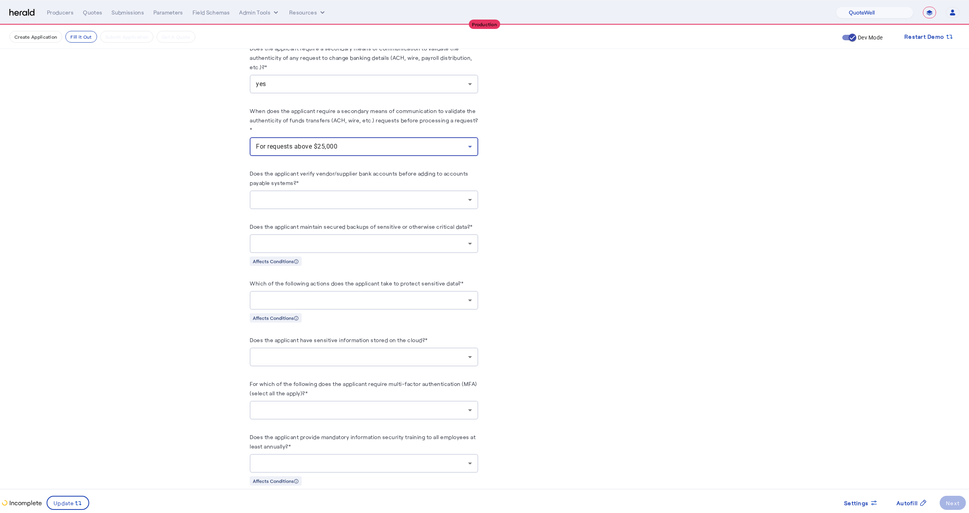
scroll to position [1229, 0]
click at [312, 195] on div at bounding box center [362, 199] width 212 height 9
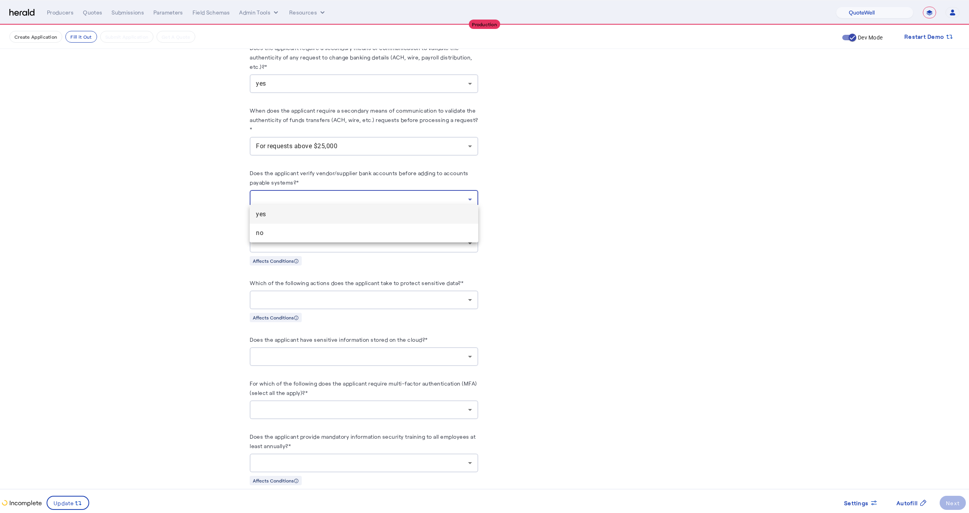
click at [269, 222] on mat-option "yes" at bounding box center [364, 214] width 229 height 19
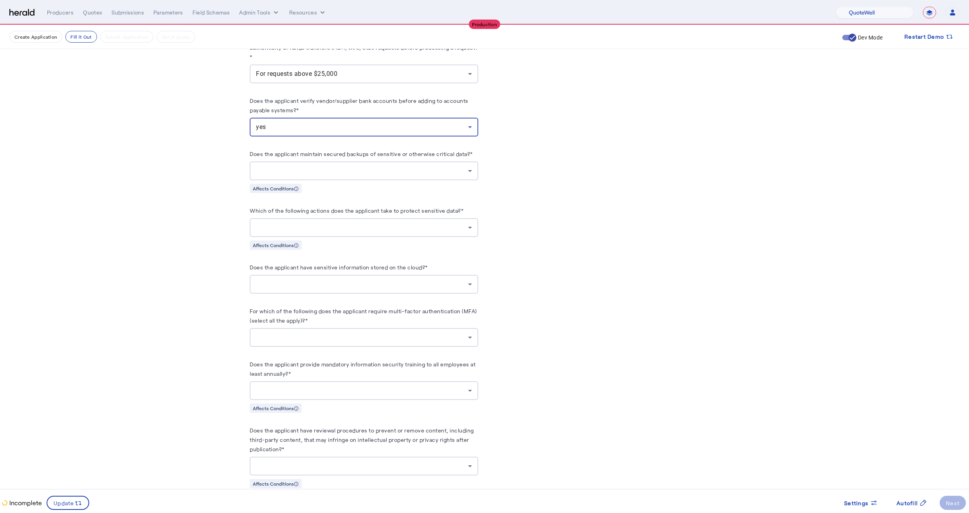
scroll to position [1312, 0]
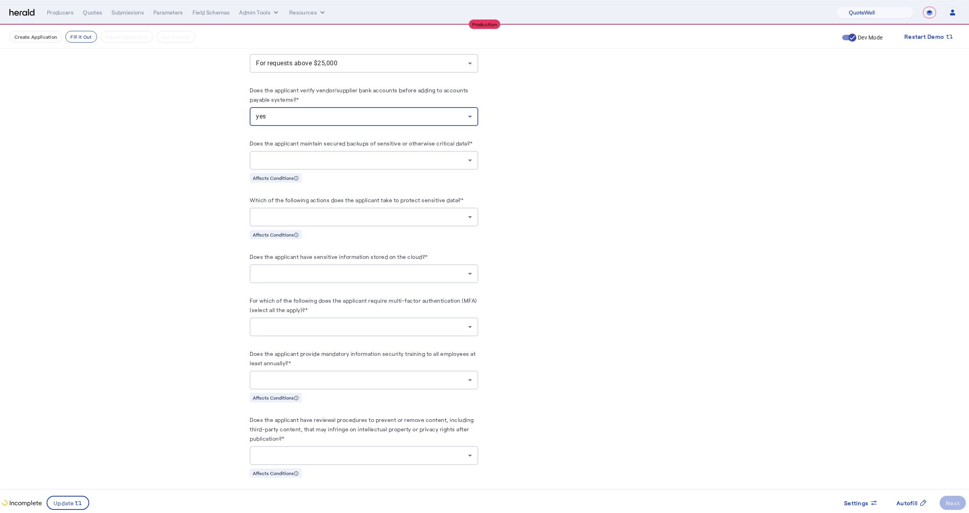
click at [296, 156] on div at bounding box center [362, 160] width 212 height 9
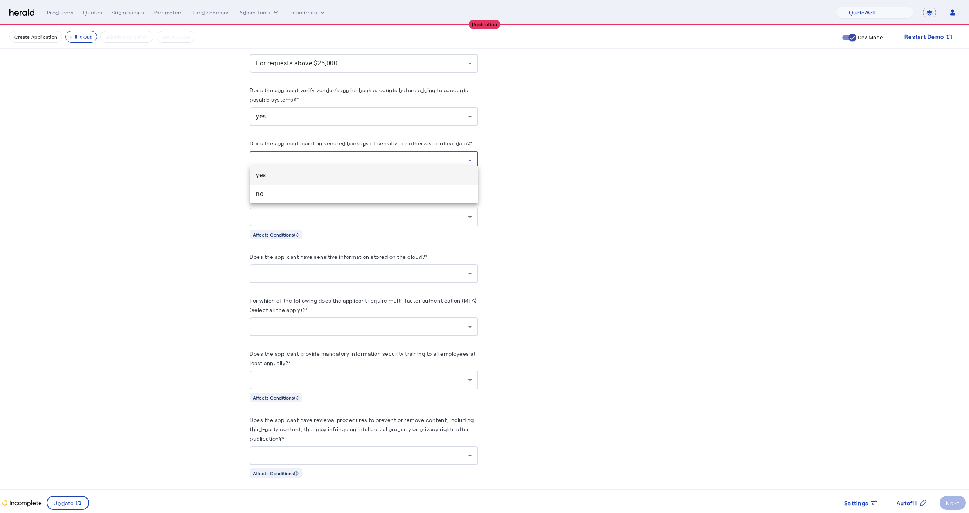
click at [285, 178] on span "yes" at bounding box center [364, 175] width 216 height 9
click at [285, 213] on div at bounding box center [362, 217] width 212 height 9
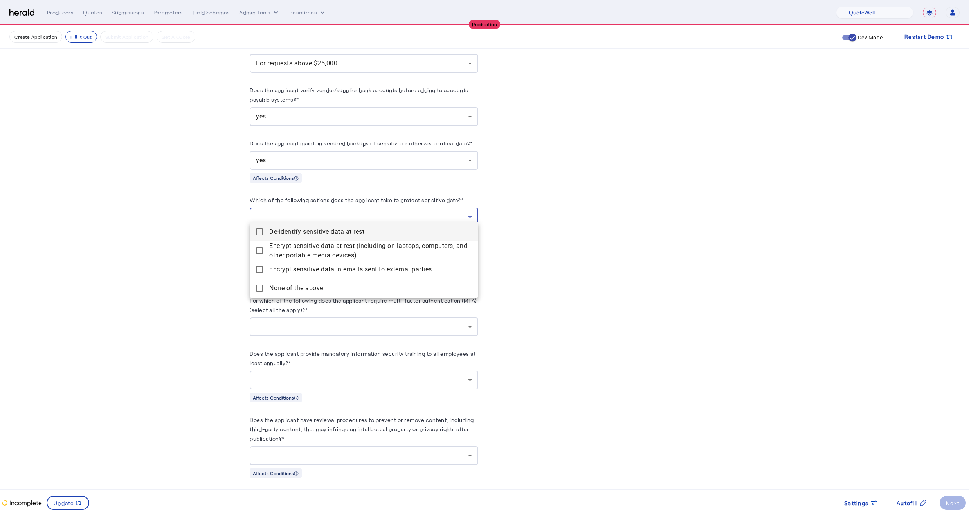
click at [280, 235] on span "De-identify sensitive data at rest" at bounding box center [370, 231] width 203 height 9
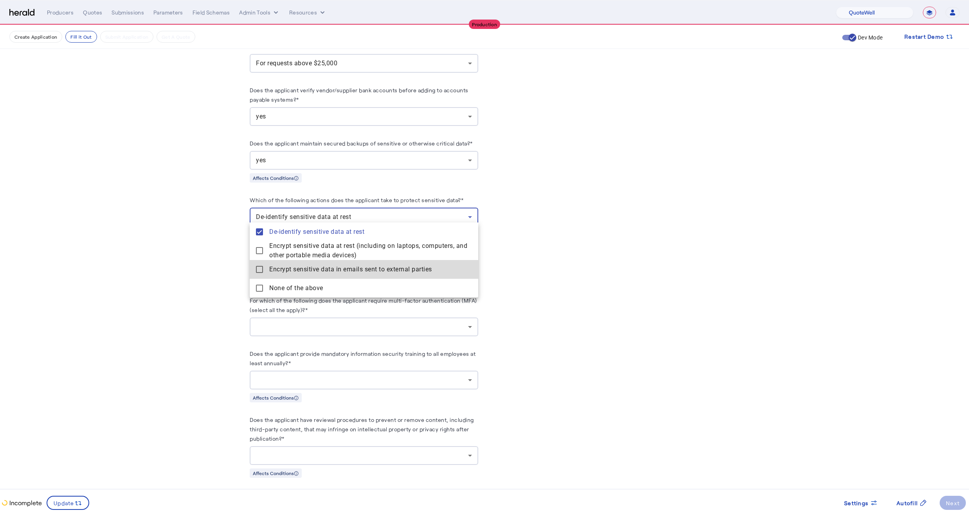
click at [278, 262] on parties "Encrypt sensitive data in emails sent to external parties" at bounding box center [364, 269] width 229 height 19
click at [234, 251] on div at bounding box center [484, 256] width 969 height 513
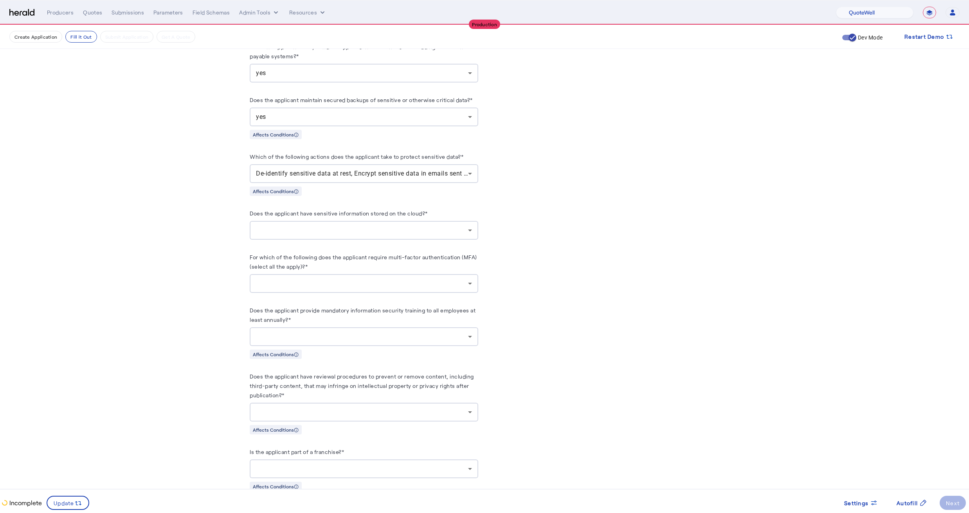
scroll to position [1374, 0]
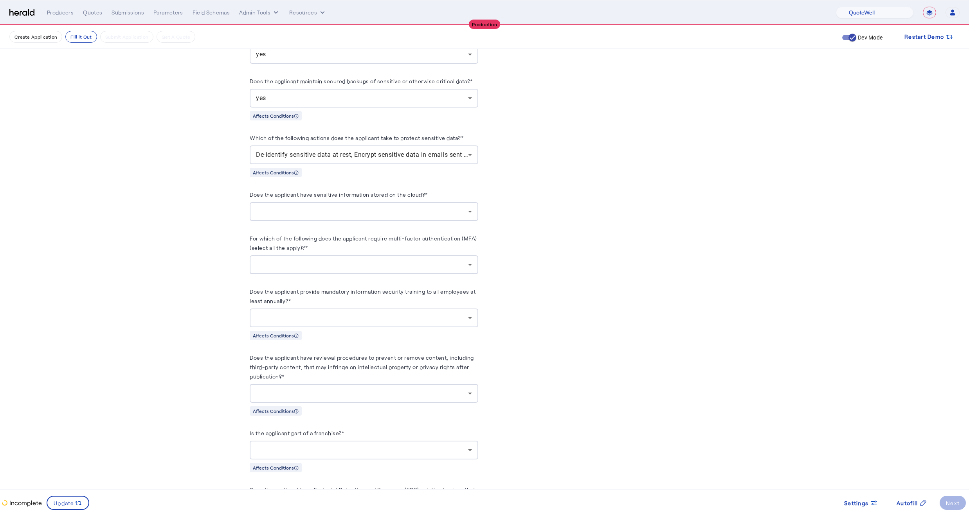
click at [293, 209] on div at bounding box center [362, 211] width 212 height 9
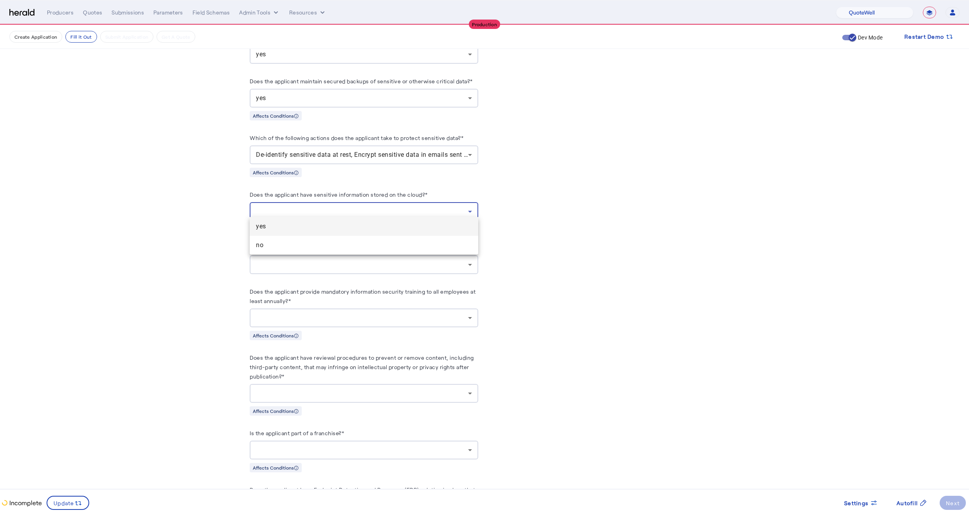
click at [267, 227] on span "yes" at bounding box center [364, 226] width 216 height 9
click at [273, 263] on div at bounding box center [362, 264] width 212 height 9
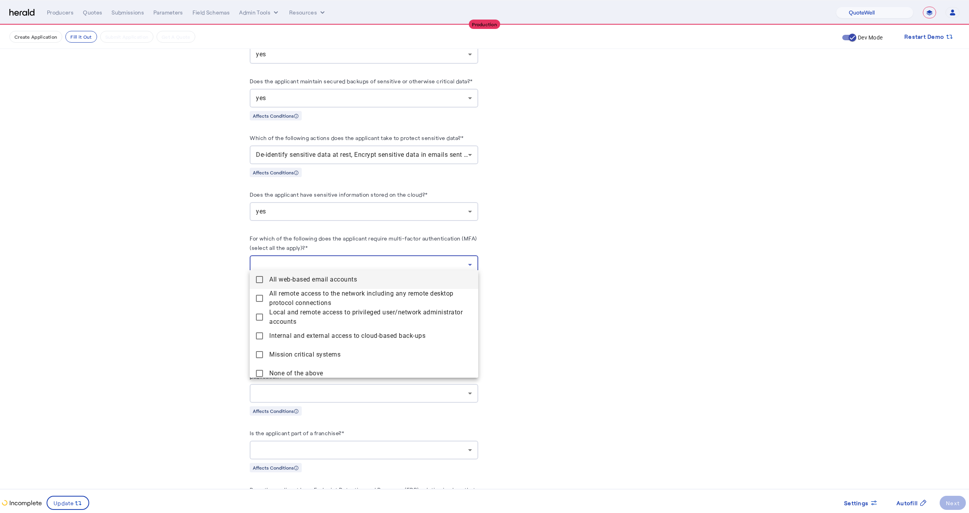
click at [272, 281] on span "All web-based email accounts" at bounding box center [370, 279] width 203 height 9
click at [293, 288] on accounts "All web-based email accounts" at bounding box center [364, 279] width 229 height 19
click at [306, 340] on span "Internal and external access to cloud-based back-ups" at bounding box center [370, 335] width 203 height 9
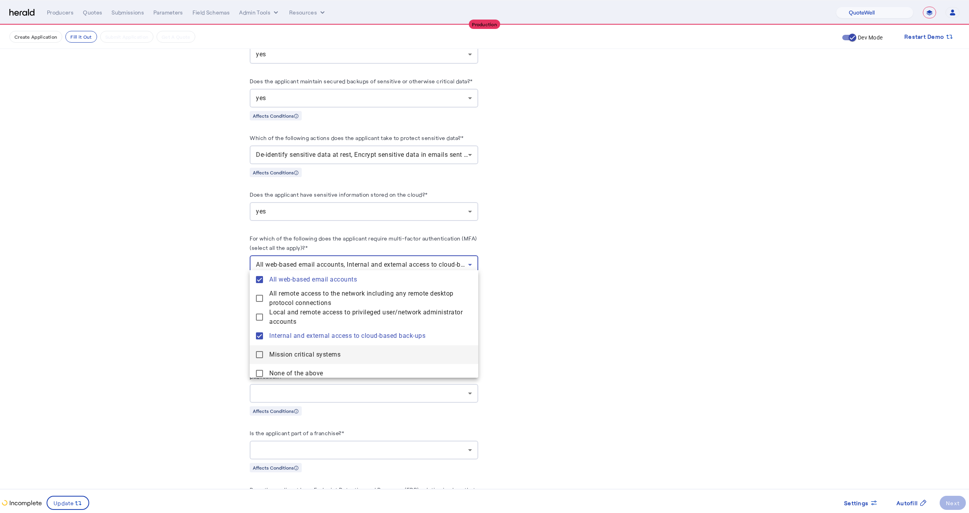
scroll to position [5, 0]
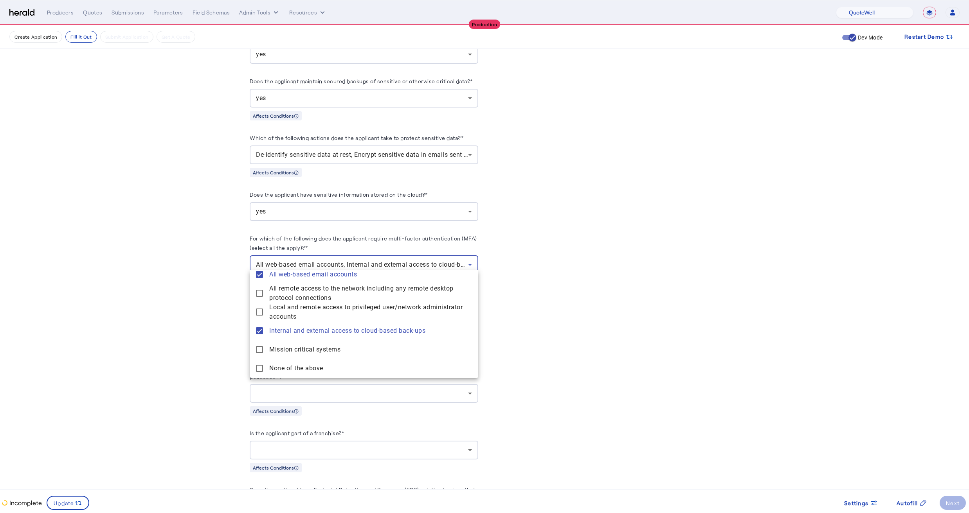
click at [229, 343] on div at bounding box center [484, 256] width 969 height 513
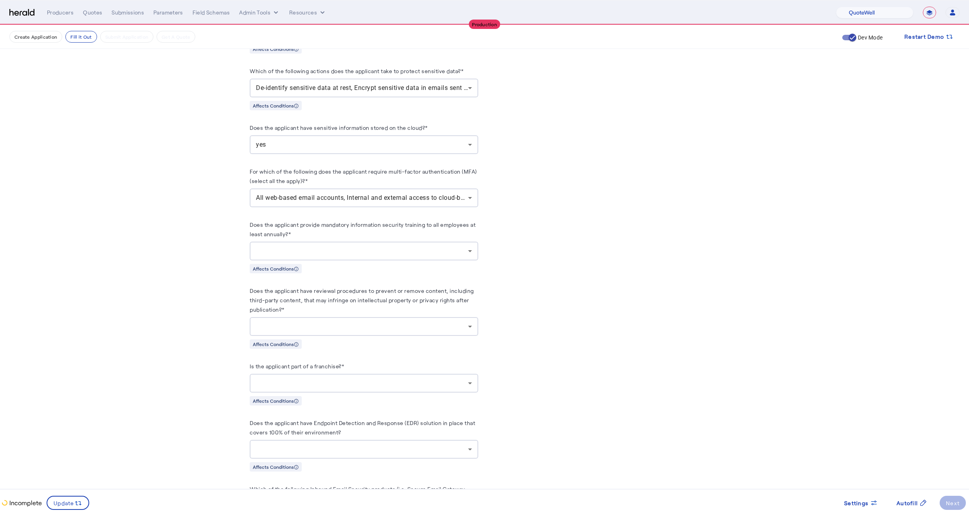
scroll to position [1443, 0]
click at [304, 246] on div at bounding box center [362, 249] width 212 height 9
click at [276, 266] on span "yes" at bounding box center [364, 264] width 216 height 9
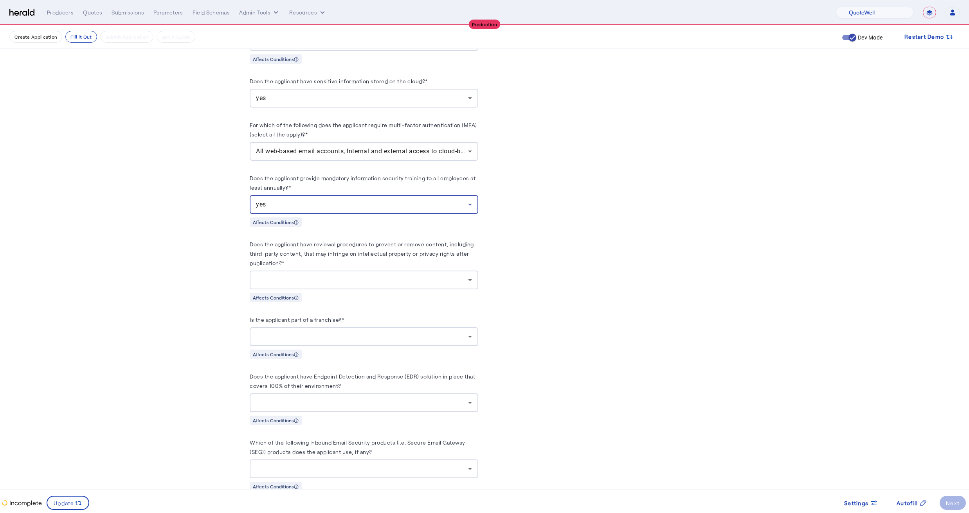
scroll to position [1488, 0]
click at [267, 276] on div at bounding box center [362, 279] width 212 height 9
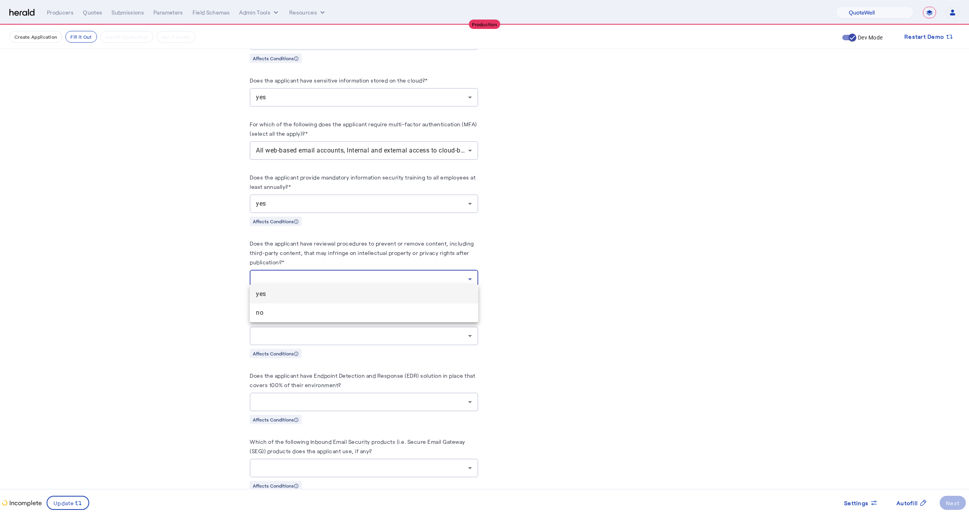
click at [267, 293] on span "yes" at bounding box center [364, 294] width 216 height 9
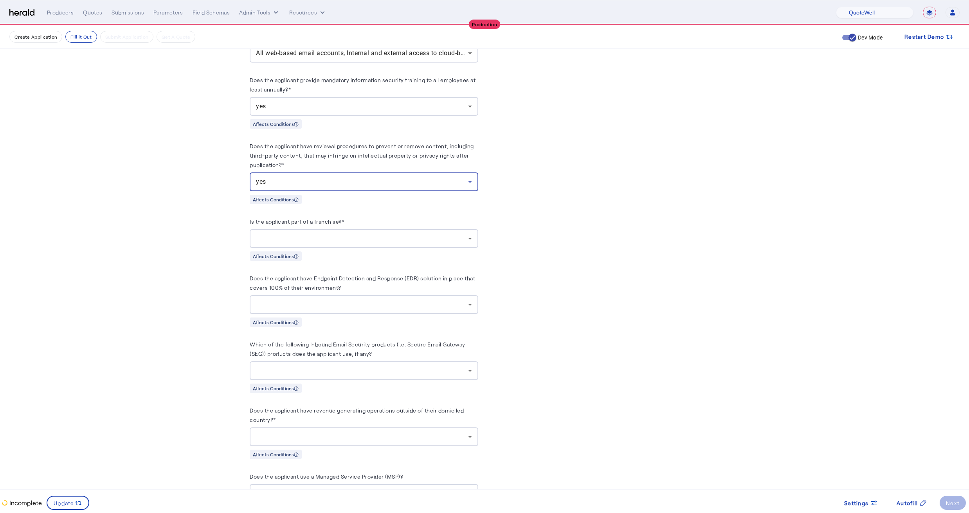
scroll to position [1603, 0]
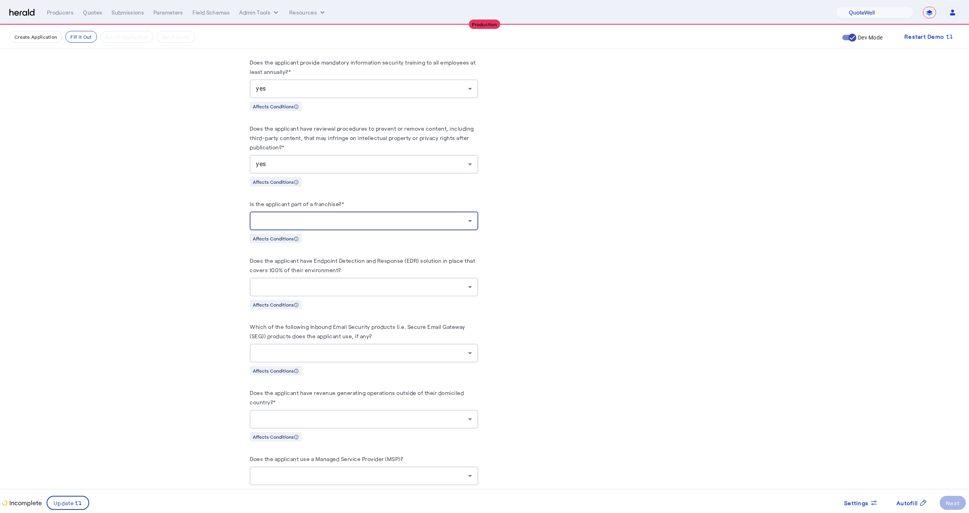
click at [267, 216] on div at bounding box center [362, 220] width 212 height 9
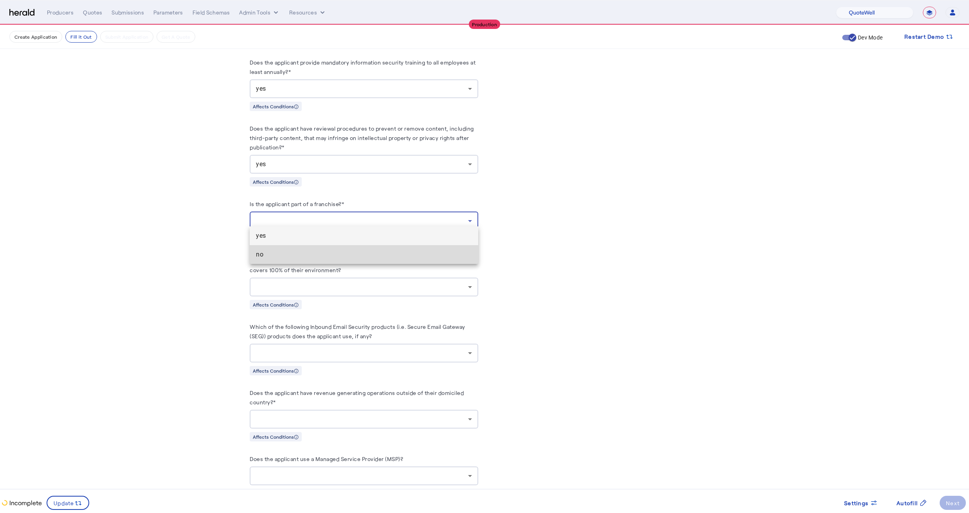
click at [258, 246] on mat-option "no" at bounding box center [364, 254] width 229 height 19
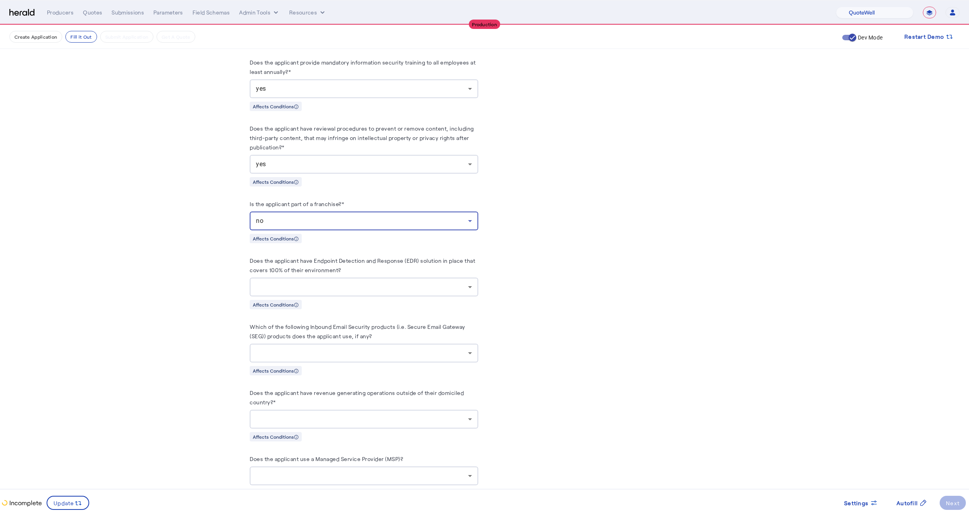
click at [263, 217] on span "no" at bounding box center [259, 220] width 7 height 7
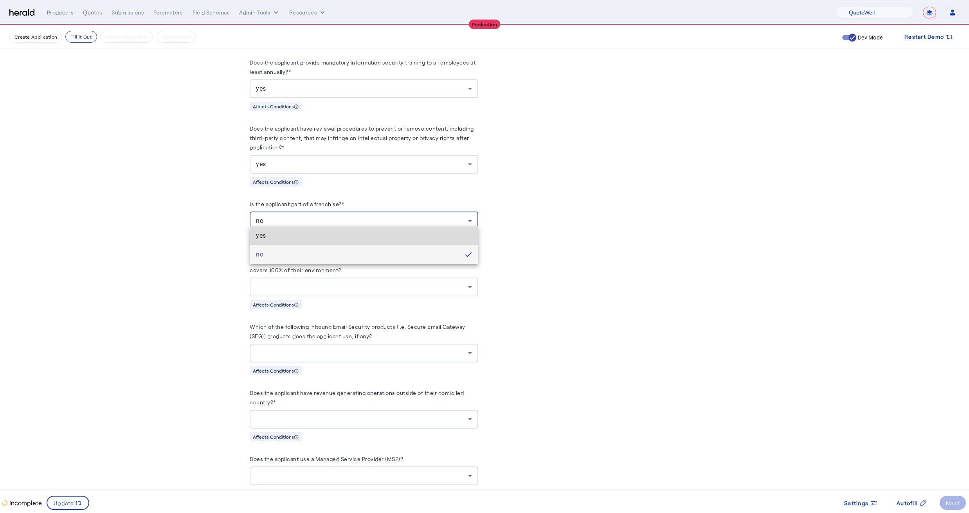
click at [263, 233] on span "yes" at bounding box center [364, 235] width 216 height 9
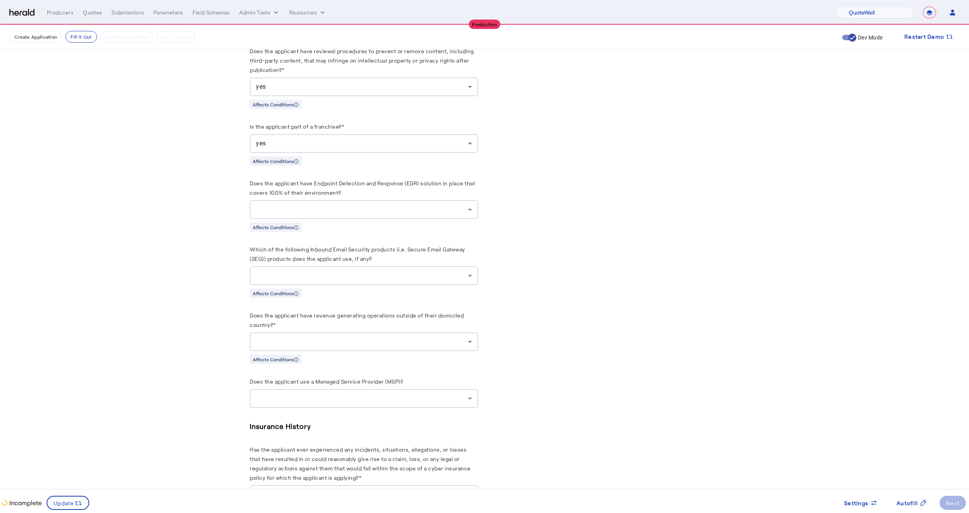
scroll to position [1682, 0]
click at [325, 205] on div at bounding box center [362, 208] width 212 height 9
click at [277, 223] on span "yes" at bounding box center [364, 223] width 216 height 9
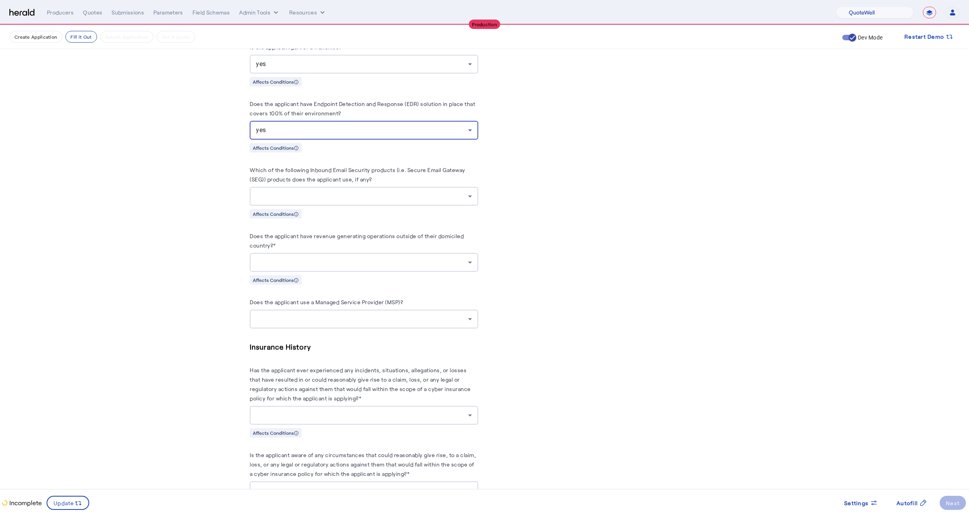
scroll to position [1762, 0]
click at [326, 190] on div at bounding box center [362, 194] width 212 height 9
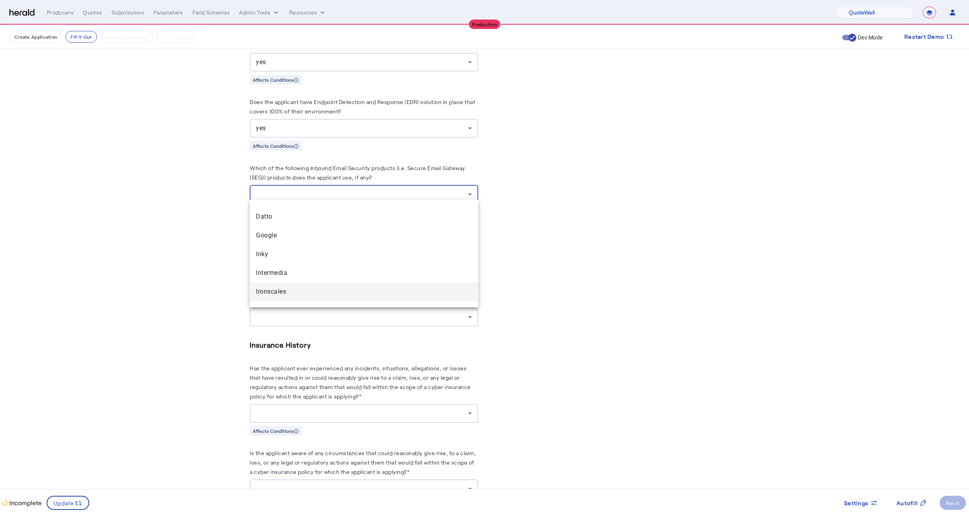
scroll to position [73, 0]
click at [272, 245] on span "Google" at bounding box center [364, 249] width 216 height 9
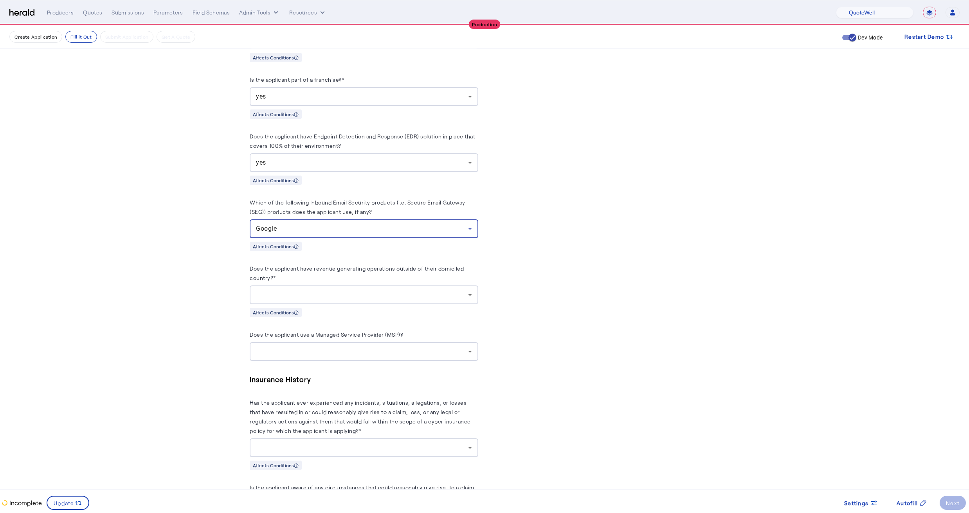
scroll to position [1729, 0]
click at [272, 290] on div at bounding box center [362, 294] width 212 height 9
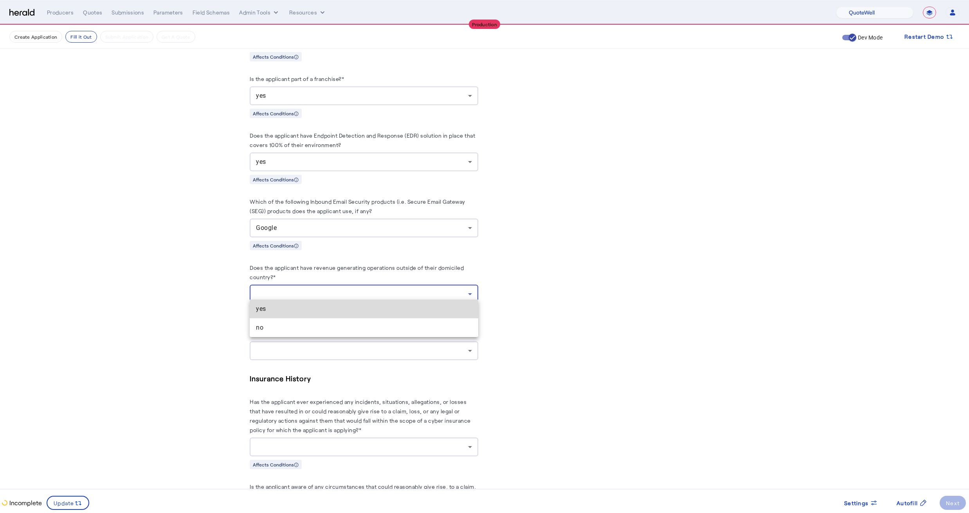
click at [270, 310] on span "yes" at bounding box center [364, 308] width 216 height 9
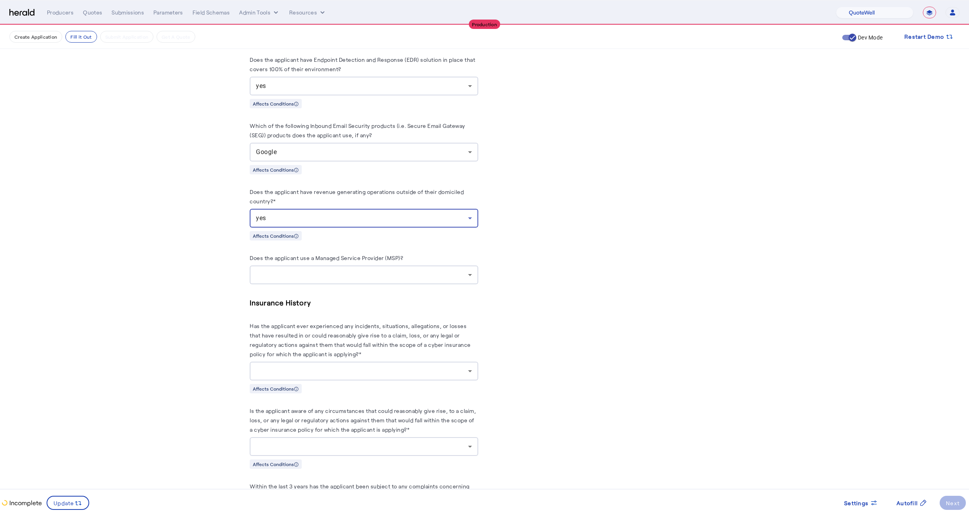
scroll to position [1820, 0]
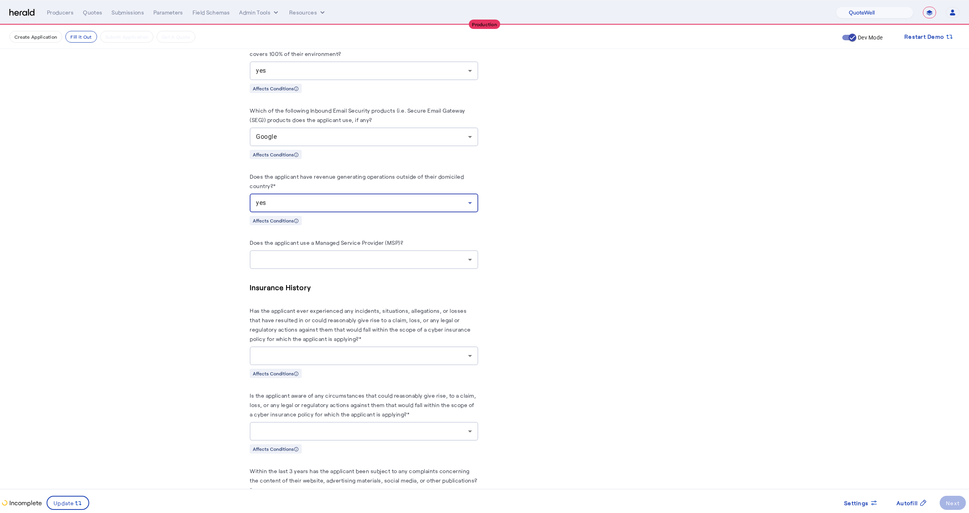
click at [287, 198] on div "yes" at bounding box center [362, 202] width 212 height 9
click at [278, 239] on span "no" at bounding box center [364, 236] width 216 height 9
click at [271, 255] on div at bounding box center [362, 259] width 212 height 9
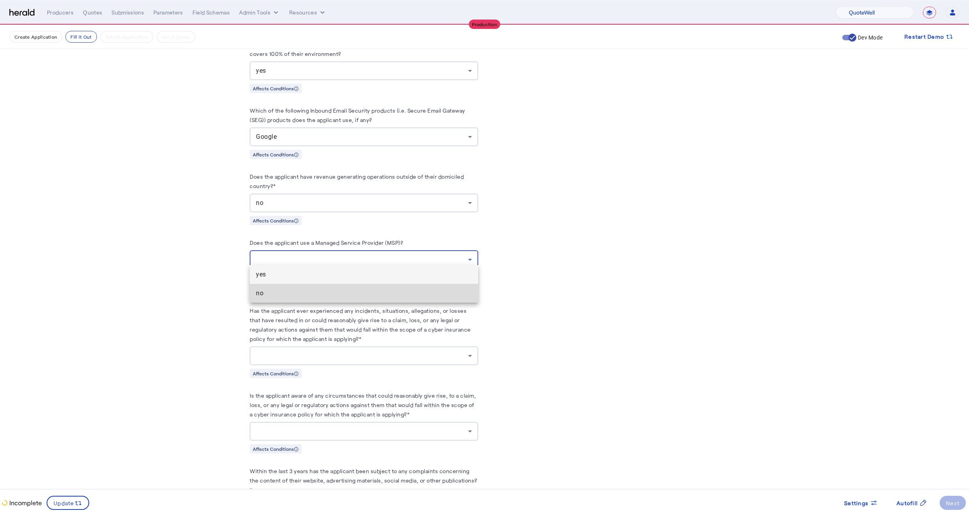
click at [262, 290] on span "no" at bounding box center [364, 293] width 216 height 9
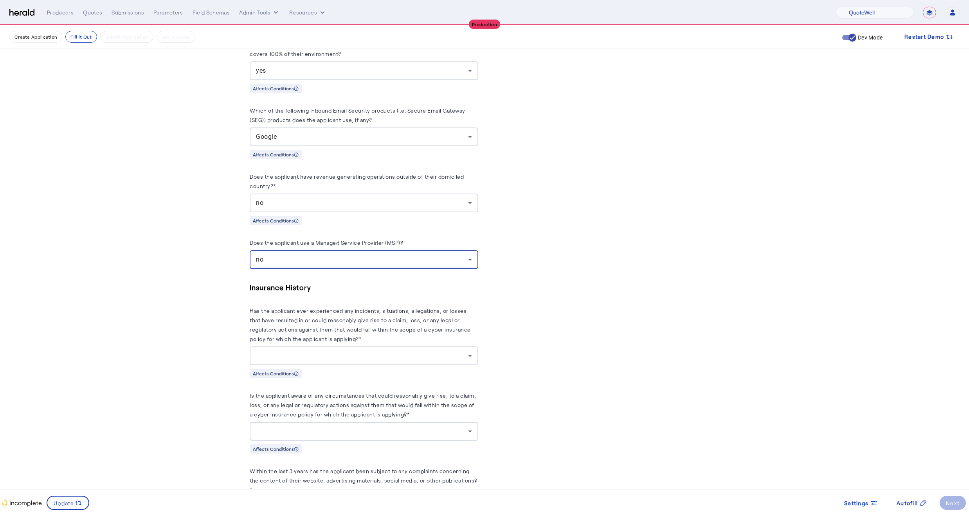
scroll to position [1861, 0]
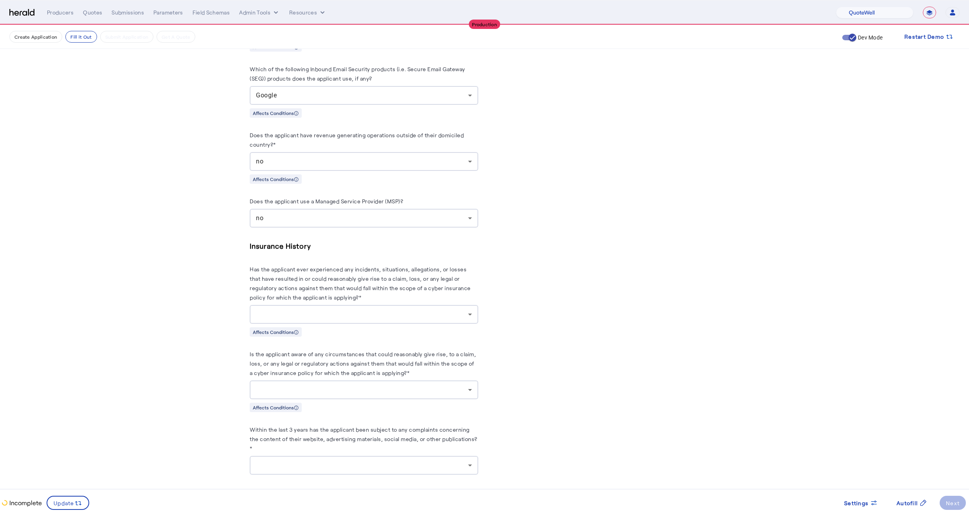
click at [269, 305] on div at bounding box center [364, 314] width 216 height 19
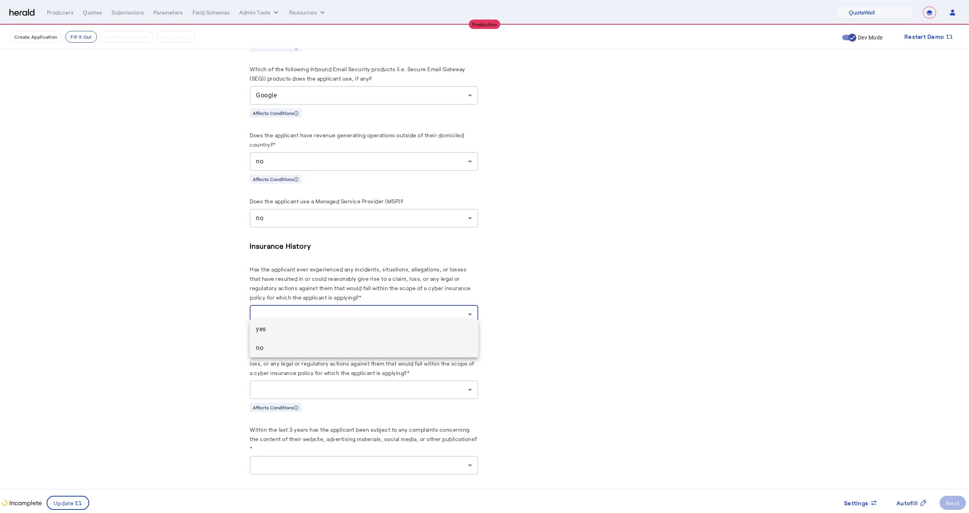
click at [261, 348] on span "no" at bounding box center [364, 348] width 216 height 9
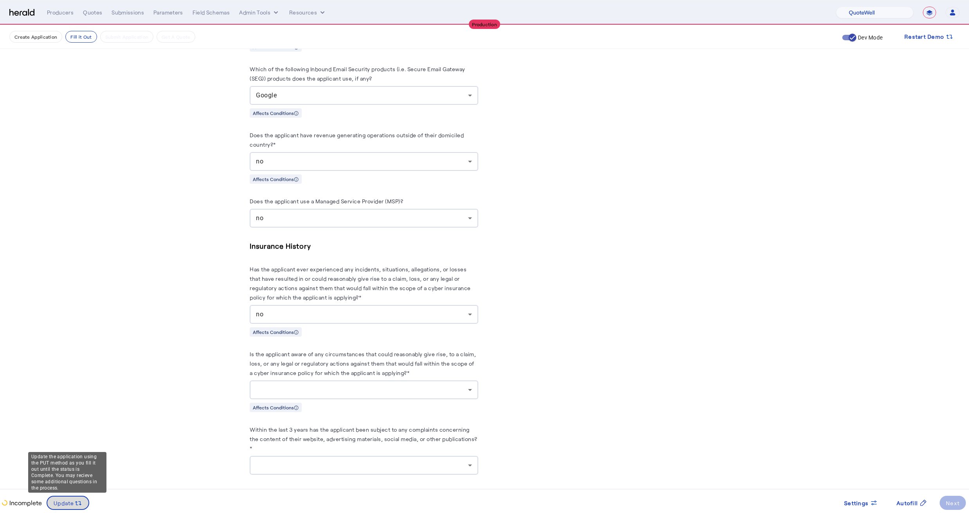
click at [80, 500] on icon at bounding box center [78, 504] width 8 height 8
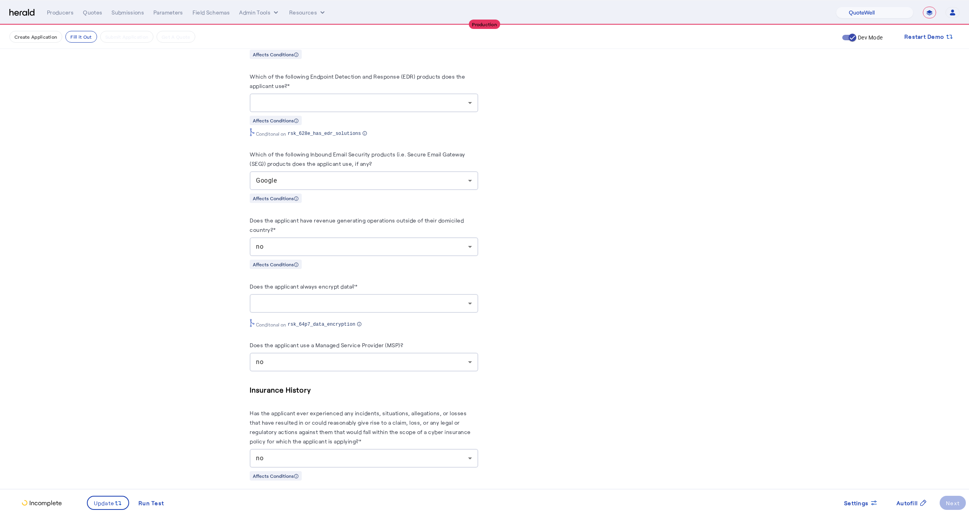
scroll to position [2177, 0]
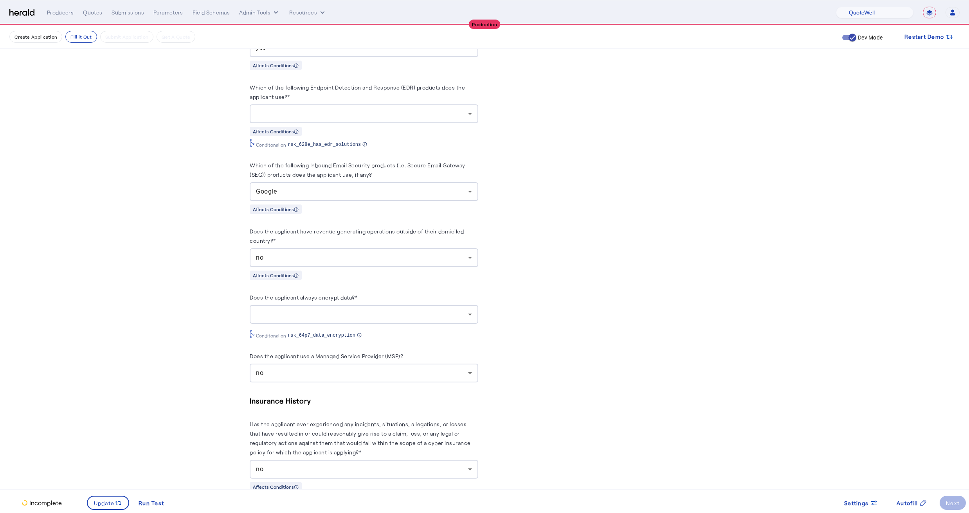
click at [290, 317] on div at bounding box center [362, 314] width 212 height 9
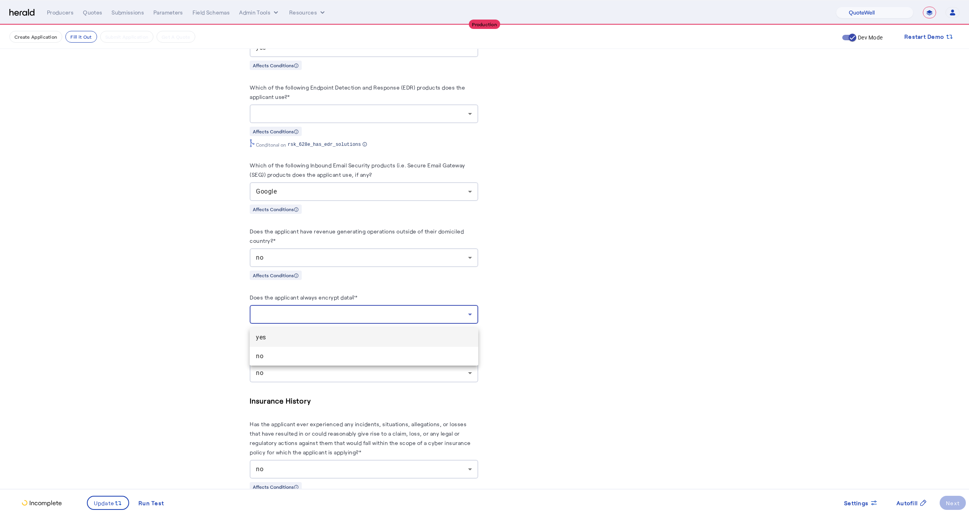
click at [263, 340] on span "yes" at bounding box center [364, 337] width 216 height 9
click at [264, 378] on div "no" at bounding box center [362, 373] width 212 height 9
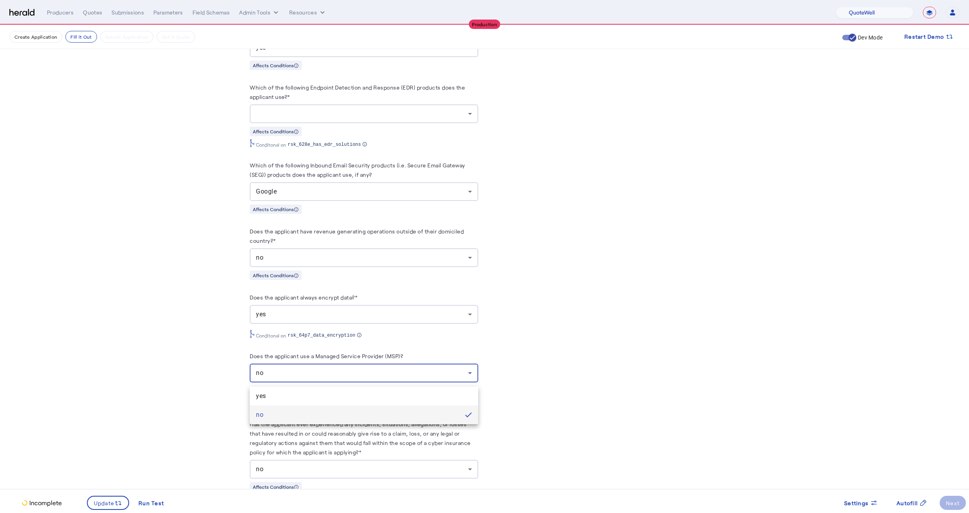
click at [231, 380] on div at bounding box center [484, 256] width 969 height 513
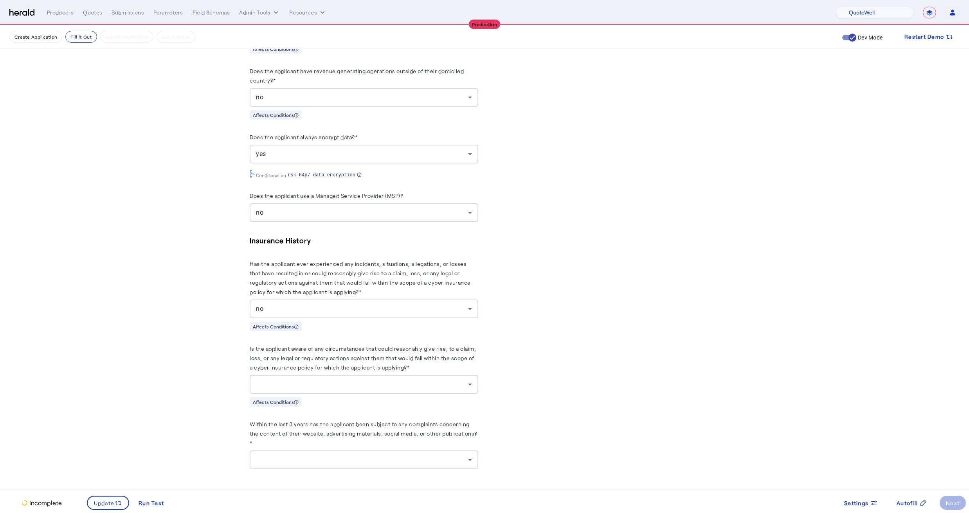
click at [270, 376] on div at bounding box center [364, 384] width 216 height 19
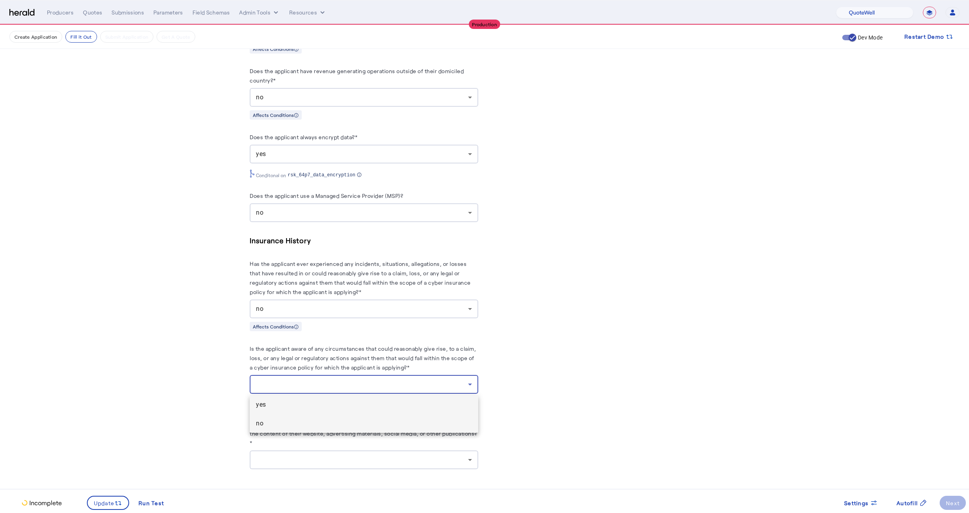
click at [265, 420] on span "no" at bounding box center [364, 423] width 216 height 9
click at [271, 462] on div at bounding box center [362, 460] width 212 height 9
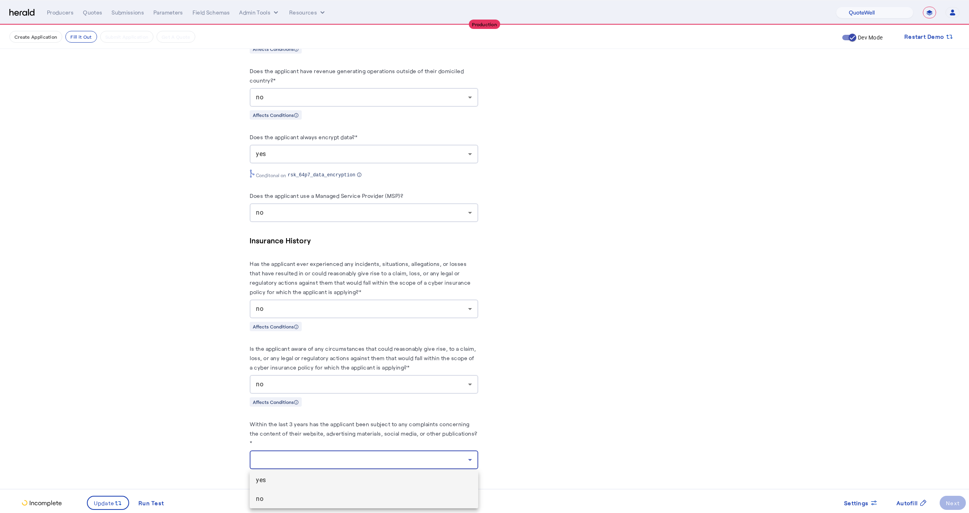
click at [260, 497] on span "no" at bounding box center [364, 499] width 216 height 9
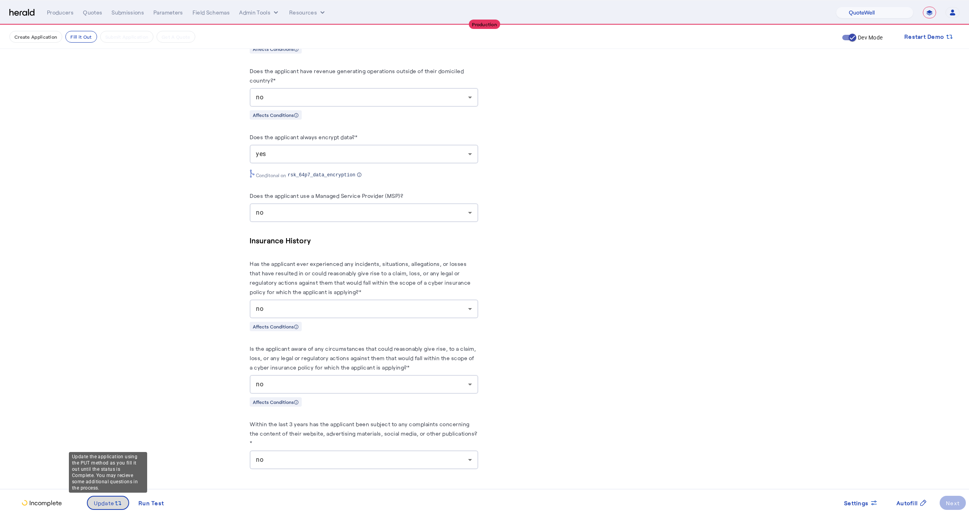
click at [114, 497] on span at bounding box center [108, 503] width 41 height 19
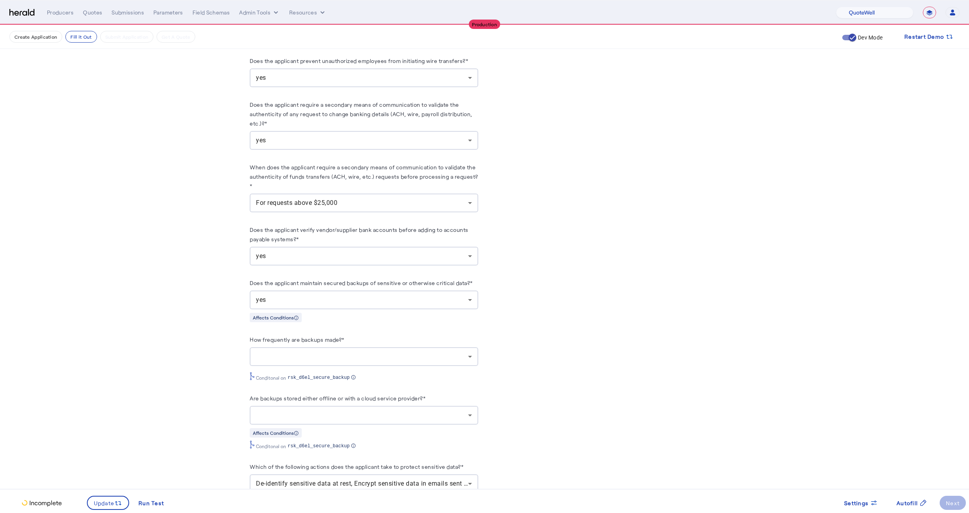
scroll to position [1425, 0]
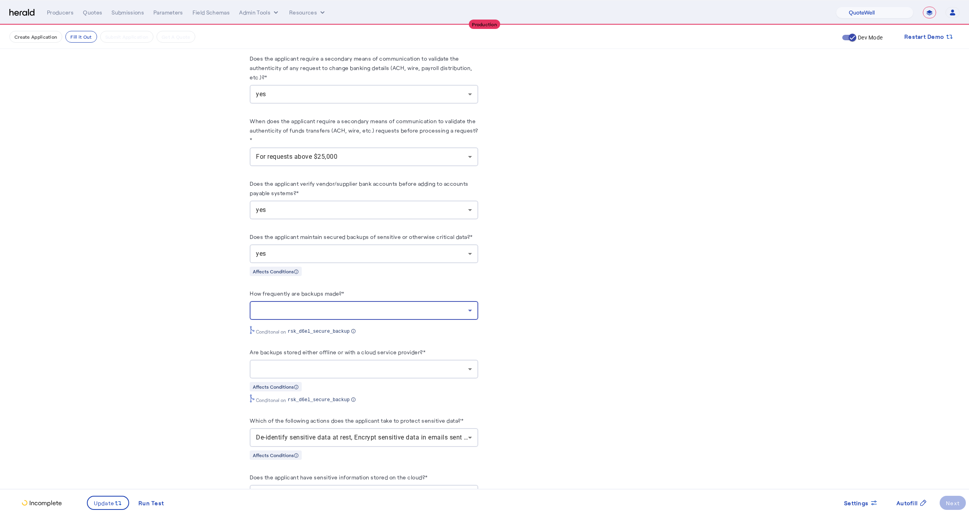
click at [267, 310] on div at bounding box center [362, 310] width 212 height 9
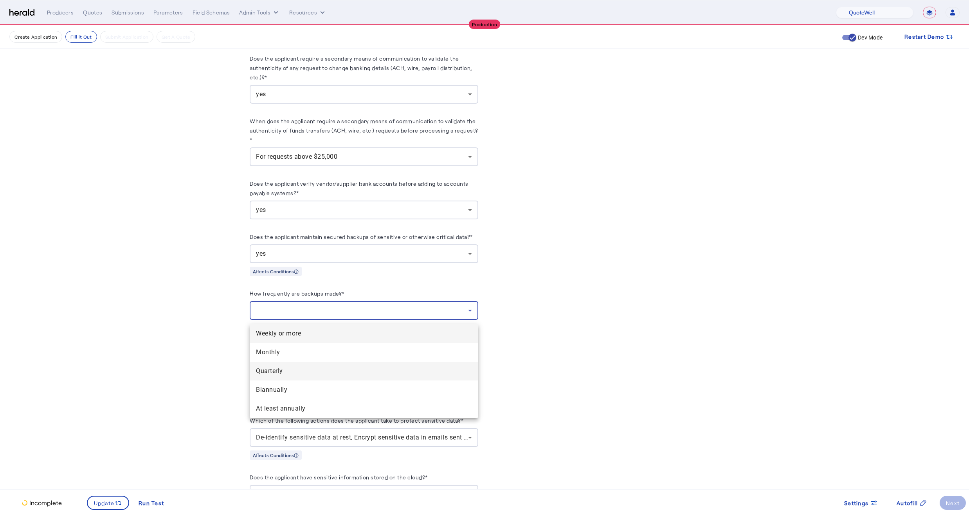
click at [269, 374] on span "Quarterly" at bounding box center [364, 371] width 216 height 9
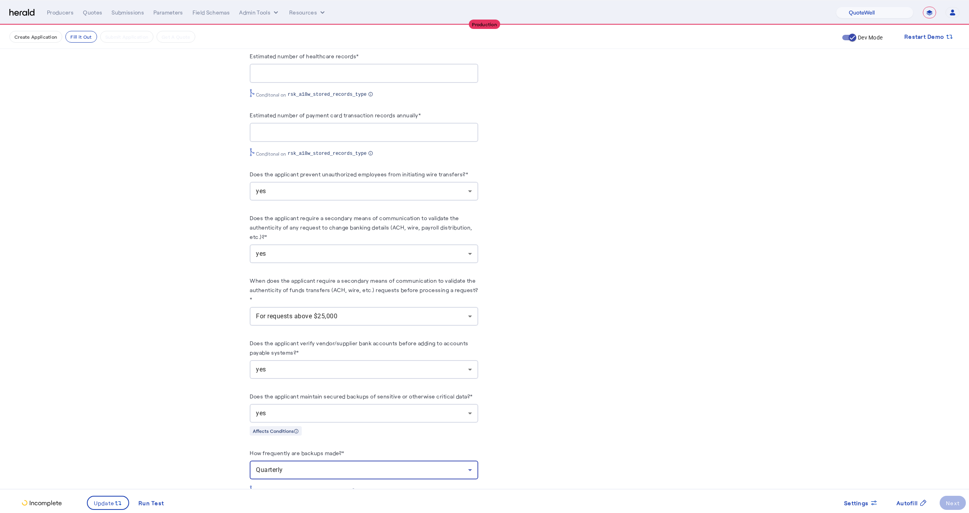
scroll to position [1124, 0]
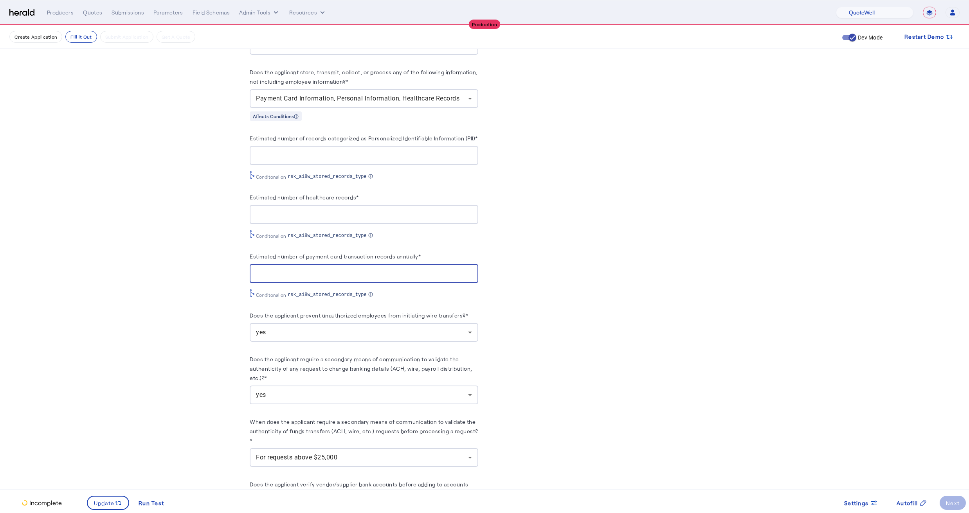
click at [291, 279] on input "Estimated number of payment card transaction records annually*" at bounding box center [364, 273] width 216 height 9
type input "*****"
click at [277, 218] on input "Estimated number of healthcare records*" at bounding box center [364, 214] width 216 height 9
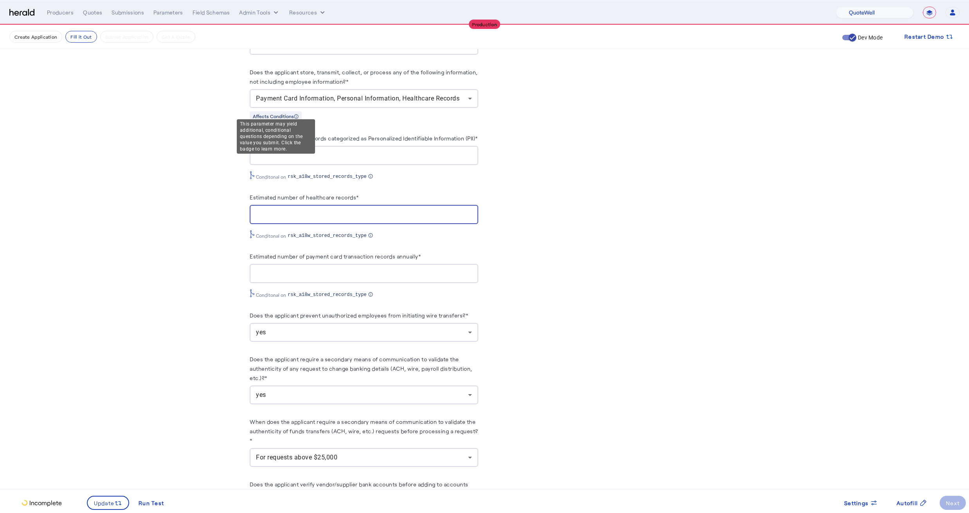
type input "**"
click at [267, 165] on div at bounding box center [364, 155] width 216 height 19
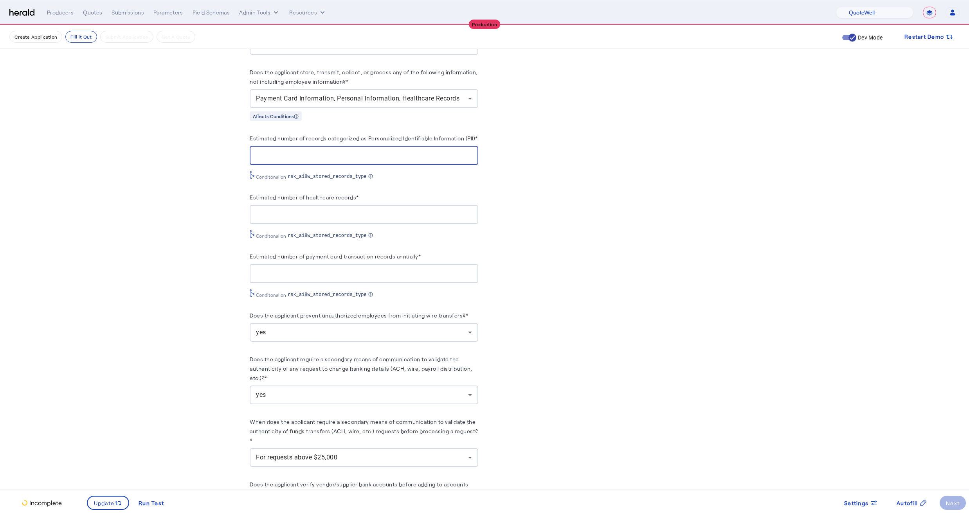
click at [268, 160] on input "Estimated number of records categorized as Personalized Identifiable Informatio…" at bounding box center [364, 155] width 216 height 9
type input "*****"
click at [237, 133] on div "**********" at bounding box center [484, 314] width 501 height 2826
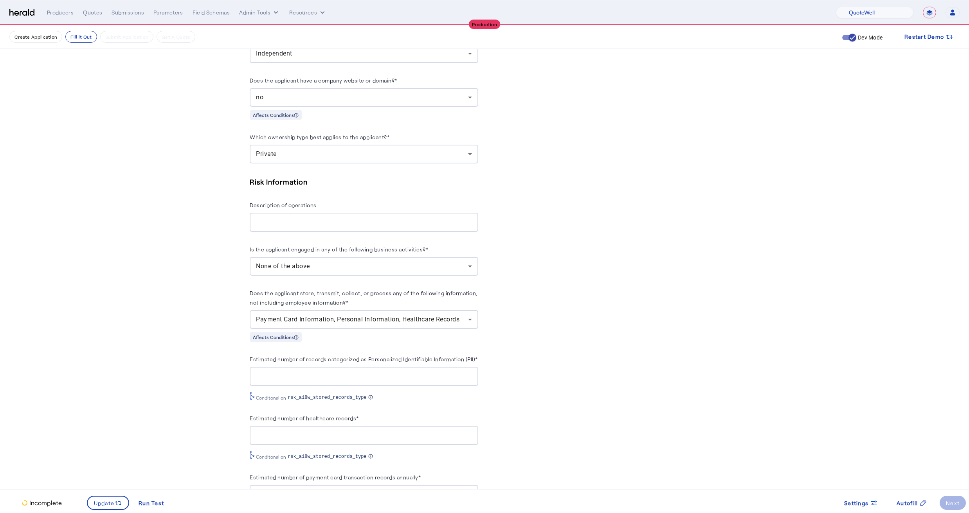
scroll to position [917, 0]
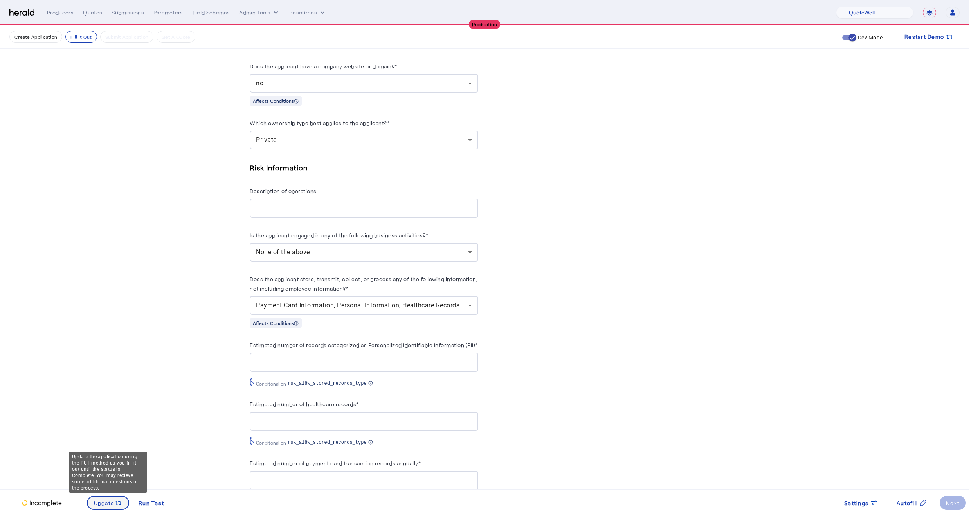
click at [98, 502] on span "Update" at bounding box center [104, 503] width 21 height 8
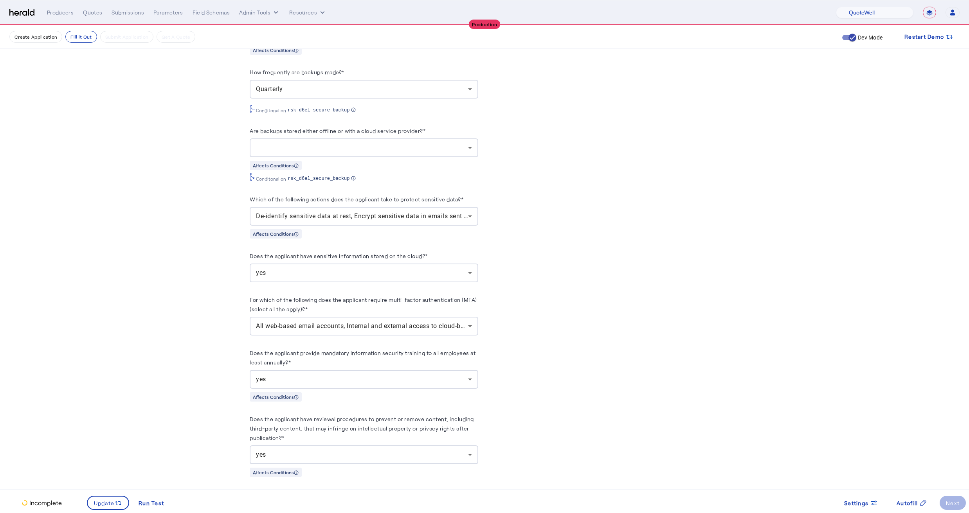
scroll to position [1645, 0]
click at [369, 159] on div at bounding box center [364, 150] width 216 height 19
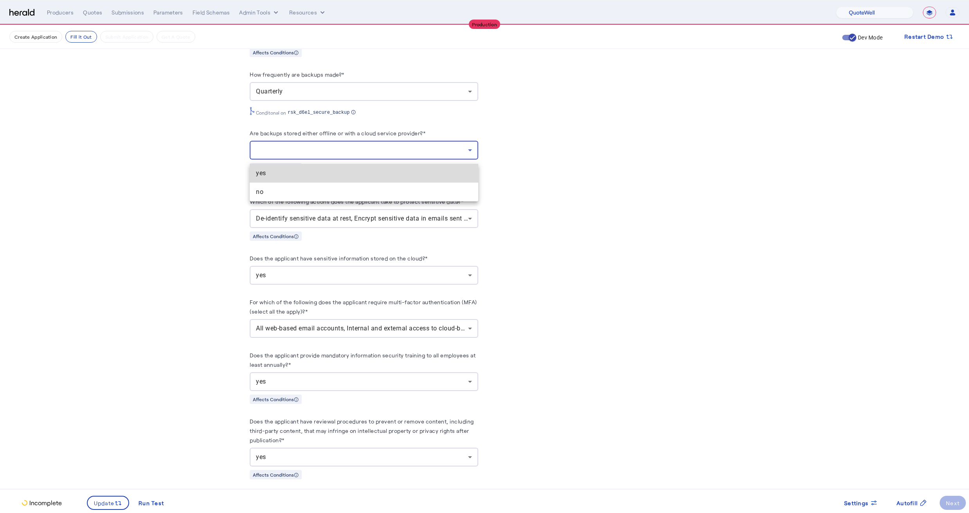
click at [282, 179] on mat-option "yes" at bounding box center [364, 173] width 229 height 19
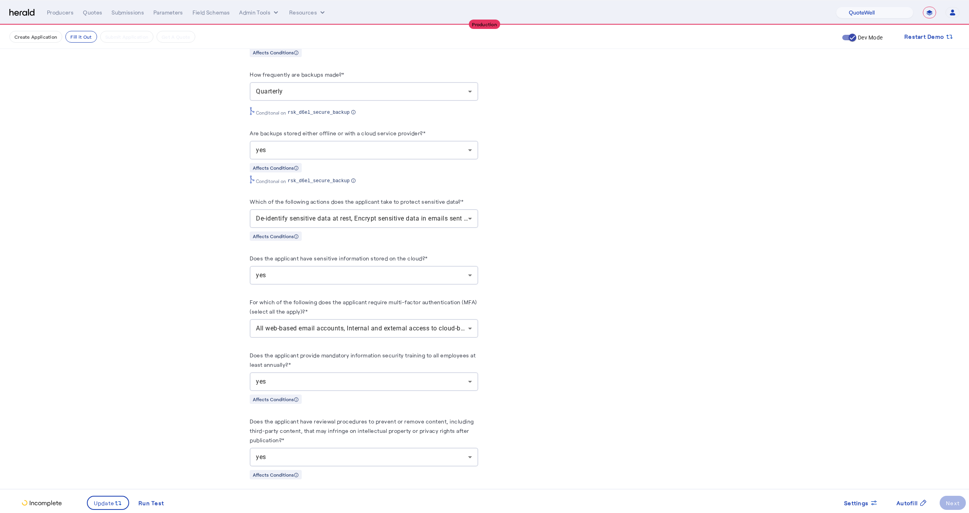
click at [104, 503] on span "Update" at bounding box center [104, 503] width 21 height 8
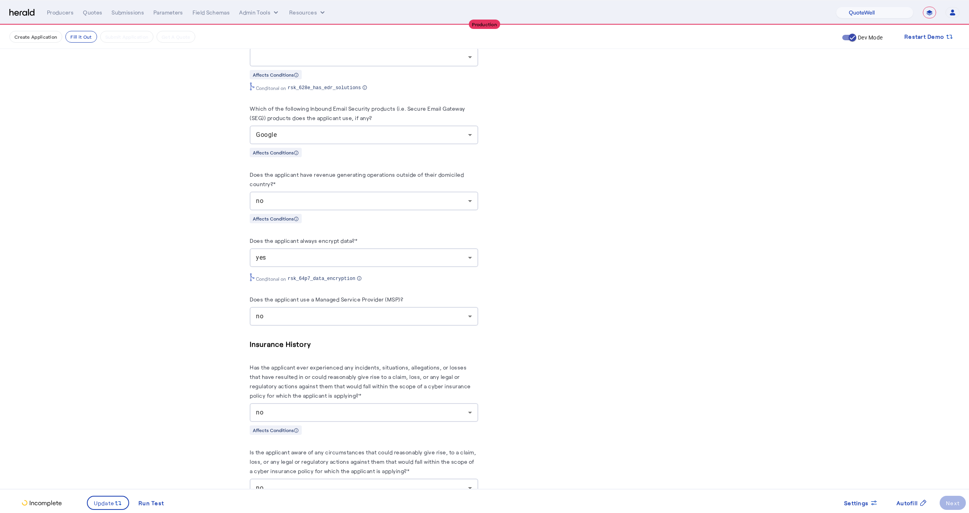
scroll to position [2106, 0]
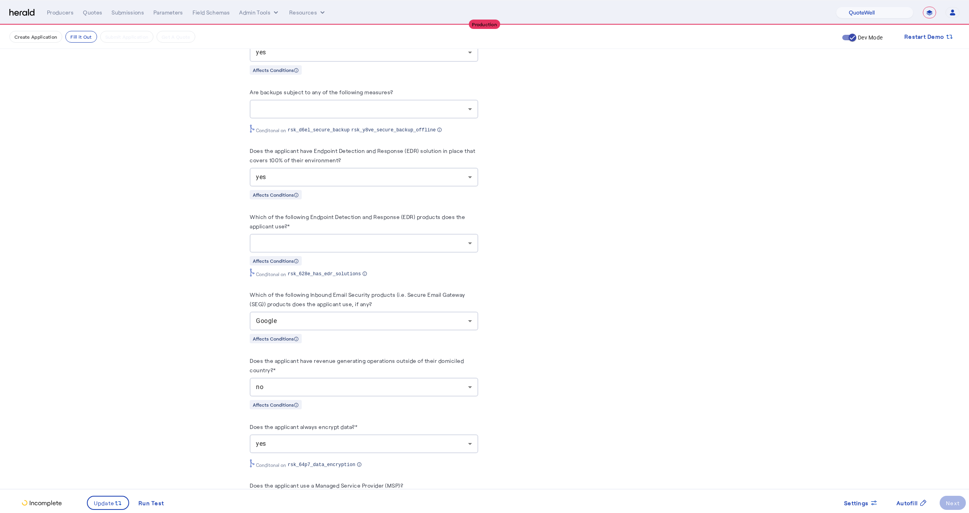
click at [272, 253] on div at bounding box center [364, 243] width 216 height 19
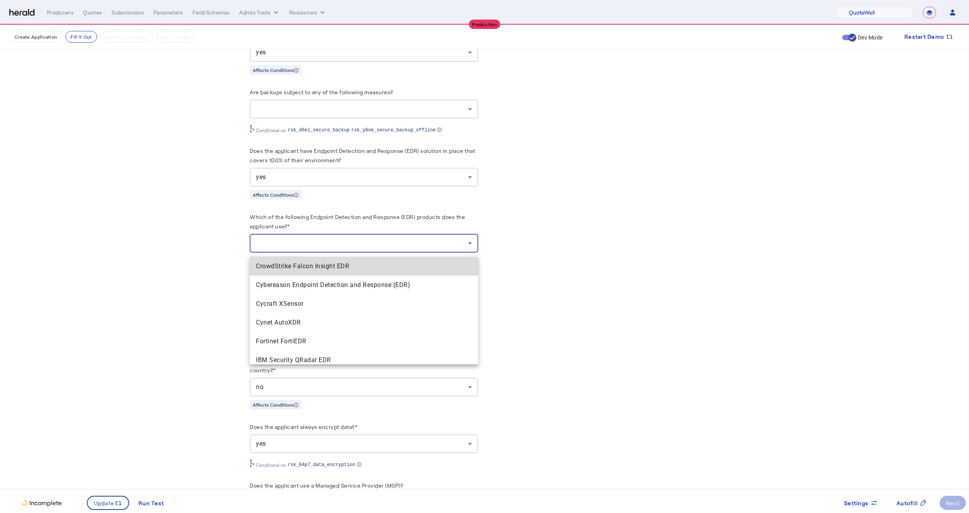
click at [268, 269] on span "CrowdStrike Falcon Insight EDR" at bounding box center [364, 266] width 216 height 9
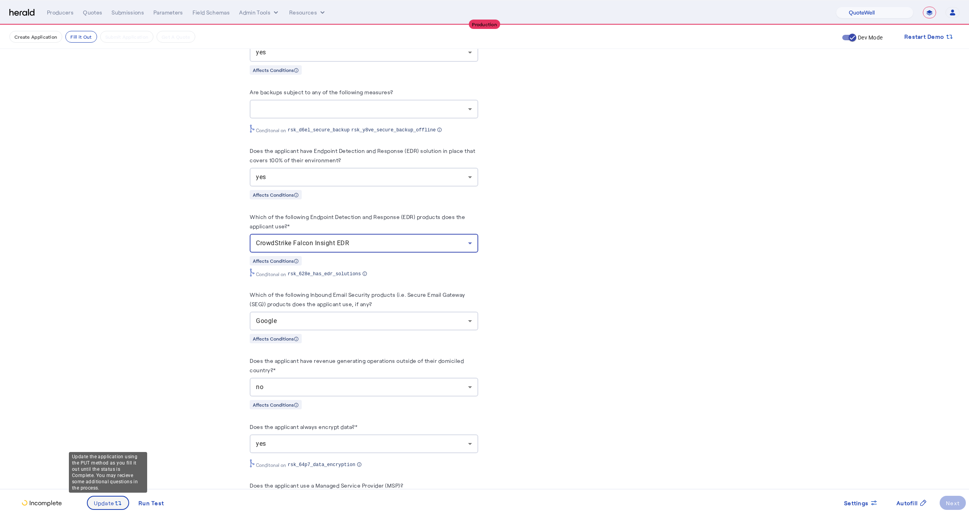
click at [104, 508] on span at bounding box center [108, 503] width 41 height 19
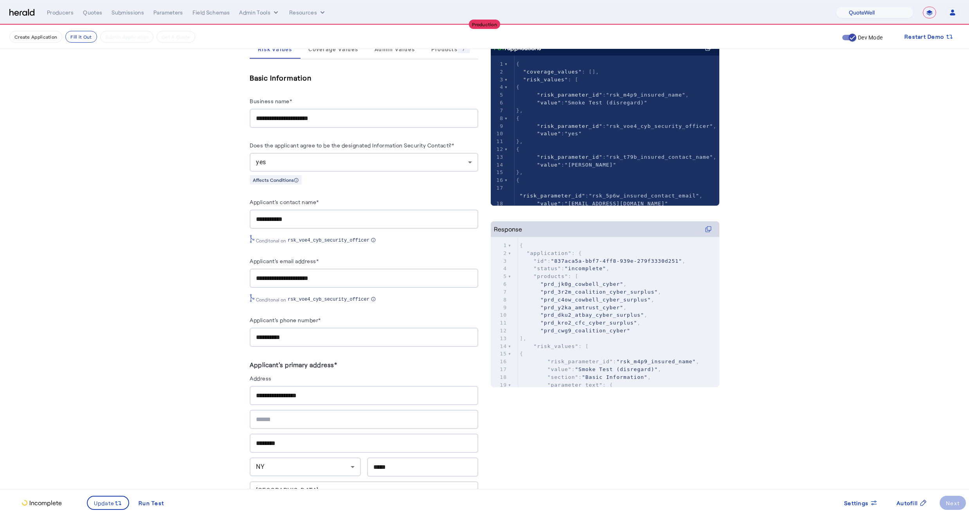
scroll to position [0, 0]
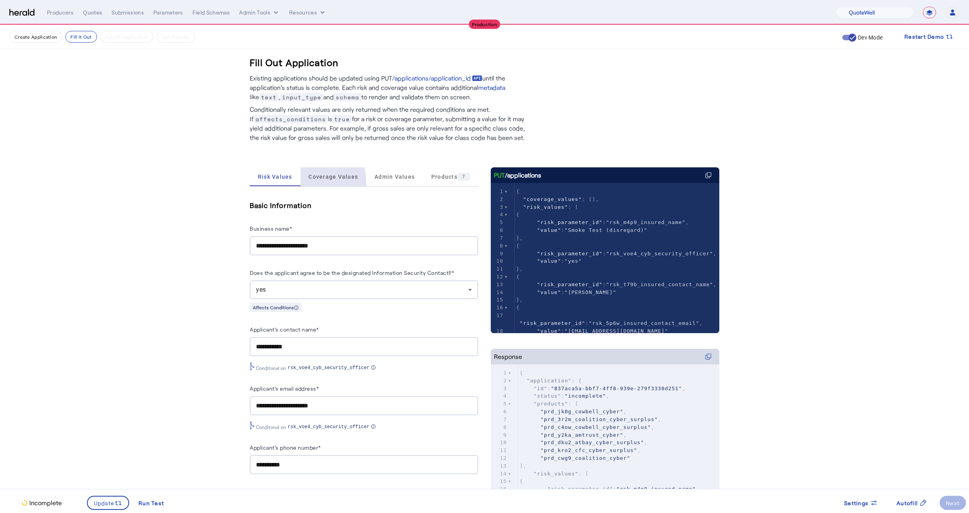
click at [301, 184] on div "Coverage Values" at bounding box center [334, 177] width 66 height 19
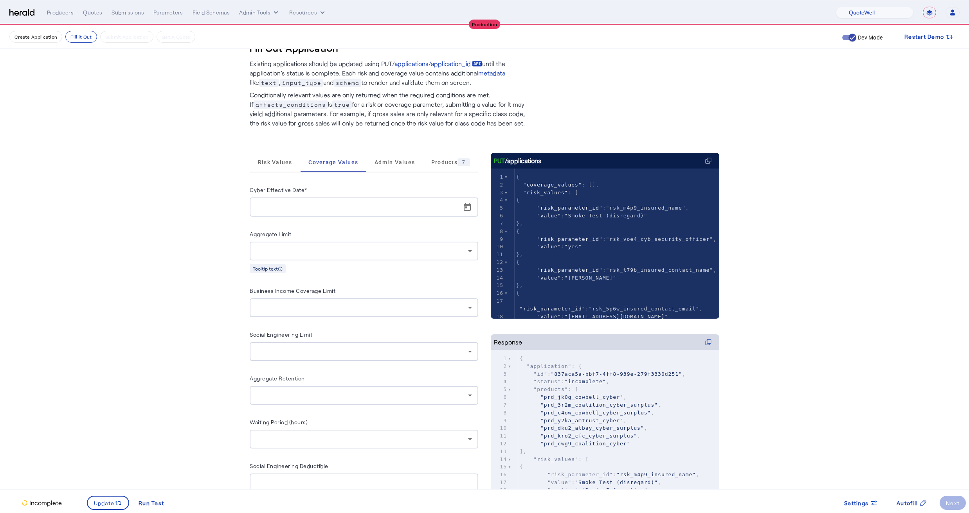
scroll to position [16, 0]
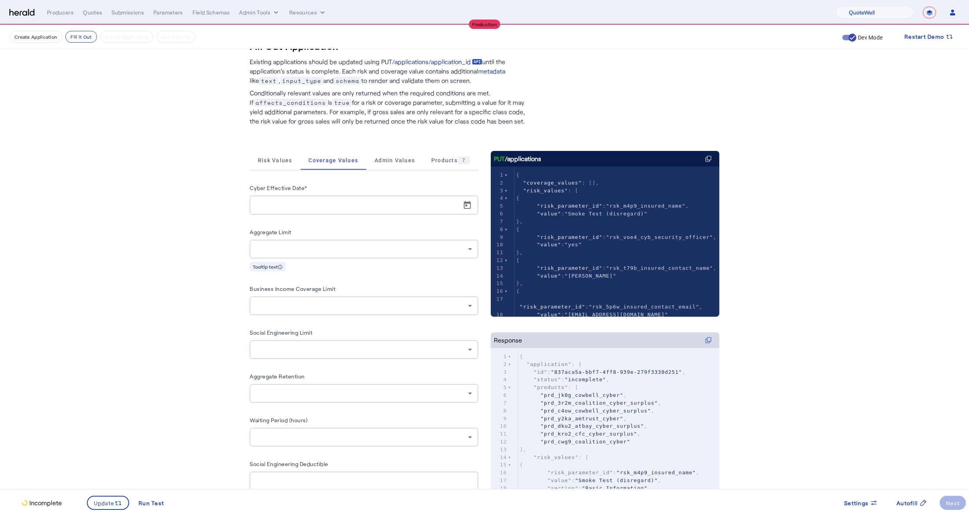
click at [275, 205] on input "Cyber Effective Date*" at bounding box center [366, 205] width 221 height 9
click at [468, 204] on span "Open calendar" at bounding box center [467, 205] width 19 height 19
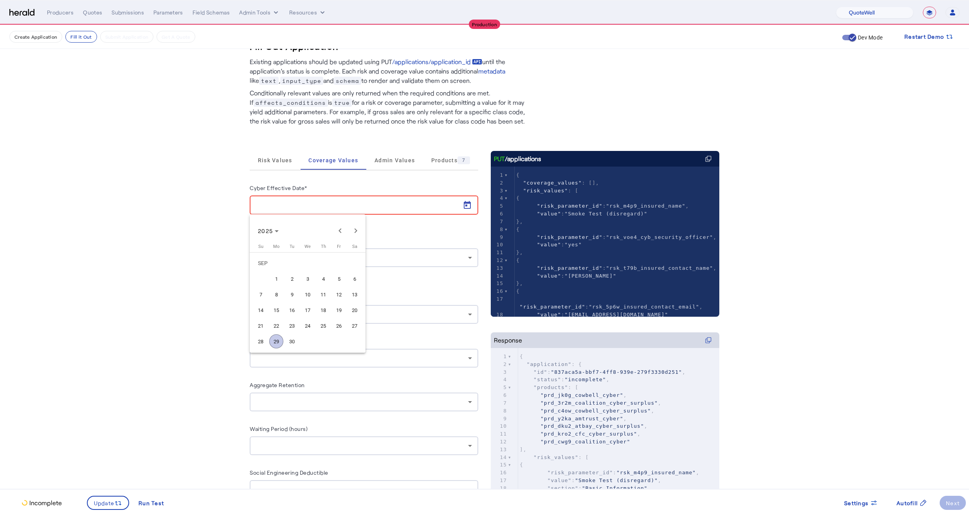
click at [275, 343] on span "29" at bounding box center [276, 342] width 14 height 14
type input "**********"
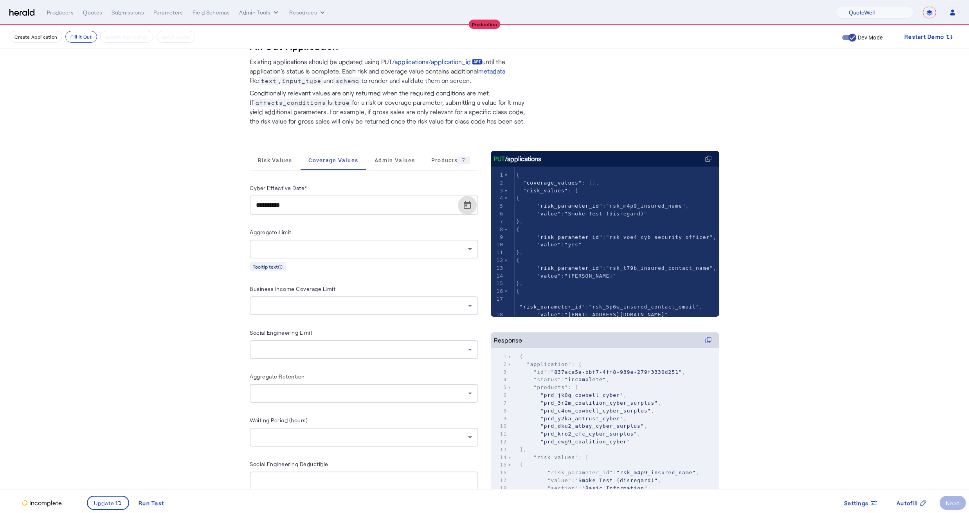
click at [291, 243] on div at bounding box center [364, 249] width 216 height 19
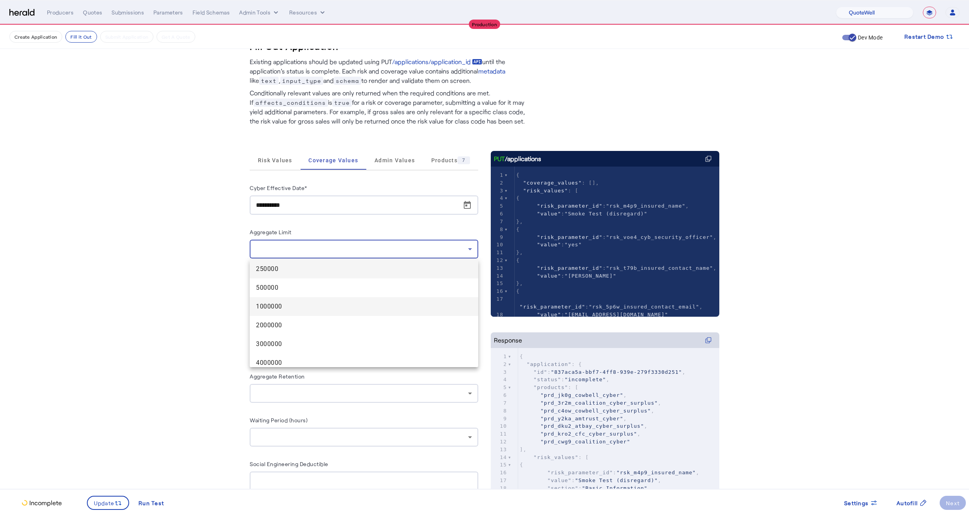
click at [273, 311] on span "1000000" at bounding box center [364, 306] width 216 height 9
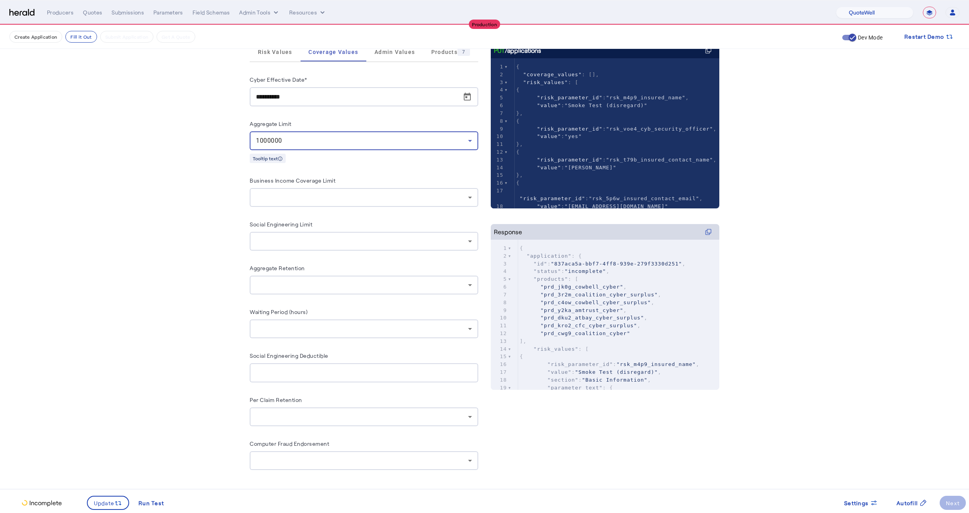
scroll to position [0, 0]
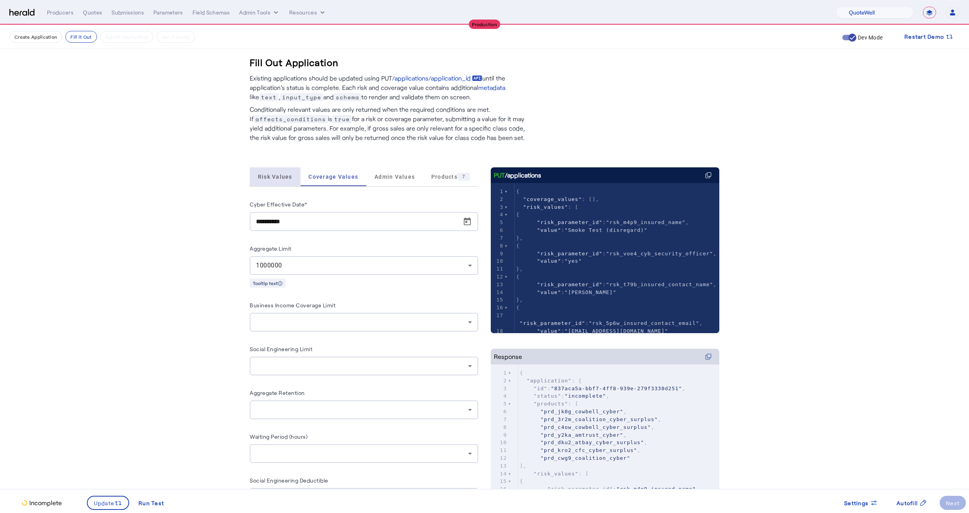
click at [275, 175] on span "Risk Values" at bounding box center [275, 176] width 34 height 5
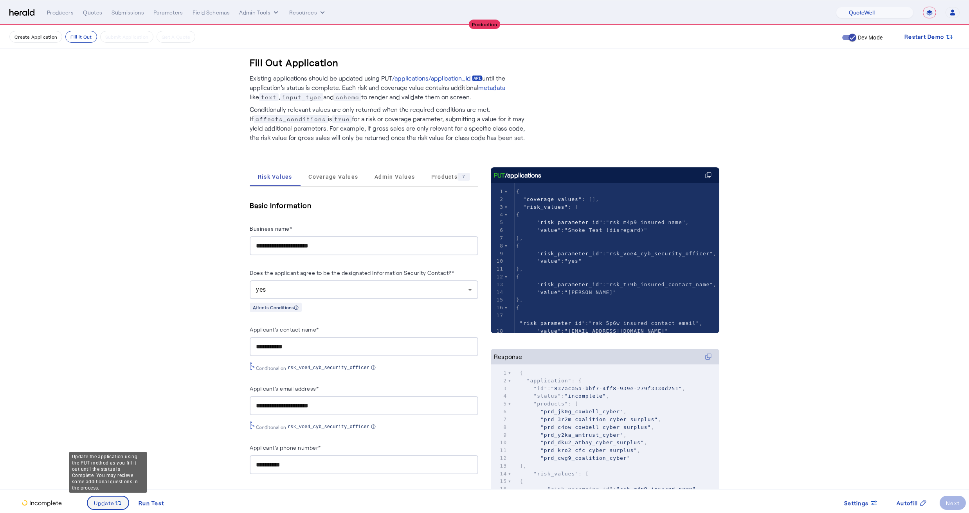
click at [100, 506] on span "Update" at bounding box center [104, 503] width 21 height 8
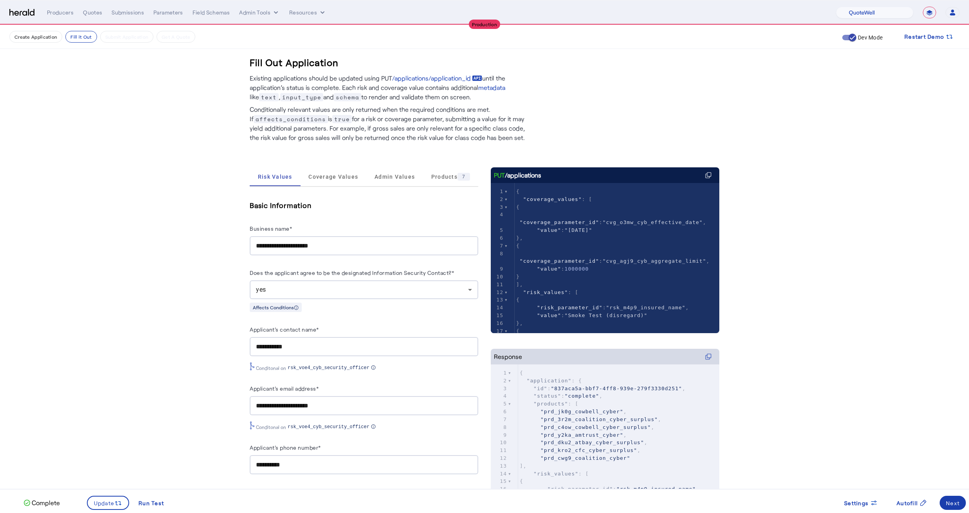
click at [947, 507] on button "Next" at bounding box center [953, 503] width 26 height 14
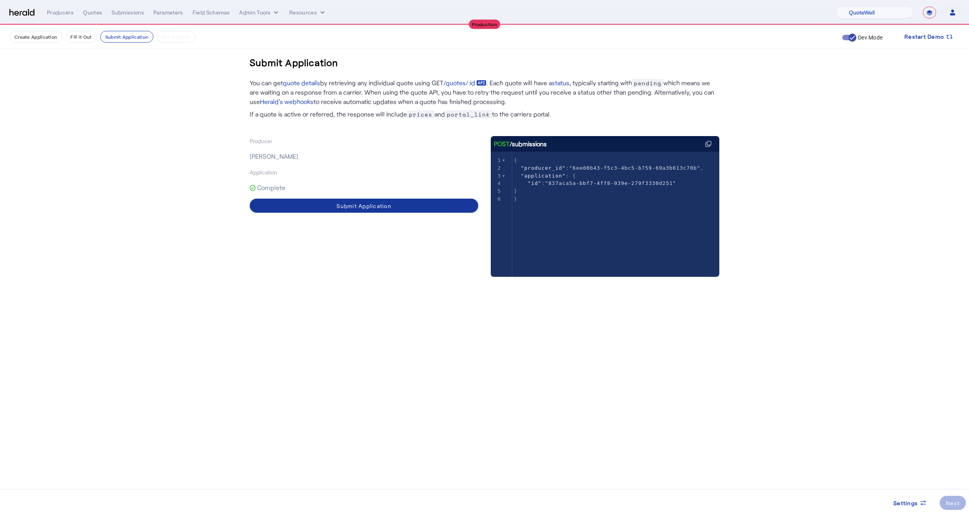
click at [388, 211] on span at bounding box center [364, 205] width 229 height 19
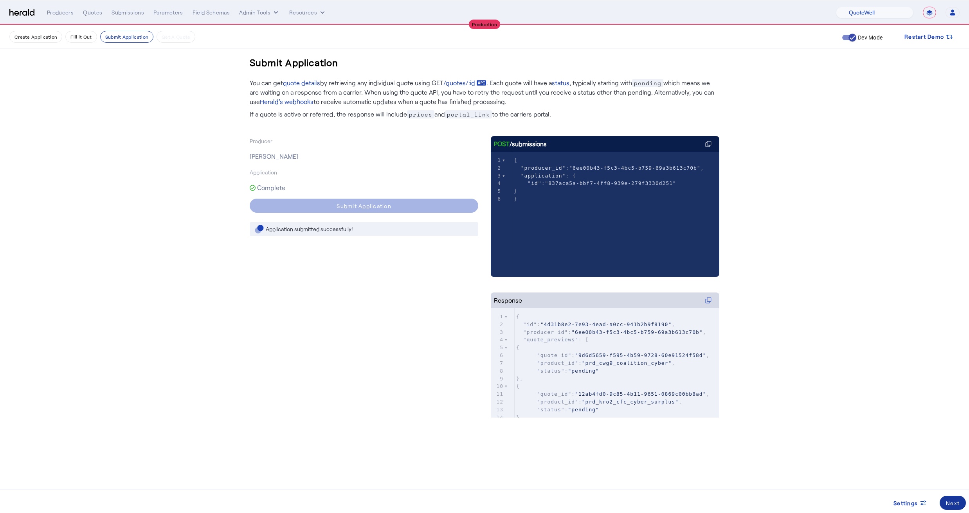
click at [947, 501] on div "Next" at bounding box center [953, 503] width 14 height 8
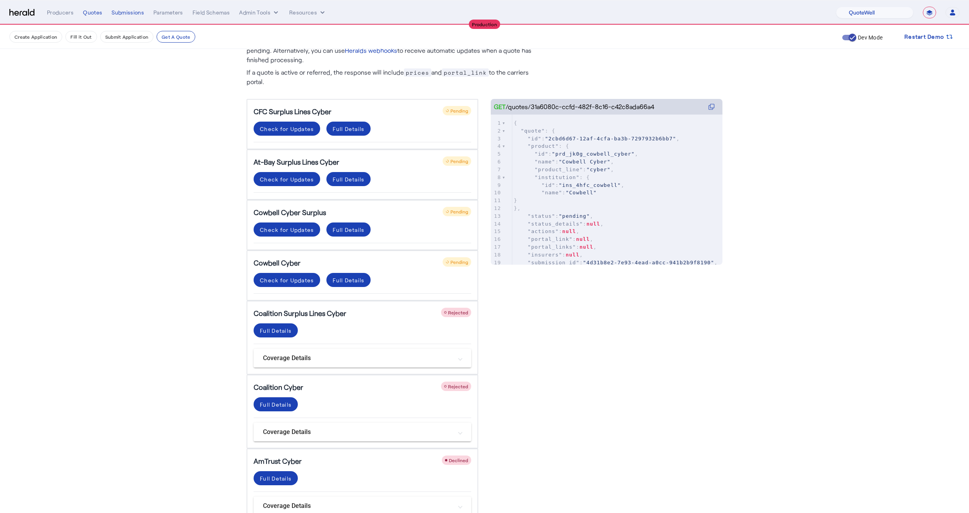
scroll to position [97, 0]
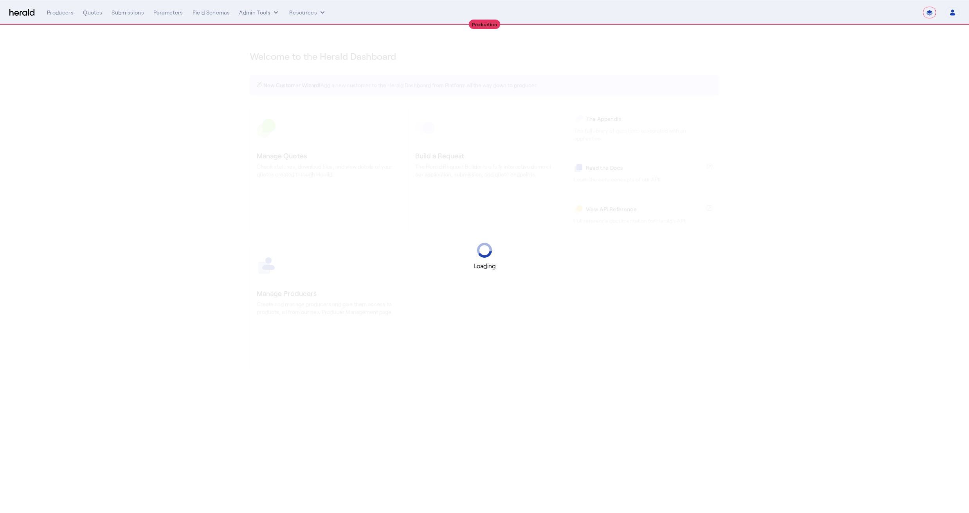
select select "**********"
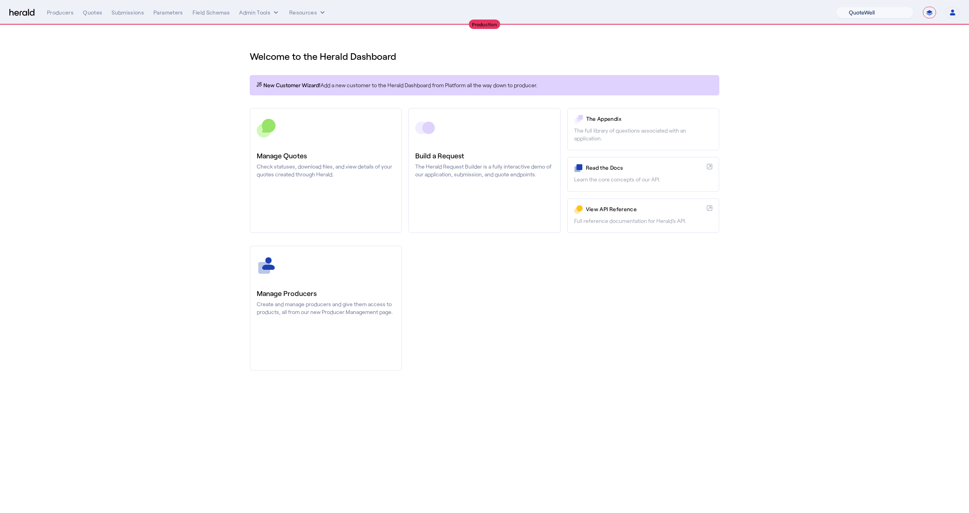
click at [866, 16] on select "1Fort Affinity Risk [PERSON_NAME] [PERSON_NAME] CRC Campus Coverage Citadel Fif…" at bounding box center [874, 13] width 77 height 12
select select "pfm_a9p2_hib_marketplace"
click at [836, 7] on select "1Fort Affinity Risk [PERSON_NAME] [PERSON_NAME] CRC Campus Coverage Citadel Fif…" at bounding box center [874, 13] width 77 height 12
click at [126, 13] on div "Submissions" at bounding box center [128, 13] width 32 height 8
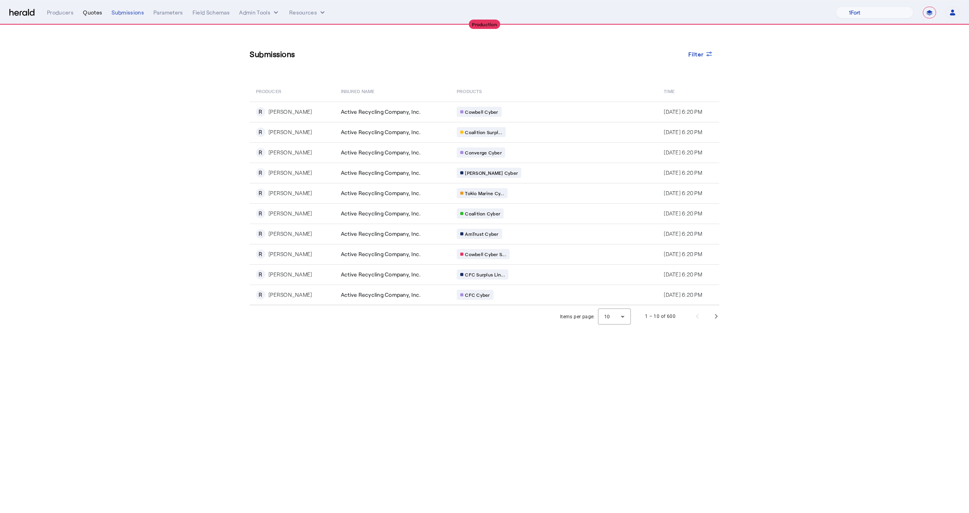
click at [88, 16] on div "Quotes" at bounding box center [92, 13] width 19 height 8
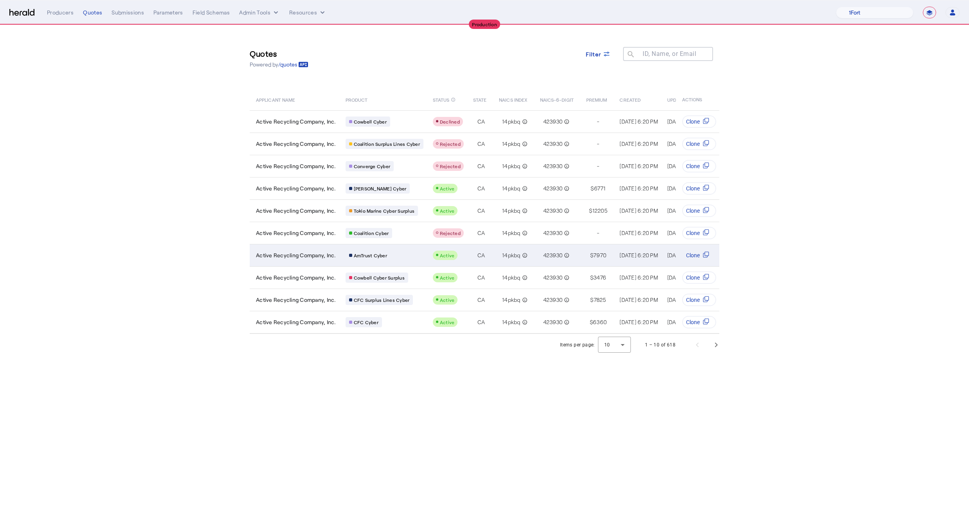
click at [416, 256] on div "AmTrust Cyber" at bounding box center [385, 255] width 78 height 10
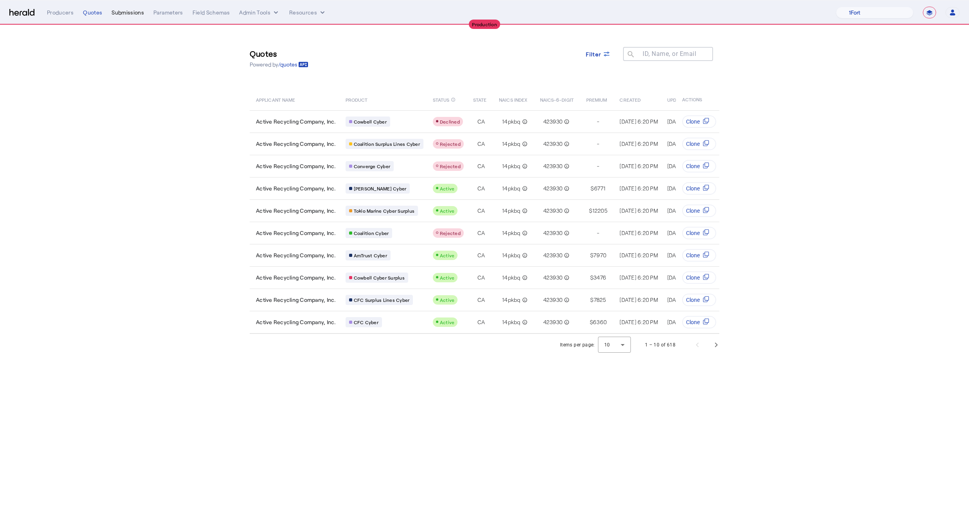
click at [113, 16] on div "Submissions" at bounding box center [128, 13] width 32 height 8
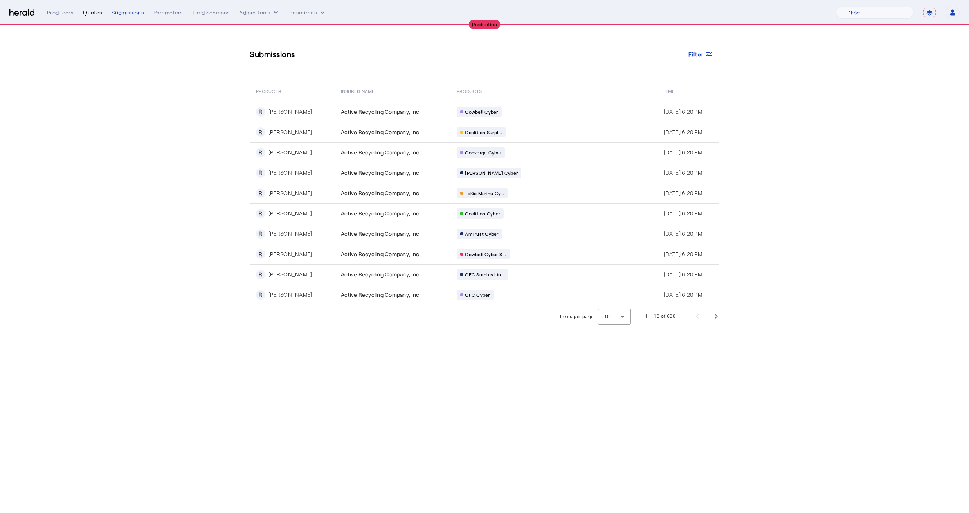
click at [89, 14] on div "Quotes" at bounding box center [92, 13] width 19 height 8
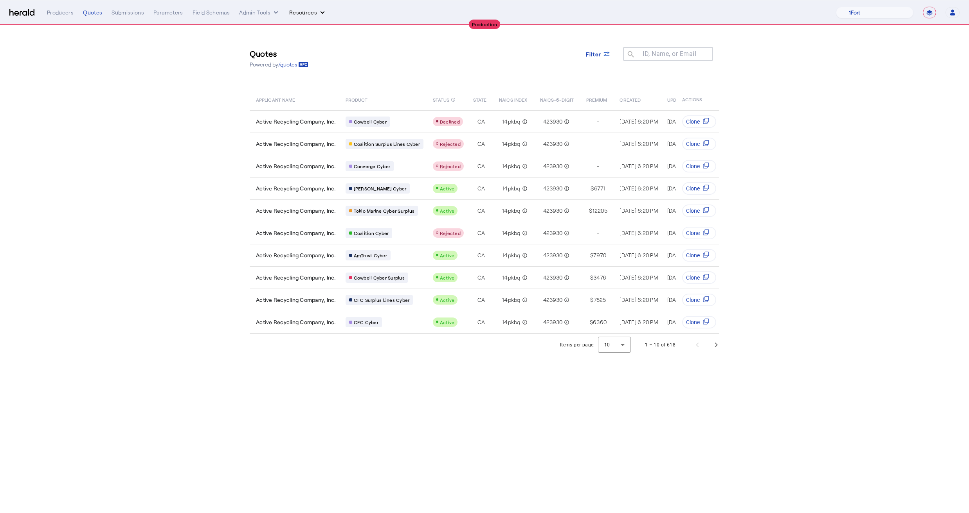
click at [311, 9] on button "Resources" at bounding box center [307, 13] width 37 height 8
click at [205, 279] on div at bounding box center [484, 256] width 969 height 513
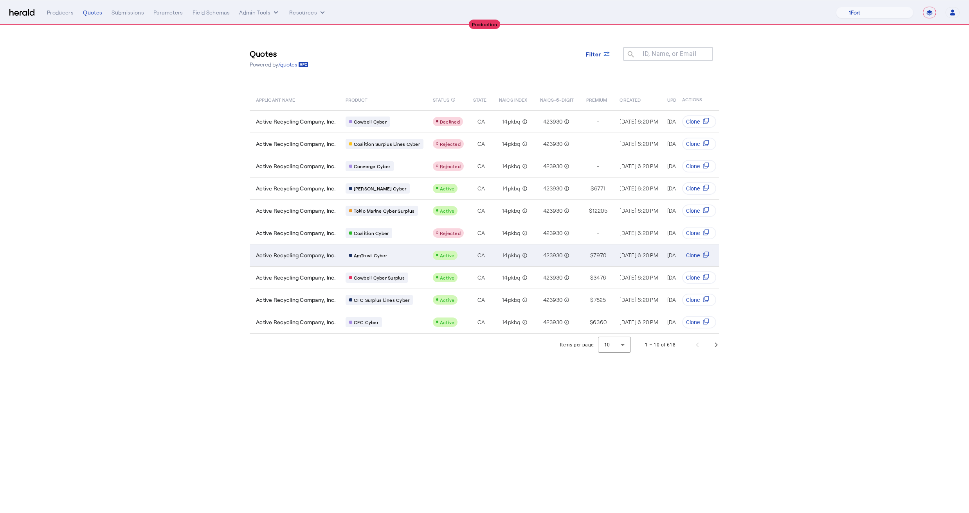
click at [417, 260] on div "AmTrust Cyber" at bounding box center [385, 255] width 78 height 10
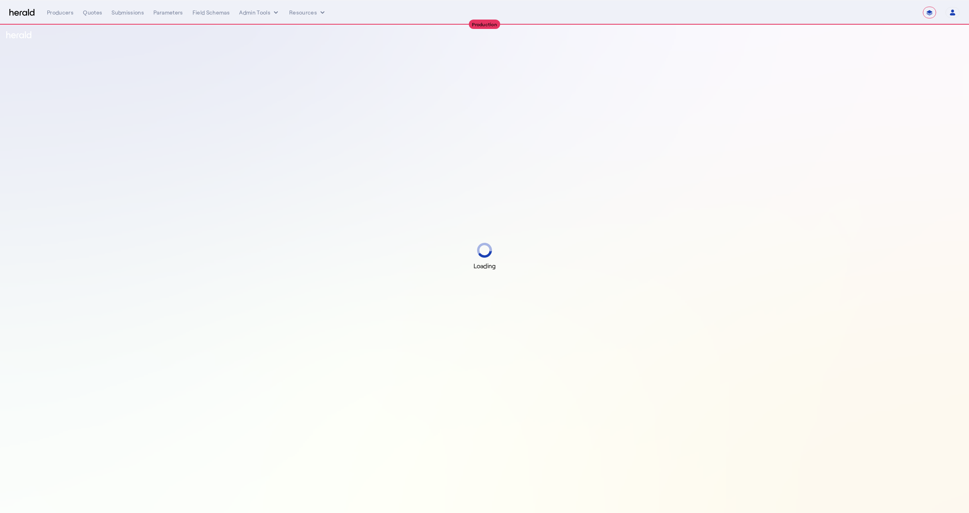
select select "**********"
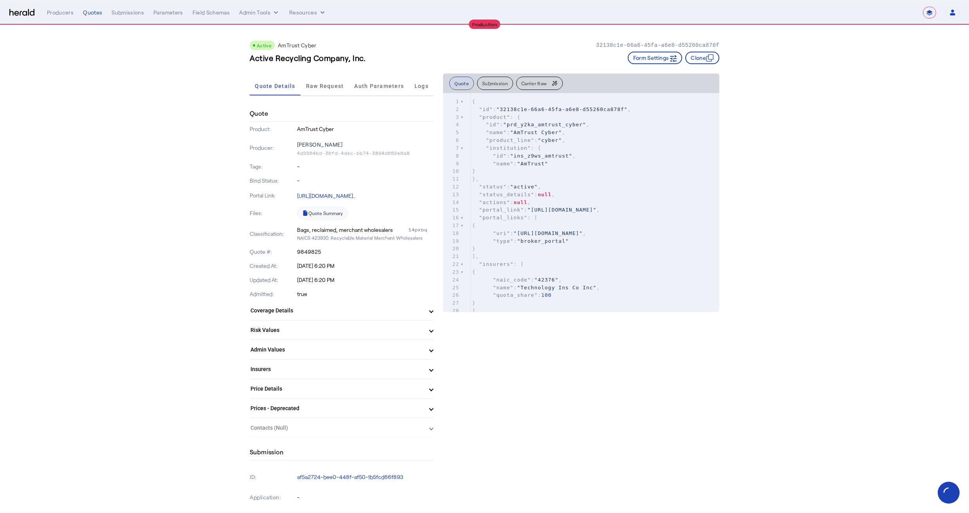
click at [303, 144] on p "[PERSON_NAME]" at bounding box center [365, 144] width 137 height 11
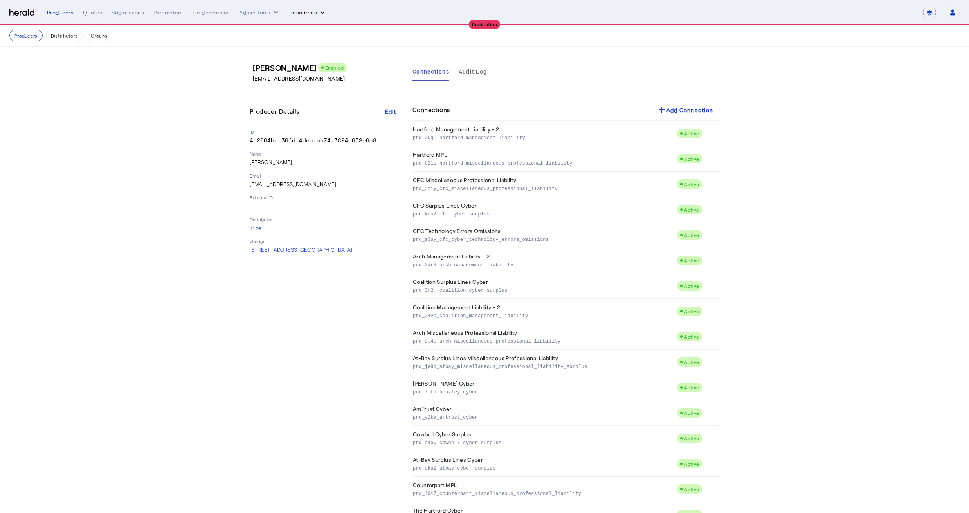
click at [314, 11] on button "Resources" at bounding box center [307, 13] width 37 height 8
click at [255, 11] on div at bounding box center [484, 256] width 969 height 513
click at [260, 11] on button "Admin Tools" at bounding box center [259, 13] width 41 height 8
click at [259, 29] on span "Platforms Manager" at bounding box center [273, 28] width 57 height 9
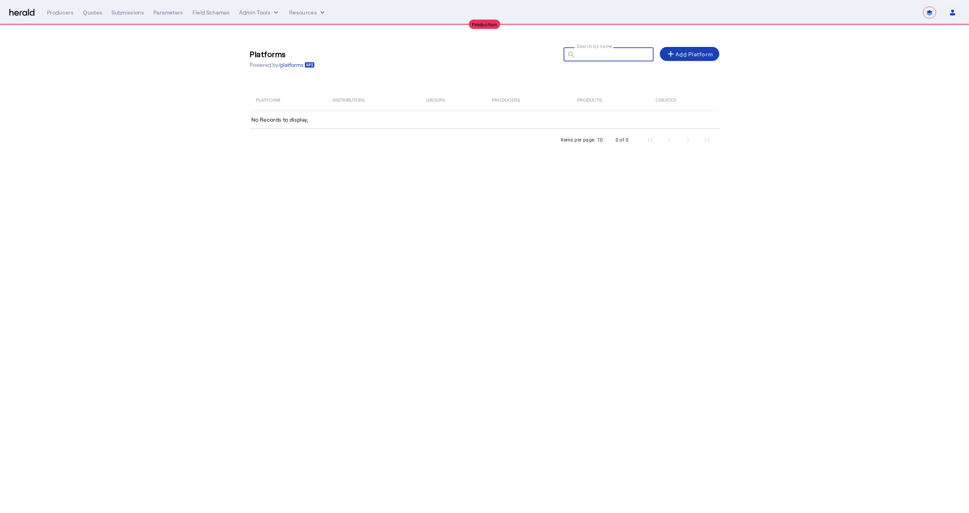
click at [635, 56] on input "Search by name" at bounding box center [612, 53] width 70 height 9
type input "***"
select select "**********"
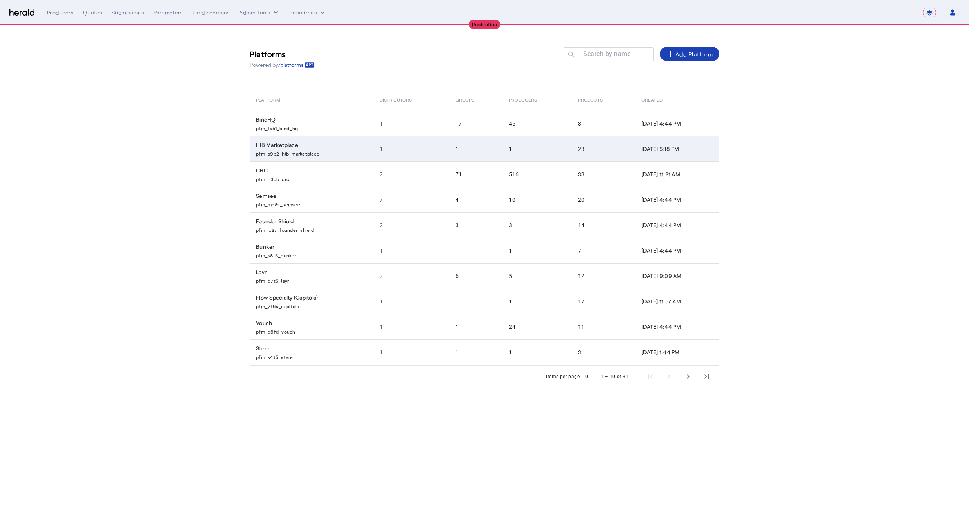
click at [432, 140] on td "1" at bounding box center [411, 148] width 76 height 25
click at [463, 151] on td "1" at bounding box center [476, 148] width 54 height 25
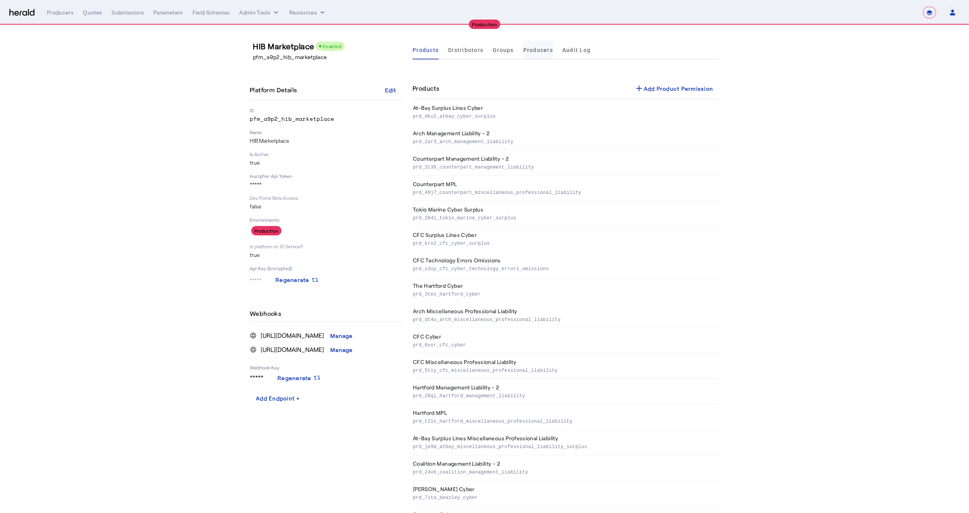
click at [526, 51] on span "Producers" at bounding box center [538, 49] width 30 height 5
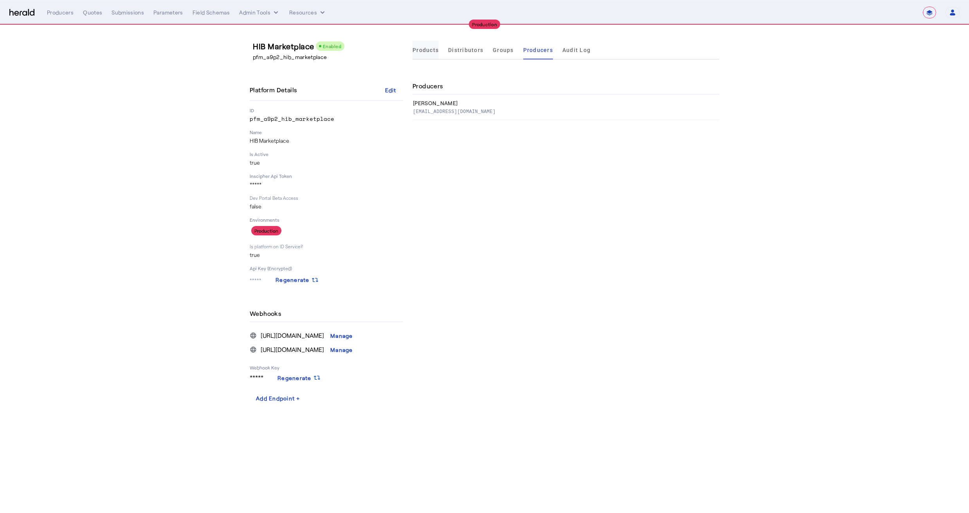
click at [428, 51] on span "Products" at bounding box center [425, 49] width 26 height 5
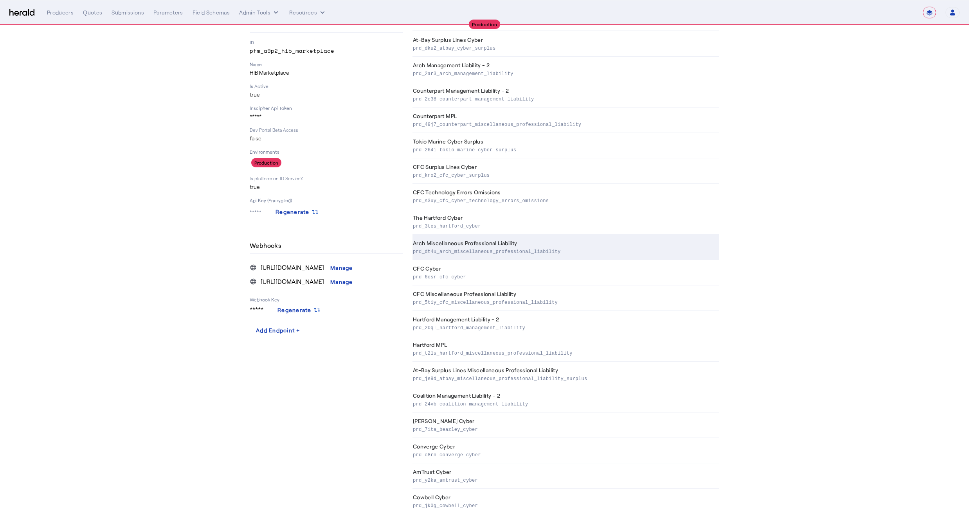
scroll to position [187, 0]
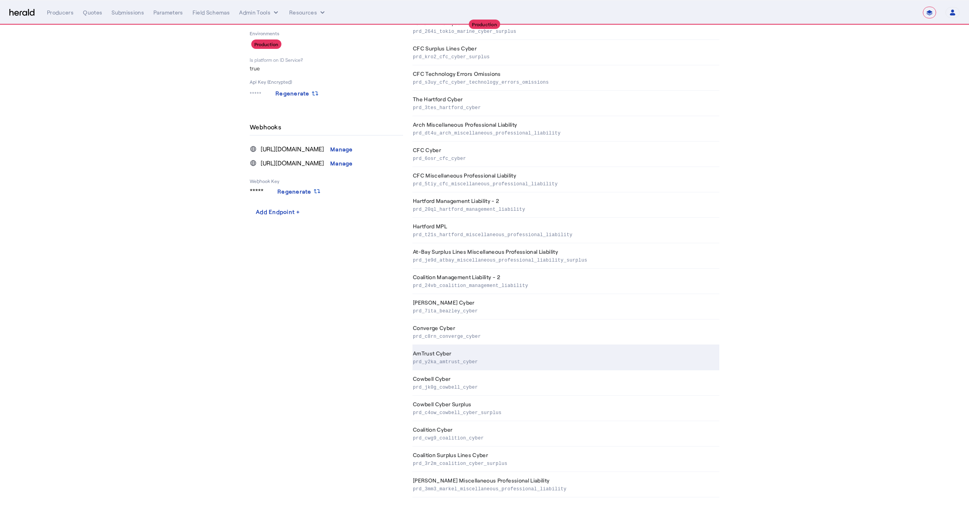
click at [503, 355] on th "AmTrust Cyber prd_y2ka_amtrust_cyber" at bounding box center [565, 357] width 307 height 25
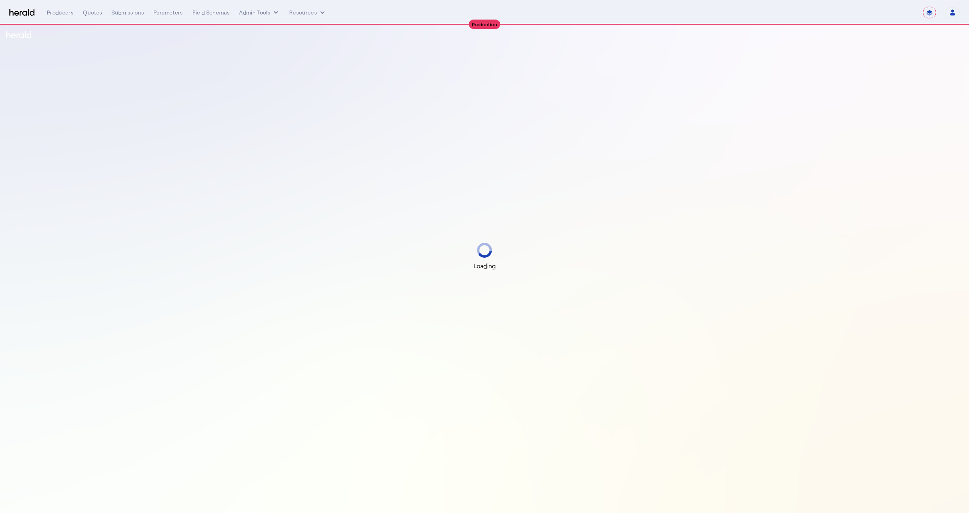
select select "**********"
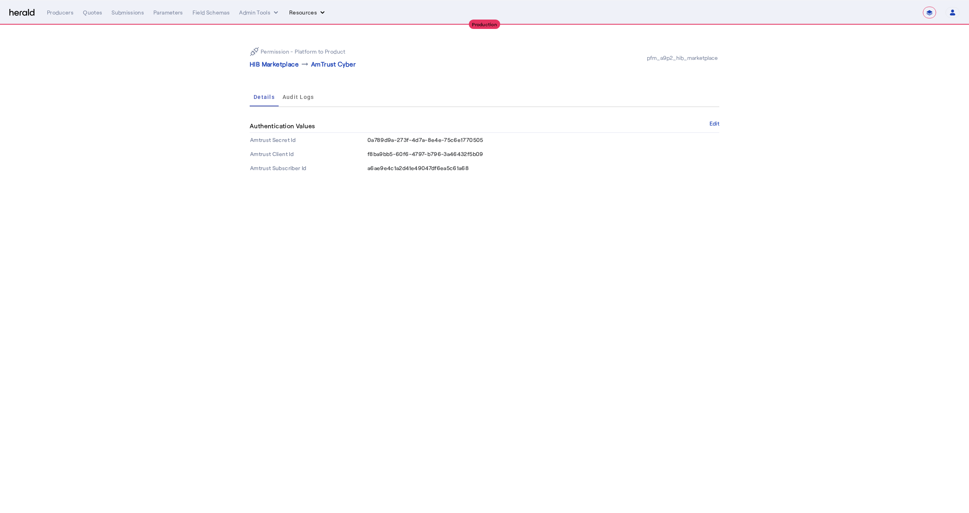
click at [304, 11] on button "Resources" at bounding box center [307, 13] width 37 height 8
click at [272, 15] on div at bounding box center [484, 256] width 969 height 513
click at [263, 15] on button "Admin Tools" at bounding box center [259, 13] width 41 height 8
click at [263, 26] on span "Platforms Manager" at bounding box center [273, 28] width 57 height 9
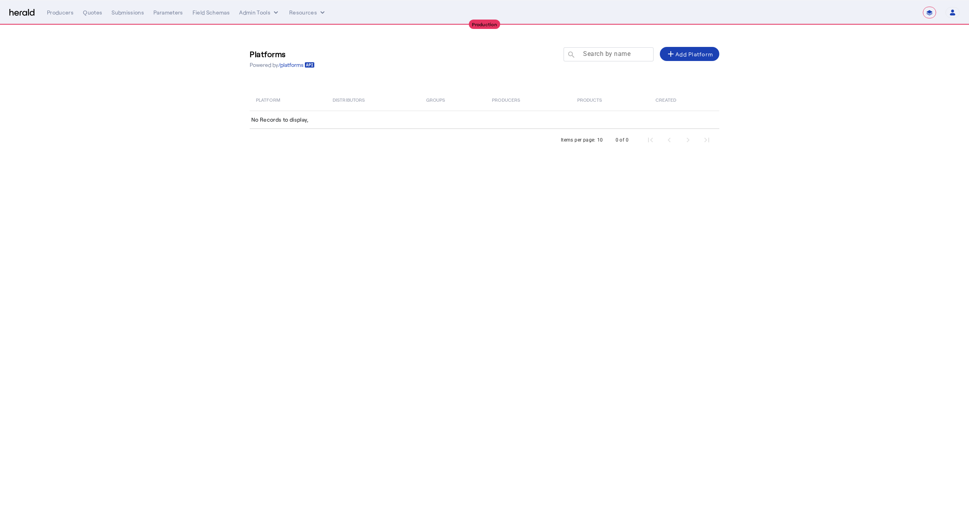
click at [621, 54] on mat-label "Search by name" at bounding box center [606, 53] width 47 height 7
click at [621, 54] on input "Search by name" at bounding box center [612, 53] width 70 height 9
type input "****"
select select "**********"
click at [585, 59] on div "Loading" at bounding box center [484, 256] width 969 height 513
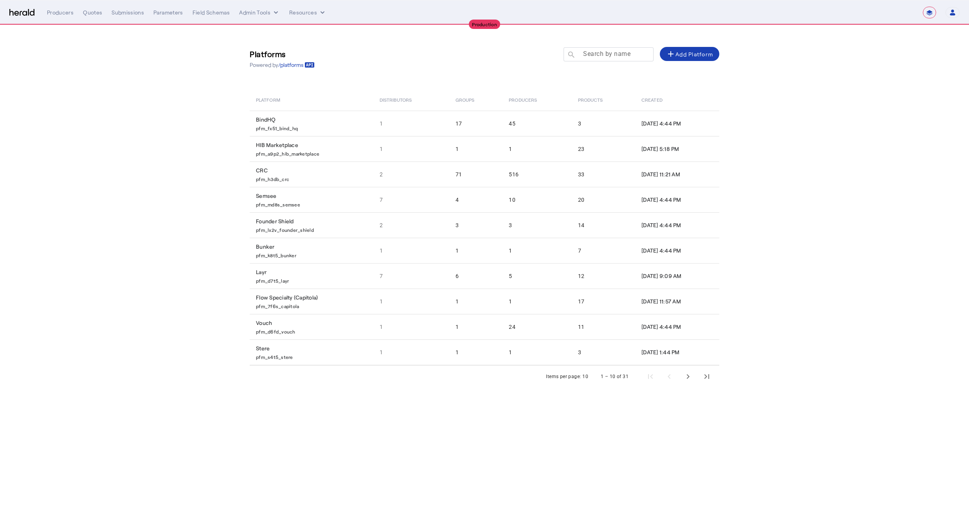
click at [588, 58] on input "Search by name" at bounding box center [612, 53] width 70 height 9
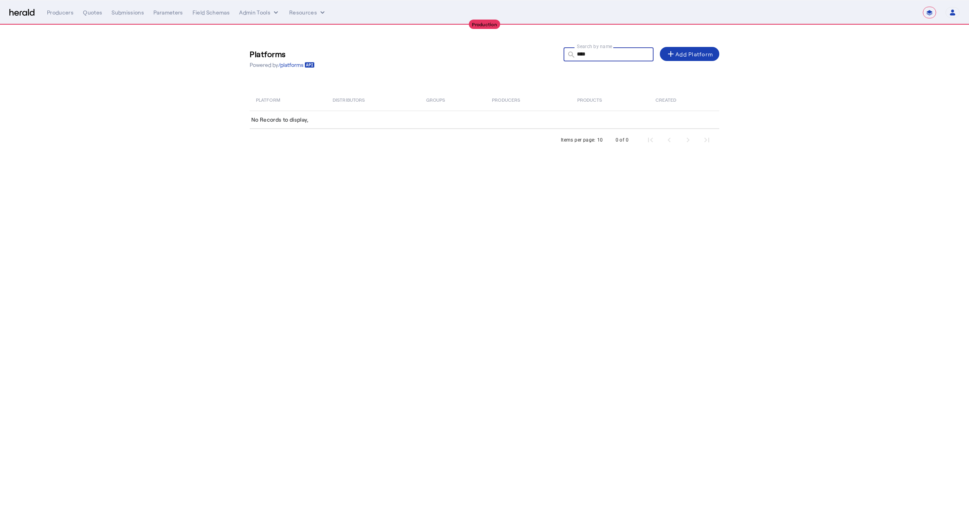
type input "****"
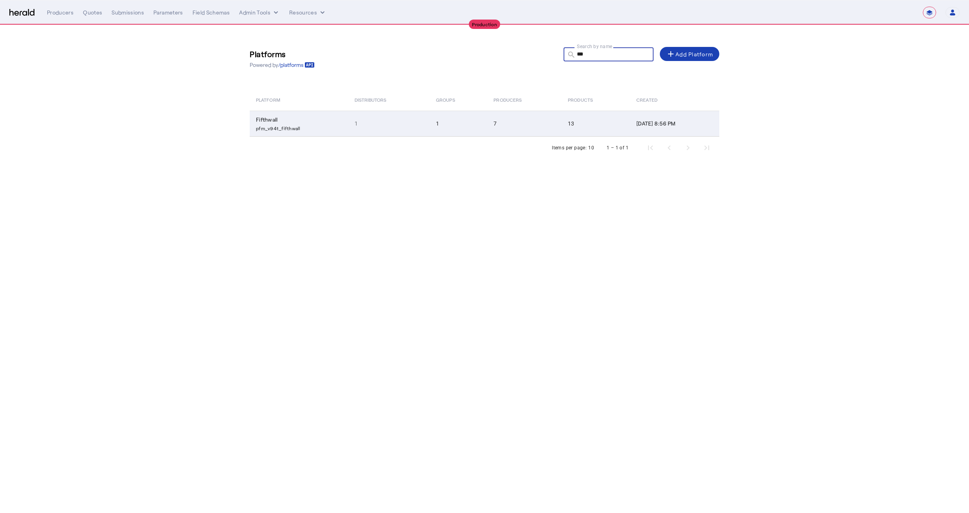
type input "***"
click at [322, 135] on td "Fifthwall pfm_v94t_fifthwall" at bounding box center [299, 124] width 99 height 26
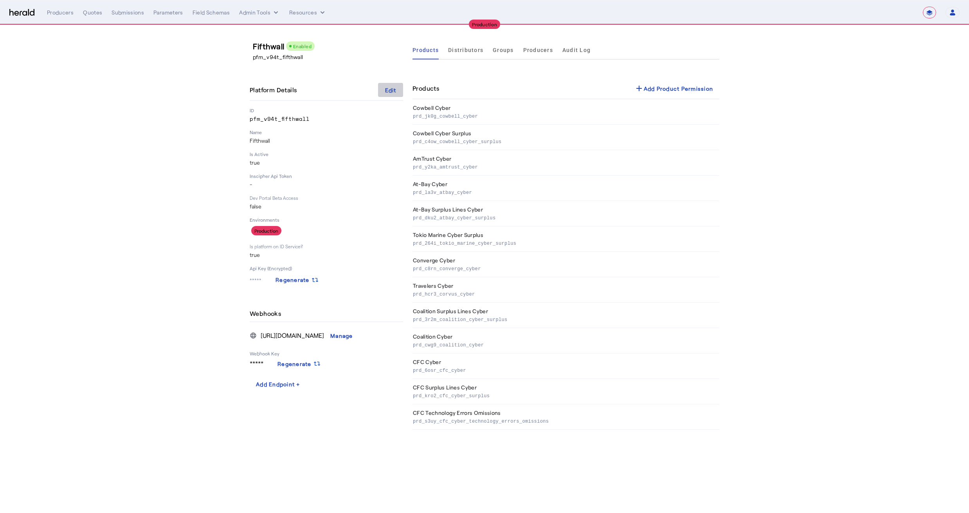
click at [394, 90] on div "Edit" at bounding box center [390, 90] width 11 height 8
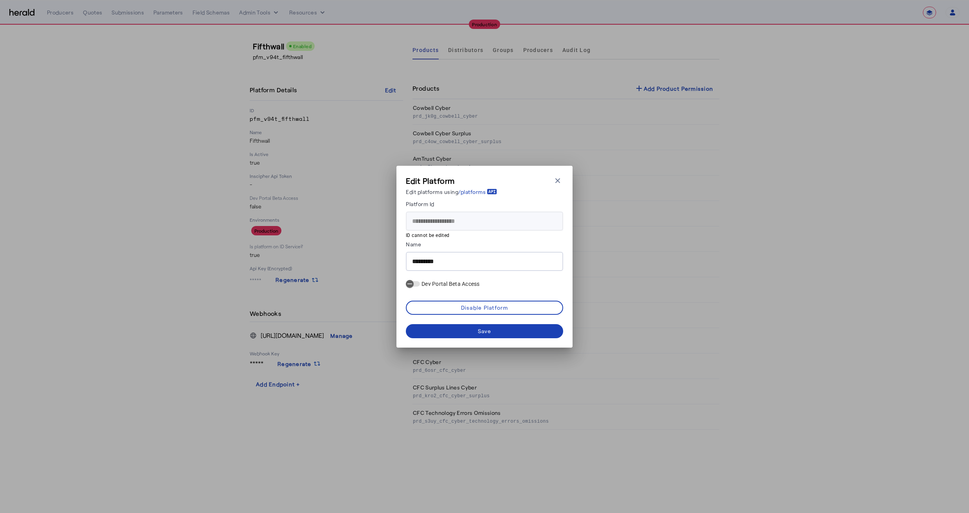
click at [448, 259] on input "*********" at bounding box center [484, 261] width 145 height 9
type input "****"
click at [471, 335] on span at bounding box center [484, 331] width 157 height 19
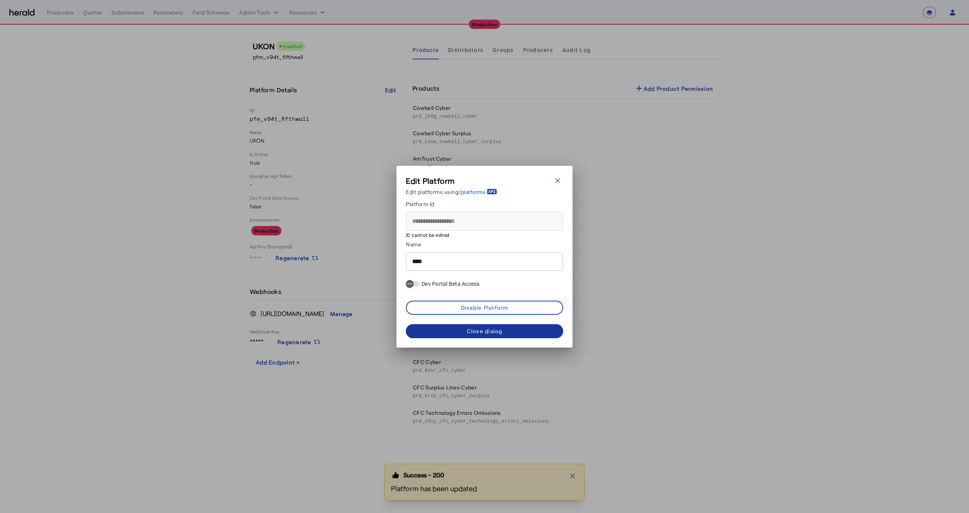
click at [433, 330] on span at bounding box center [484, 331] width 157 height 19
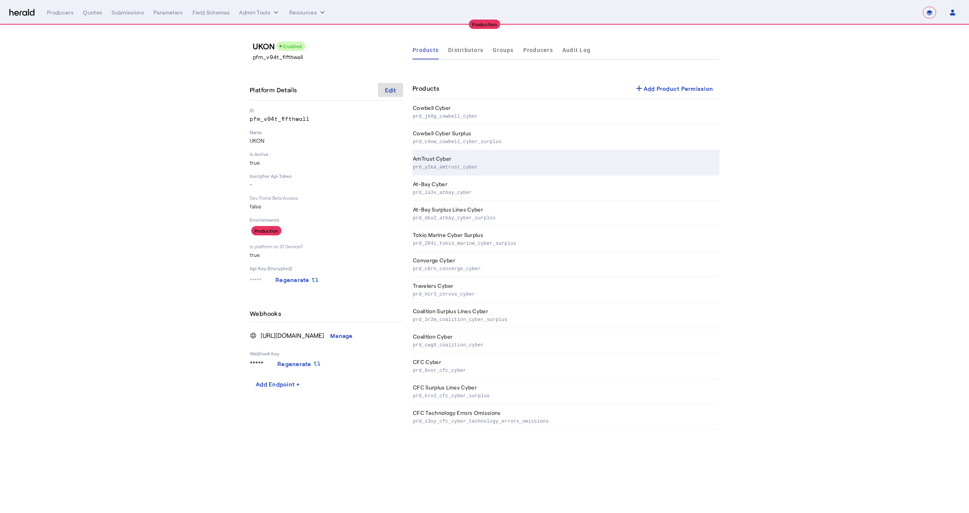
click at [456, 169] on p "prd_y2ka_amtrust_cyber" at bounding box center [564, 167] width 303 height 8
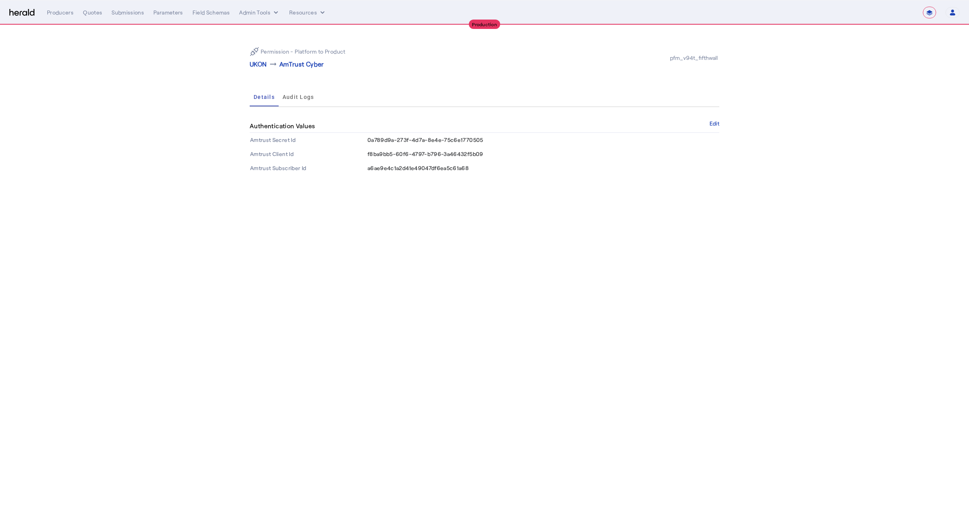
click at [398, 141] on span "0a789d9a-273f-4d7a-8e4e-75c6e1770505" at bounding box center [425, 140] width 116 height 7
copy span "0a789d9a-273f-4d7a-8e4e-75c6e1770505"
click at [386, 152] on span "f8ba9bb5-60f6-4797-b796-3a46432f5b09" at bounding box center [425, 154] width 116 height 7
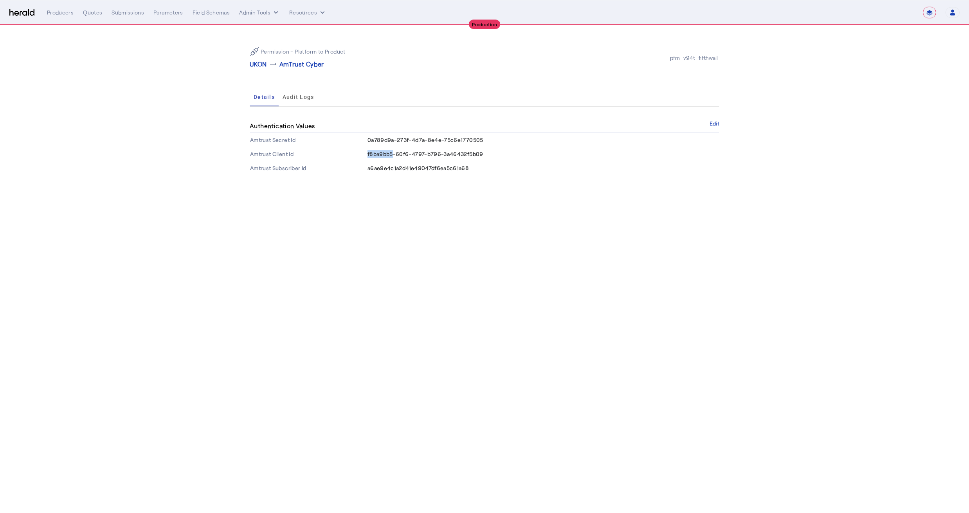
click at [386, 152] on span "f8ba9bb5-60f6-4797-b796-3a46432f5b09" at bounding box center [425, 154] width 116 height 7
copy span "f8ba9bb5-60f6-4797-b796-3a46432f5b09"
click at [380, 171] on span "a6ae9e4c1a2d41e49047df6ea5c61a68" at bounding box center [417, 168] width 101 height 7
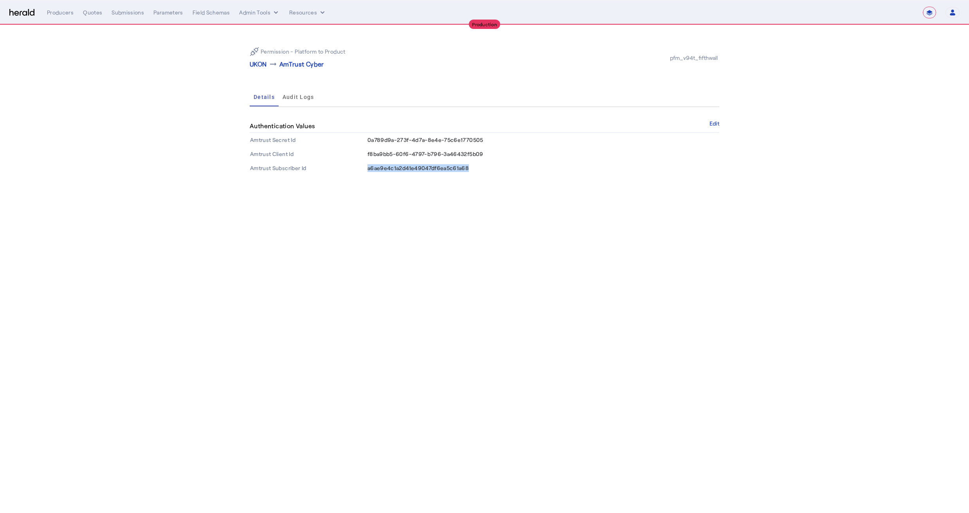
click at [380, 171] on span "a6ae9e4c1a2d41e49047df6ea5c61a68" at bounding box center [417, 168] width 101 height 7
copy span "a6ae9e4c1a2d41e49047df6ea5c61a68"
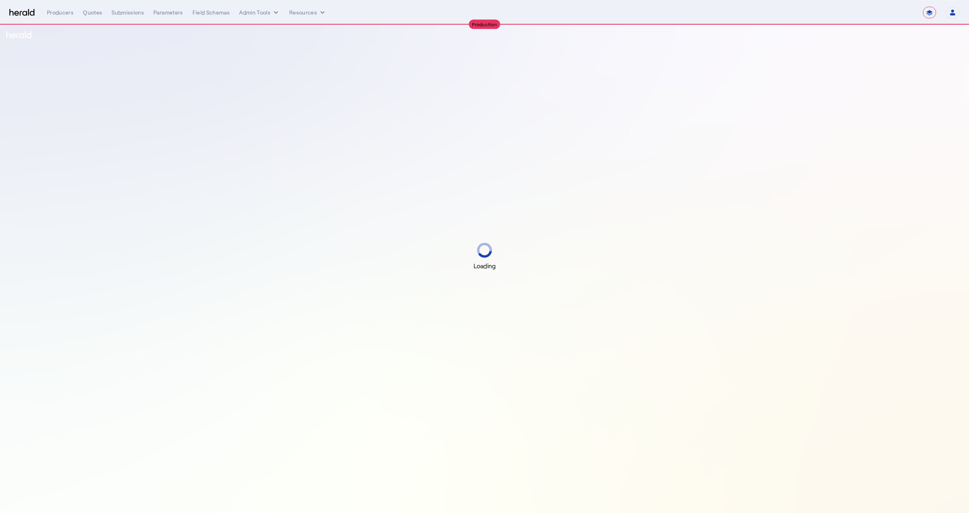
select select "**********"
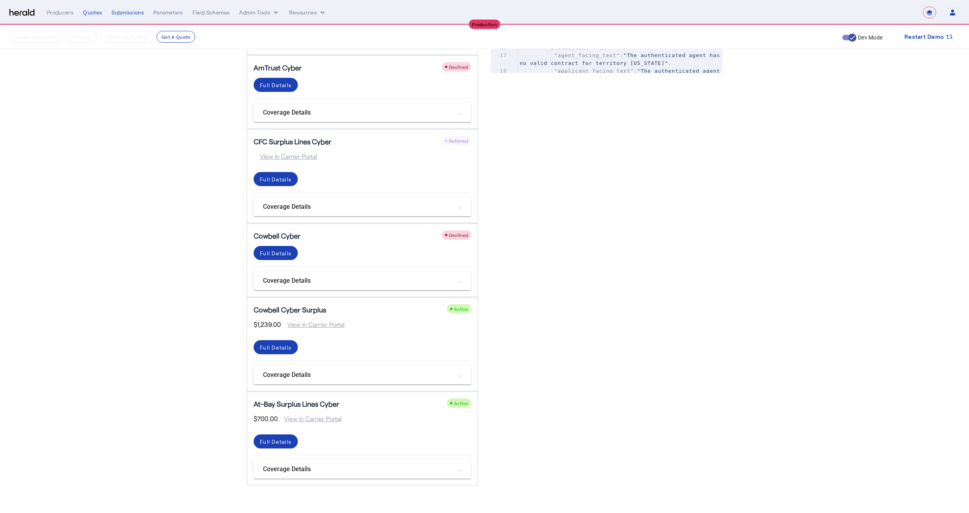
scroll to position [61, 0]
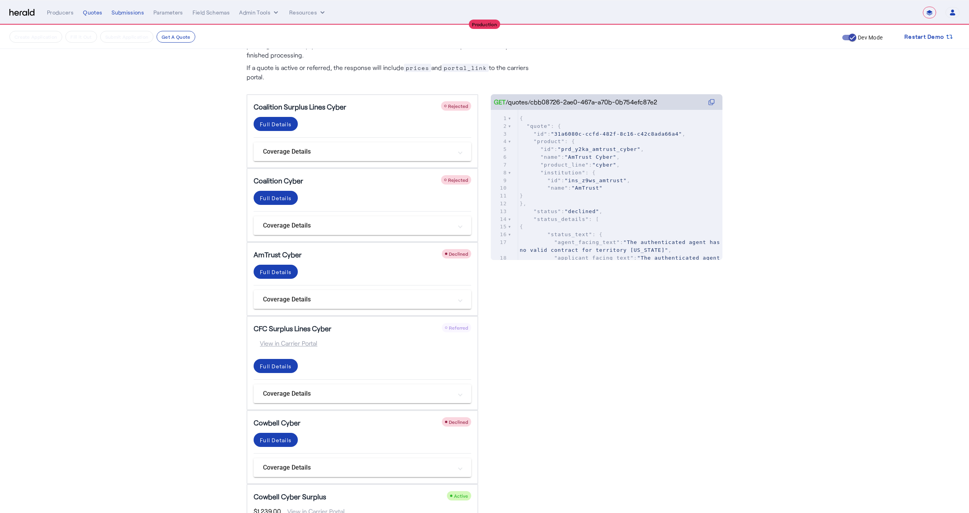
click at [464, 326] on span "Referred" at bounding box center [458, 327] width 19 height 5
click at [303, 396] on mat-panel-title "Coverage Details" at bounding box center [357, 393] width 189 height 9
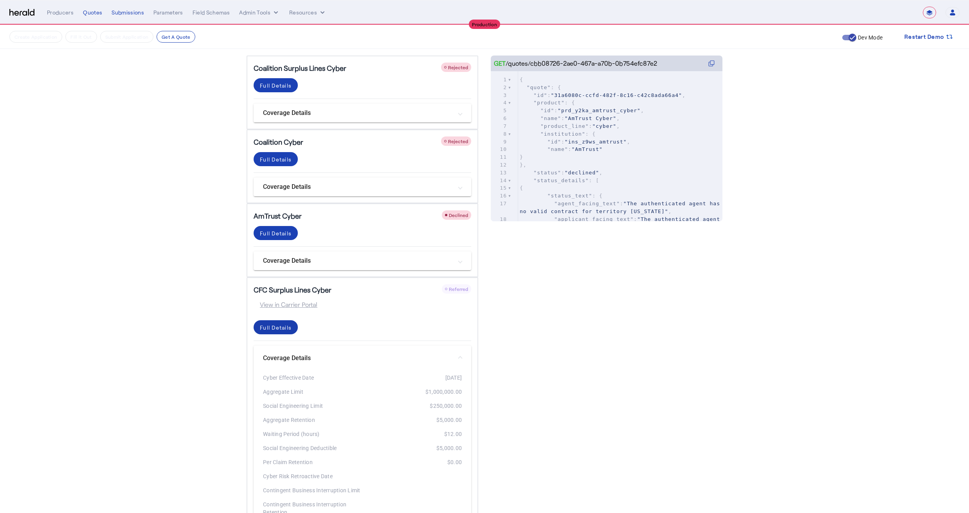
click at [279, 330] on div "Full Details" at bounding box center [276, 328] width 32 height 8
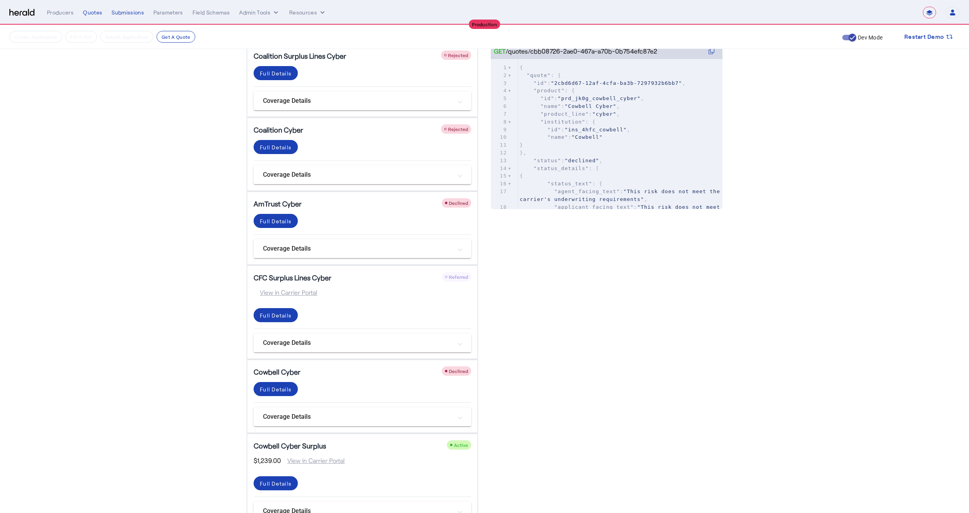
scroll to position [123, 0]
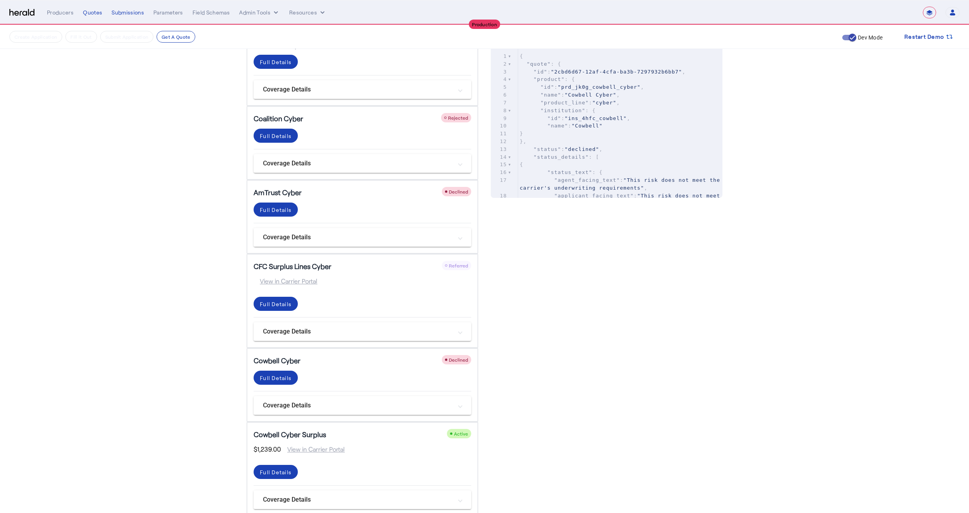
click at [380, 231] on mat-expansion-panel-header "Coverage Details" at bounding box center [363, 237] width 218 height 19
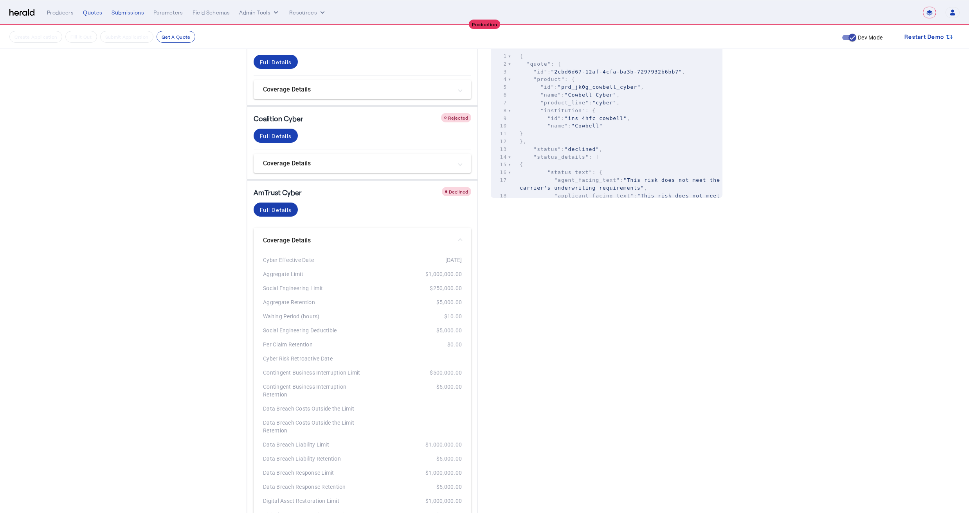
click at [283, 205] on span at bounding box center [276, 209] width 44 height 19
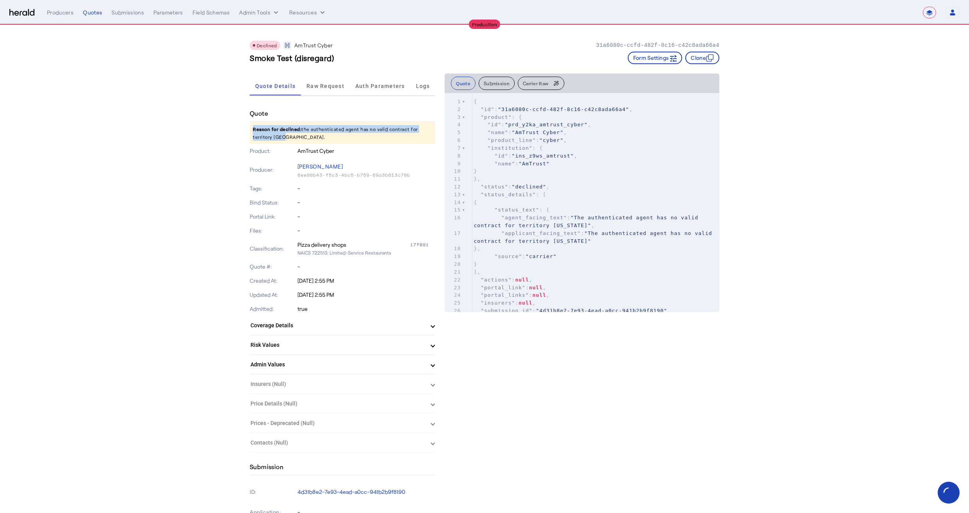
drag, startPoint x: 289, startPoint y: 142, endPoint x: 249, endPoint y: 128, distance: 42.1
click at [250, 128] on p "Reason for declined: the authenticated agent has no valid contract for territor…" at bounding box center [343, 133] width 186 height 22
drag, startPoint x: 249, startPoint y: 128, endPoint x: 287, endPoint y: 137, distance: 38.7
click at [287, 137] on p "Reason for declined: the authenticated agent has no valid contract for territor…" at bounding box center [343, 133] width 186 height 22
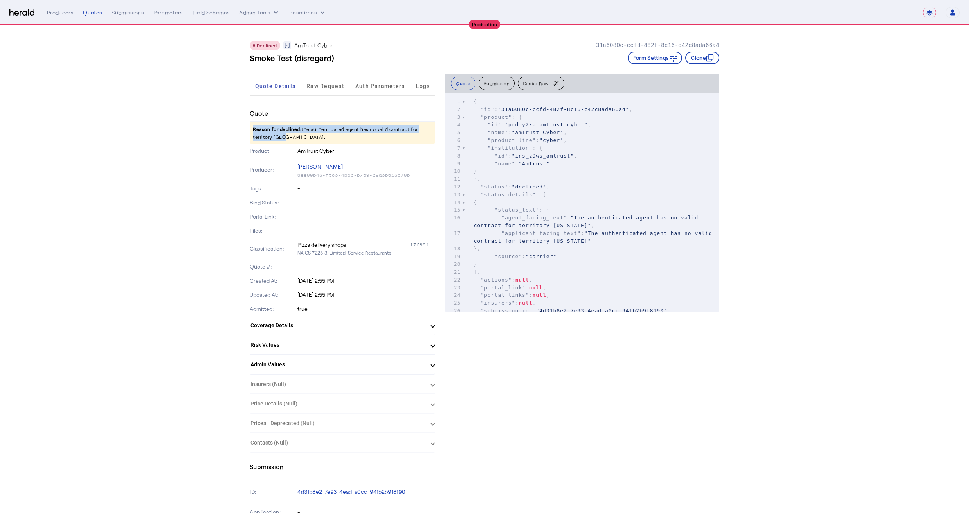
click at [287, 137] on p "Reason for declined: the authenticated agent has no valid contract for territor…" at bounding box center [343, 133] width 186 height 22
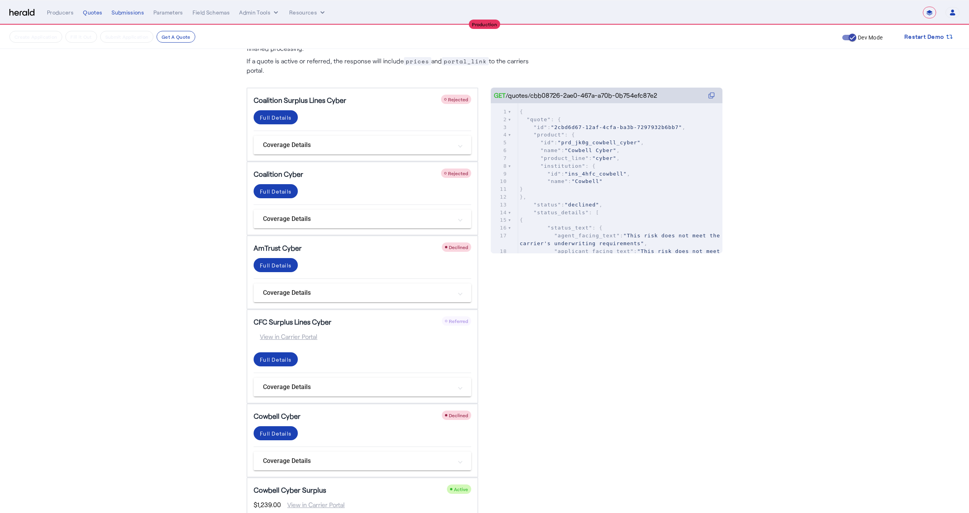
scroll to position [114, 0]
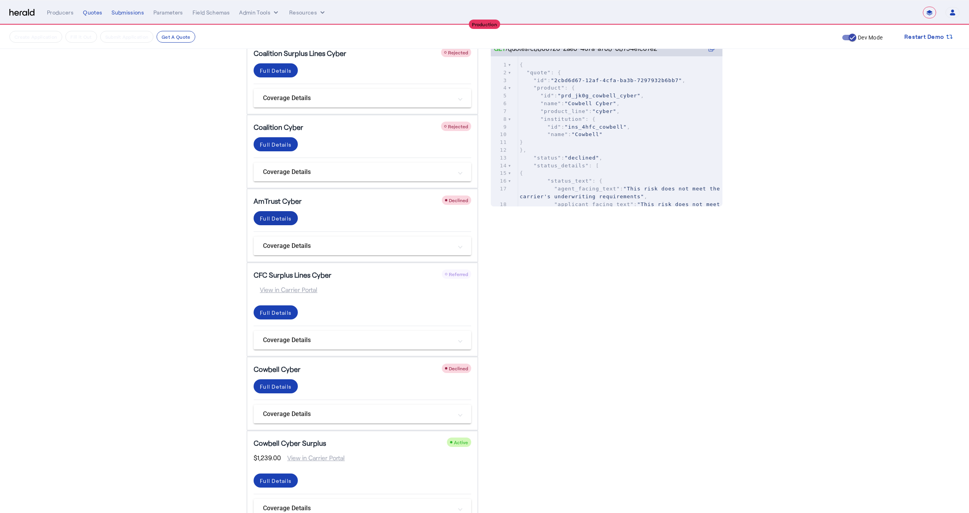
click at [289, 220] on div "Full Details" at bounding box center [276, 218] width 32 height 8
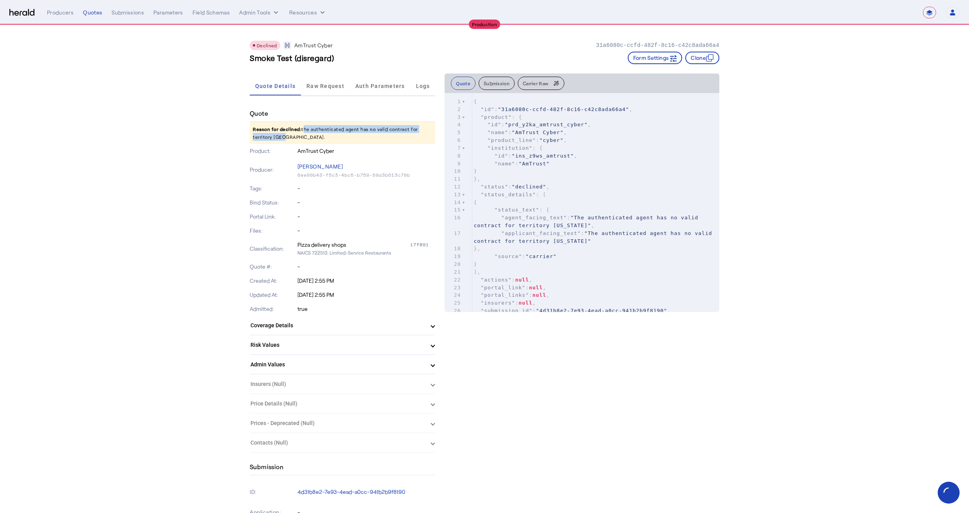
drag, startPoint x: 334, startPoint y: 137, endPoint x: 301, endPoint y: 129, distance: 33.5
click at [301, 129] on p "Reason for declined: the authenticated agent has no valid contract for territor…" at bounding box center [343, 133] width 186 height 22
copy p "the authenticated agent has no valid contract for territory [GEOGRAPHIC_DATA]."
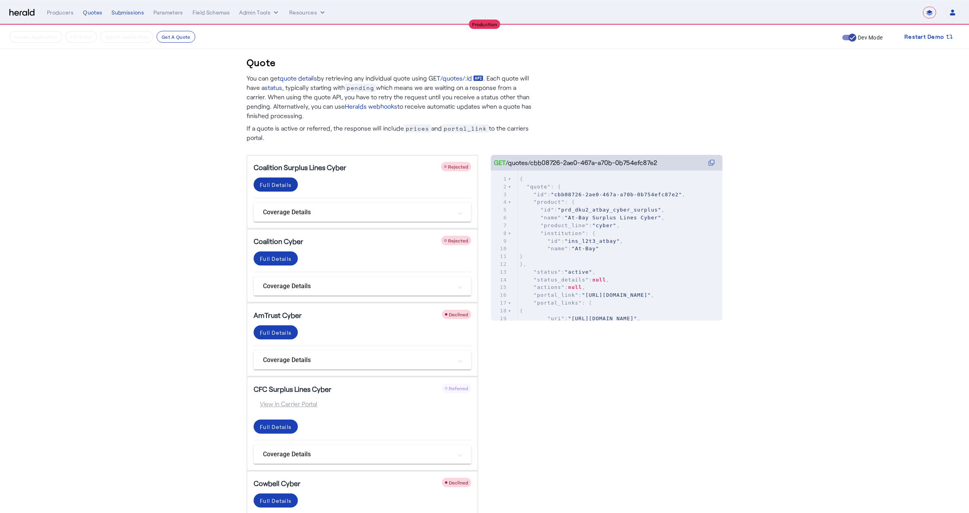
click at [272, 187] on div "Full Details" at bounding box center [276, 185] width 32 height 8
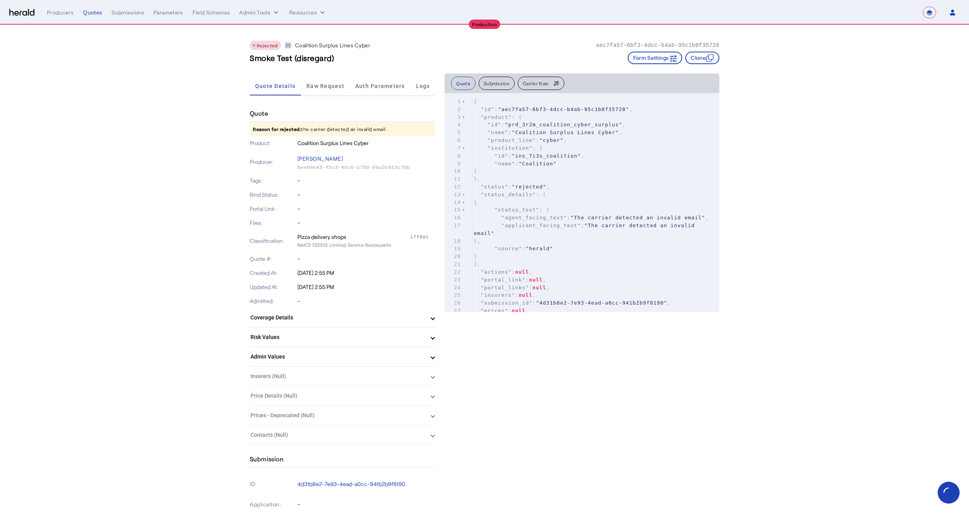
drag, startPoint x: 306, startPoint y: 130, endPoint x: 430, endPoint y: 135, distance: 123.8
click at [431, 135] on p "Reason for rejected: the carrier detected an invalid email." at bounding box center [343, 129] width 186 height 14
click at [430, 135] on p "Reason for rejected: the carrier detected an invalid email." at bounding box center [343, 129] width 186 height 14
